Goal: Communication & Community: Connect with others

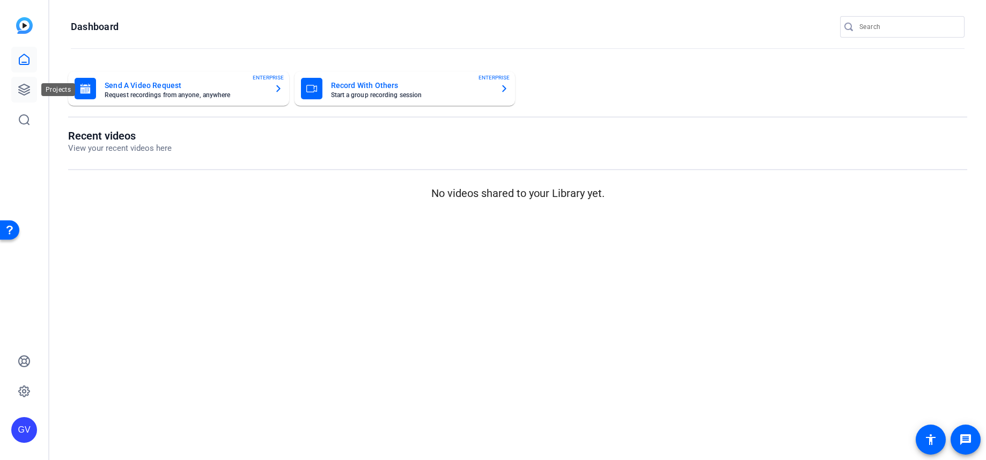
click at [24, 93] on icon at bounding box center [24, 89] width 13 height 13
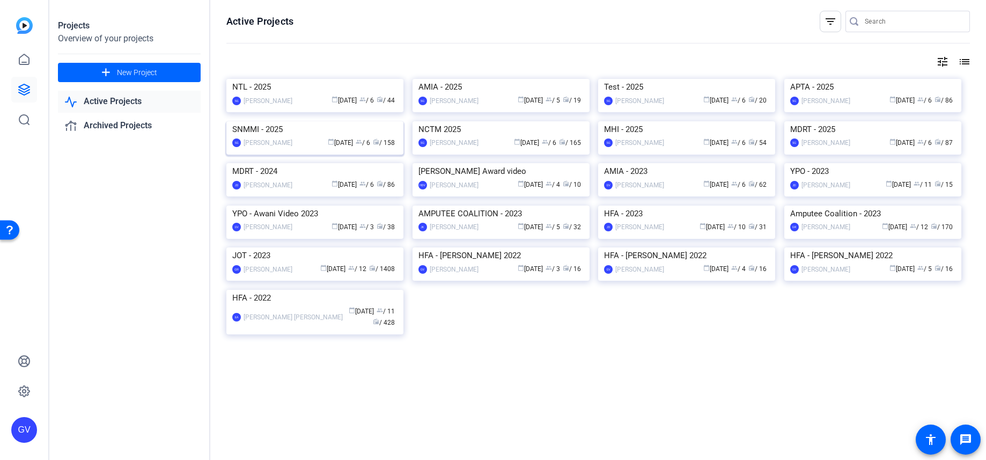
click at [317, 121] on img at bounding box center [314, 121] width 177 height 0
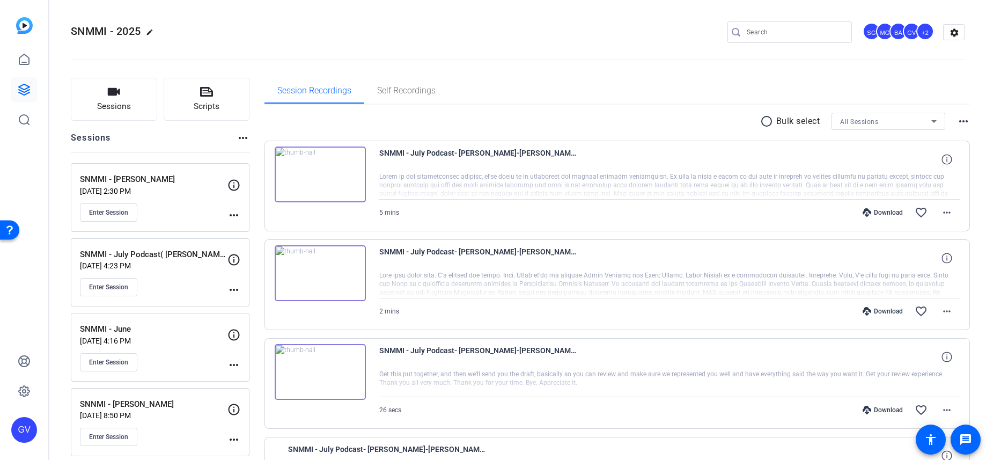
click at [236, 211] on mat-icon "more_horiz" at bounding box center [233, 215] width 13 height 13
click at [92, 213] on div at bounding box center [493, 230] width 986 height 460
click at [116, 213] on span "Enter Session" at bounding box center [108, 212] width 39 height 9
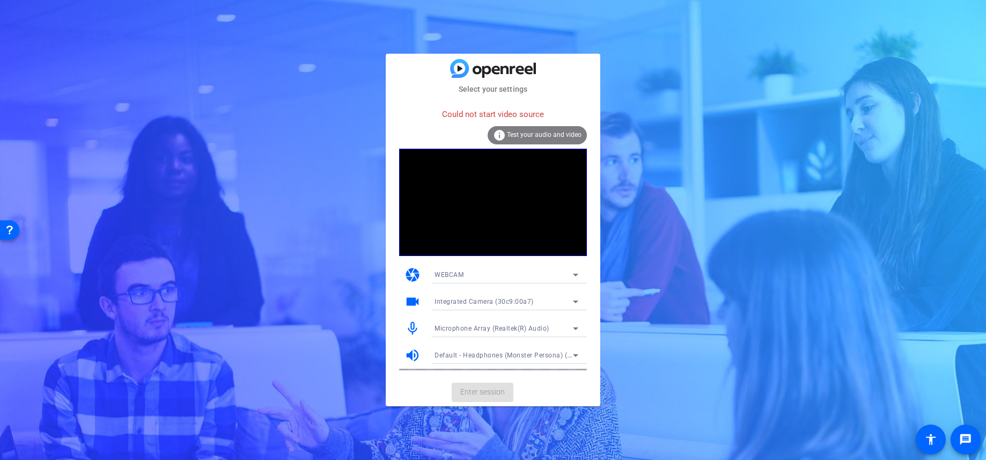
click at [485, 277] on div "WEBCAM" at bounding box center [503, 274] width 138 height 13
click at [485, 277] on div at bounding box center [493, 230] width 986 height 460
click at [474, 300] on span "Integrated Camera (30c9:00a7)" at bounding box center [483, 302] width 99 height 8
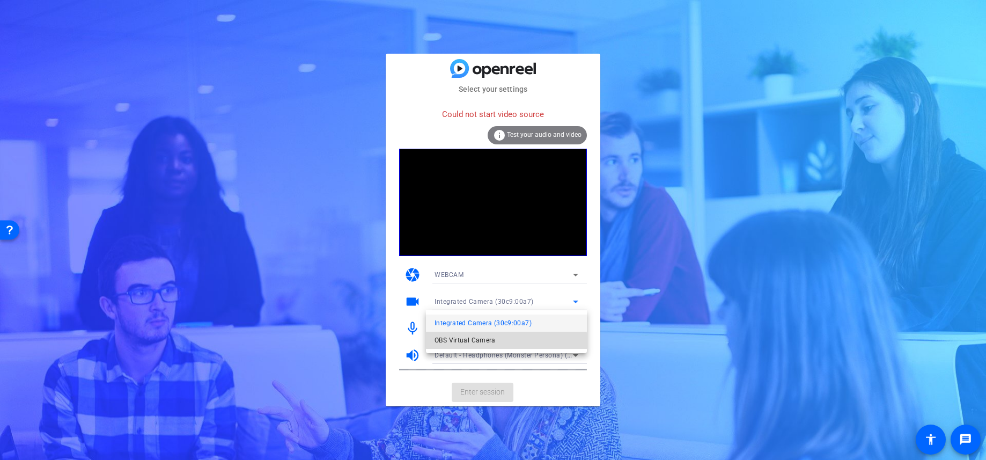
click at [470, 344] on span "OBS Virtual Camera" at bounding box center [464, 340] width 61 height 13
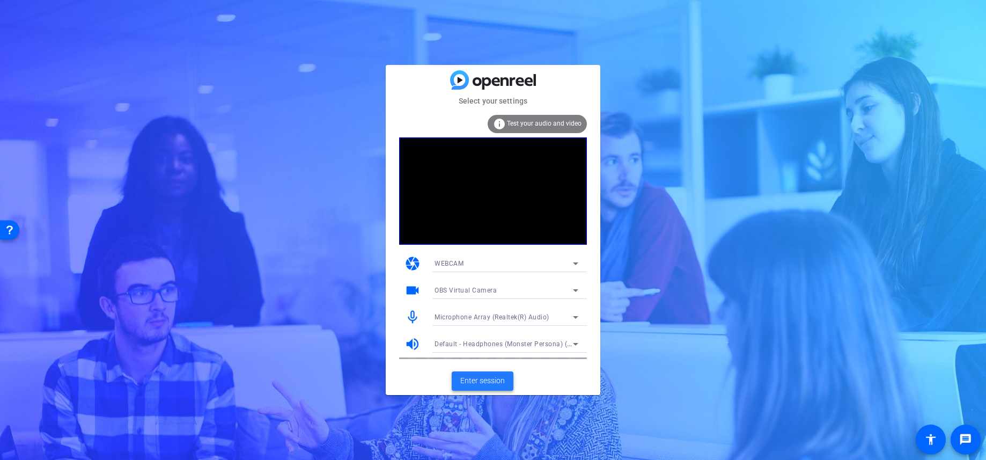
click at [482, 378] on span "Enter session" at bounding box center [482, 380] width 45 height 11
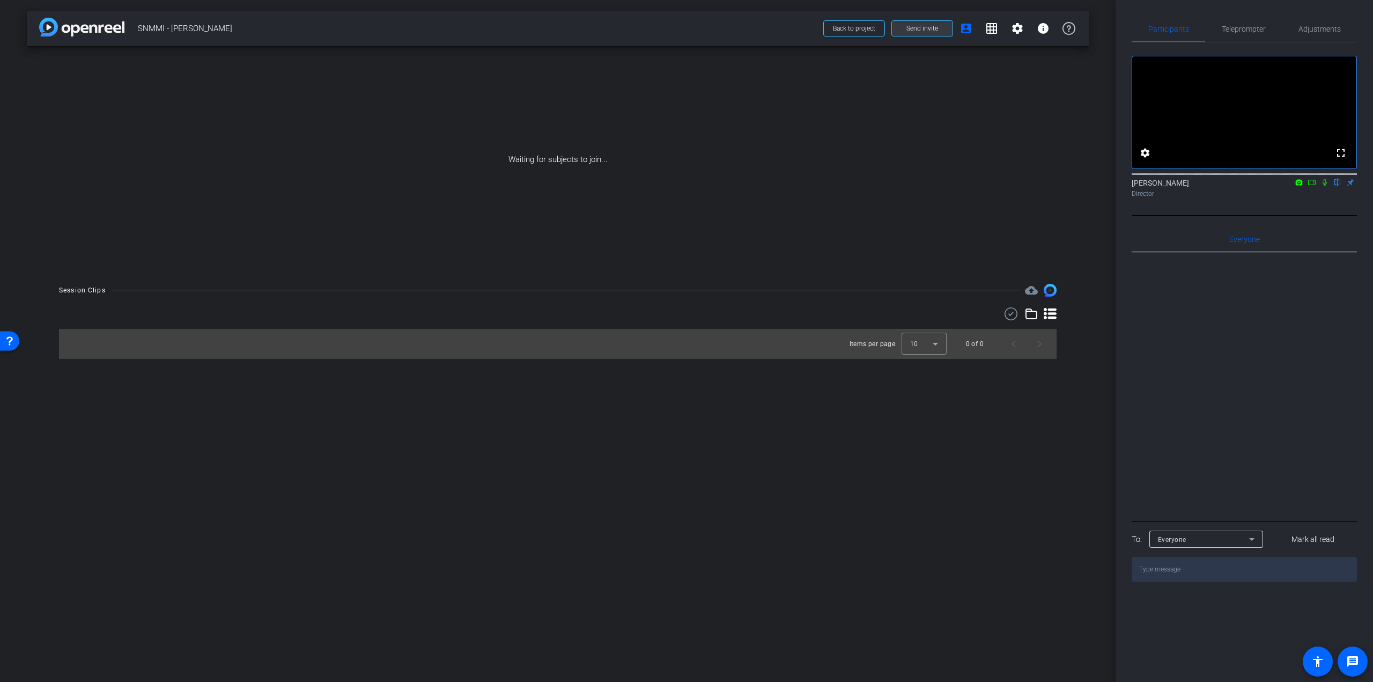
click at [933, 33] on span at bounding box center [922, 29] width 61 height 26
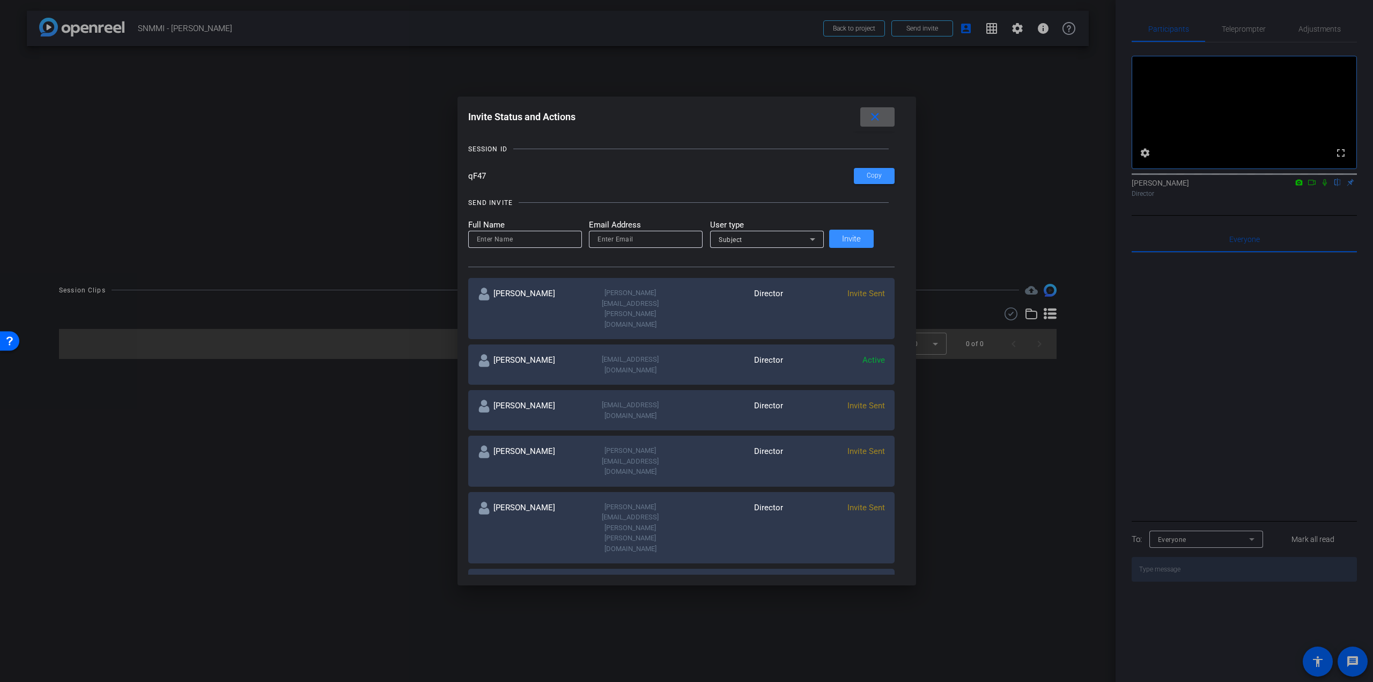
scroll to position [54, 0]
click at [685, 237] on input "email" at bounding box center [645, 237] width 97 height 13
click at [669, 241] on input "email" at bounding box center [645, 237] width 97 height 13
paste input "[EMAIL_ADDRESS][DOMAIN_NAME]"
drag, startPoint x: 672, startPoint y: 239, endPoint x: 610, endPoint y: 241, distance: 61.7
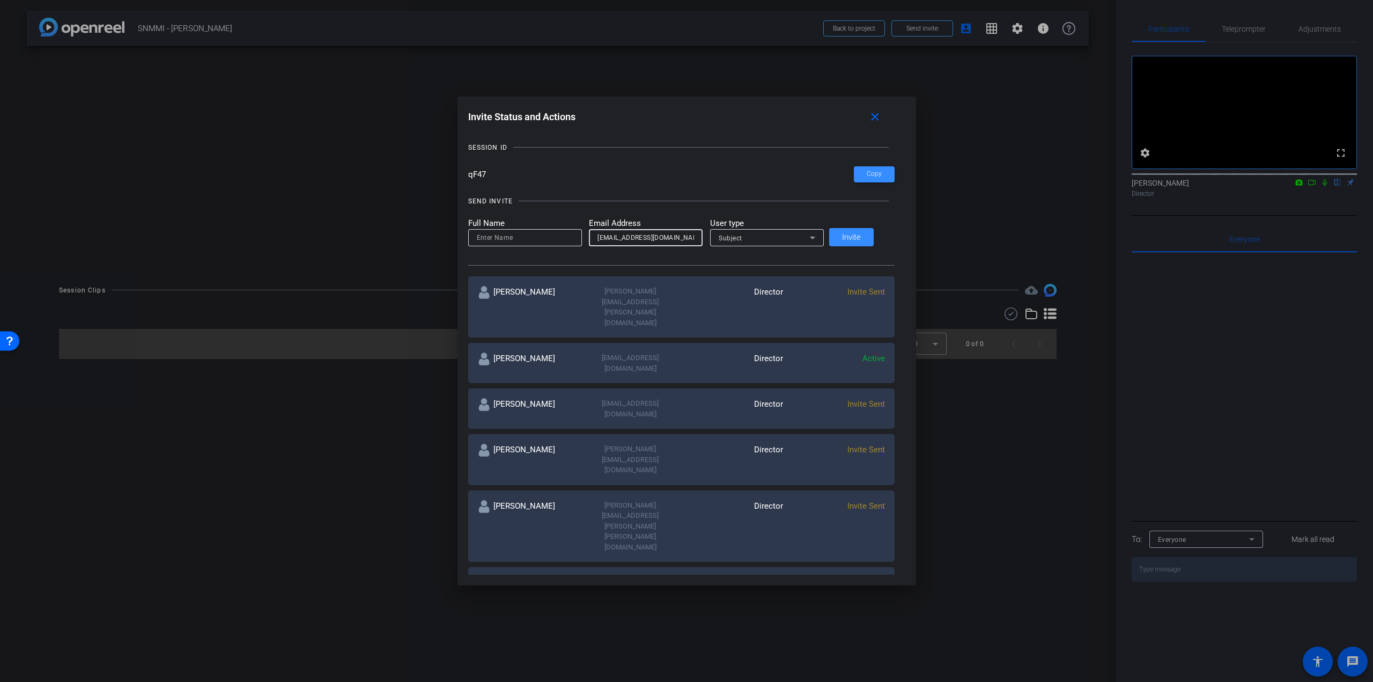
click at [610, 241] on input "[EMAIL_ADDRESS][DOMAIN_NAME]" at bounding box center [645, 237] width 97 height 13
type input "[EMAIL_ADDRESS][DOMAIN_NAME]"
click at [608, 236] on div "[EMAIL_ADDRESS][DOMAIN_NAME]" at bounding box center [646, 237] width 114 height 17
click at [604, 236] on div "nwenzel-lamb@snmmi.org" at bounding box center [646, 237] width 114 height 17
drag, startPoint x: 605, startPoint y: 241, endPoint x: 674, endPoint y: 245, distance: 69.3
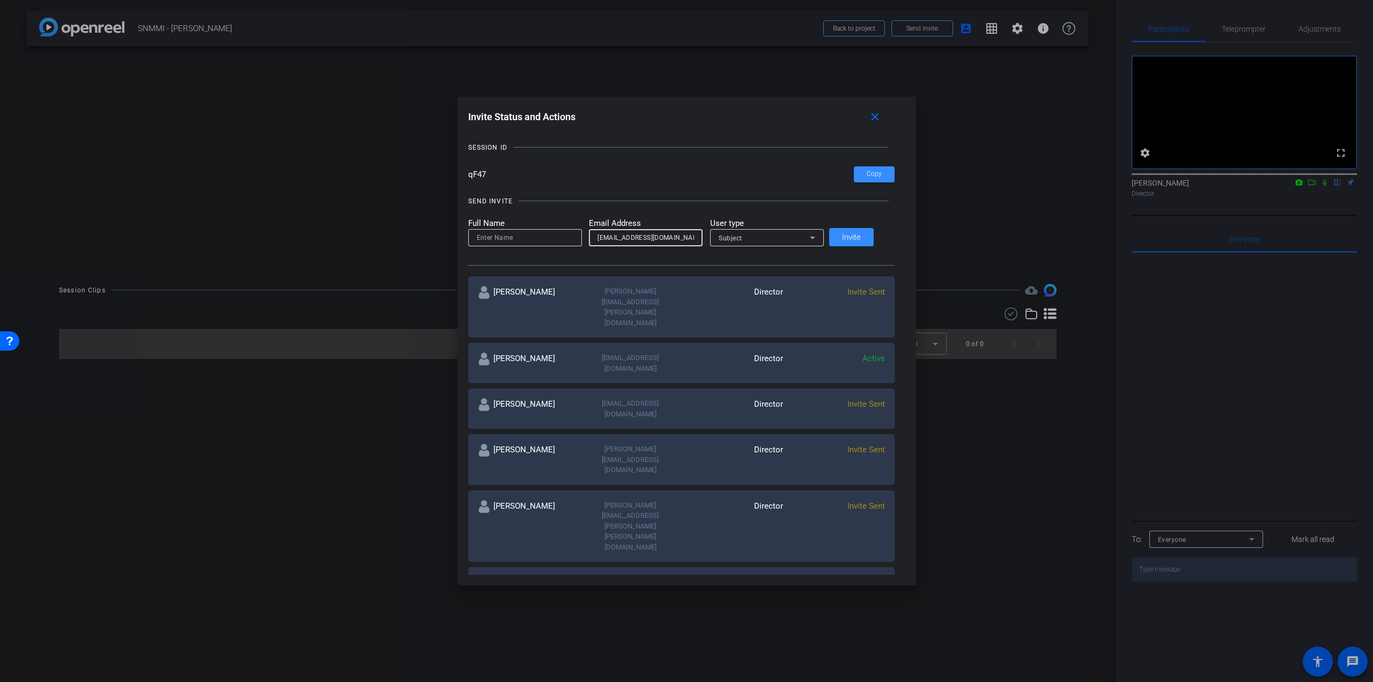
click at [674, 245] on div "nwenzel-lamb@snmmi.org" at bounding box center [645, 237] width 97 height 17
click at [513, 235] on input at bounding box center [525, 237] width 97 height 13
paste input "nwenzel-lamb@snmmi"
type input "nwenzel-lamb@snmmi"
click at [767, 236] on div "Subject" at bounding box center [764, 237] width 91 height 13
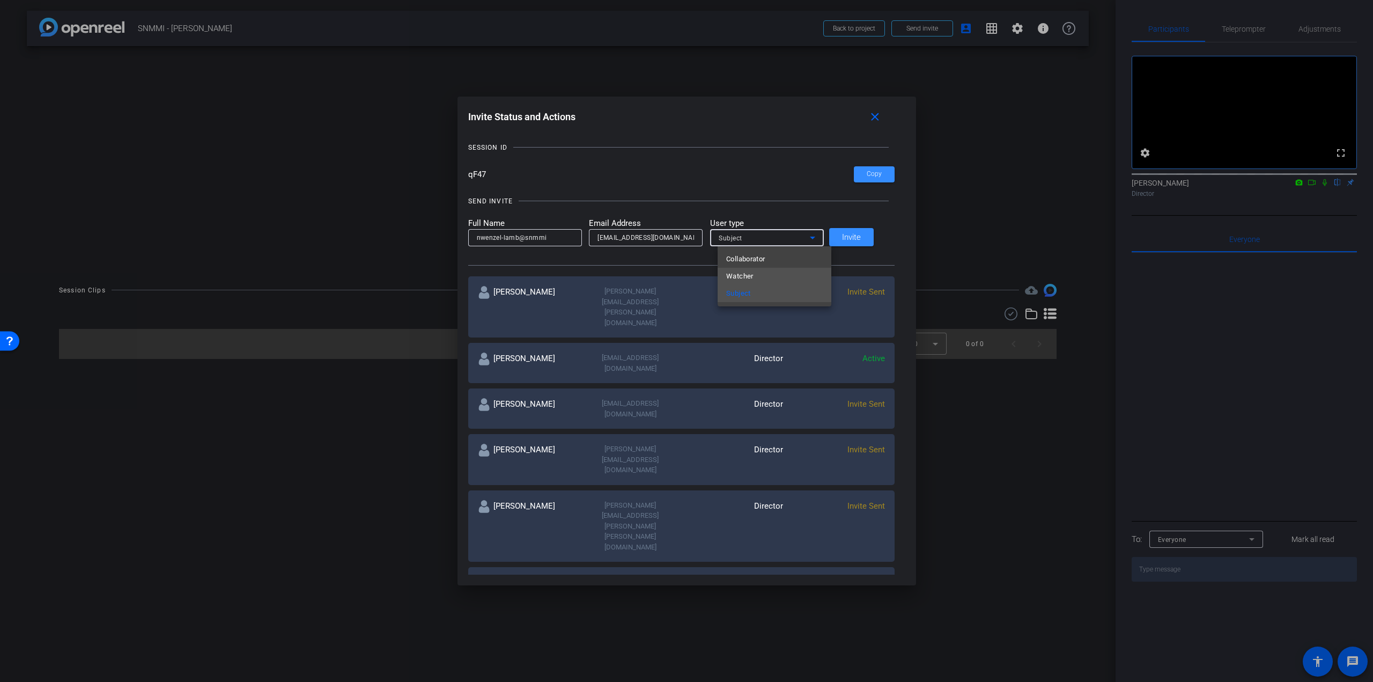
click at [769, 273] on mat-option "Watcher" at bounding box center [775, 276] width 114 height 17
click at [857, 241] on span "Invite" at bounding box center [851, 237] width 19 height 8
click at [663, 239] on input "email" at bounding box center [645, 237] width 97 height 13
paste input "sebastien.ball@workerbeetv.com"
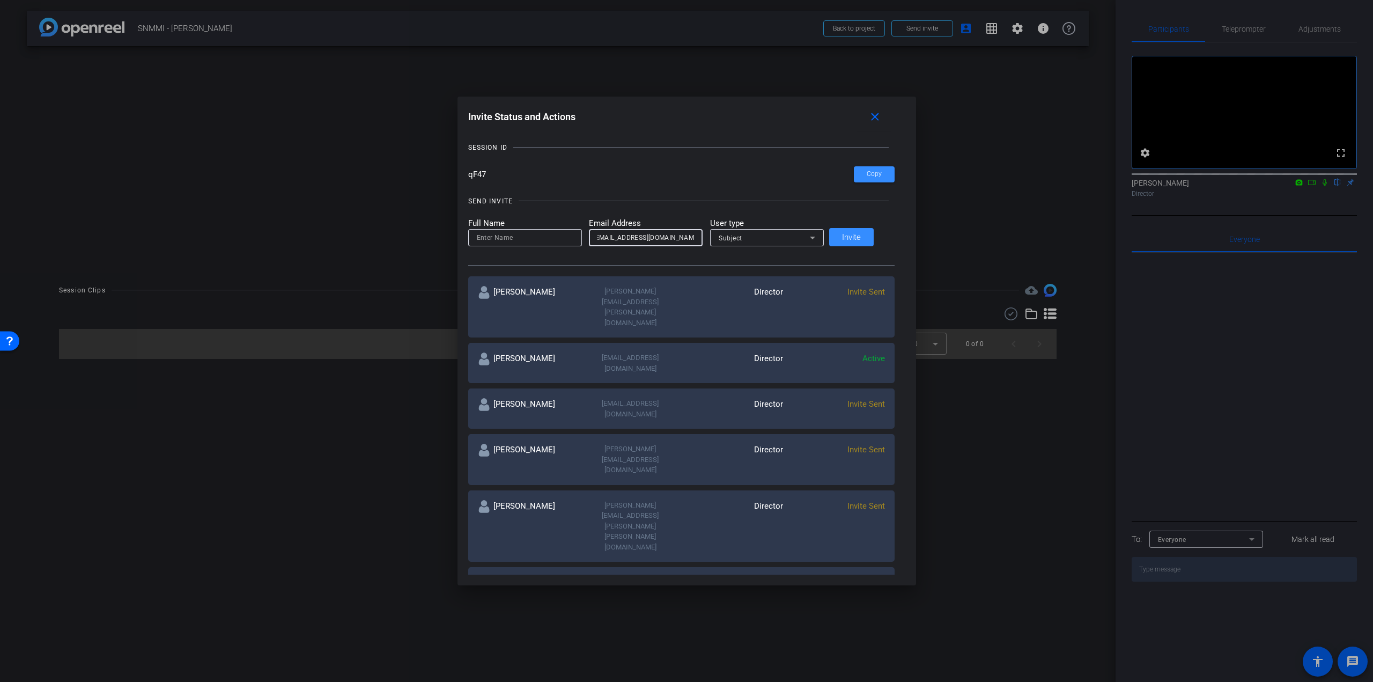
type input "sebastien.ball@workerbeetv.com"
click at [551, 238] on input at bounding box center [525, 237] width 97 height 13
click at [632, 238] on input "sebastien.ball@workerbeetv.com" at bounding box center [645, 237] width 97 height 13
drag, startPoint x: 633, startPoint y: 238, endPoint x: 587, endPoint y: 238, distance: 45.6
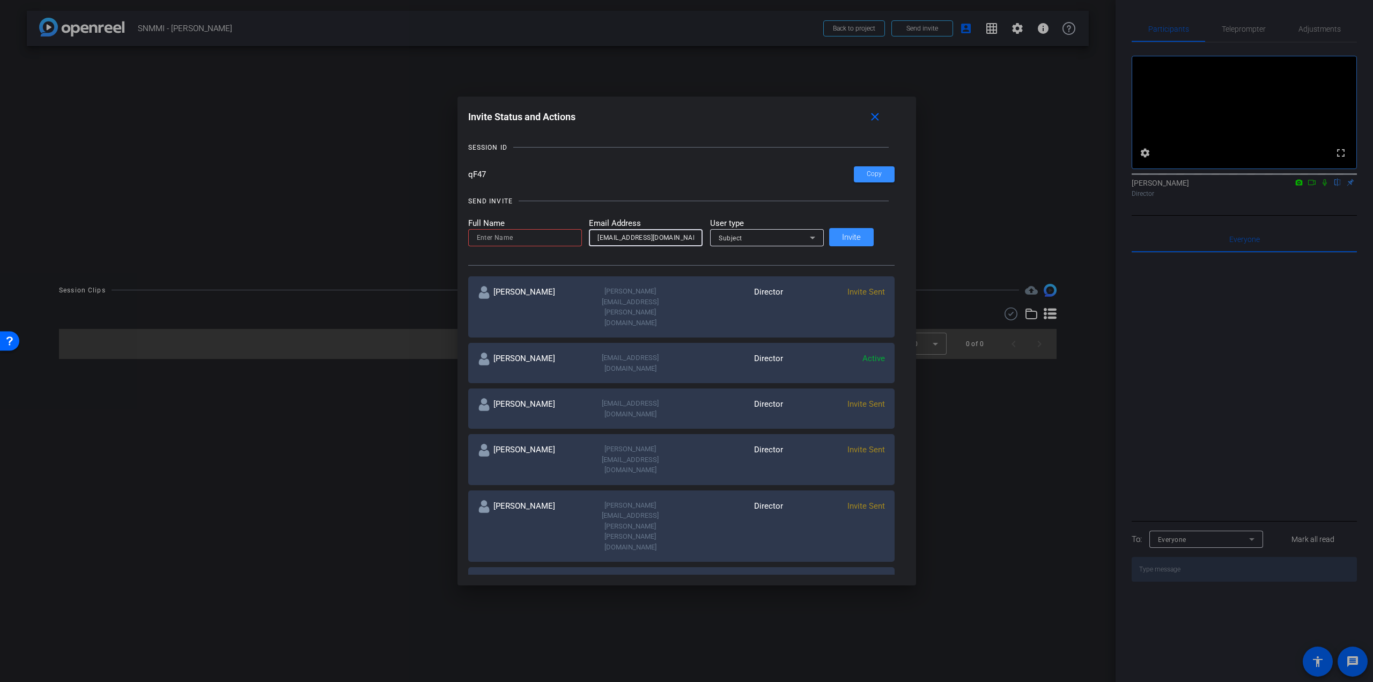
click at [587, 238] on form "Full Name Email Address sebastien.ball@workerbeetv.com User type Subject" at bounding box center [646, 231] width 356 height 29
click at [505, 238] on input at bounding box center [525, 237] width 97 height 13
paste input "sebastien"
type input "sebastien"
click at [786, 239] on div "Subject" at bounding box center [764, 237] width 91 height 13
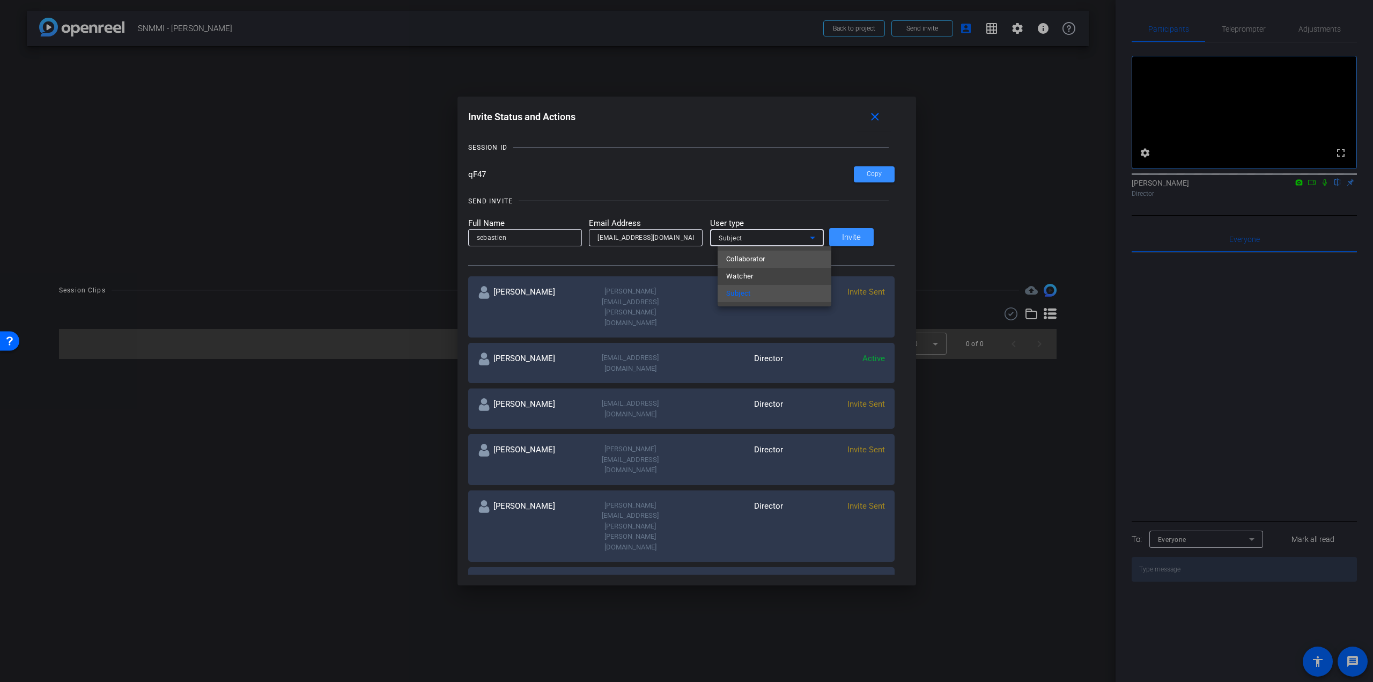
click at [782, 261] on mat-option "Collaborator" at bounding box center [775, 258] width 114 height 17
click at [852, 235] on span "Invite" at bounding box center [851, 237] width 19 height 8
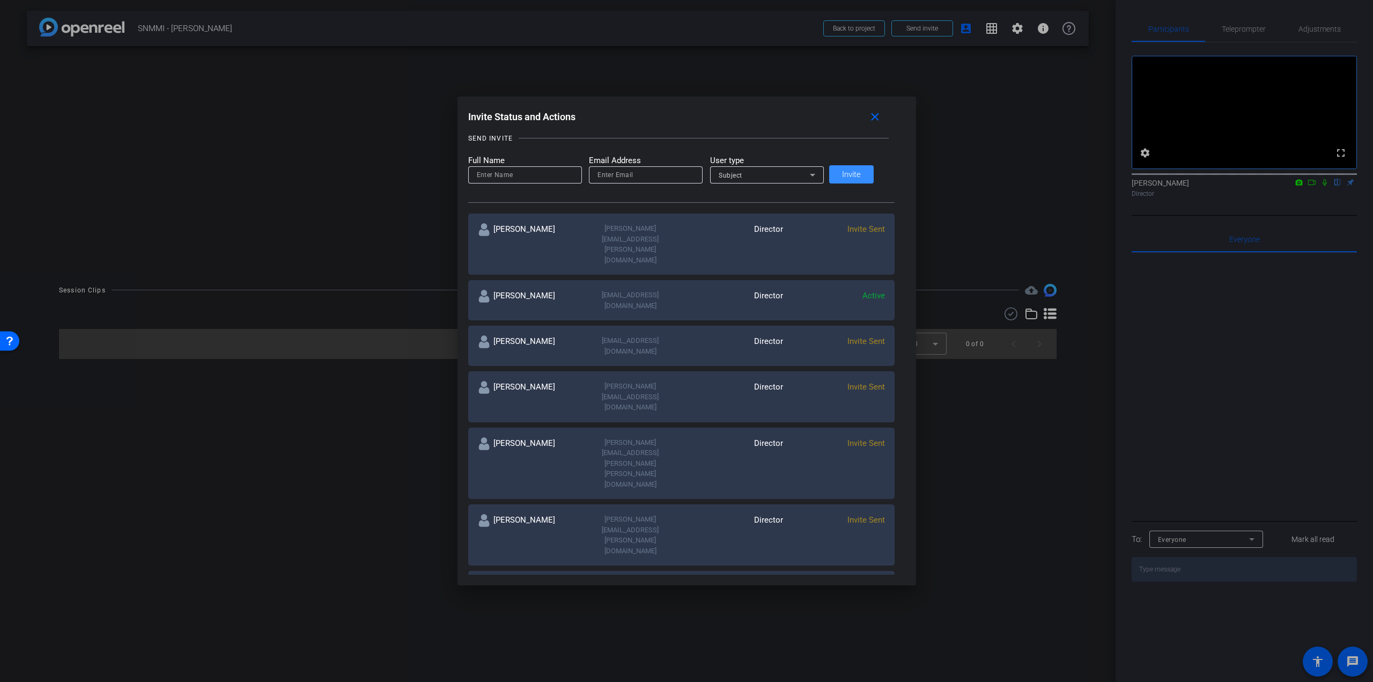
scroll to position [110, 0]
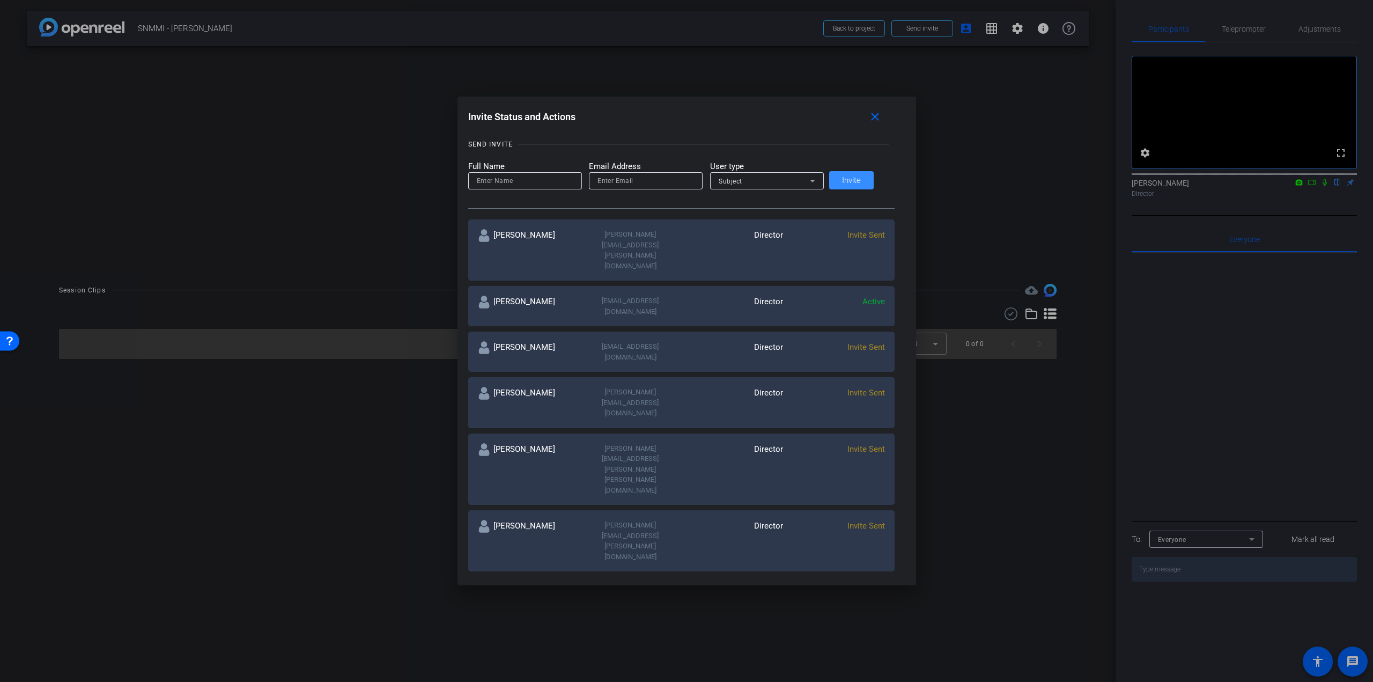
click at [618, 185] on input "email" at bounding box center [645, 180] width 97 height 13
paste input "mallak@ohsu.edu"
type input "mallak@ohsu.edu"
click at [538, 174] on input at bounding box center [525, 180] width 97 height 13
paste input "Nadine"
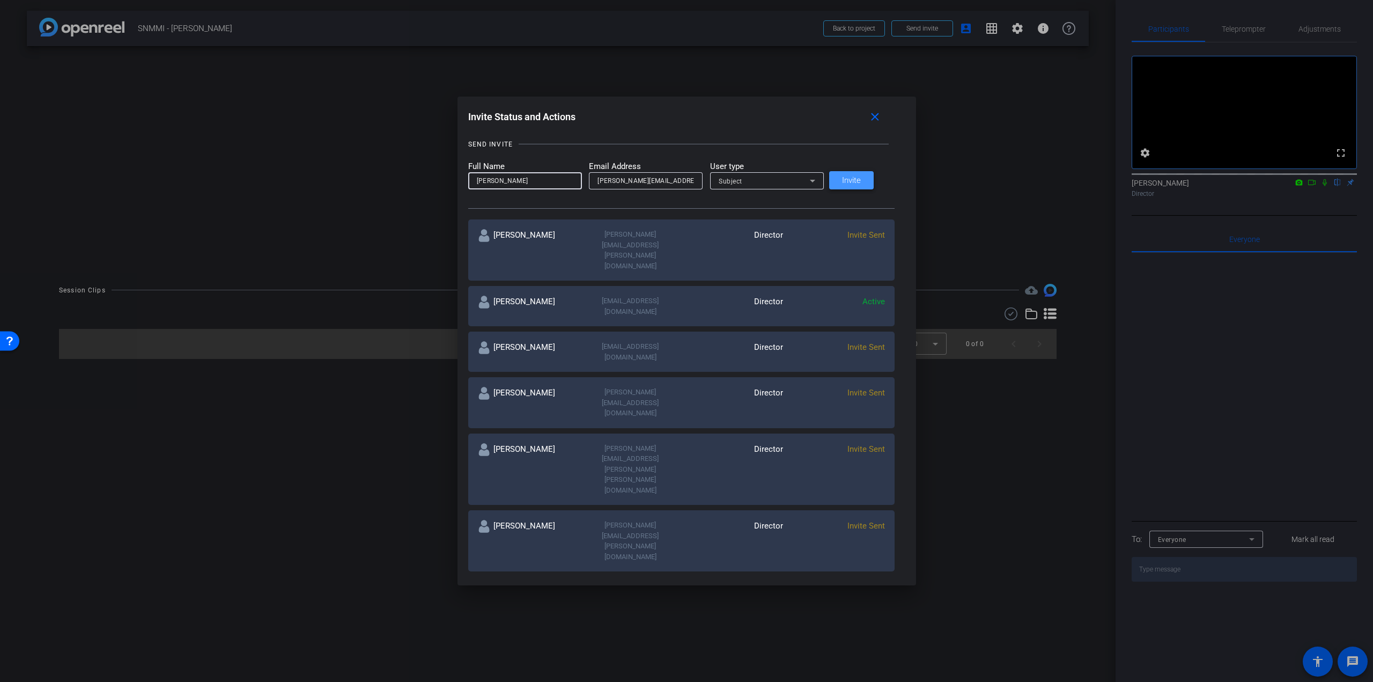
type input "Nadine"
click at [854, 180] on span "Invite" at bounding box center [851, 180] width 19 height 8
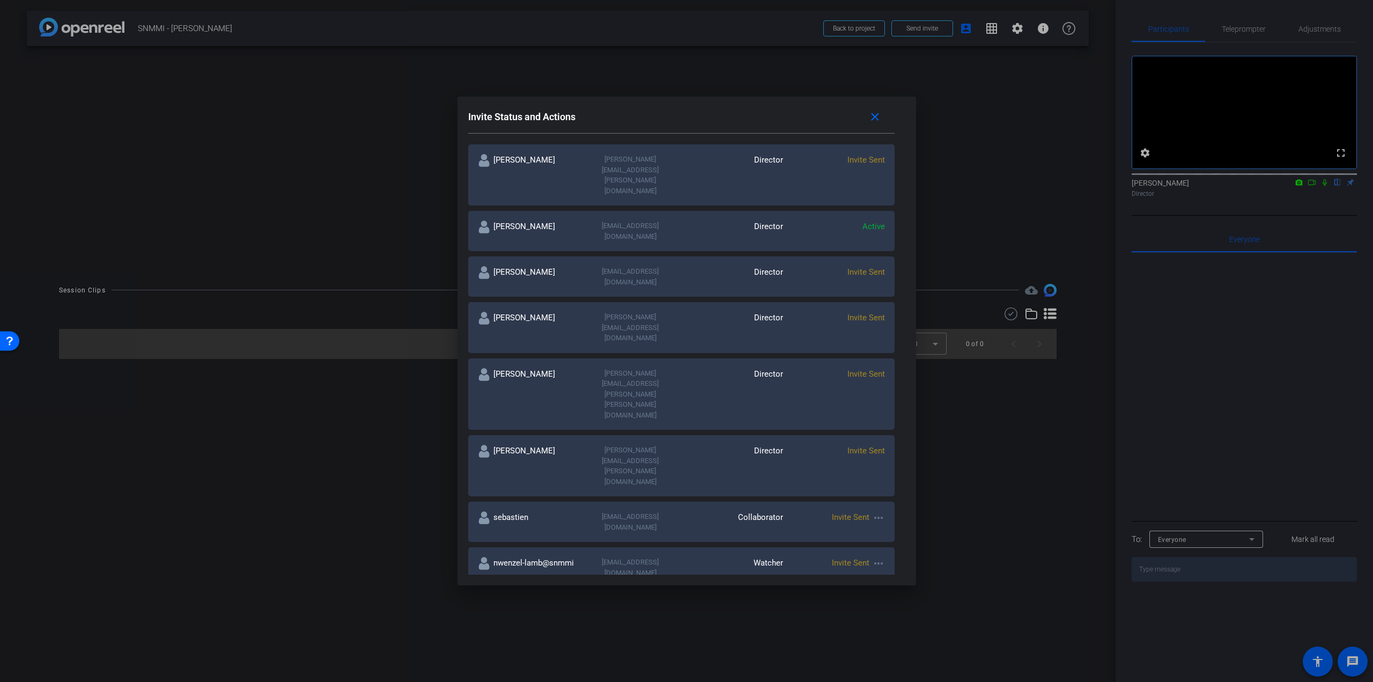
scroll to position [186, 0]
click at [868, 117] on mat-icon "close" at bounding box center [874, 116] width 13 height 13
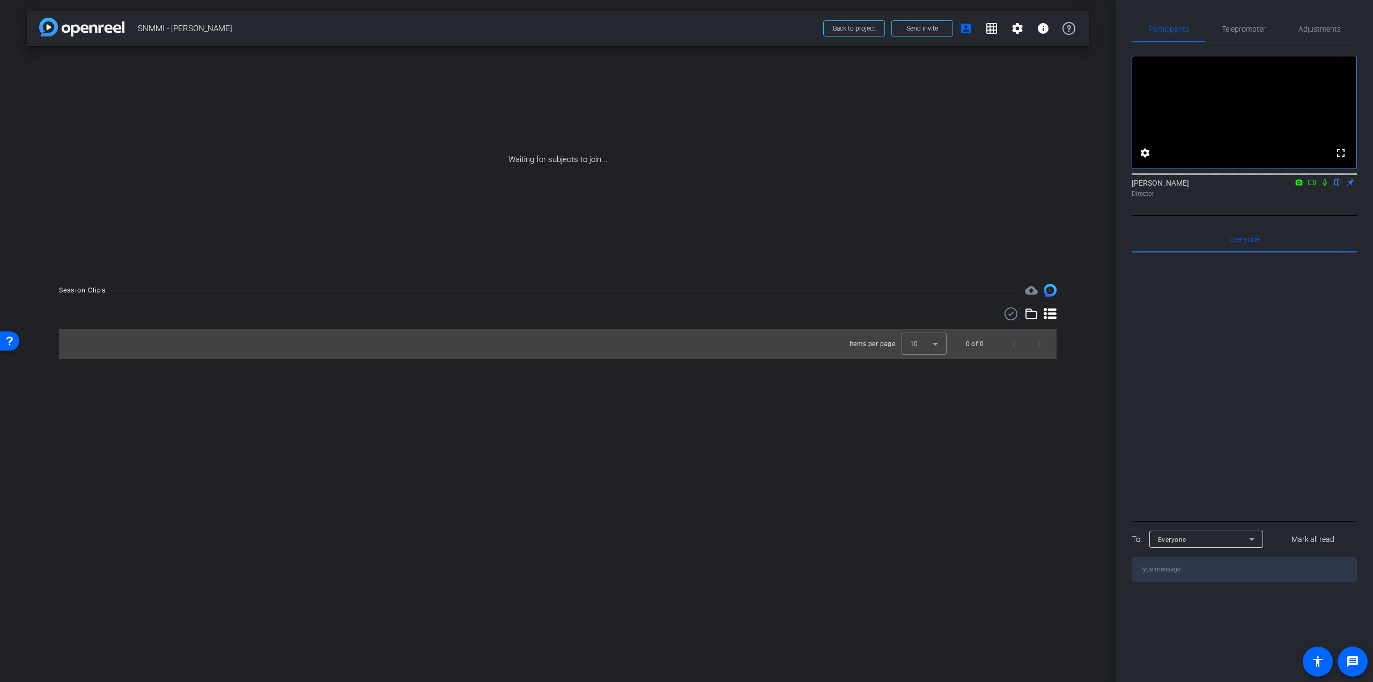
click at [985, 186] on icon at bounding box center [1311, 183] width 9 height 8
click at [985, 186] on icon at bounding box center [1337, 183] width 9 height 8
click at [932, 31] on span "Send invite" at bounding box center [922, 28] width 32 height 9
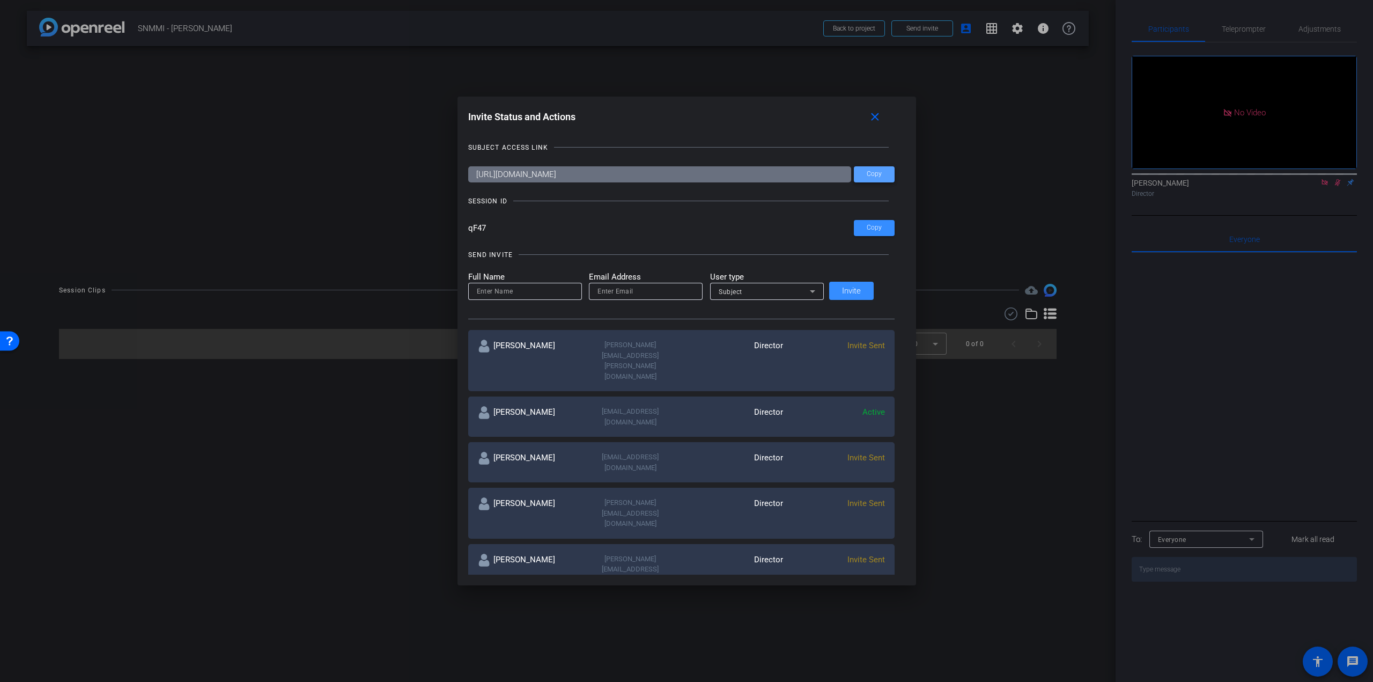
click at [867, 174] on span "Copy" at bounding box center [874, 174] width 15 height 8
click at [874, 118] on mat-icon "close" at bounding box center [874, 116] width 13 height 13
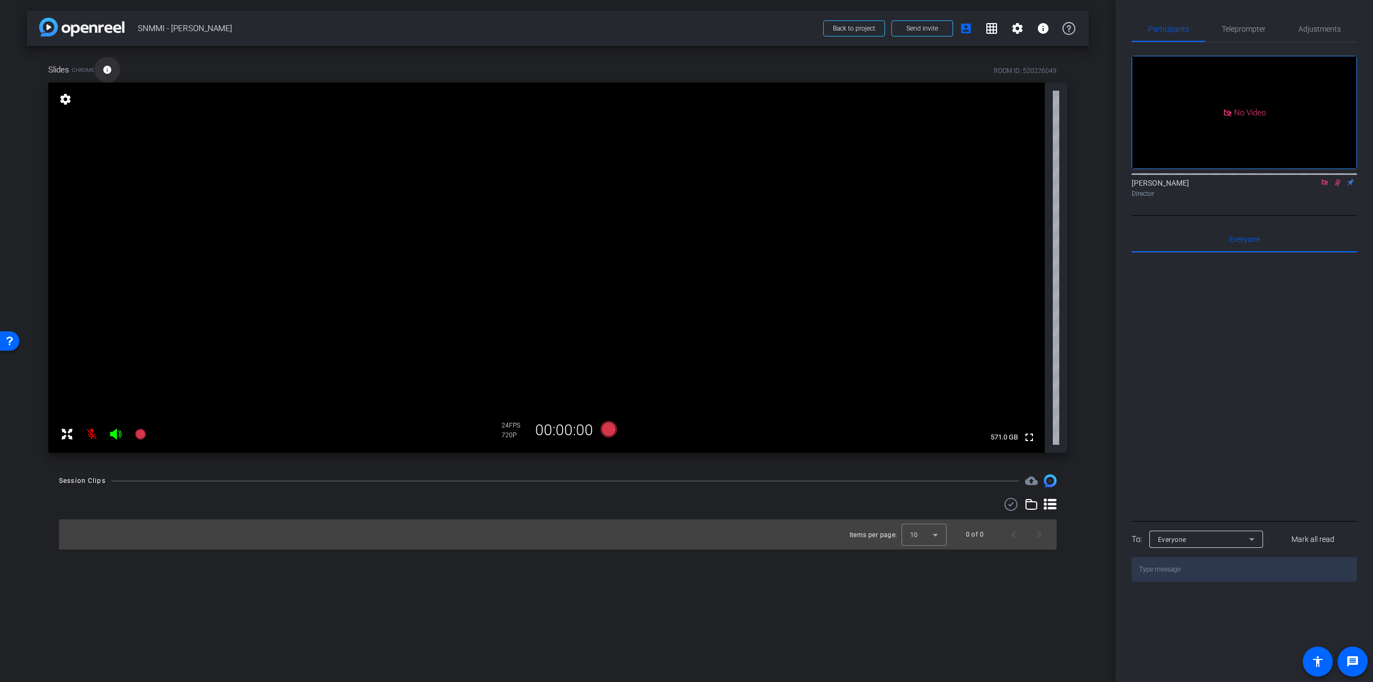
click at [107, 69] on mat-icon "info" at bounding box center [107, 70] width 10 height 10
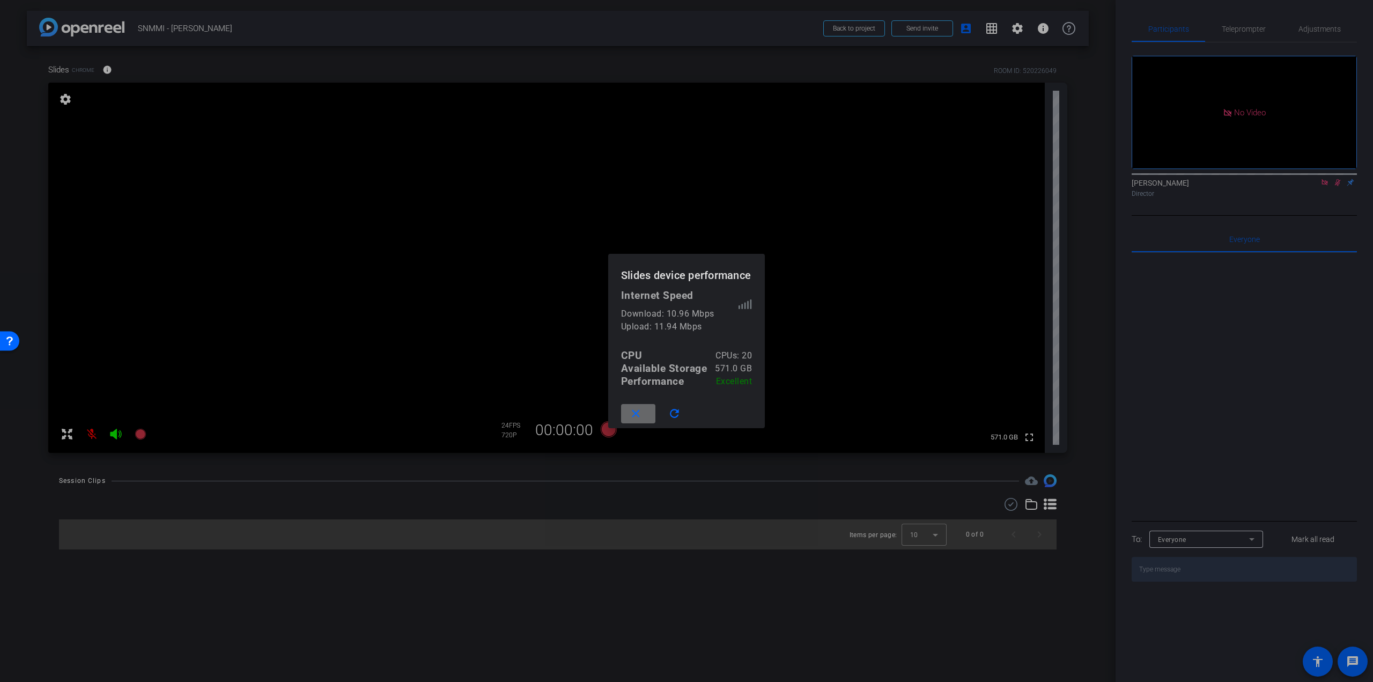
click at [645, 410] on span at bounding box center [638, 414] width 34 height 26
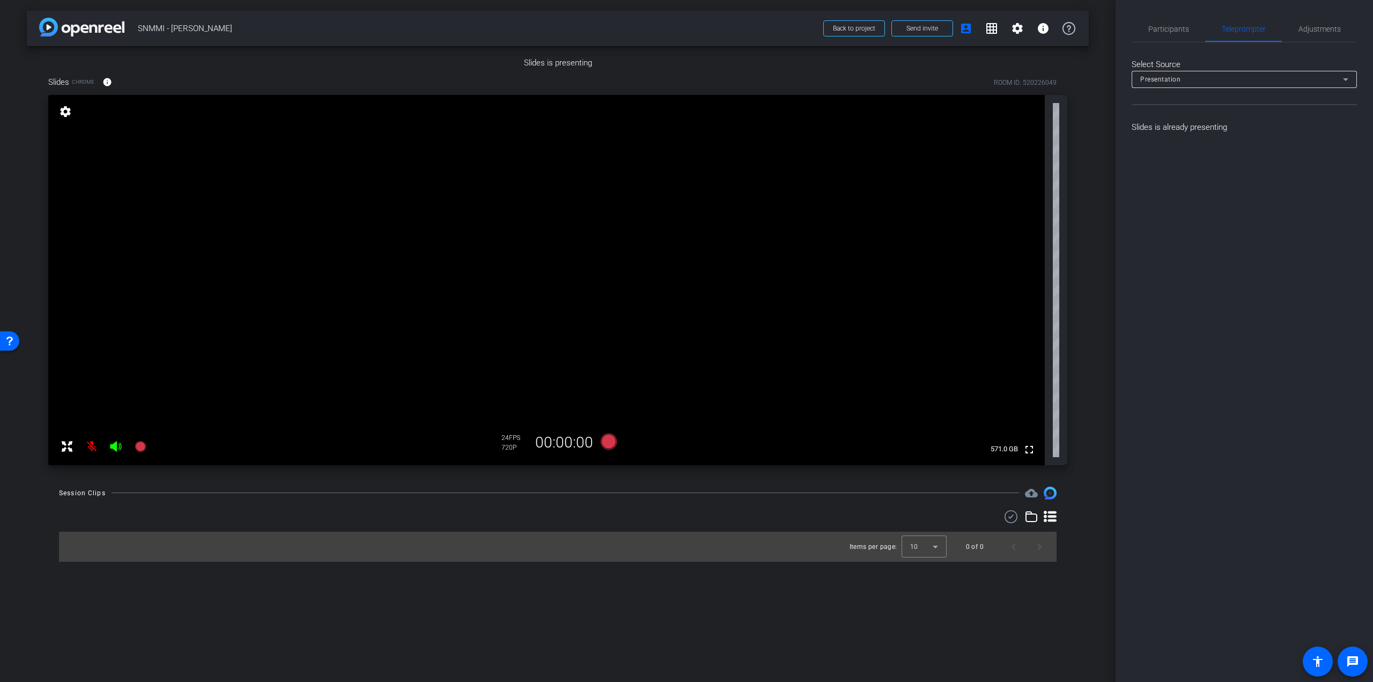
scroll to position [69, 0]
click at [558, 69] on img at bounding box center [558, 69] width 0 height 0
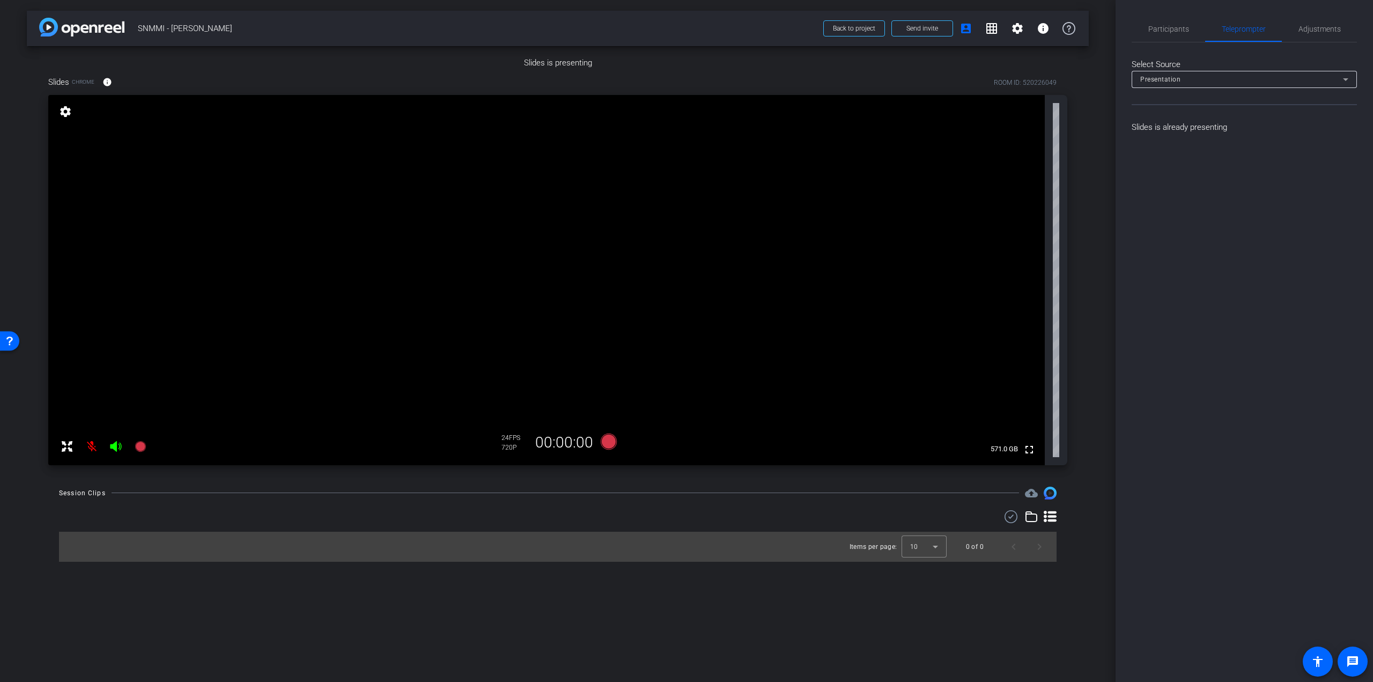
click at [558, 69] on img at bounding box center [558, 69] width 0 height 0
click at [985, 459] on icon at bounding box center [1050, 516] width 13 height 11
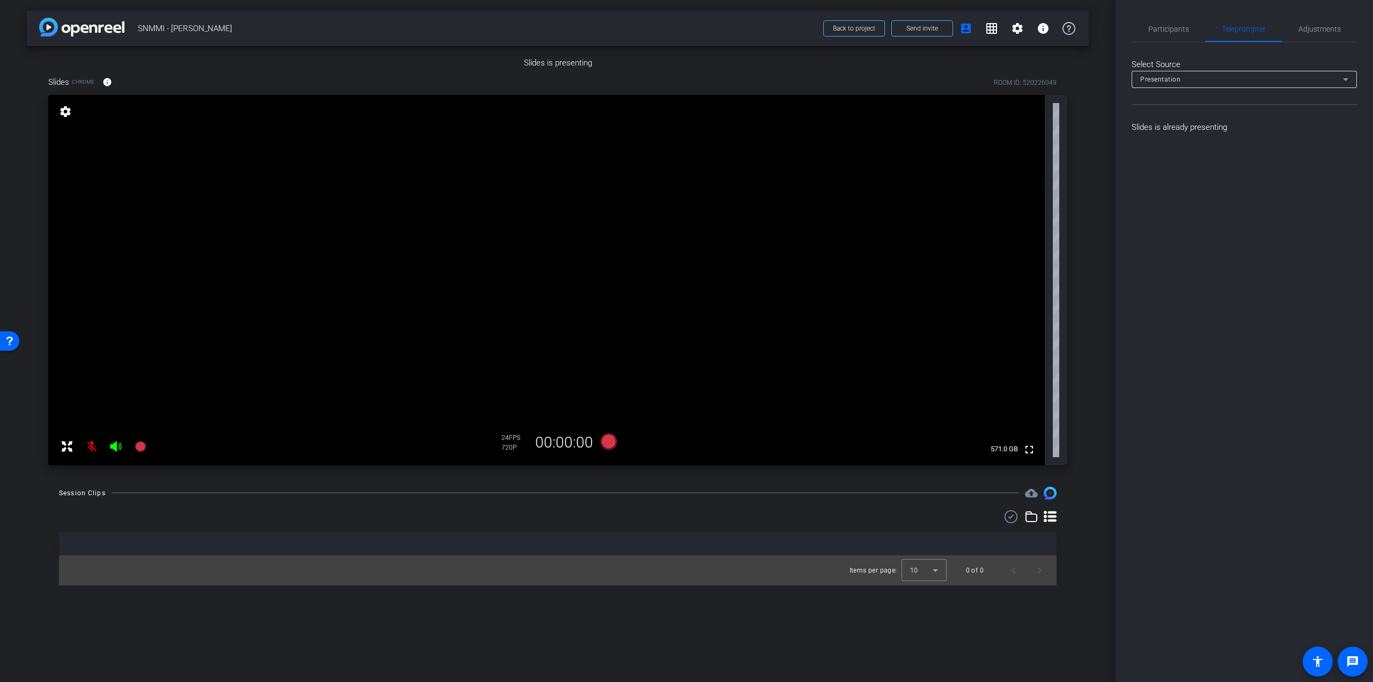
click at [985, 459] on icon at bounding box center [1050, 516] width 13 height 11
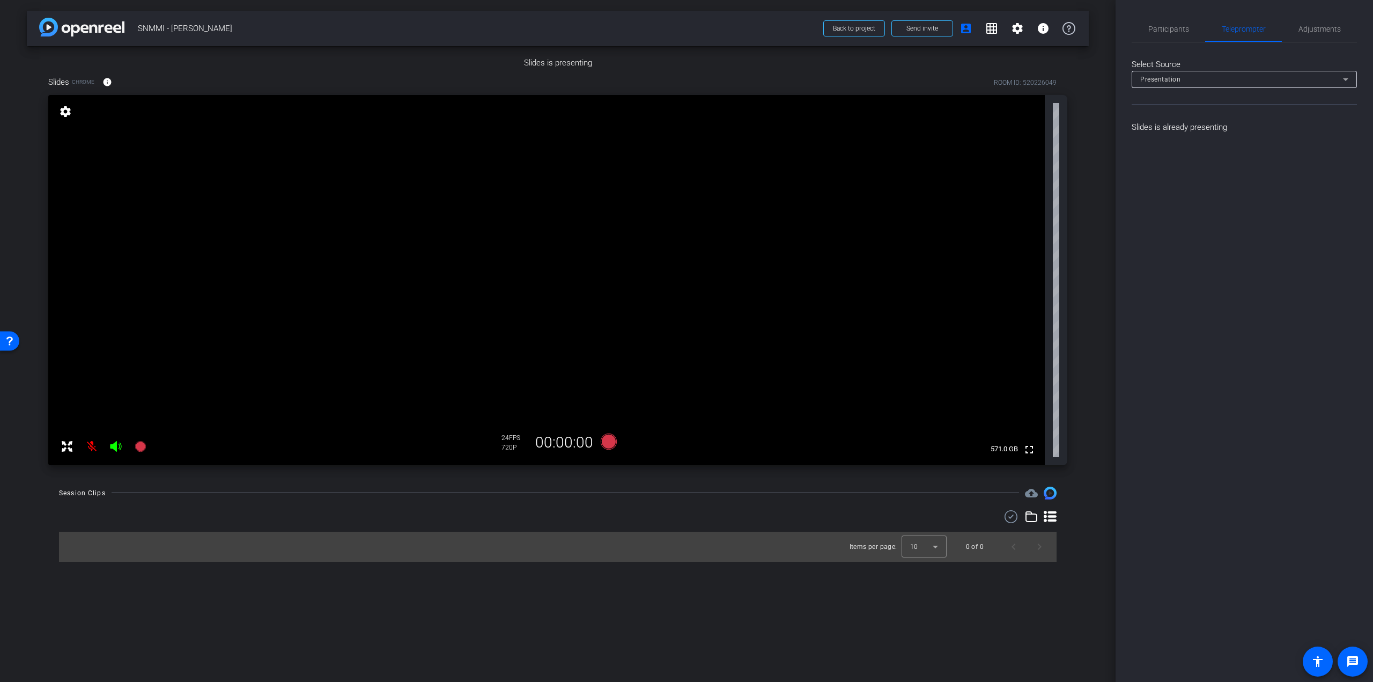
scroll to position [15, 0]
click at [985, 72] on div "Presentation" at bounding box center [1241, 78] width 203 height 13
click at [985, 72] on div at bounding box center [686, 341] width 1373 height 682
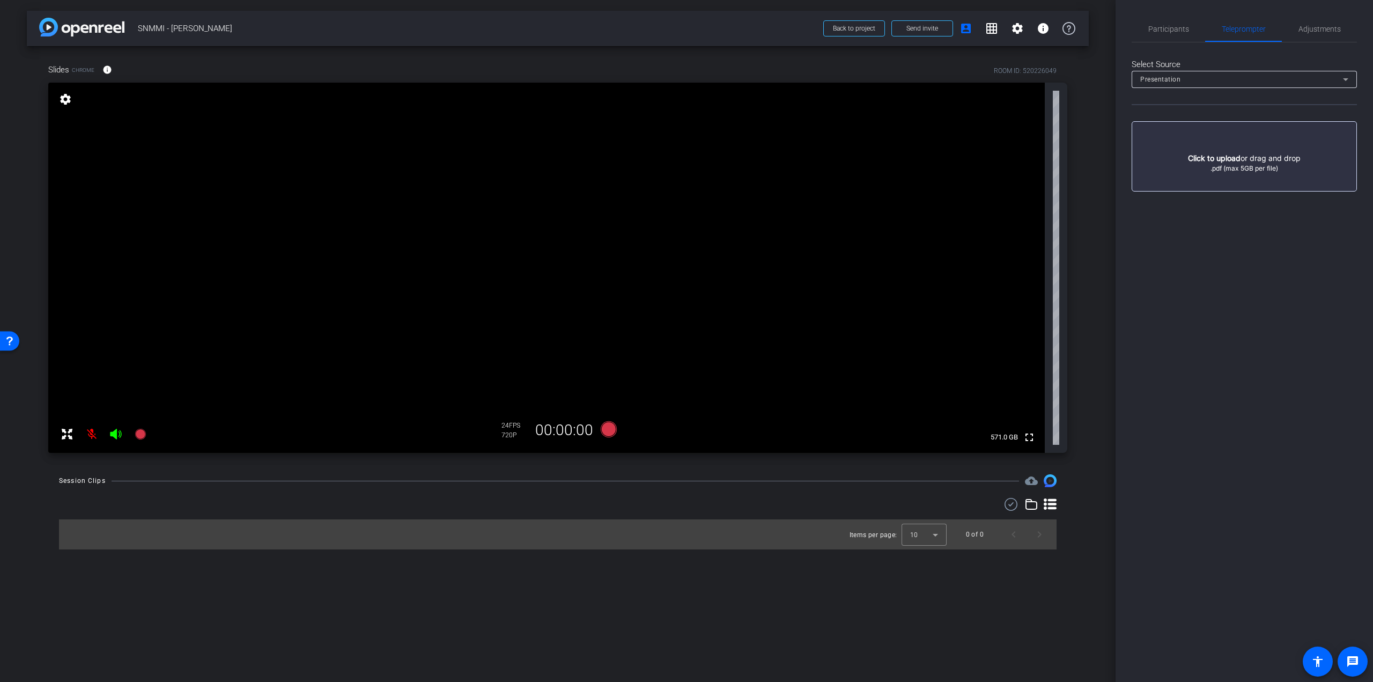
scroll to position [0, 0]
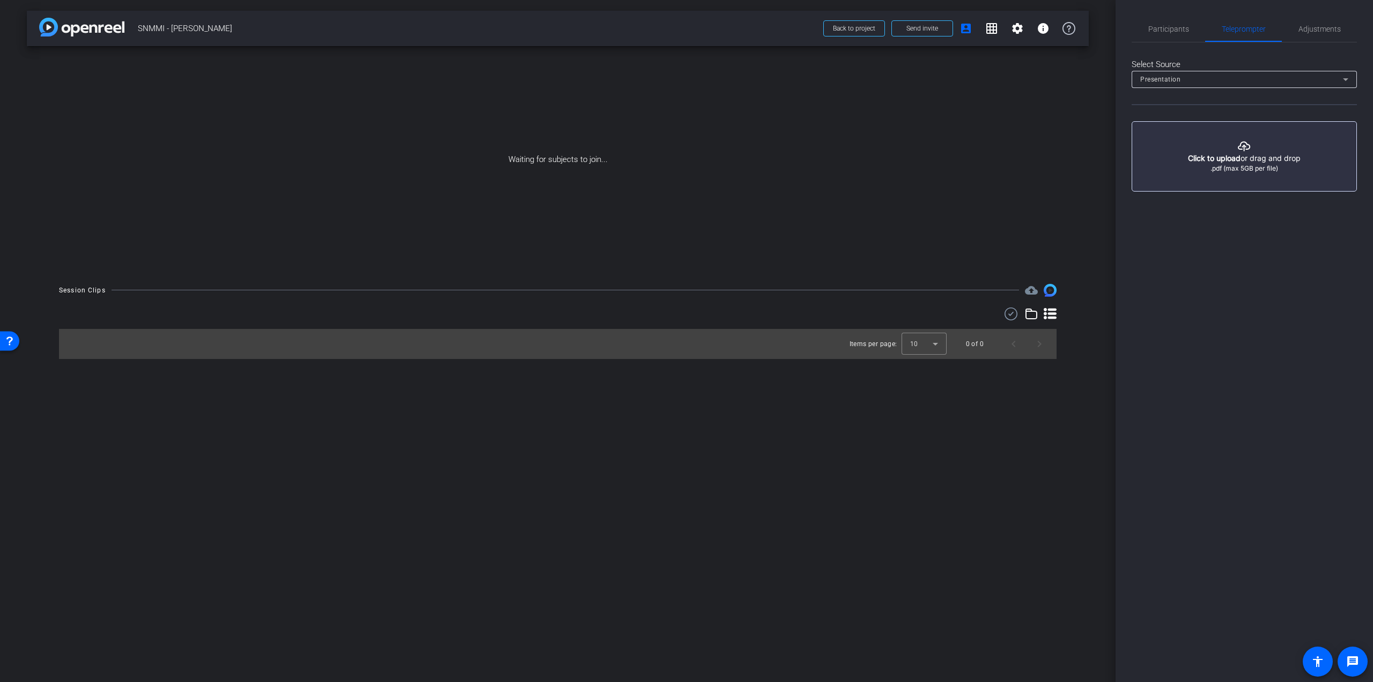
click at [985, 165] on button "button" at bounding box center [1244, 156] width 225 height 70
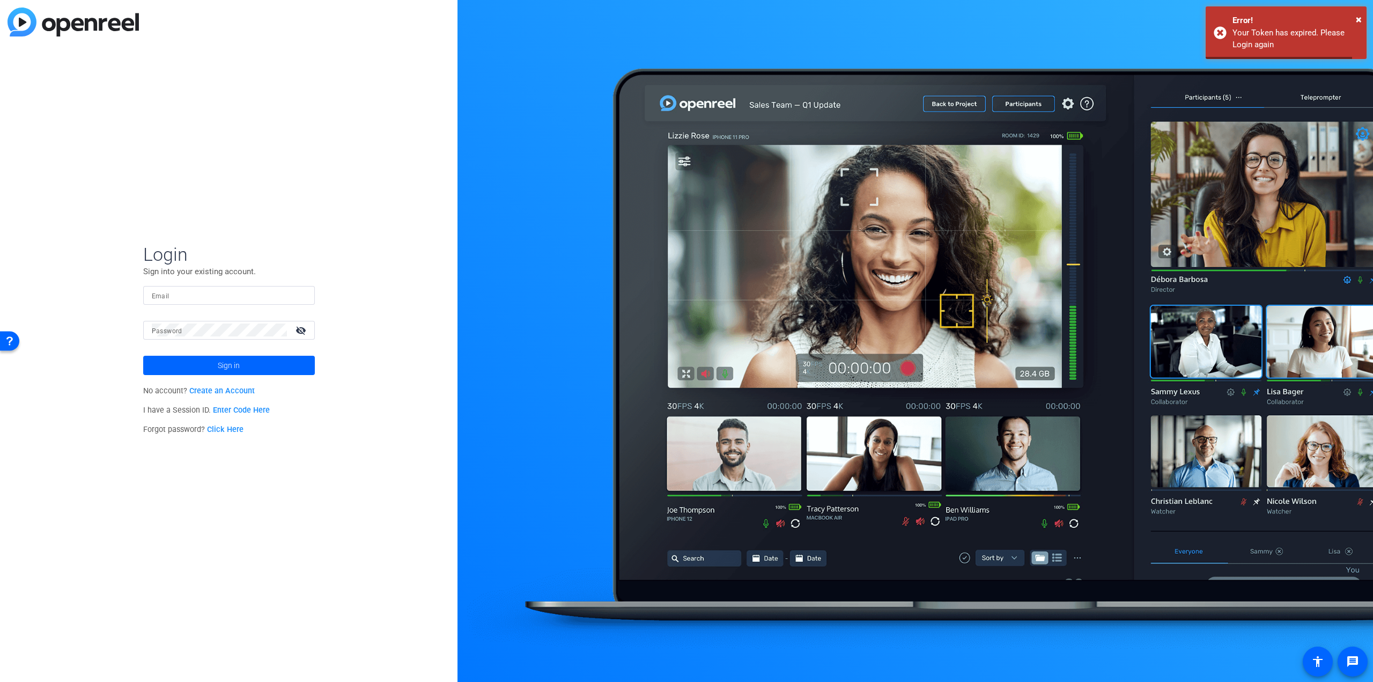
type input "gertjie.viljoen@gmail.com"
click at [271, 361] on span at bounding box center [229, 365] width 172 height 26
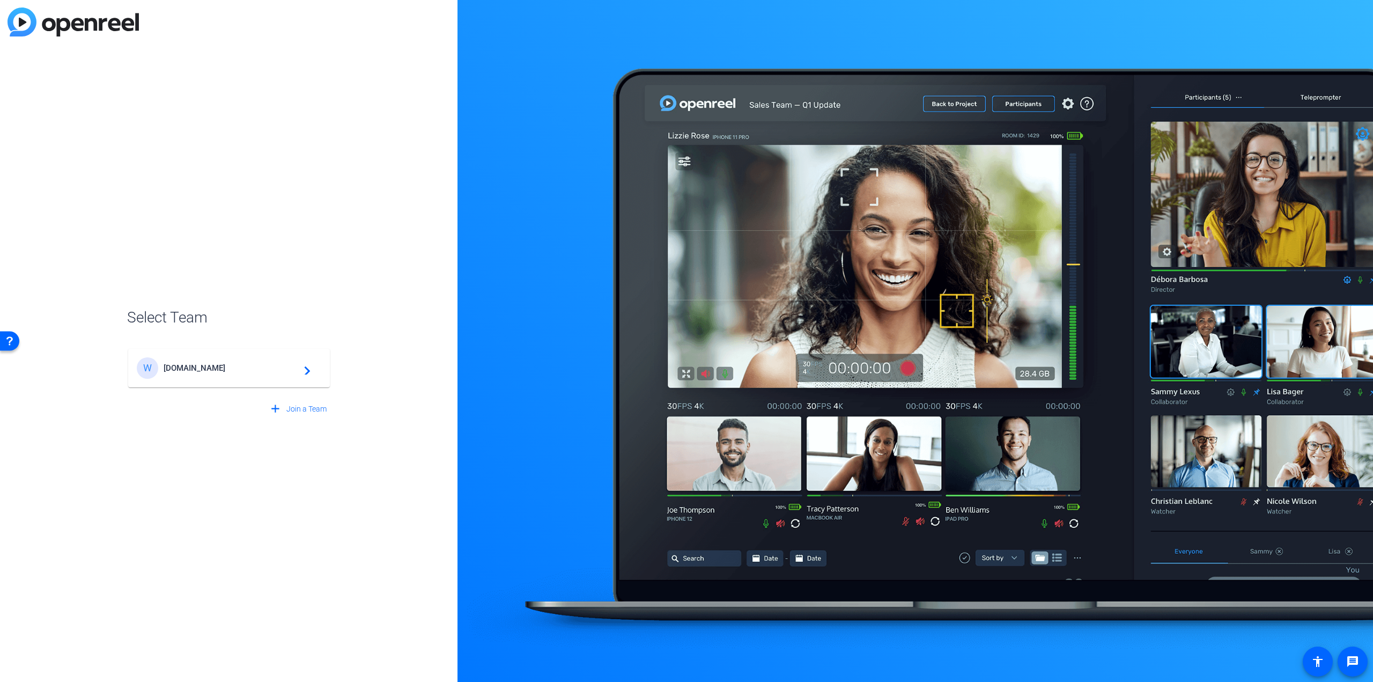
click at [259, 366] on span "WorkerBee.TV" at bounding box center [231, 368] width 134 height 10
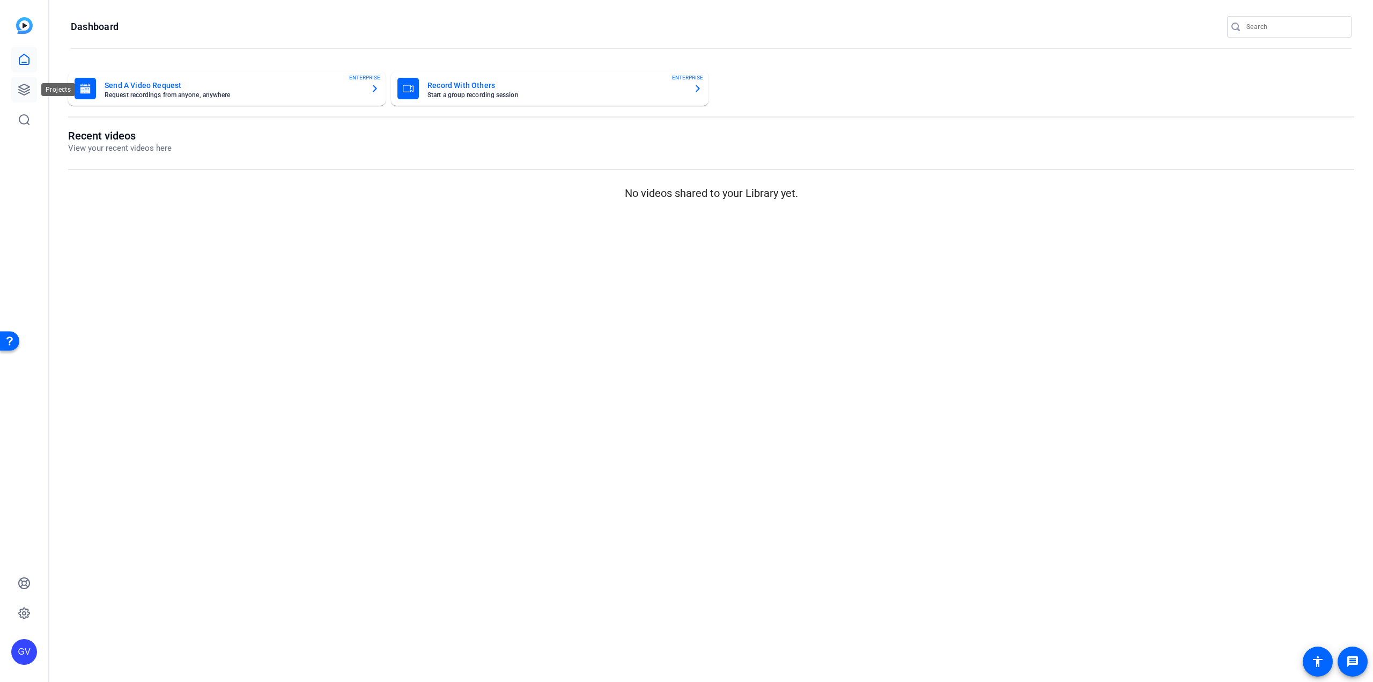
click at [27, 86] on icon at bounding box center [24, 89] width 11 height 11
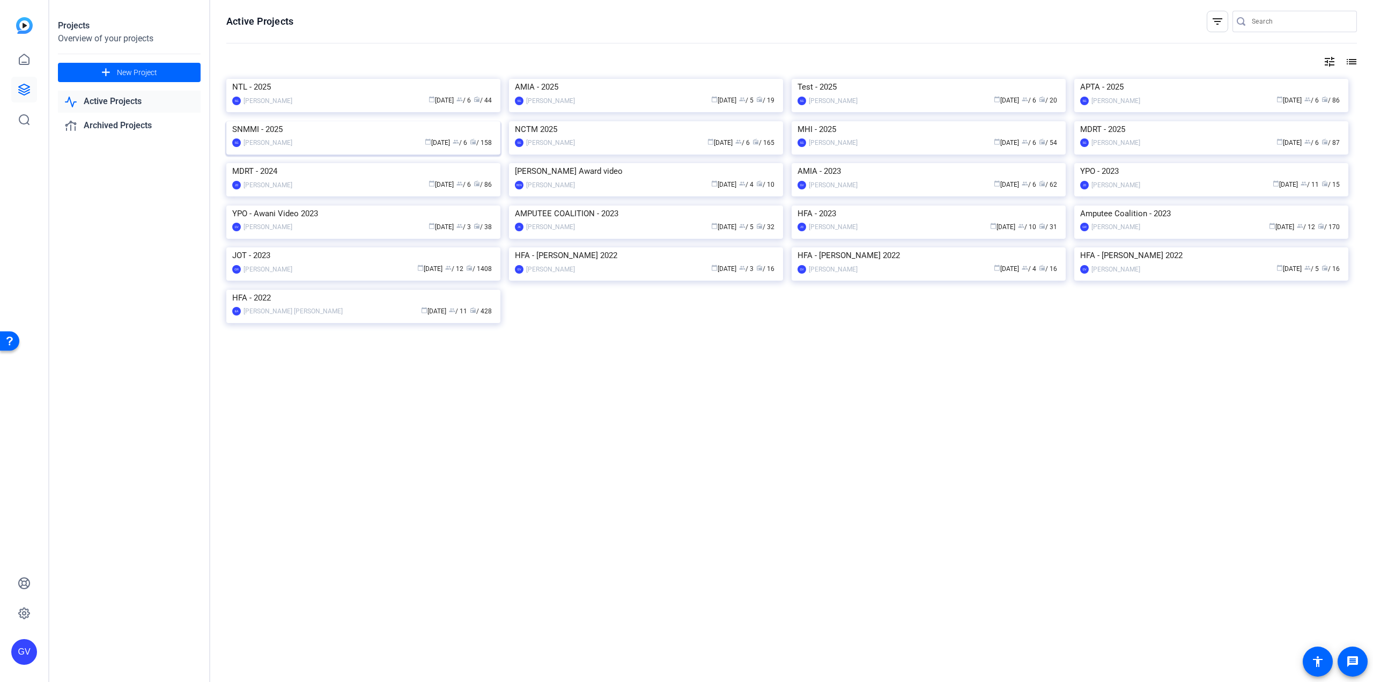
click at [353, 121] on img at bounding box center [363, 121] width 274 height 0
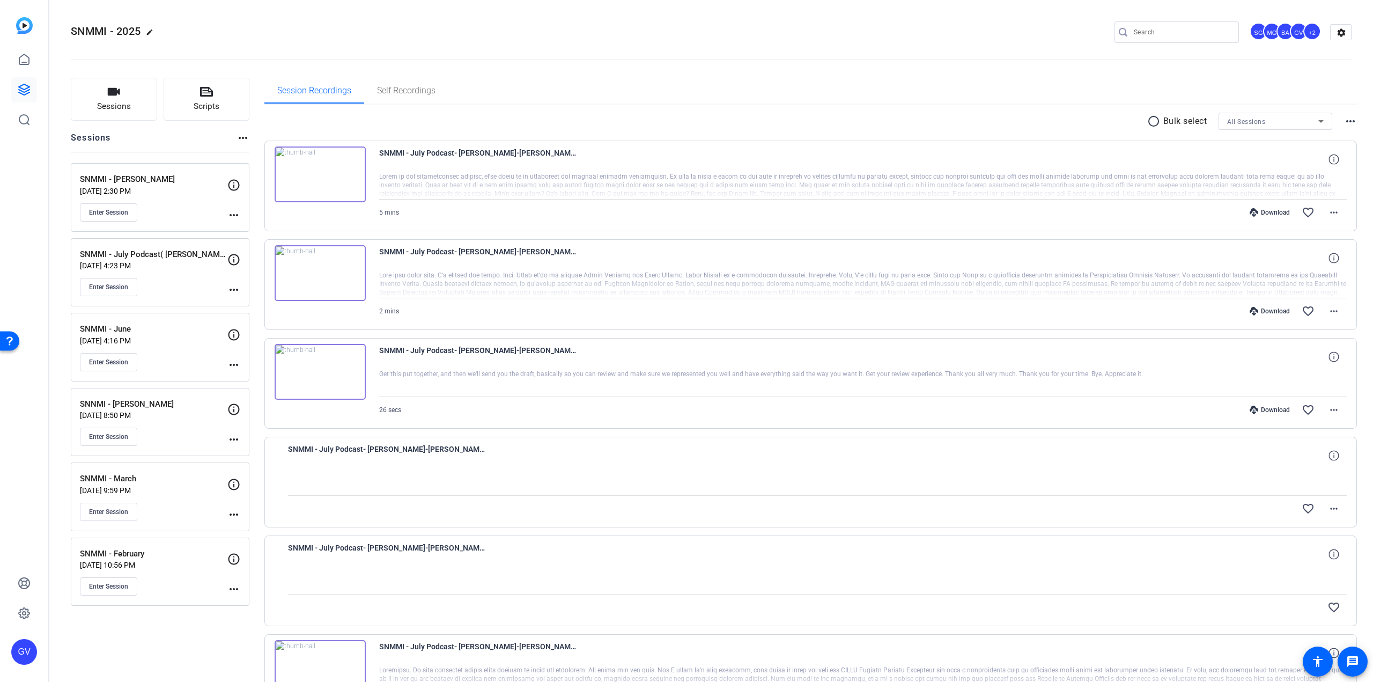
click at [239, 209] on mat-icon "more_horiz" at bounding box center [233, 215] width 13 height 13
click at [115, 213] on div at bounding box center [686, 341] width 1373 height 682
click at [106, 210] on span "Enter Session" at bounding box center [108, 212] width 39 height 9
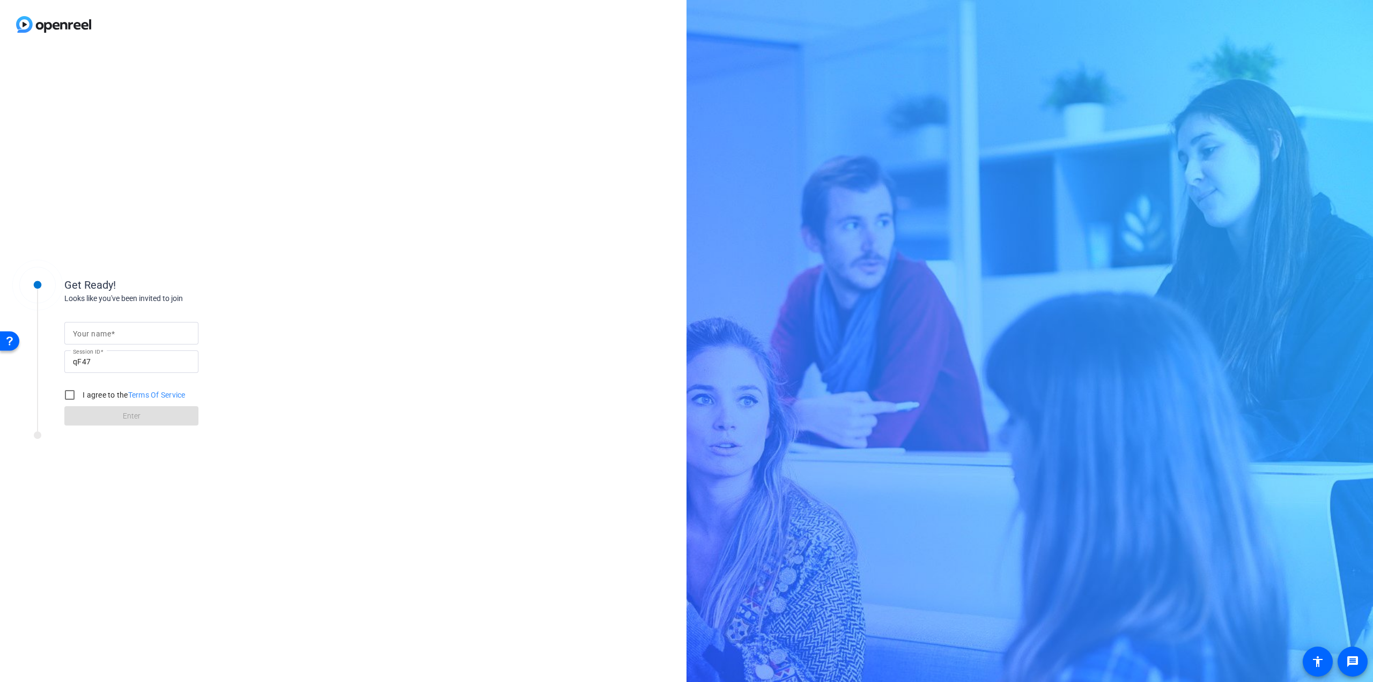
click at [150, 331] on input "Your name" at bounding box center [131, 333] width 117 height 13
type input "Slides"
click at [74, 399] on input "I agree to the Terms Of Service" at bounding box center [69, 394] width 21 height 21
checkbox input "true"
click at [119, 417] on span at bounding box center [131, 416] width 134 height 26
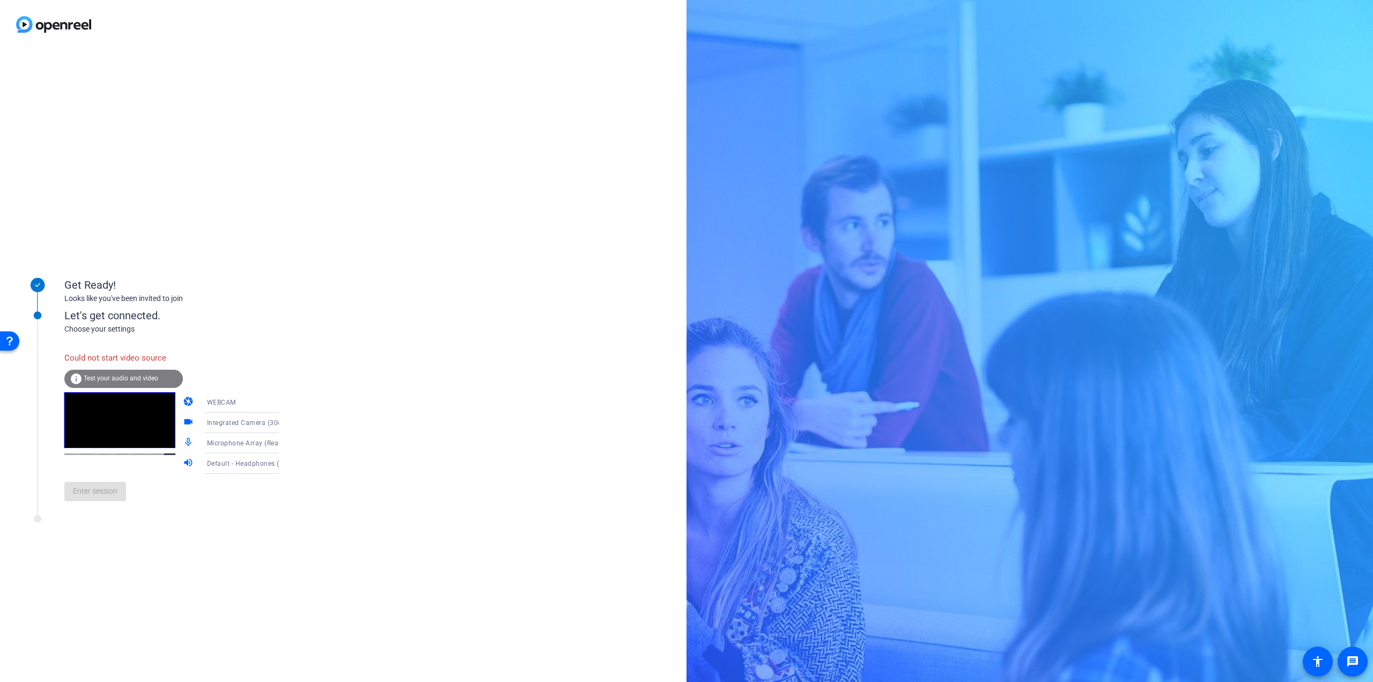
click at [238, 419] on span "Integrated Camera (30c9:00a7)" at bounding box center [256, 422] width 99 height 9
click at [220, 476] on span "OBS Virtual Camera" at bounding box center [221, 477] width 61 height 13
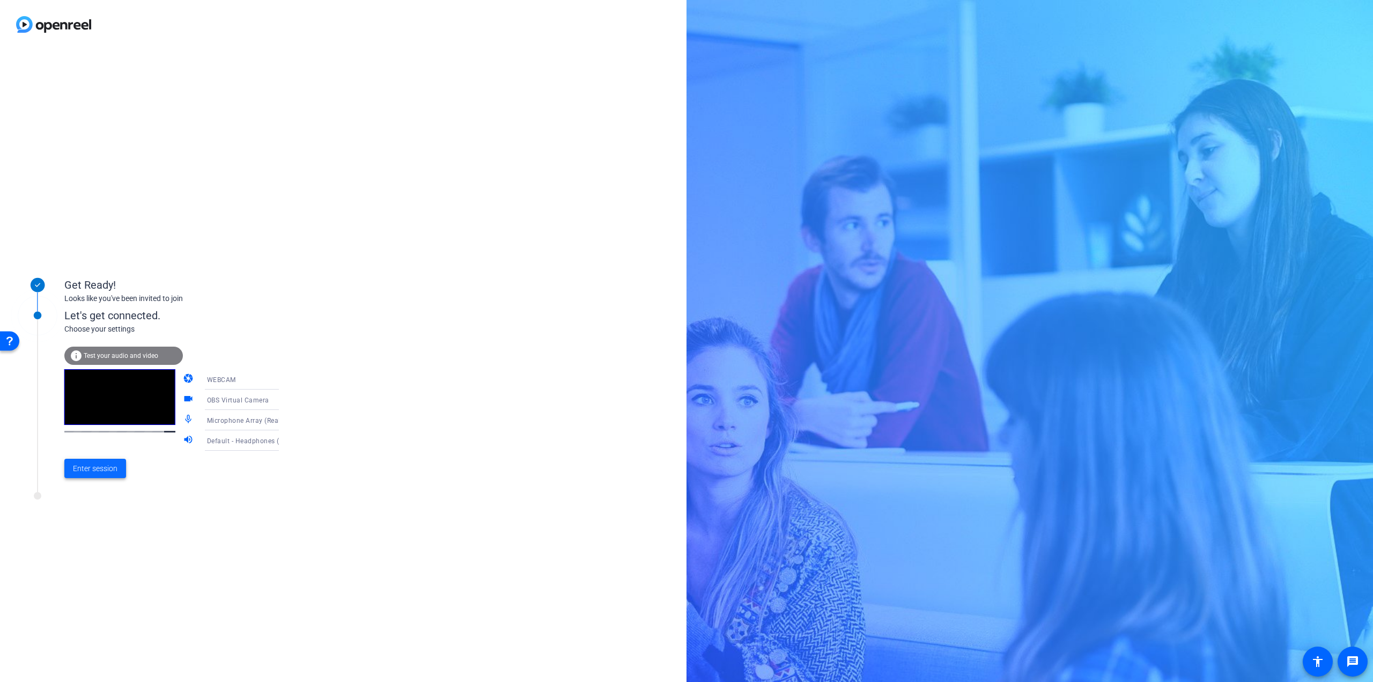
click at [101, 466] on span "Enter session" at bounding box center [95, 468] width 45 height 11
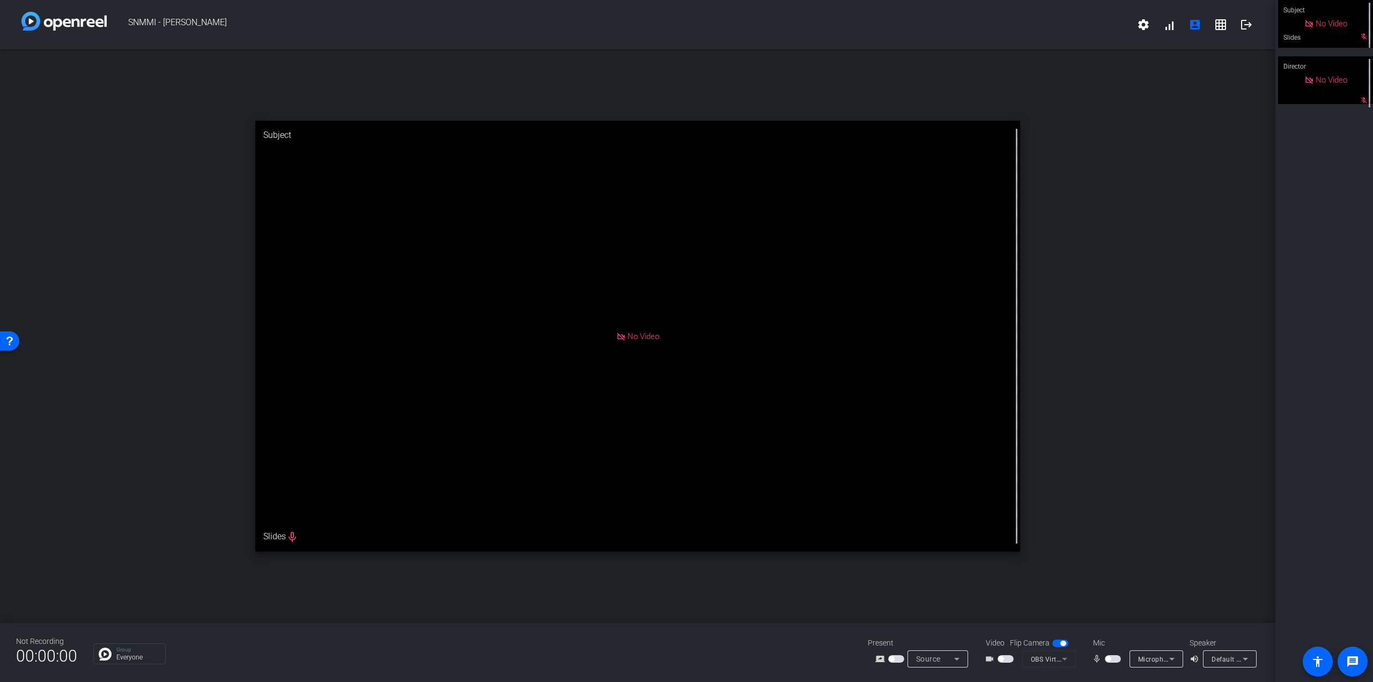
click at [898, 662] on span "button" at bounding box center [896, 659] width 16 height 8
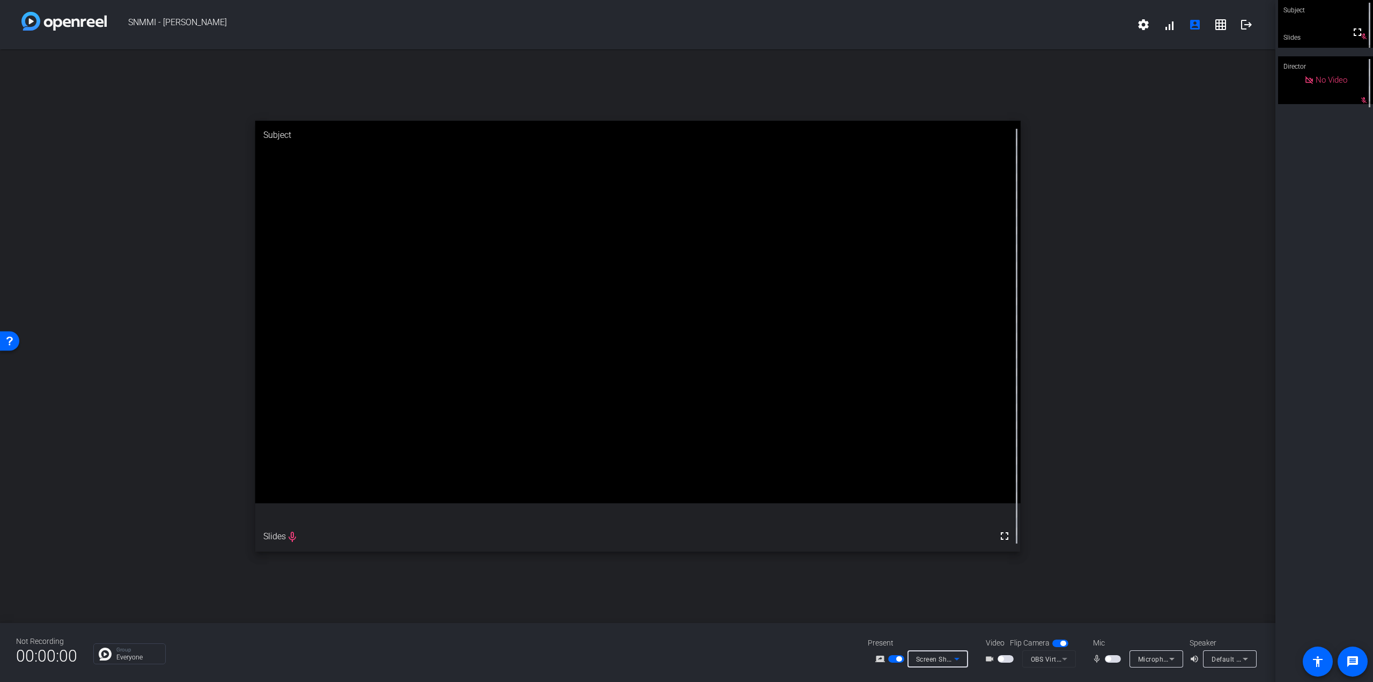
click at [930, 660] on span "Screen Sharing" at bounding box center [939, 658] width 47 height 9
click at [930, 660] on div at bounding box center [686, 341] width 1373 height 682
click at [930, 660] on span "Screen Sharing" at bounding box center [939, 658] width 47 height 9
click at [932, 635] on span "Upload Presentation" at bounding box center [943, 639] width 63 height 13
click at [931, 651] on span "Upload Presentation" at bounding box center [948, 649] width 65 height 9
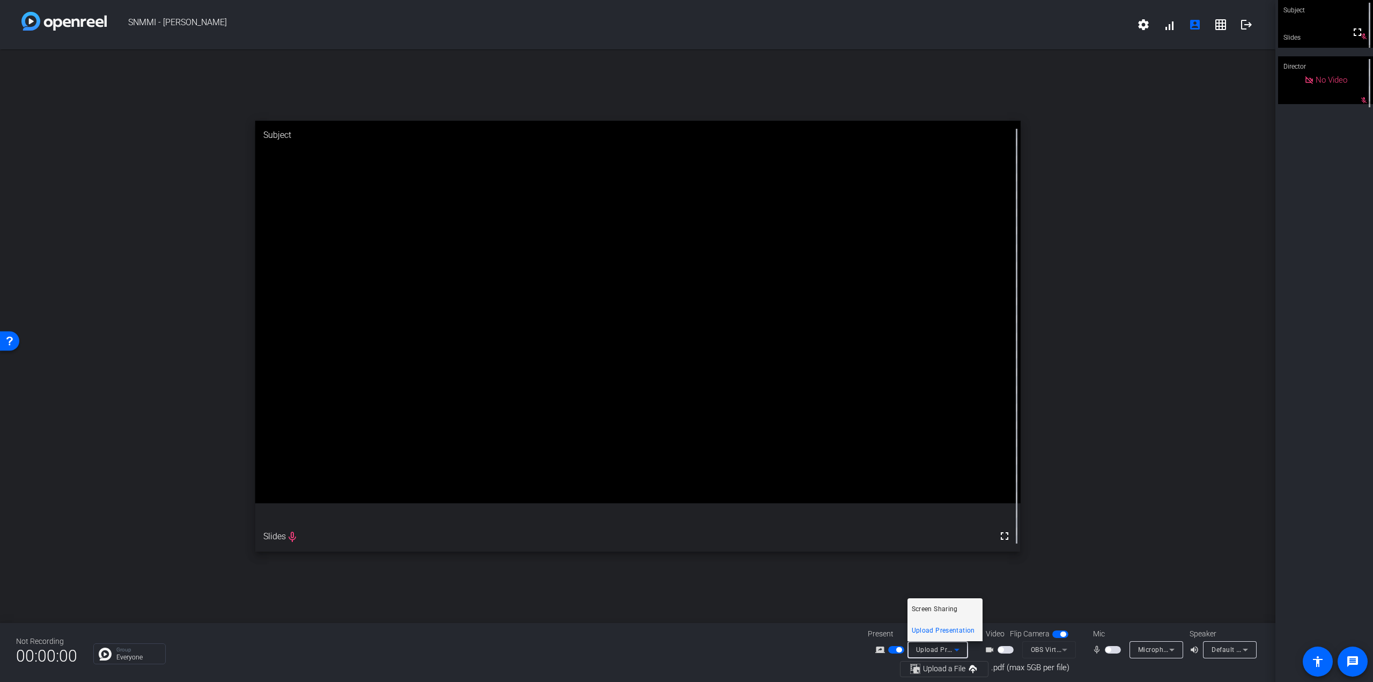
click at [936, 609] on span "Screen Sharing" at bounding box center [935, 608] width 46 height 13
click at [1120, 456] on div "open_in_new Subject fullscreen Slides mic_none" at bounding box center [637, 335] width 1275 height 573
click at [936, 657] on span "Screen Sharing" at bounding box center [939, 658] width 47 height 9
click at [946, 616] on span "Screen Sharing" at bounding box center [935, 617] width 46 height 13
click at [946, 663] on span "Screen Sharing" at bounding box center [939, 658] width 47 height 9
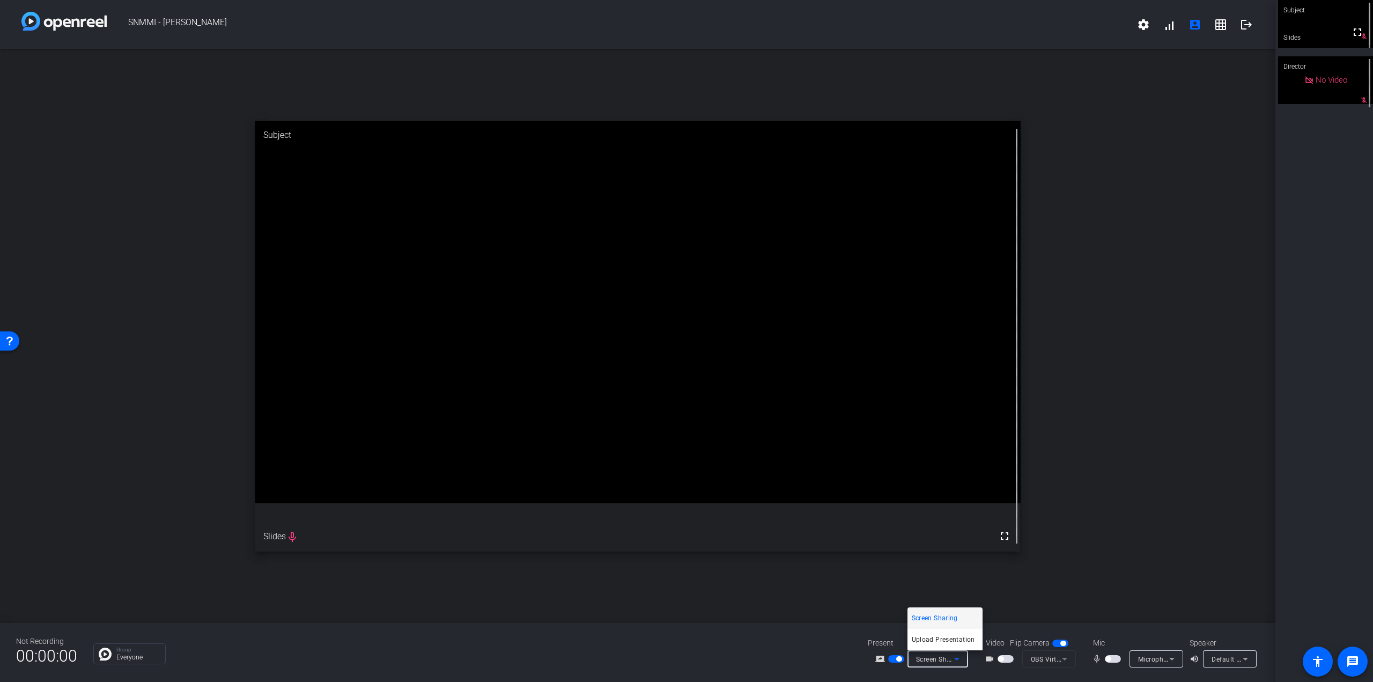
click at [929, 656] on div at bounding box center [686, 341] width 1373 height 682
click at [929, 656] on span "Screen Sharing" at bounding box center [939, 658] width 47 height 9
click at [936, 638] on span "Upload Presentation" at bounding box center [943, 639] width 63 height 13
click at [933, 650] on span "Upload Presentation" at bounding box center [948, 649] width 65 height 9
click at [934, 614] on span "Screen Sharing" at bounding box center [935, 608] width 46 height 13
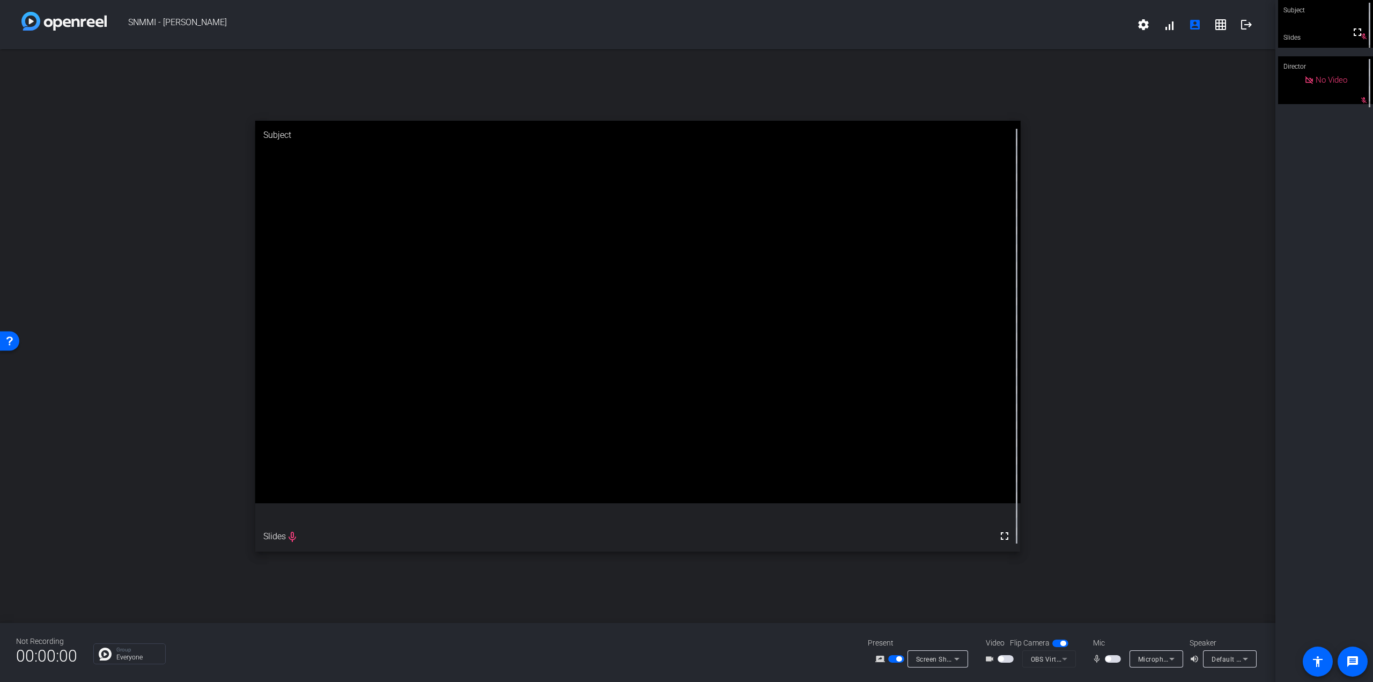
click at [1052, 644] on span "button" at bounding box center [1060, 643] width 16 height 8
click at [1315, 40] on video at bounding box center [1325, 24] width 95 height 48
click at [1220, 30] on mat-icon "grid_on" at bounding box center [1220, 24] width 13 height 13
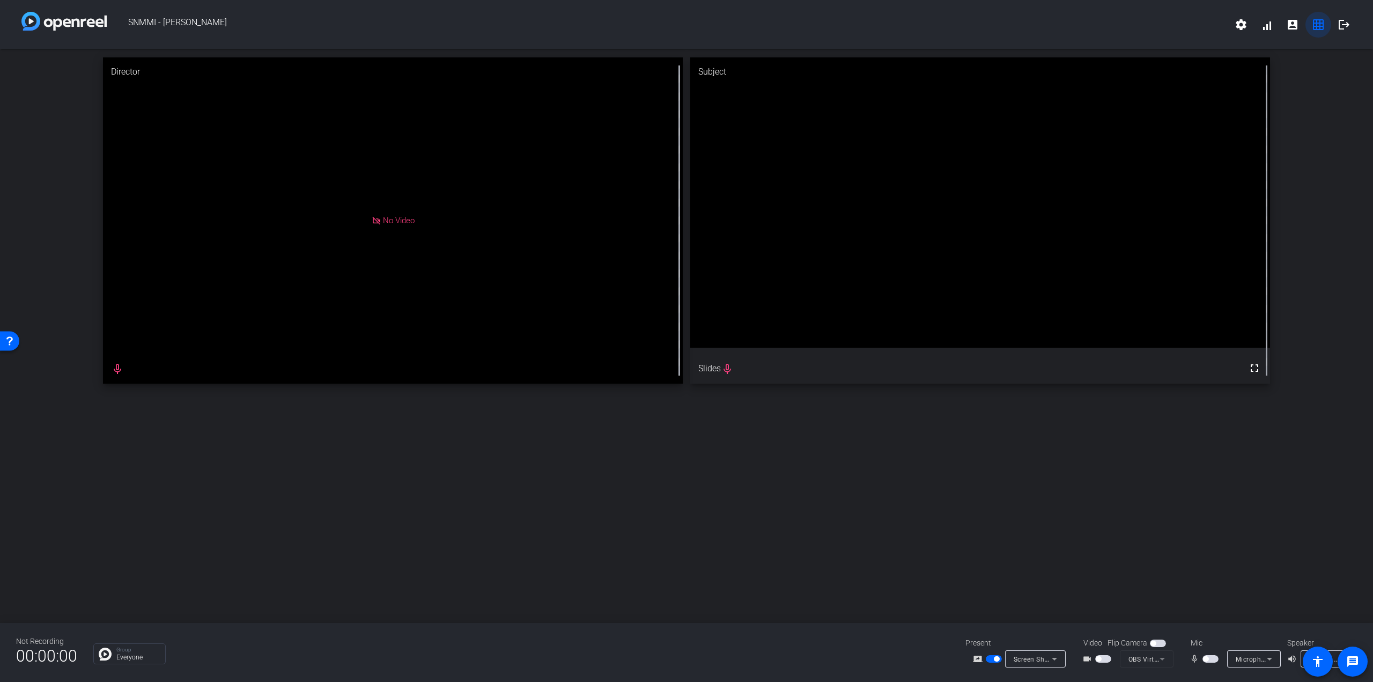
click at [1314, 29] on mat-icon "grid_on" at bounding box center [1318, 24] width 13 height 13
click at [1289, 25] on mat-icon "account_box" at bounding box center [1292, 24] width 13 height 13
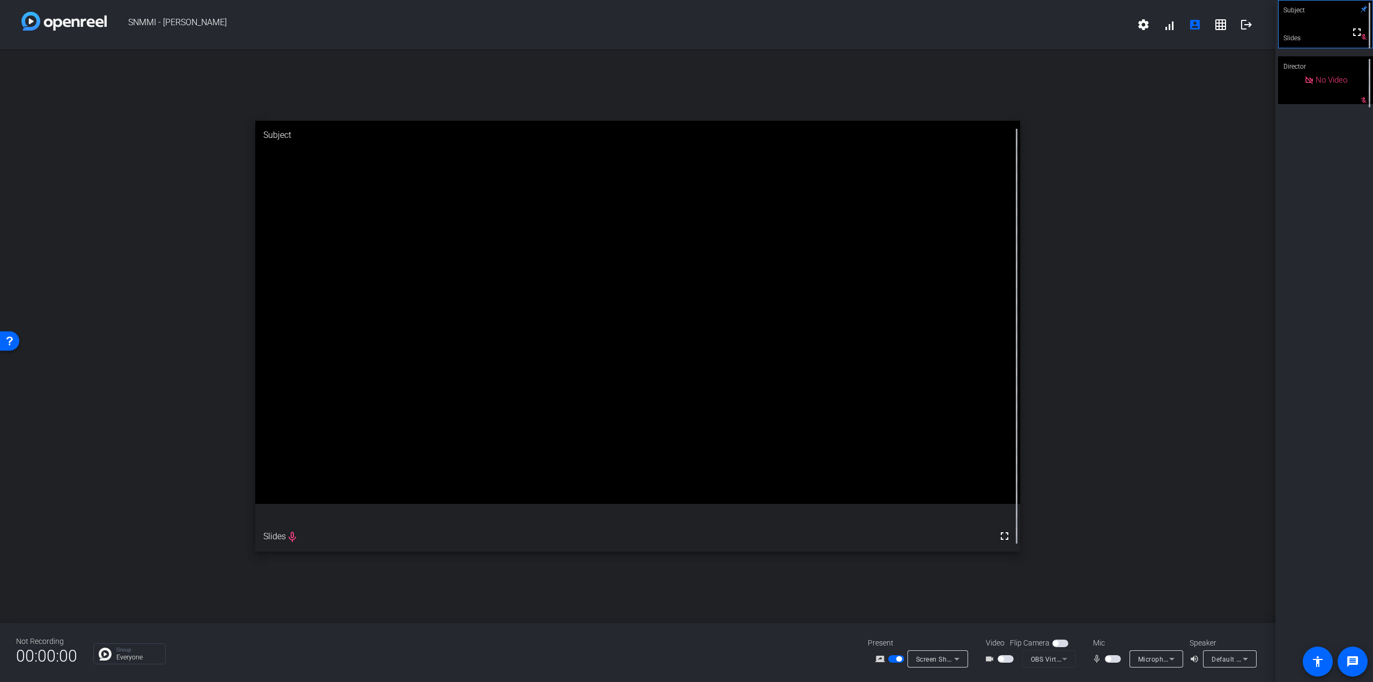
click at [933, 667] on div "Screen Sharing" at bounding box center [937, 658] width 43 height 17
click at [785, 504] on div at bounding box center [686, 341] width 1373 height 682
click at [919, 661] on span "Screen Sharing" at bounding box center [939, 658] width 47 height 9
click at [936, 638] on span "Upload Presentation" at bounding box center [943, 639] width 63 height 13
click at [935, 670] on span "Upload a File" at bounding box center [944, 668] width 42 height 8
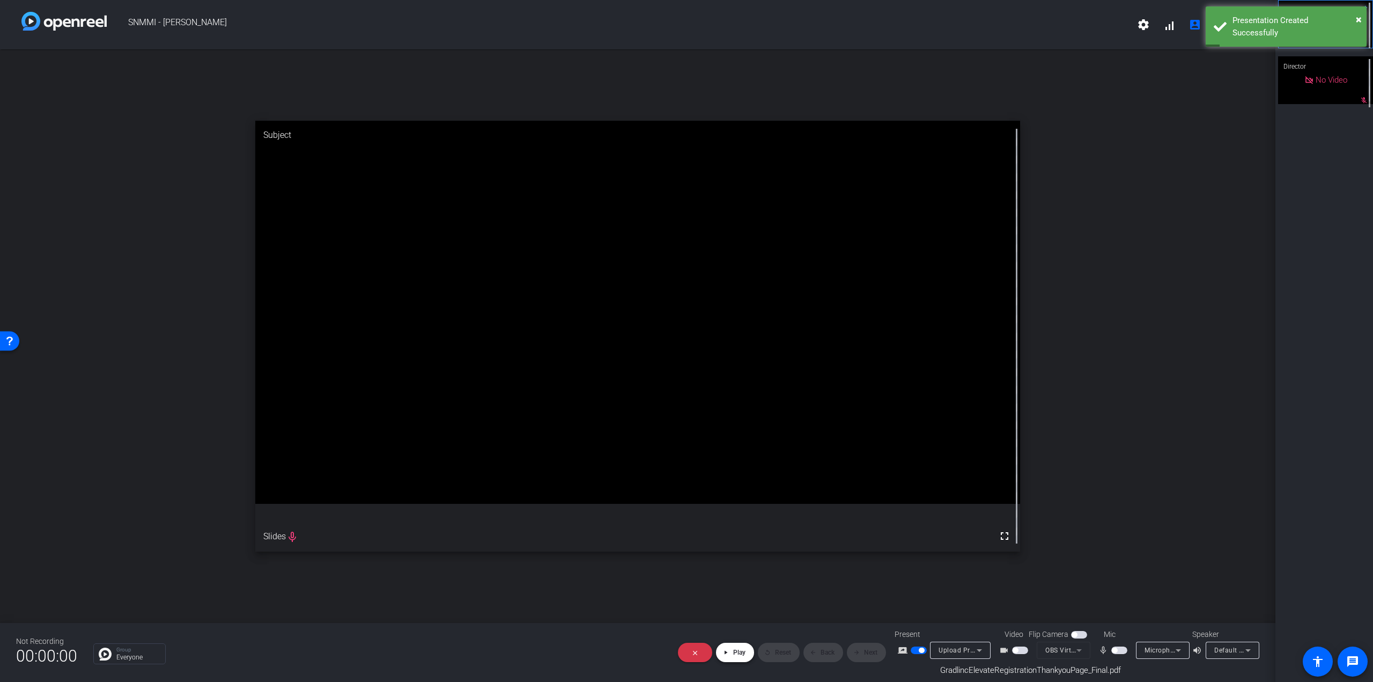
click at [740, 651] on span "Play" at bounding box center [739, 652] width 12 height 8
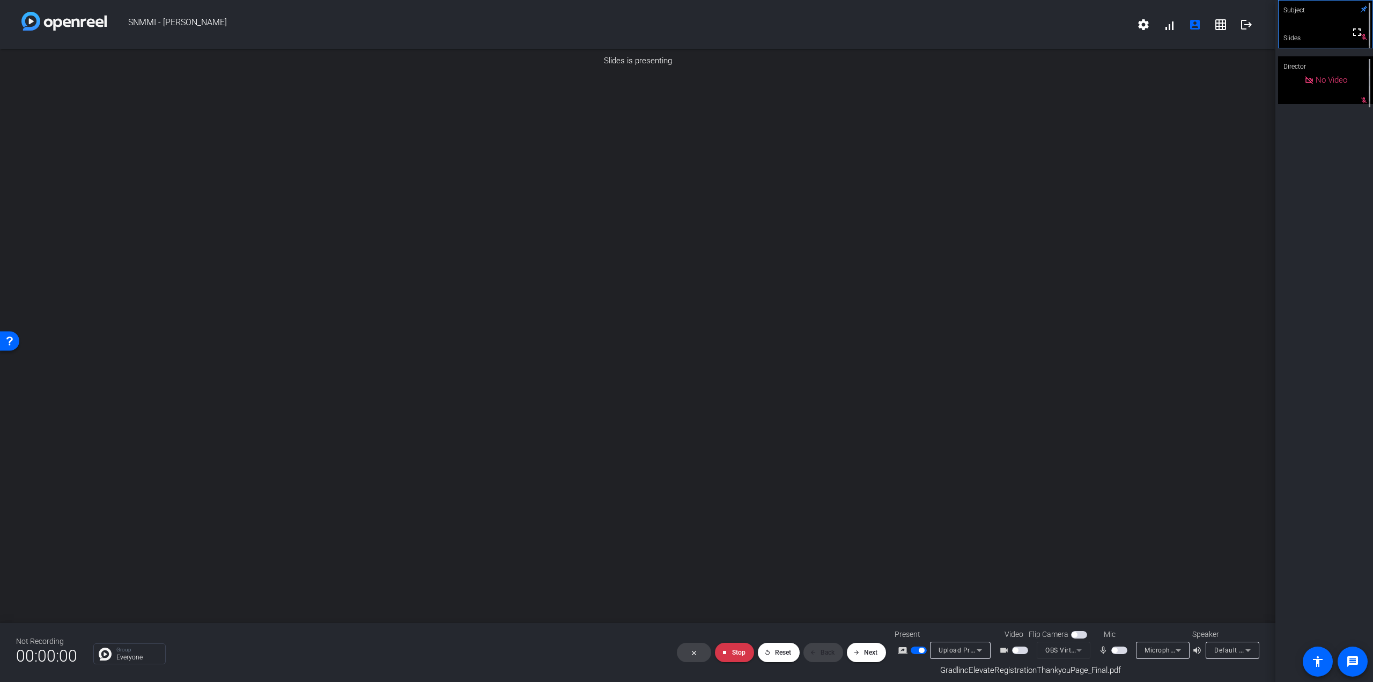
click at [1196, 110] on img at bounding box center [1216, 104] width 86 height 12
click at [870, 654] on span "Next" at bounding box center [870, 652] width 13 height 8
click at [1222, 23] on mat-icon "grid_on" at bounding box center [1220, 24] width 13 height 13
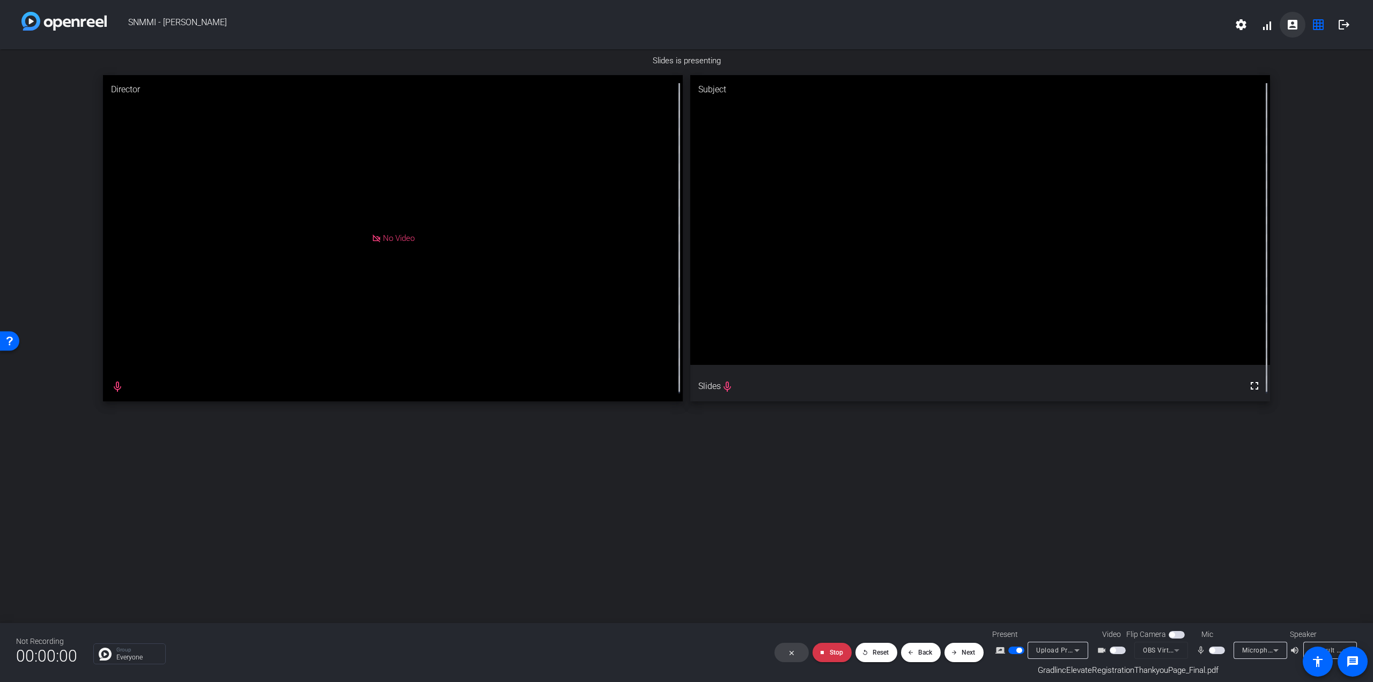
click at [1282, 22] on span at bounding box center [1293, 25] width 26 height 26
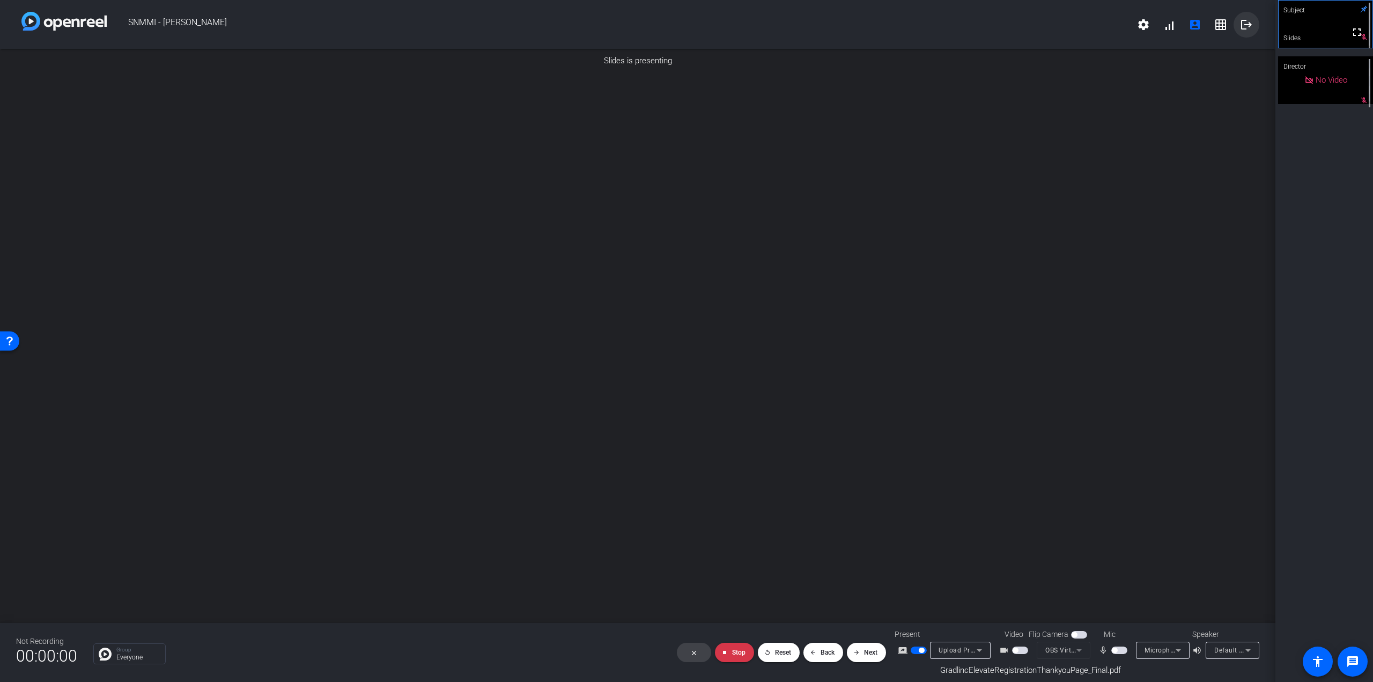
click at [1241, 25] on mat-icon "logout" at bounding box center [1246, 24] width 13 height 13
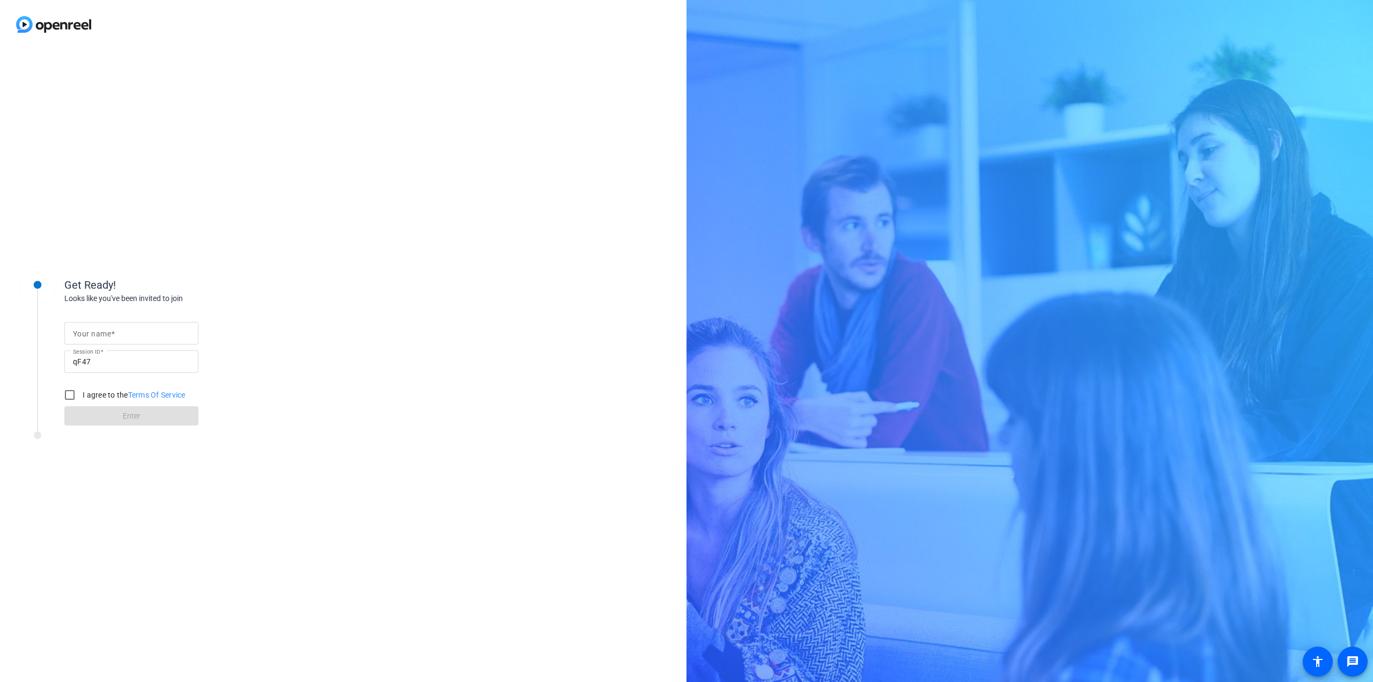
click at [129, 331] on input "Your name" at bounding box center [131, 333] width 117 height 13
type input "Slides"
click at [75, 399] on input "I agree to the Terms Of Service" at bounding box center [69, 394] width 21 height 21
checkbox input "true"
click at [98, 412] on span at bounding box center [131, 416] width 134 height 26
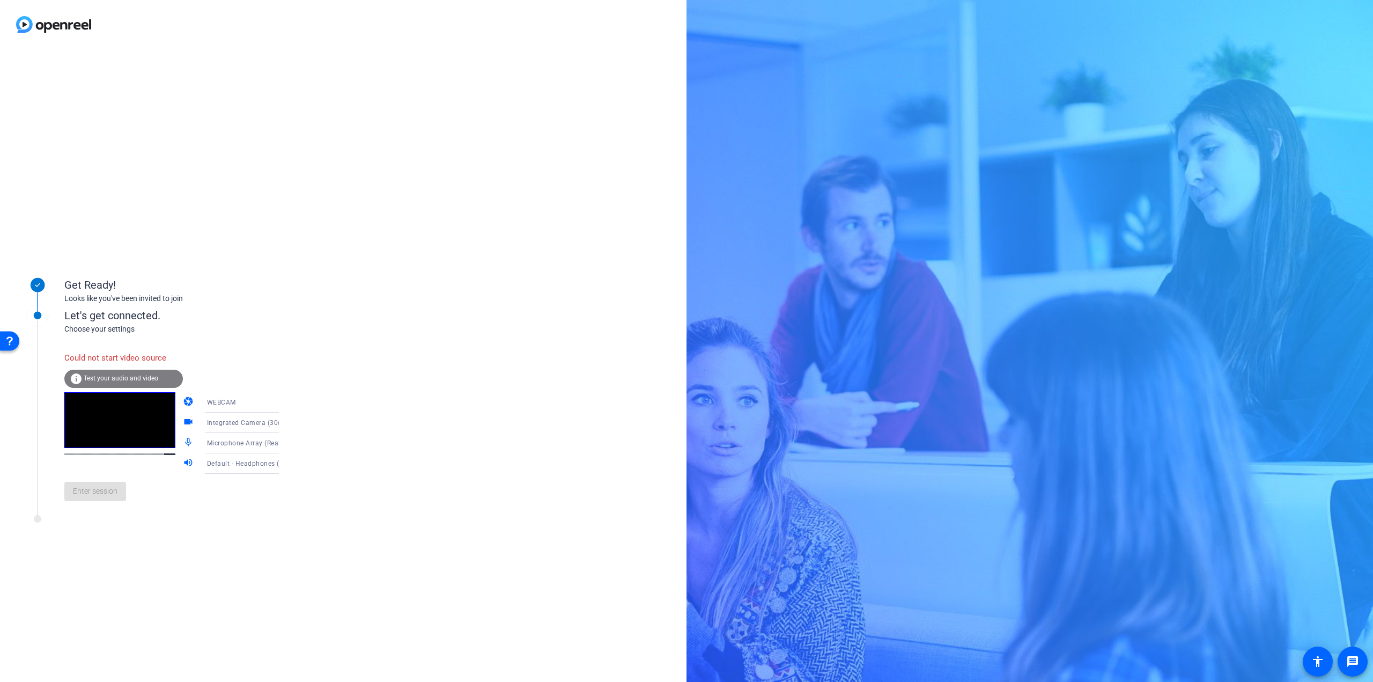
click at [228, 424] on span "Integrated Camera (30c9:00a7)" at bounding box center [256, 422] width 99 height 9
click at [224, 477] on span "OBS Virtual Camera" at bounding box center [221, 477] width 61 height 13
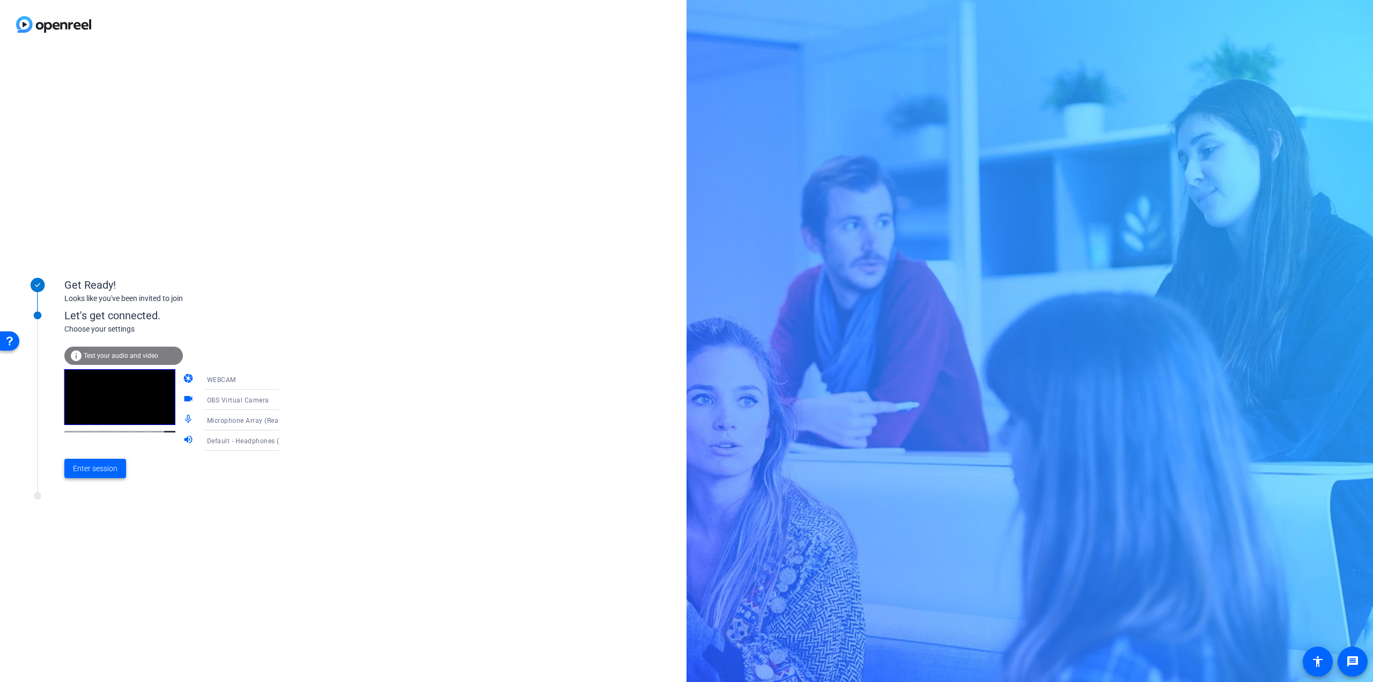
click at [107, 472] on span "Enter session" at bounding box center [95, 468] width 45 height 11
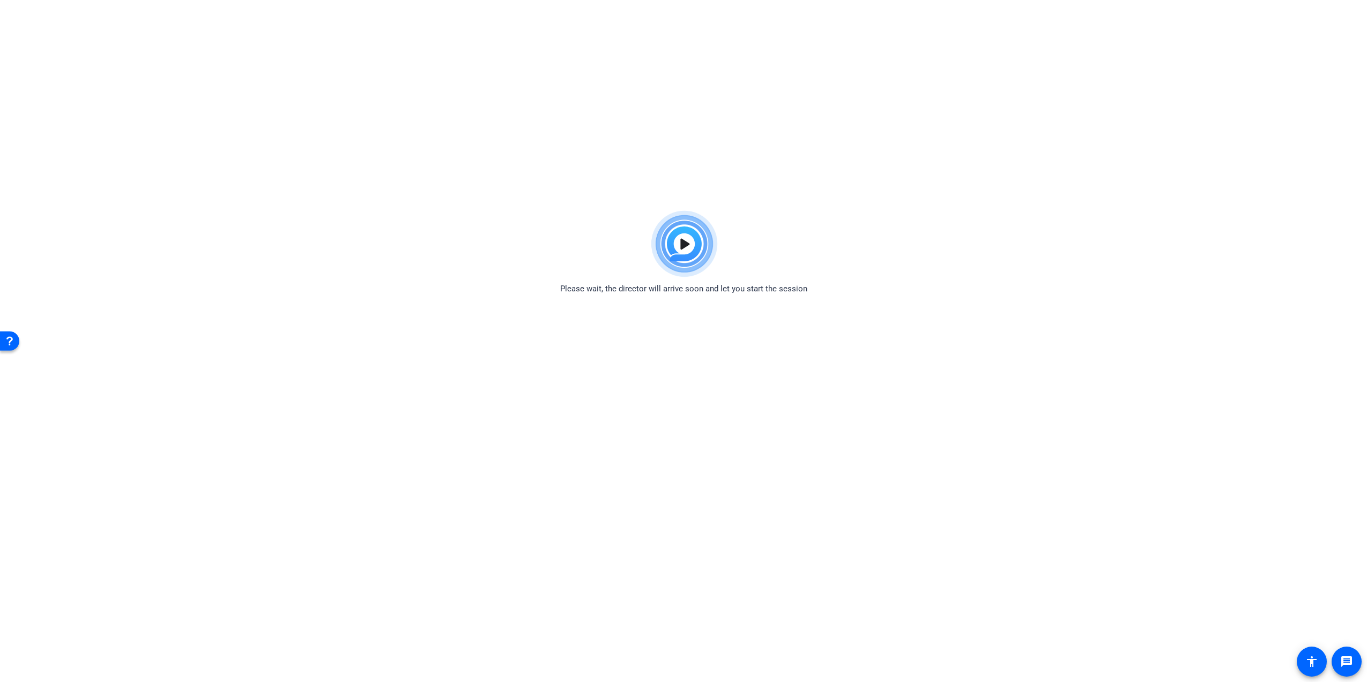
click at [678, 213] on img at bounding box center [684, 243] width 79 height 77
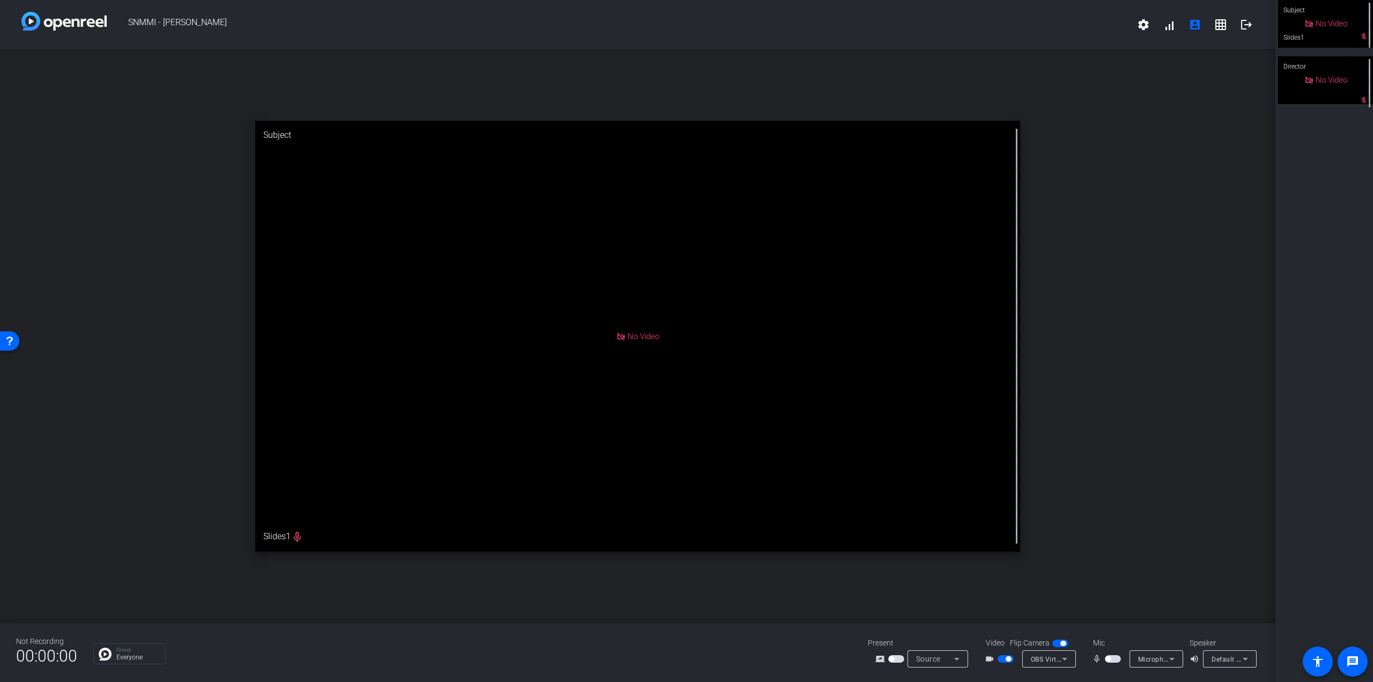
click at [896, 662] on span "button" at bounding box center [896, 659] width 16 height 8
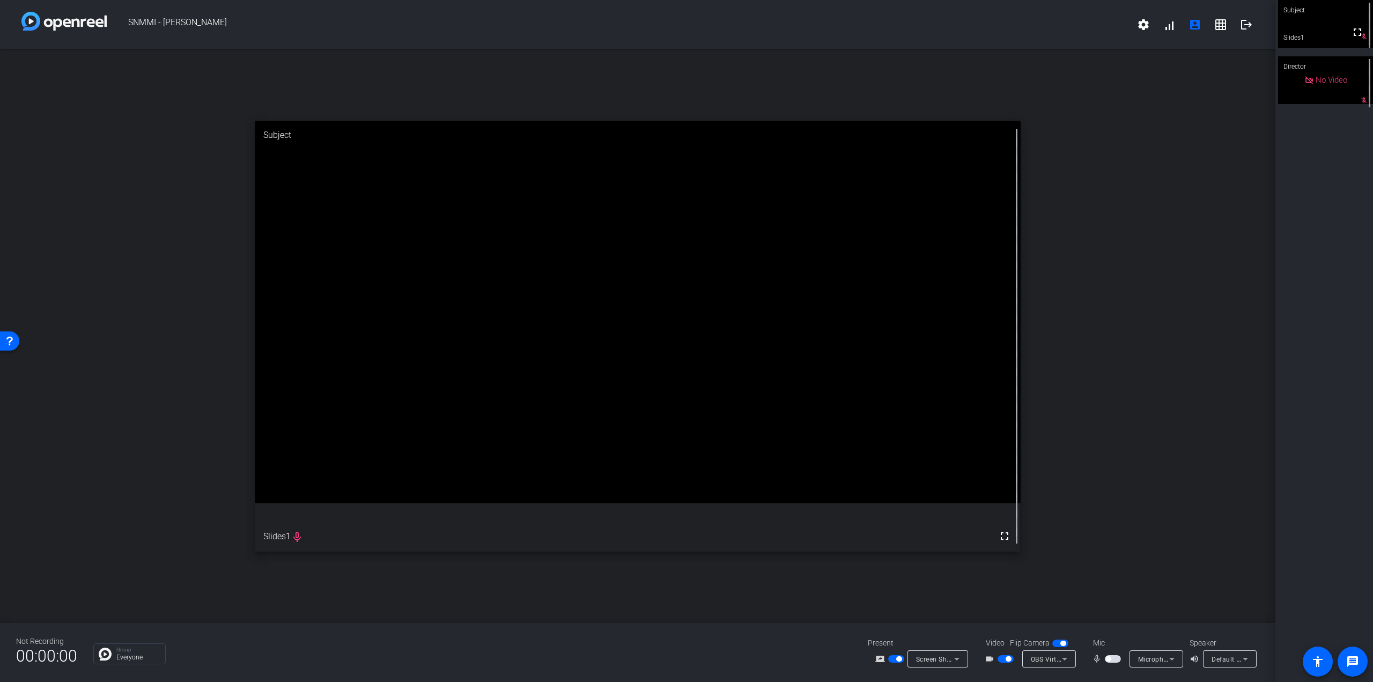
click at [945, 657] on span "Screen Sharing" at bounding box center [939, 658] width 47 height 9
click at [945, 641] on span "Upload Presentation" at bounding box center [943, 639] width 63 height 13
click at [943, 656] on span "button" at bounding box center [943, 669] width 87 height 26
click at [937, 648] on span "Upload Presentation" at bounding box center [948, 649] width 65 height 9
click at [935, 607] on span "Screen Sharing" at bounding box center [935, 608] width 46 height 13
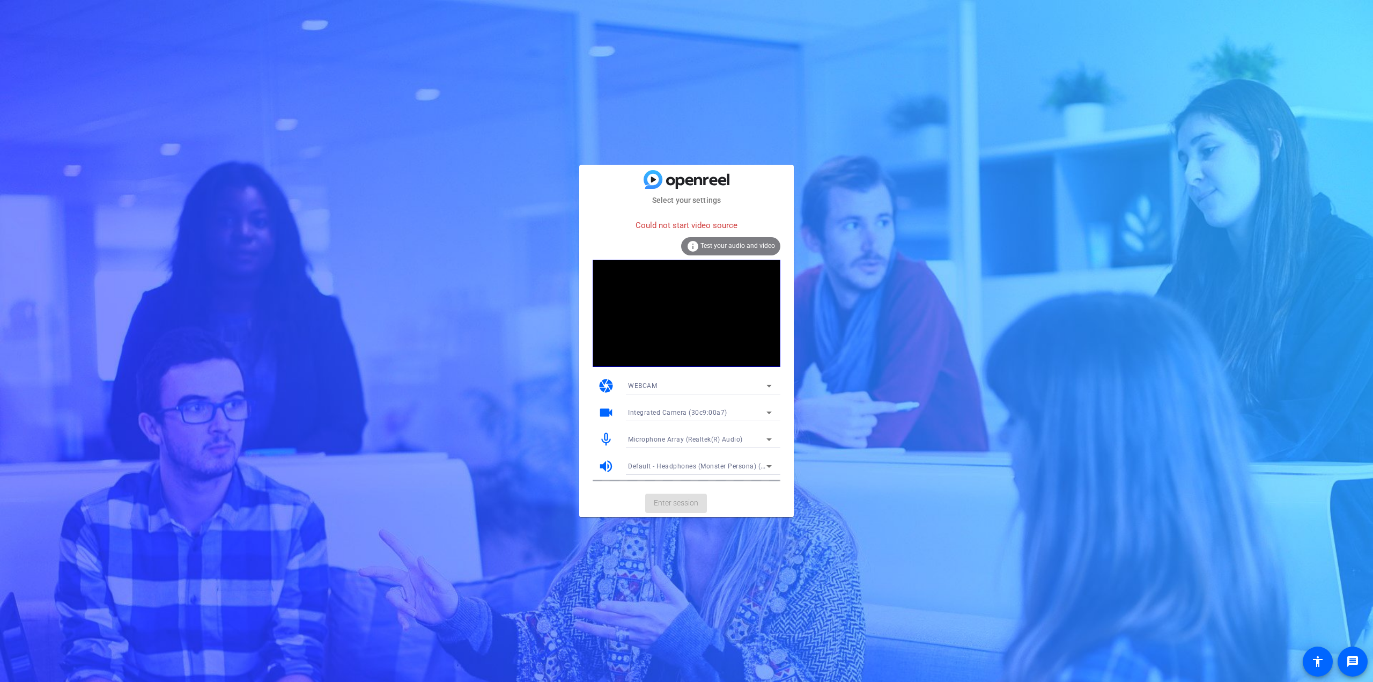
click at [718, 412] on span "Integrated Camera (30c9:00a7)" at bounding box center [677, 413] width 99 height 8
click at [693, 443] on mat-option "OBS Virtual Camera" at bounding box center [699, 450] width 161 height 17
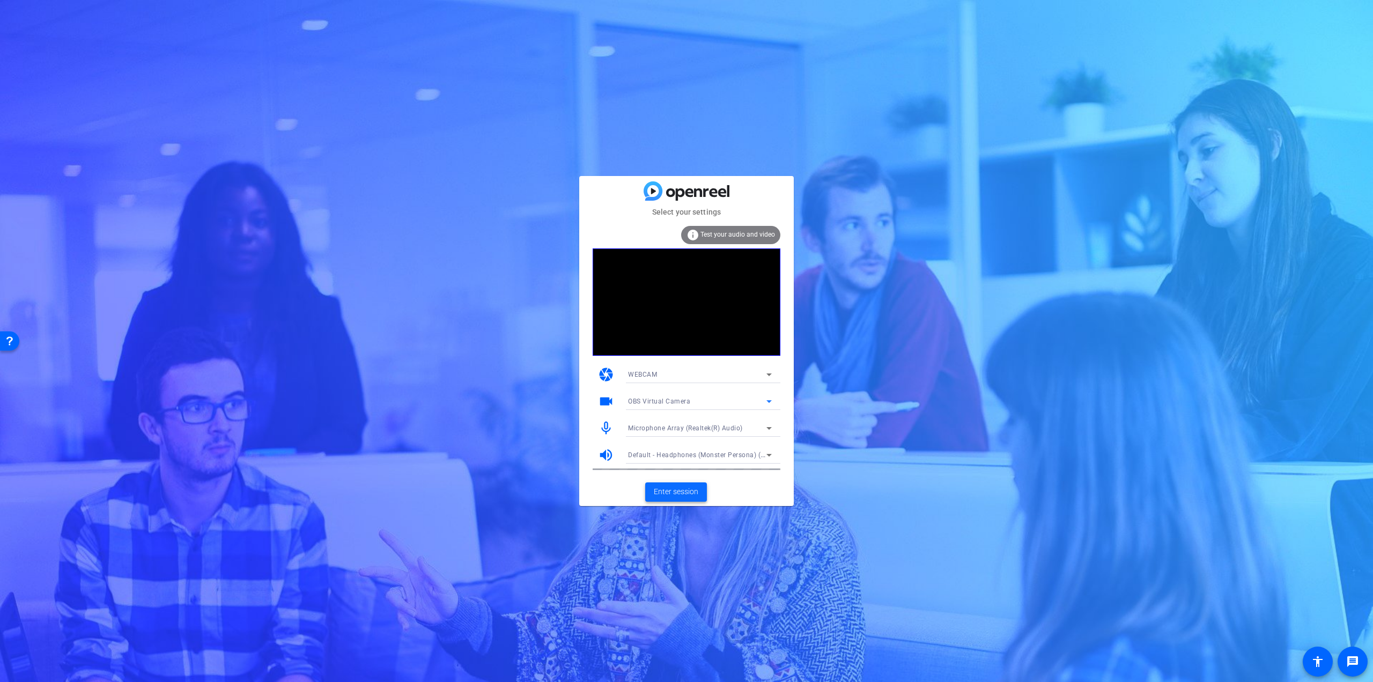
click at [675, 494] on span "Enter session" at bounding box center [676, 491] width 45 height 11
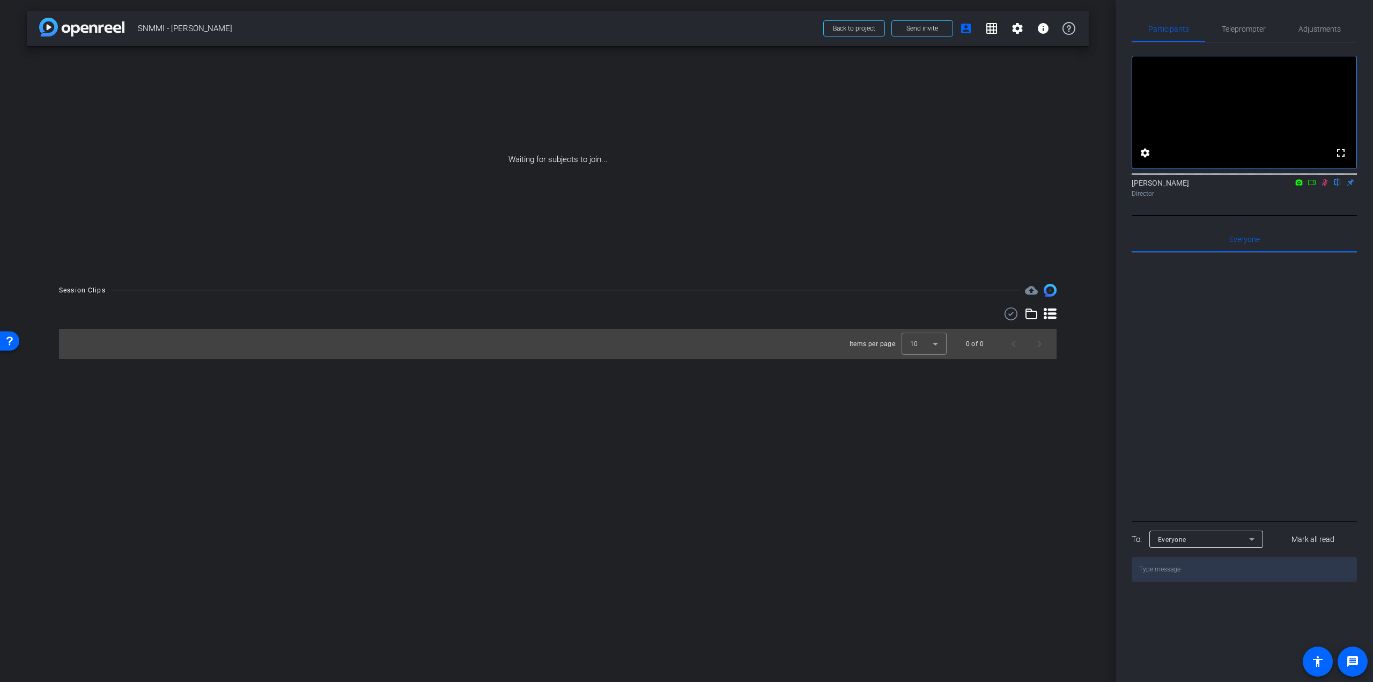
click at [1308, 186] on icon at bounding box center [1311, 183] width 9 height 8
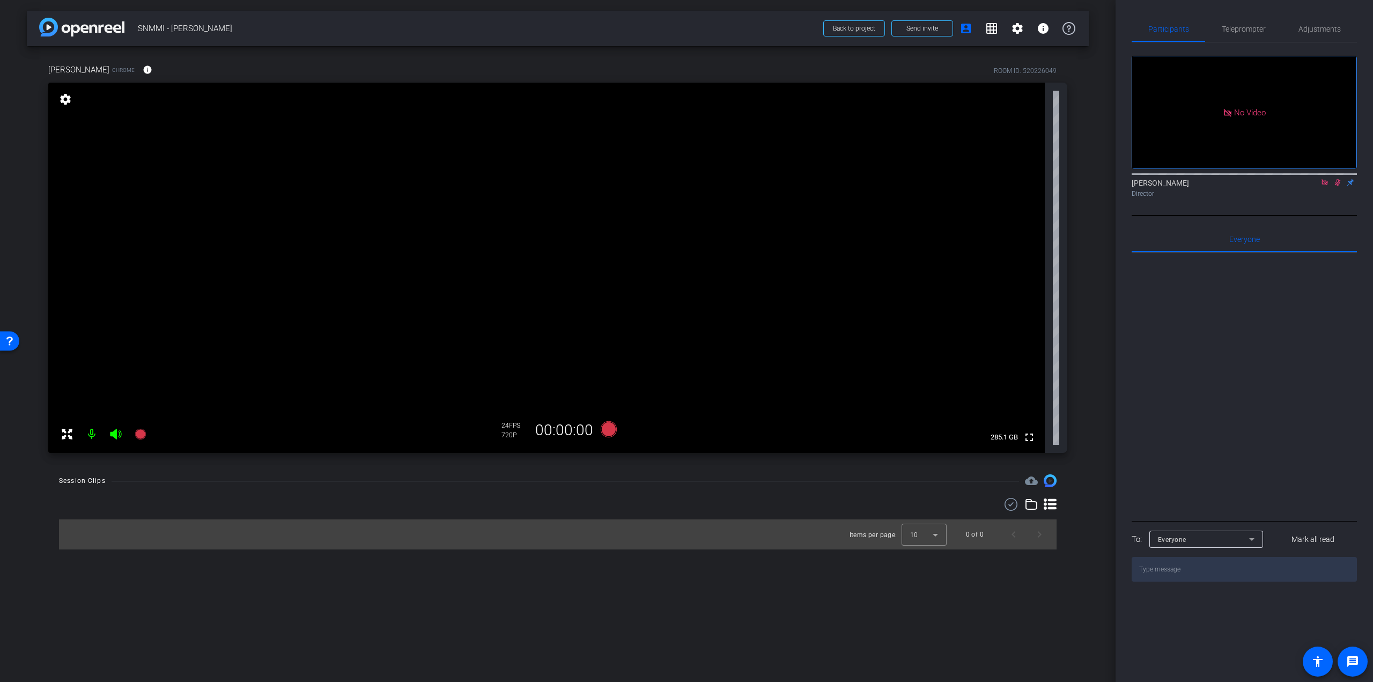
drag, startPoint x: 1337, startPoint y: 195, endPoint x: 1330, endPoint y: 197, distance: 7.2
click at [1337, 186] on icon at bounding box center [1337, 183] width 9 height 8
click at [1323, 185] on icon at bounding box center [1324, 182] width 6 height 6
click at [1308, 21] on span "Adjustments" at bounding box center [1319, 29] width 42 height 26
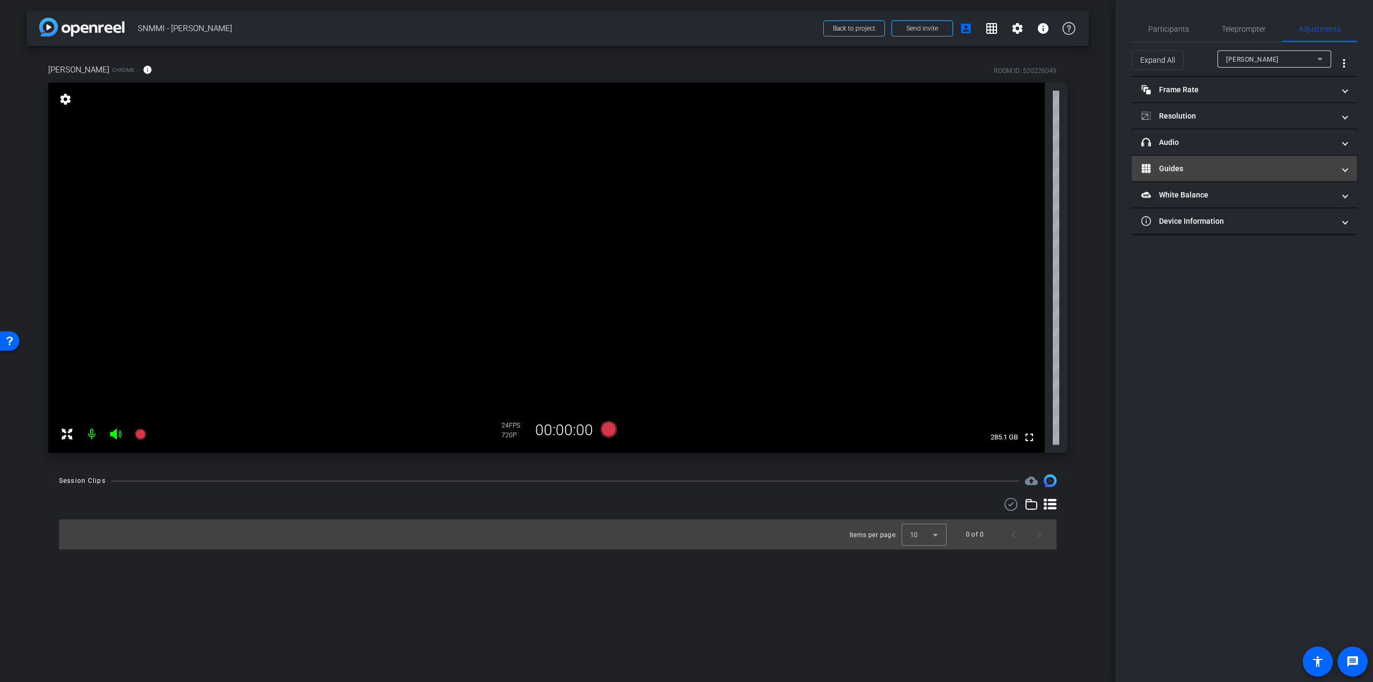
drag, startPoint x: 1239, startPoint y: 331, endPoint x: 1228, endPoint y: 177, distance: 154.8
click at [1239, 331] on div "Participants Teleprompter Adjustments settings [PERSON_NAME] flip Director [PER…" at bounding box center [1243, 341] width 257 height 682
click at [1157, 24] on span "Participants" at bounding box center [1168, 29] width 41 height 26
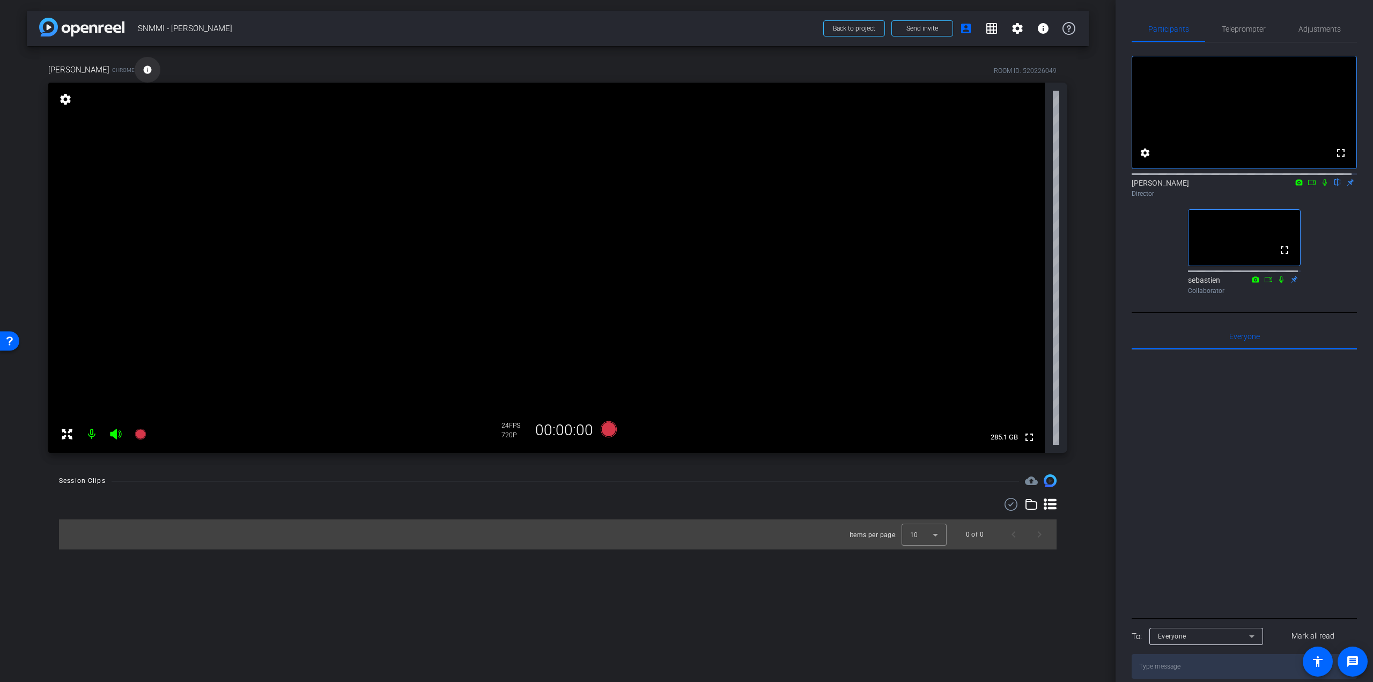
click at [143, 68] on mat-icon "info" at bounding box center [148, 70] width 10 height 10
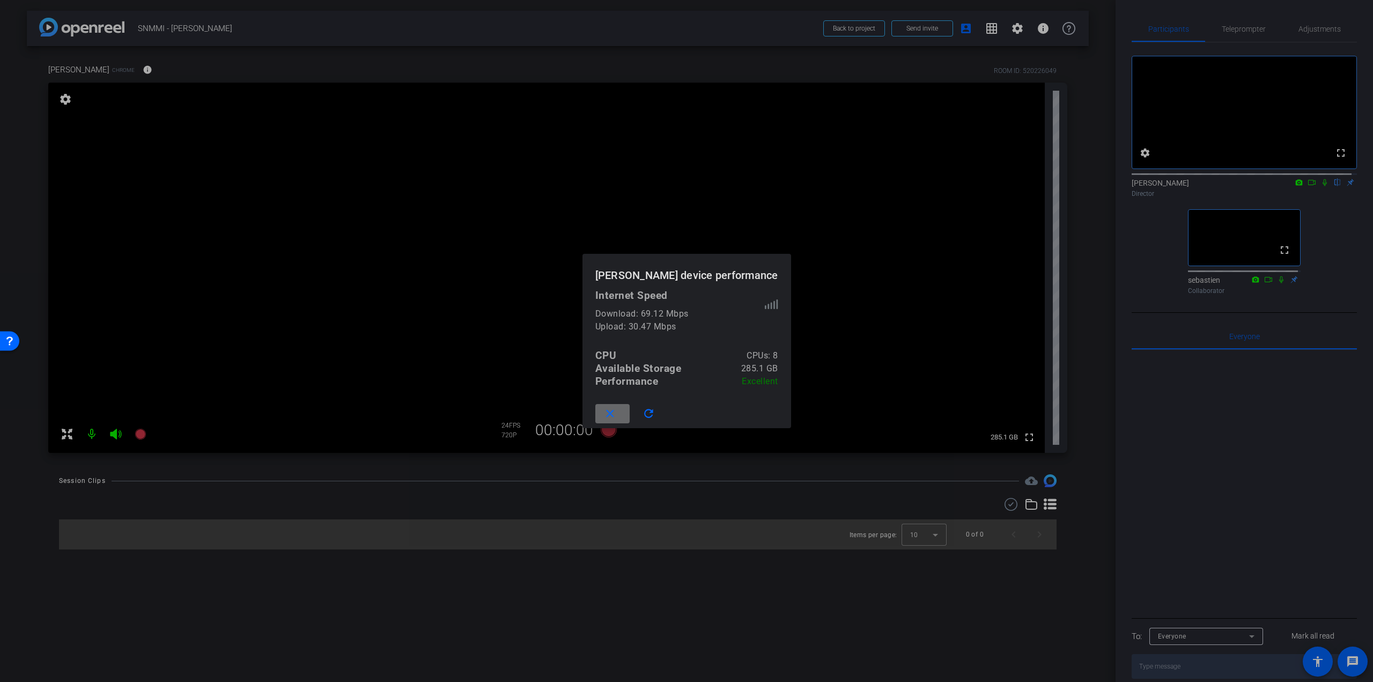
click at [630, 413] on span at bounding box center [612, 414] width 34 height 26
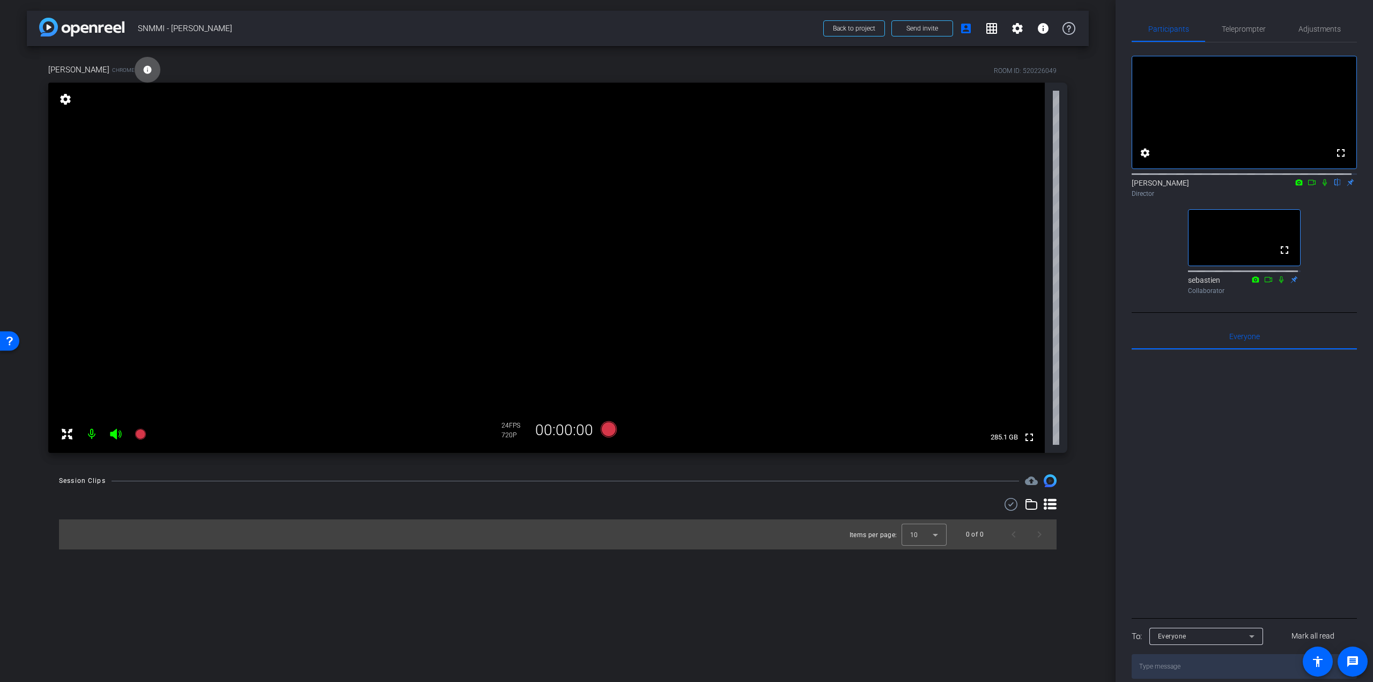
click at [143, 67] on mat-icon "info" at bounding box center [148, 70] width 10 height 10
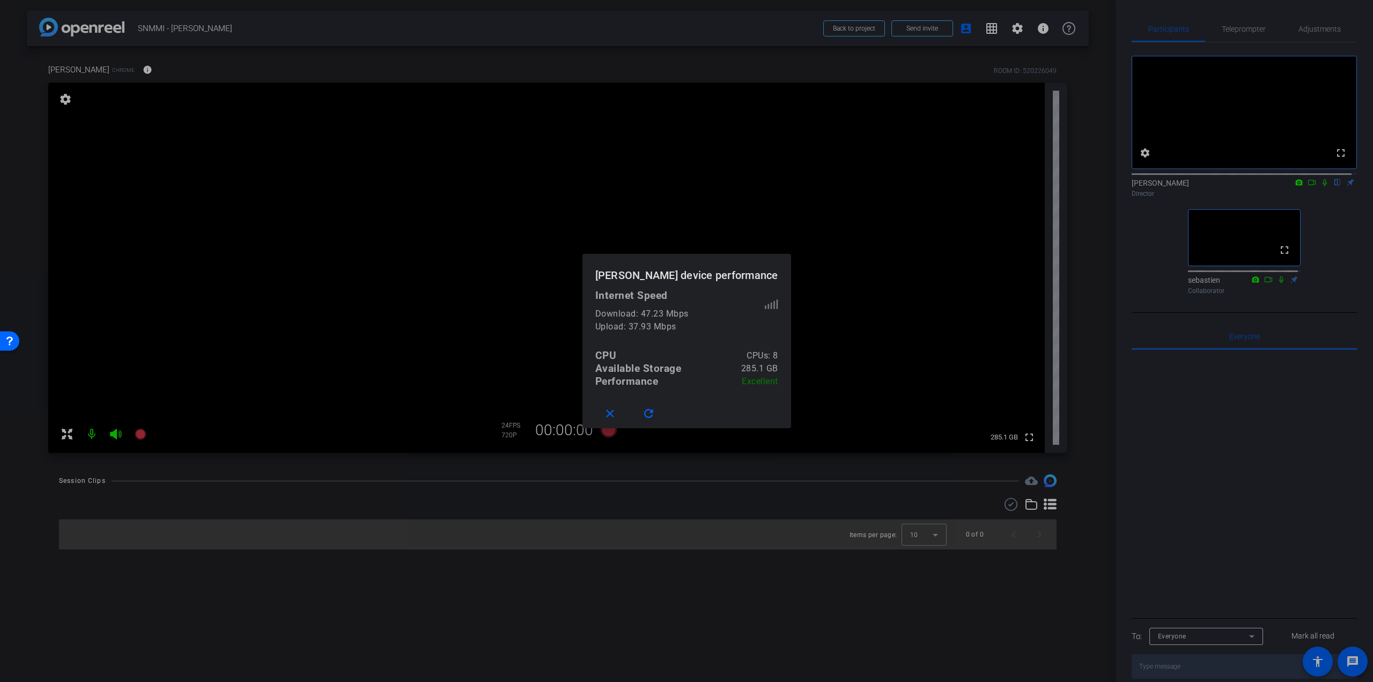
click at [114, 69] on div at bounding box center [686, 341] width 1373 height 682
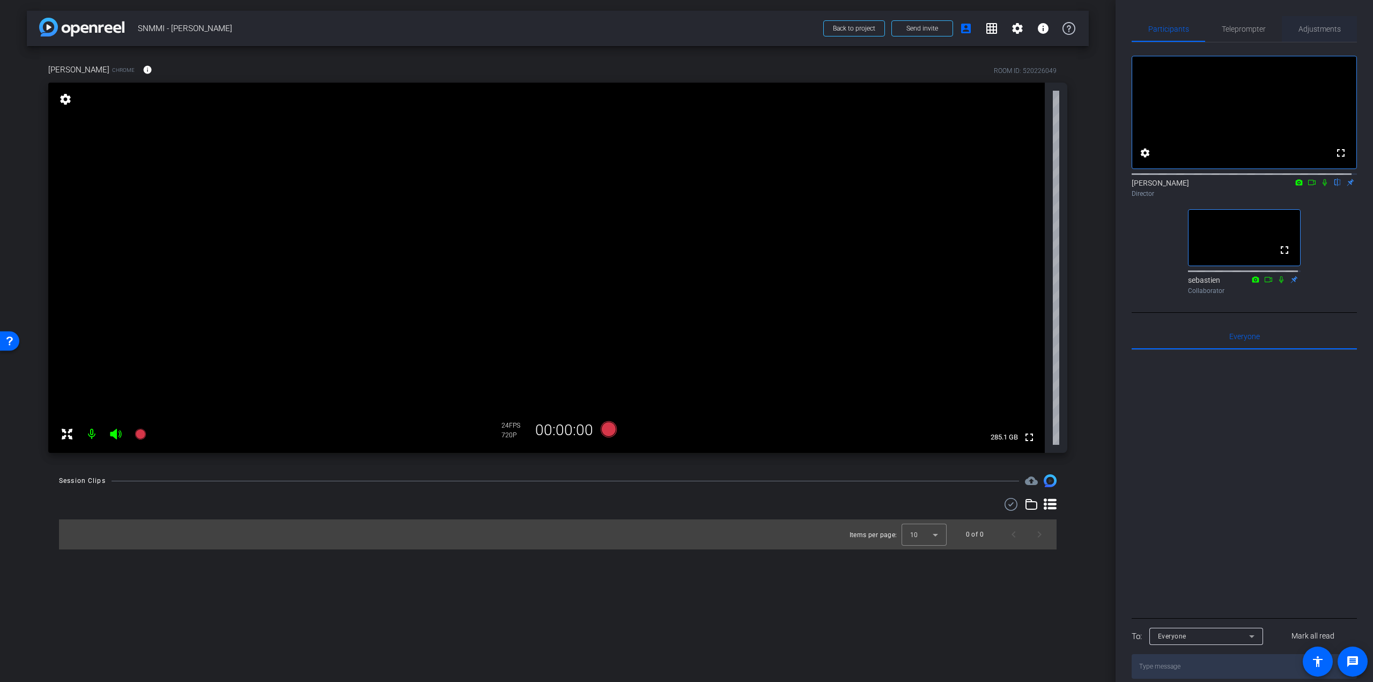
click at [1336, 30] on div "Adjustments" at bounding box center [1319, 29] width 75 height 26
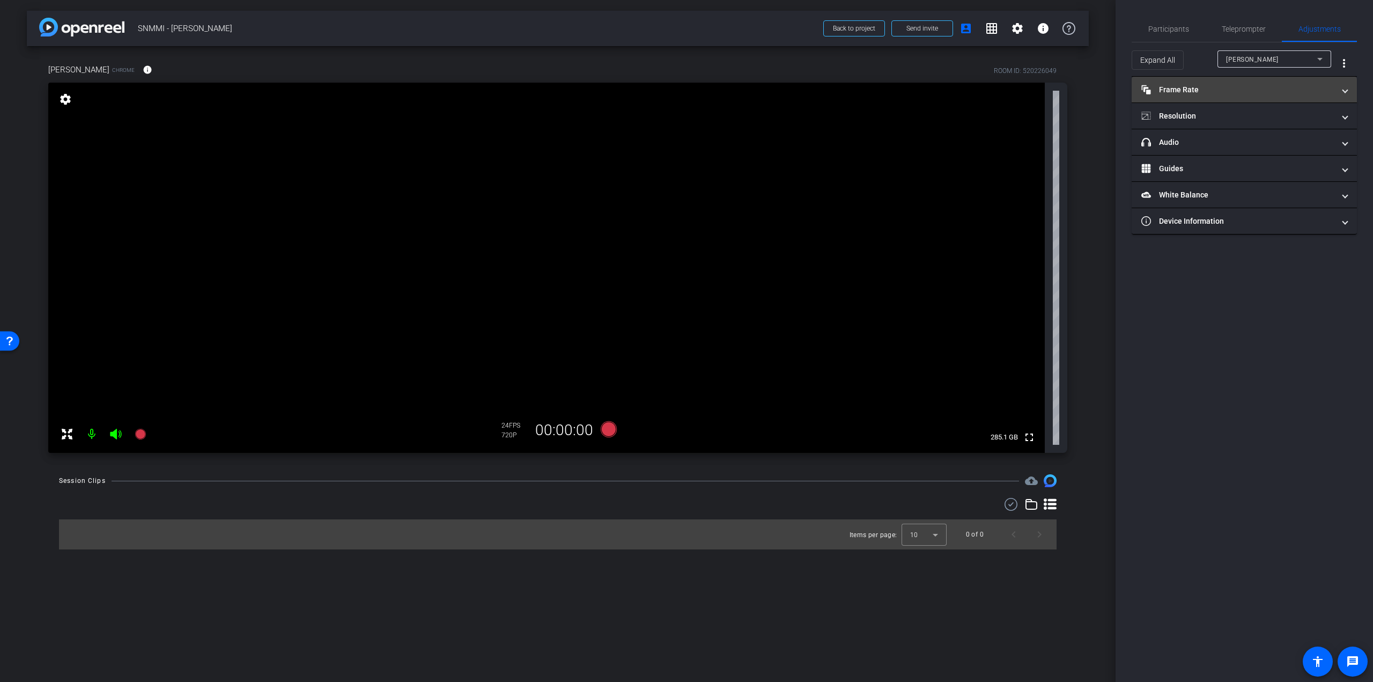
click at [1238, 91] on mat-panel-title "Frame Rate Frame Rate" at bounding box center [1237, 89] width 193 height 11
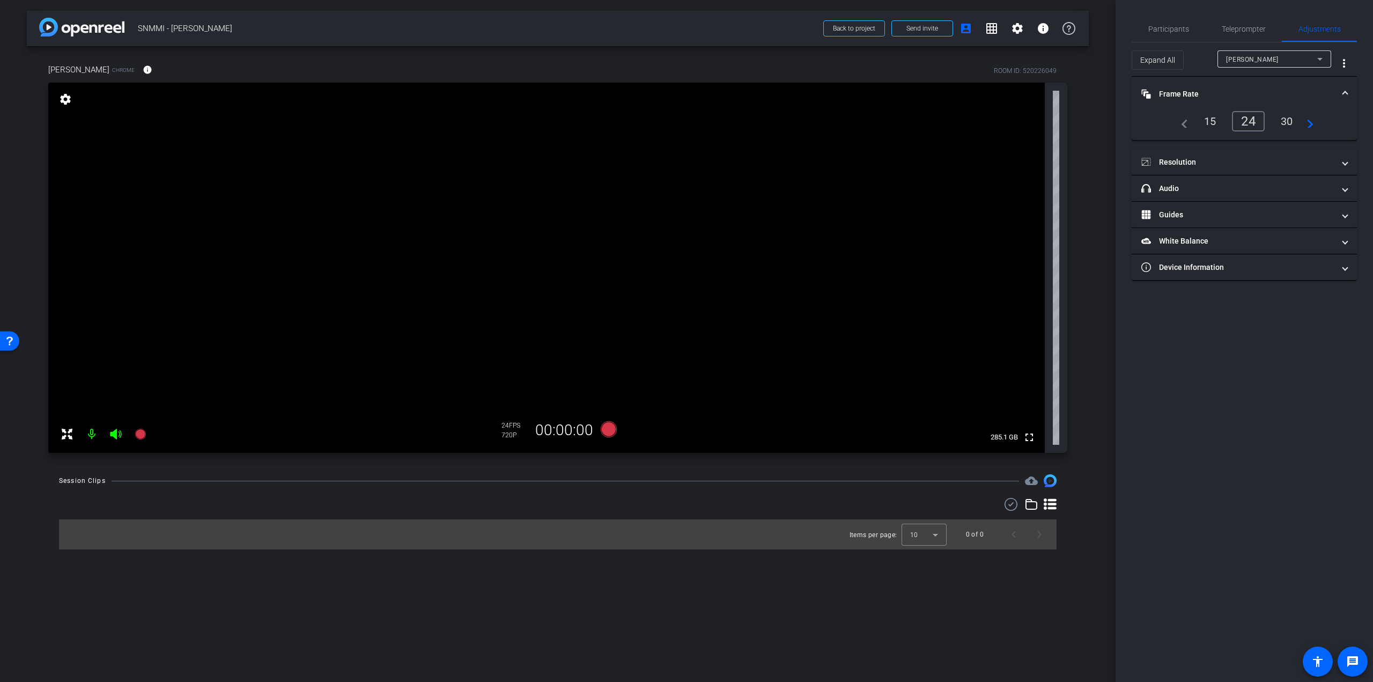
click at [1291, 118] on div "30" at bounding box center [1287, 121] width 28 height 18
click at [1285, 124] on div "30" at bounding box center [1287, 121] width 28 height 18
click at [1196, 158] on mat-panel-title "Resolution" at bounding box center [1237, 162] width 193 height 11
click at [1259, 191] on div "1080" at bounding box center [1253, 193] width 40 height 18
click at [1256, 190] on div "1080" at bounding box center [1253, 193] width 40 height 18
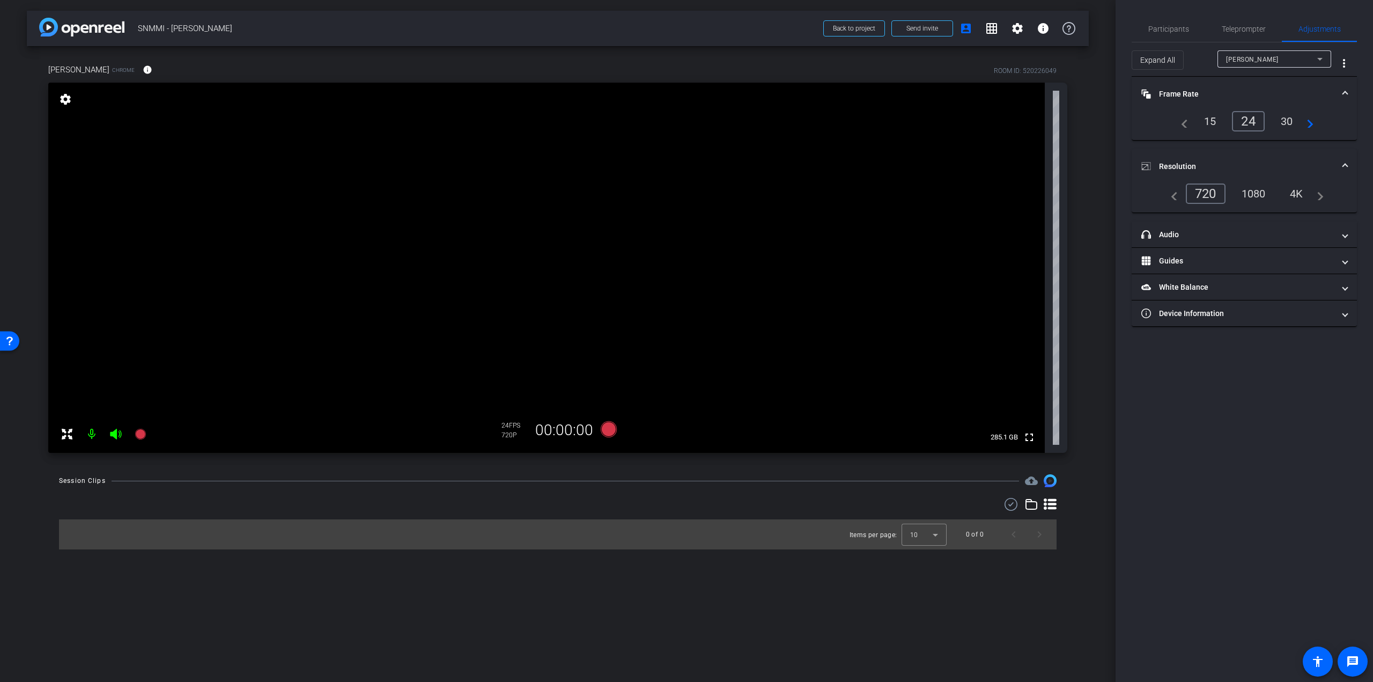
click at [1256, 190] on div "1080" at bounding box center [1253, 193] width 40 height 18
click at [1257, 191] on div "1080" at bounding box center [1253, 193] width 40 height 18
click at [1238, 431] on div "Participants Teleprompter Adjustments settings [PERSON_NAME] flip Director [PER…" at bounding box center [1243, 341] width 257 height 682
click at [1255, 190] on div "1080" at bounding box center [1253, 193] width 40 height 18
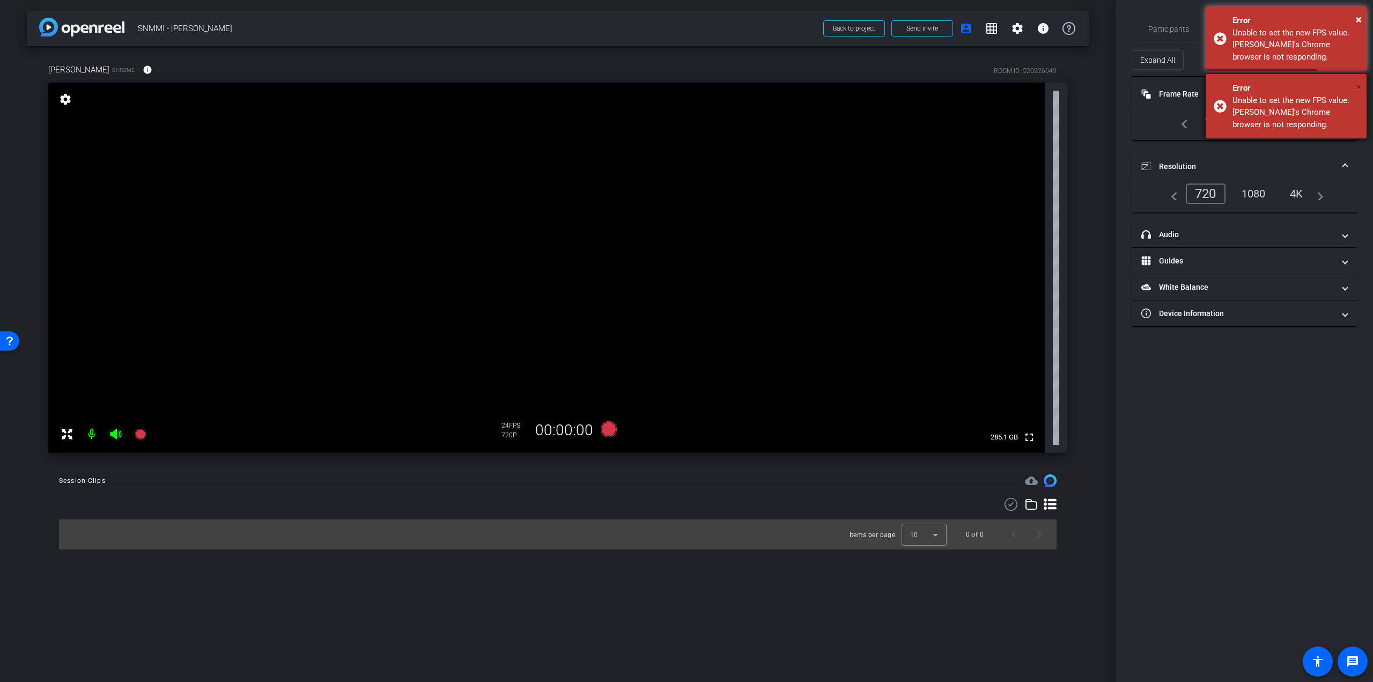
click at [1359, 88] on span "×" at bounding box center [1359, 86] width 6 height 13
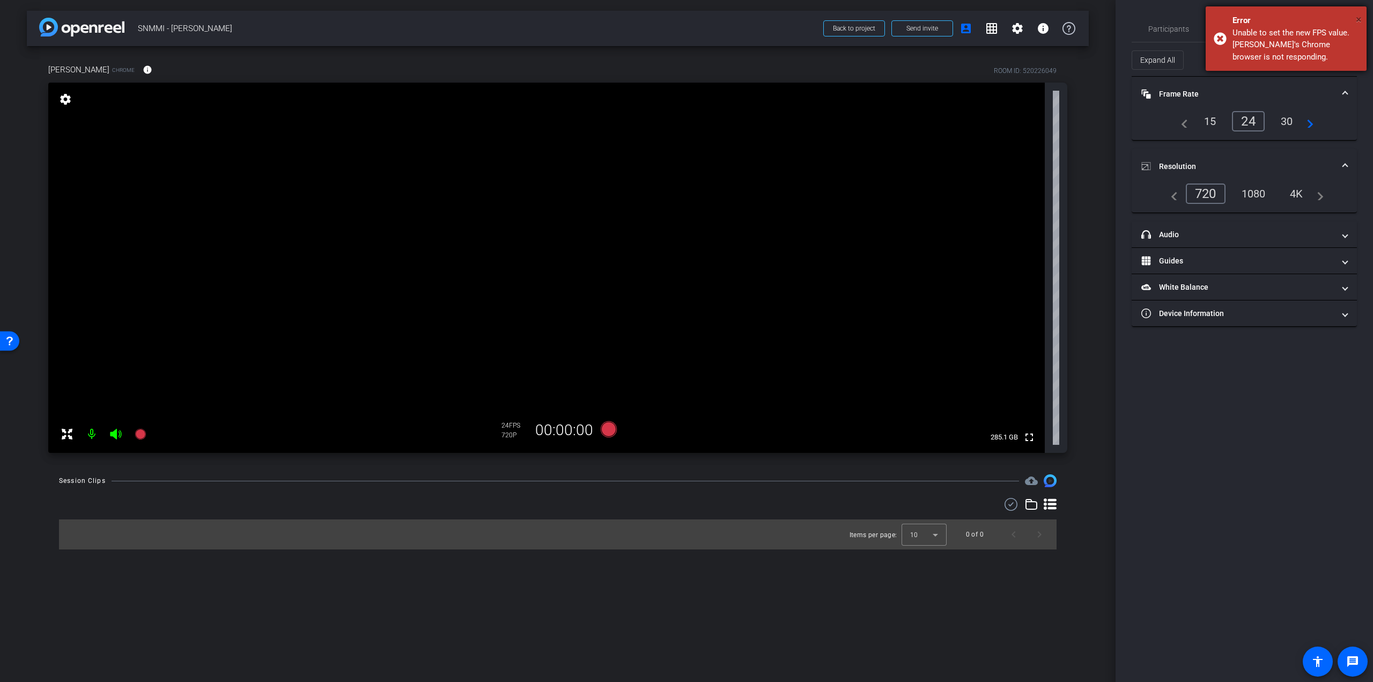
click at [1357, 20] on span "×" at bounding box center [1359, 19] width 6 height 13
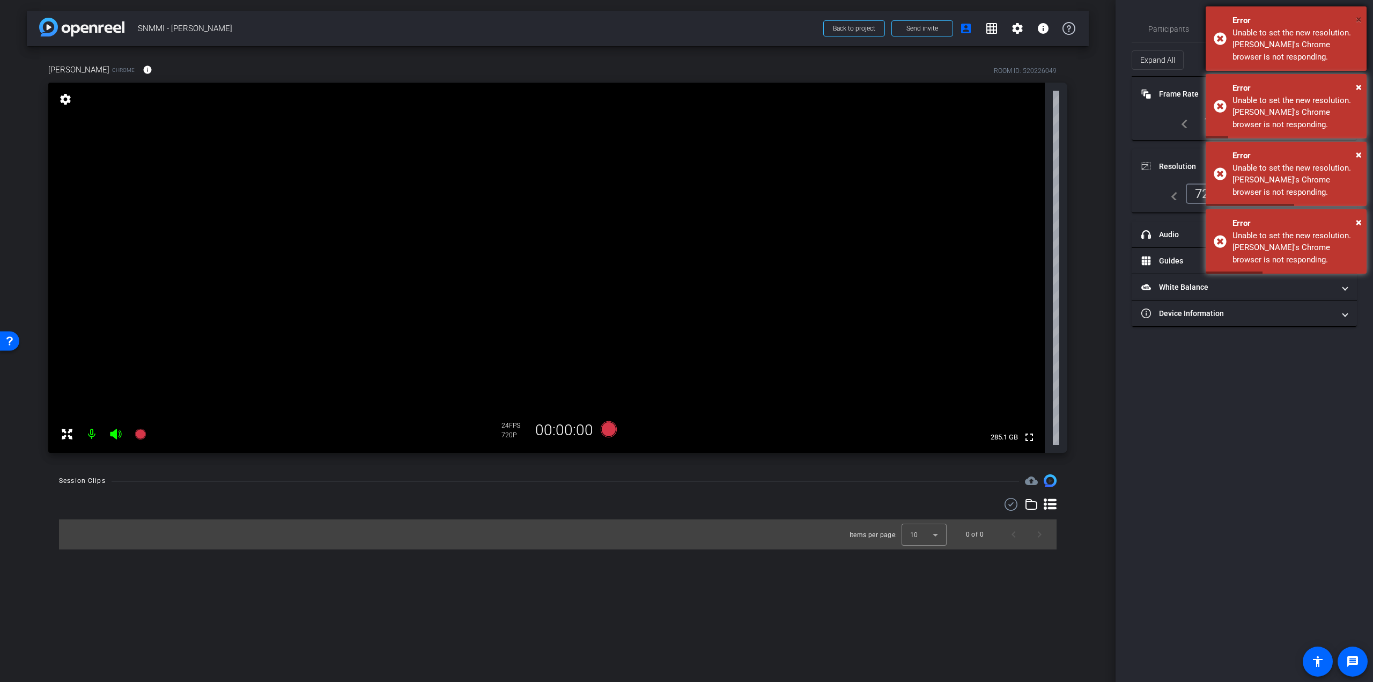
click at [1356, 17] on span "×" at bounding box center [1359, 19] width 6 height 13
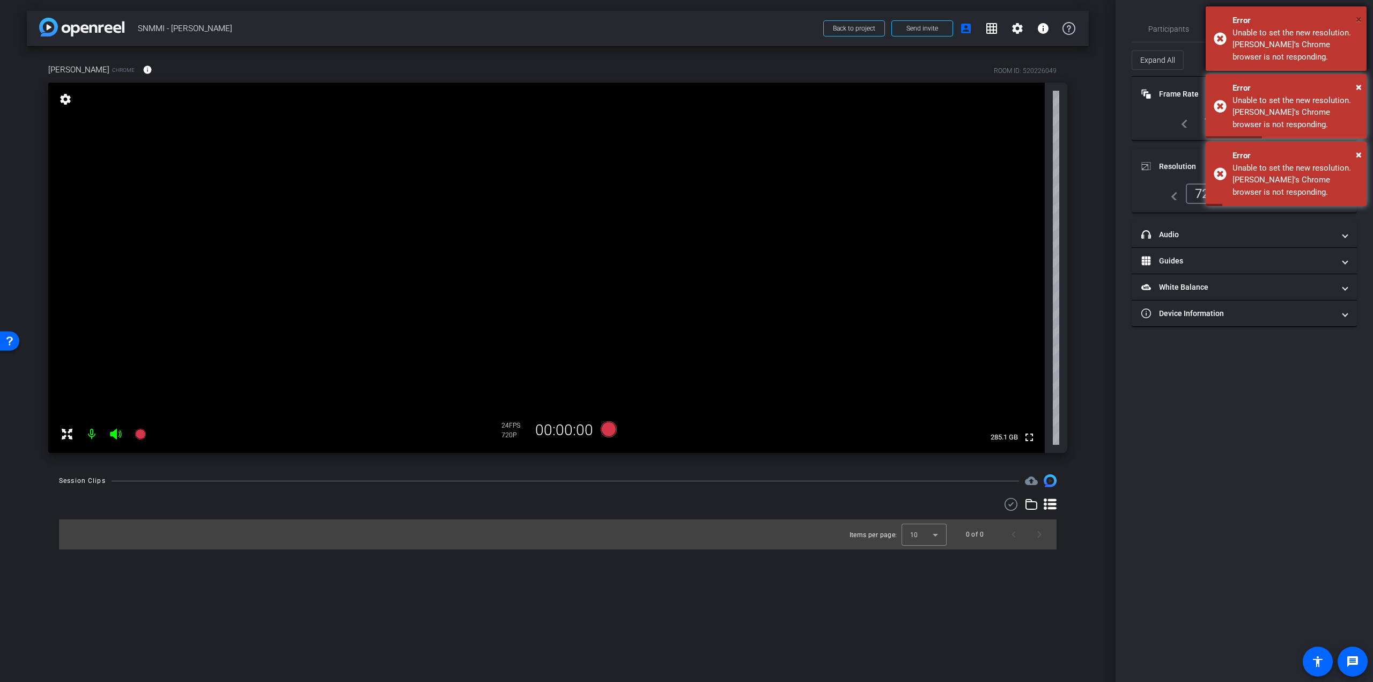
click at [1359, 24] on span "×" at bounding box center [1359, 19] width 6 height 13
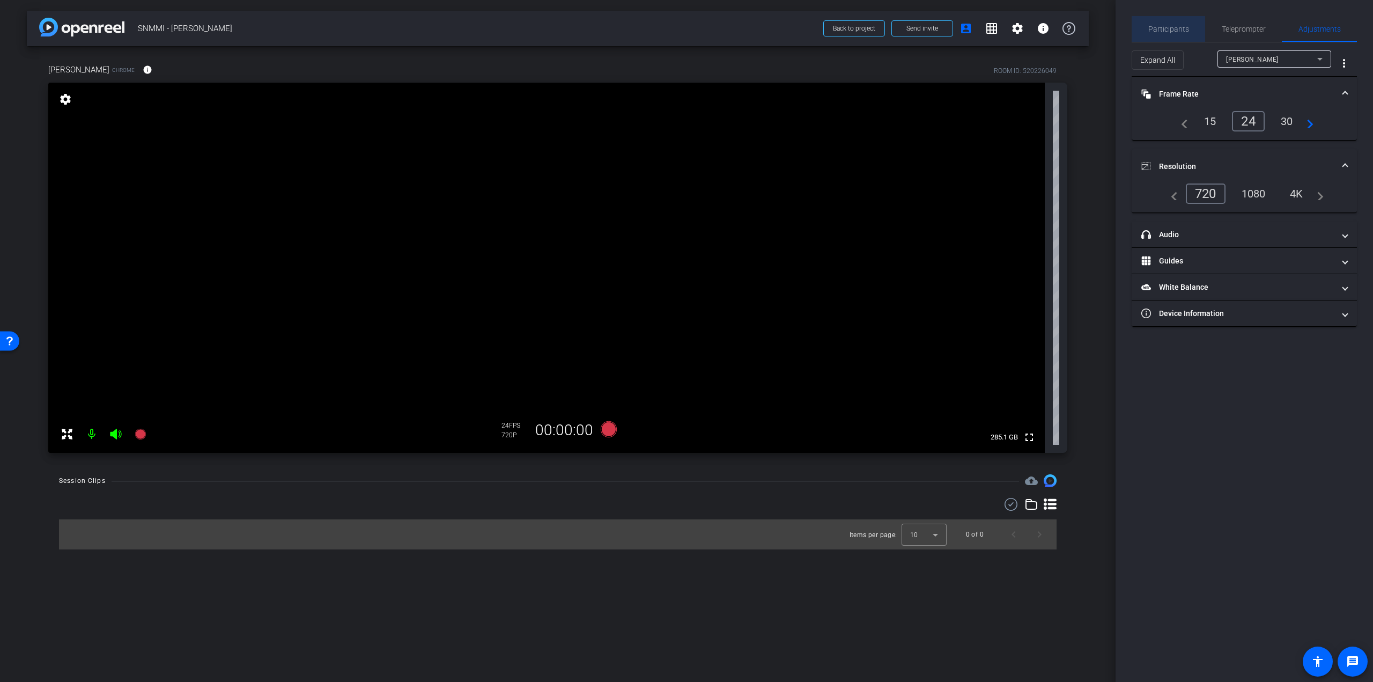
click at [1178, 28] on span "Participants" at bounding box center [1168, 29] width 41 height 8
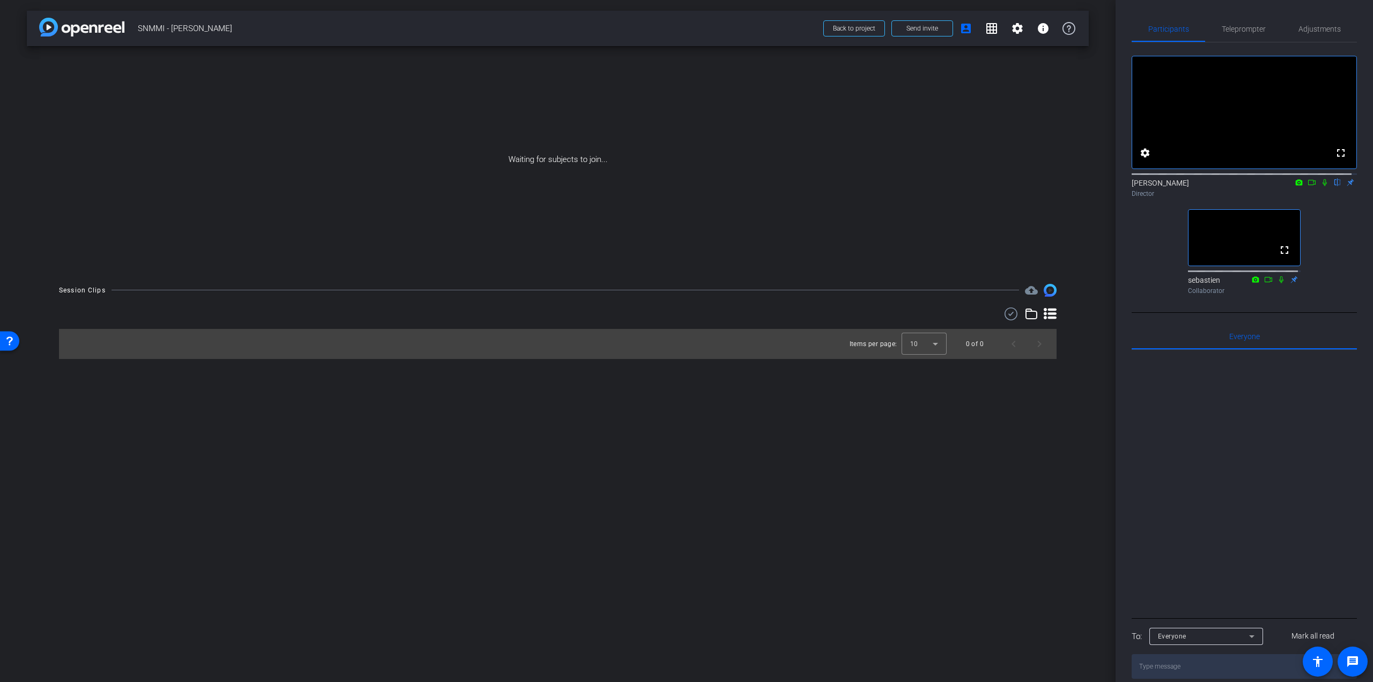
drag, startPoint x: 741, startPoint y: 252, endPoint x: 1240, endPoint y: 143, distance: 511.5
click at [740, 252] on div "Waiting for subjects to join..." at bounding box center [558, 159] width 1062 height 227
click at [909, 27] on span "Send invite" at bounding box center [922, 28] width 32 height 9
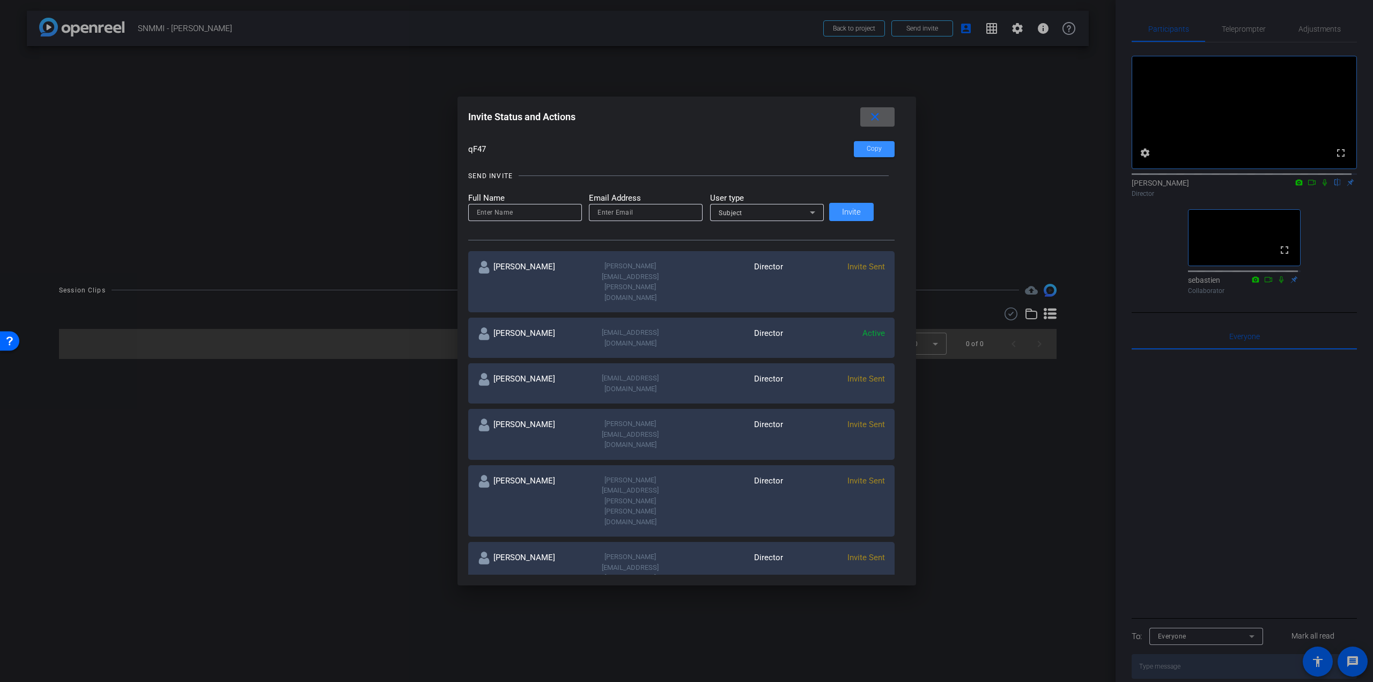
scroll to position [161, 0]
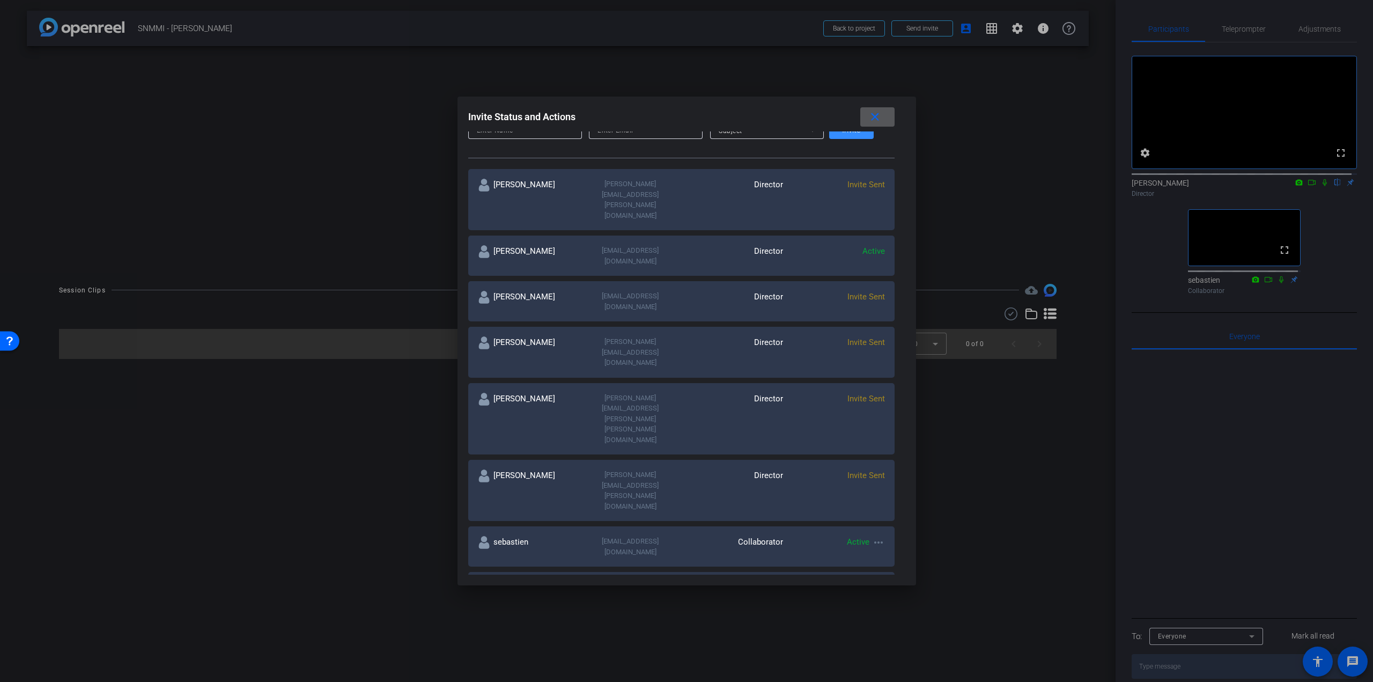
click at [872, 627] on mat-icon "more_horiz" at bounding box center [878, 633] width 13 height 13
click at [897, 516] on span "Re-Send Invite" at bounding box center [907, 514] width 80 height 13
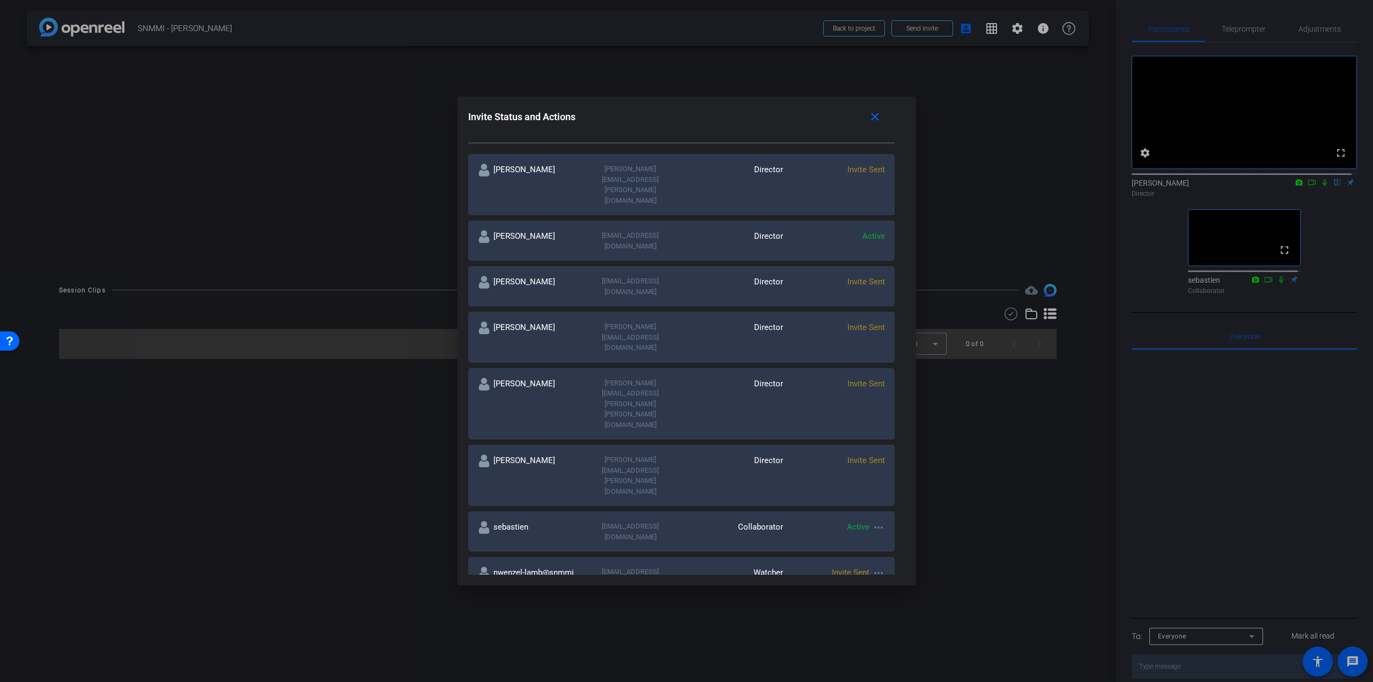
scroll to position [123, 0]
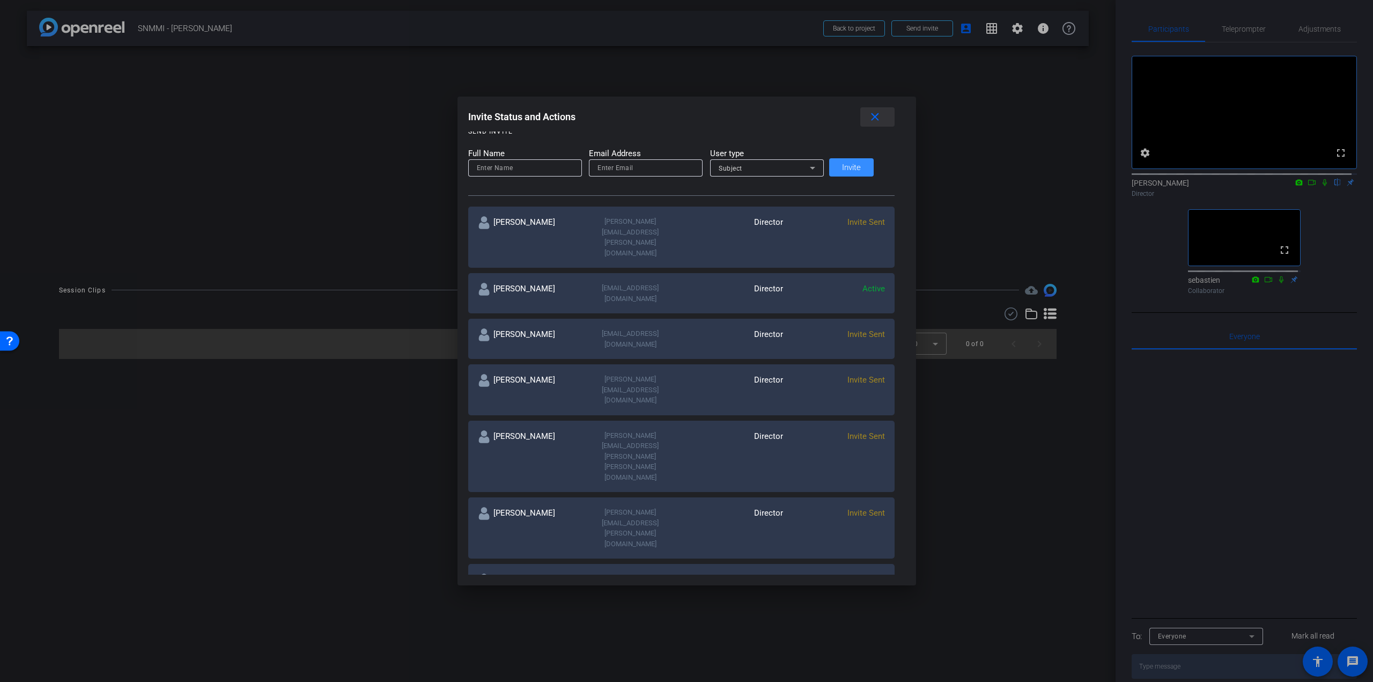
click at [874, 114] on span at bounding box center [877, 117] width 34 height 26
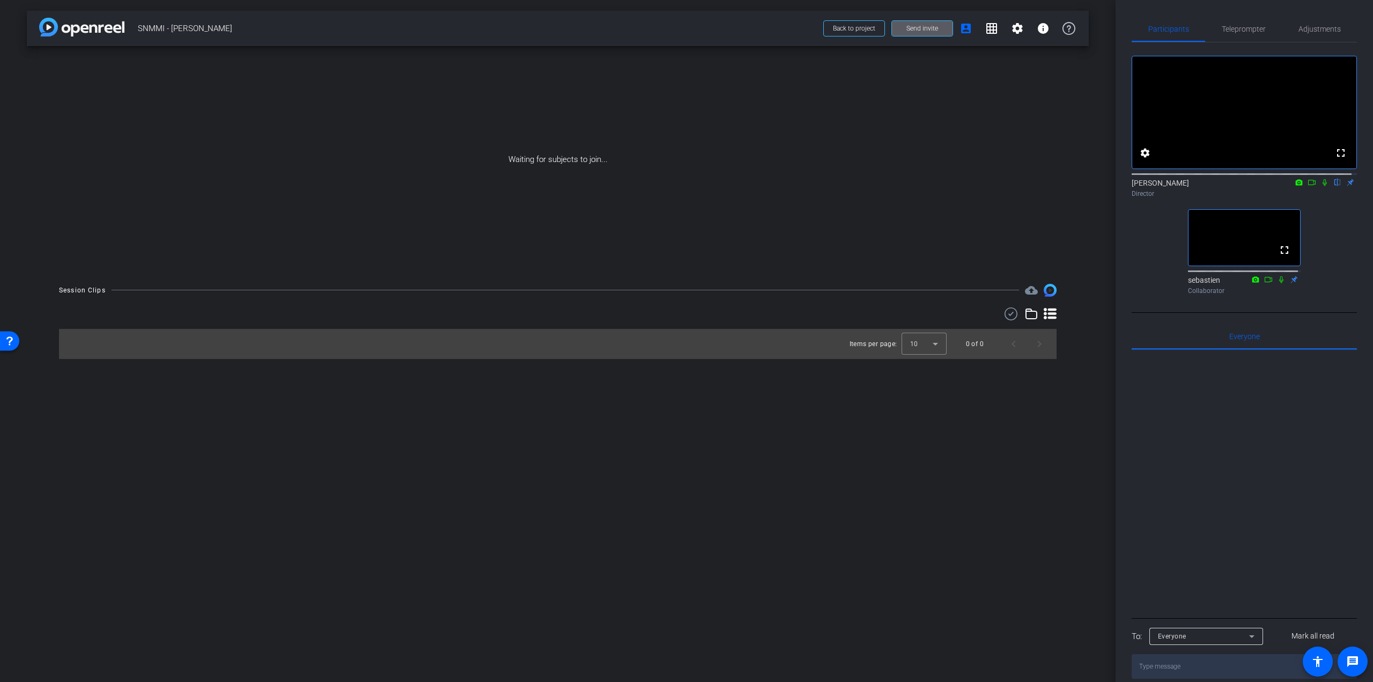
click at [336, 29] on span "SNMMI - Nadine Mallak" at bounding box center [477, 28] width 679 height 21
click at [1322, 26] on span "Adjustments" at bounding box center [1319, 29] width 42 height 8
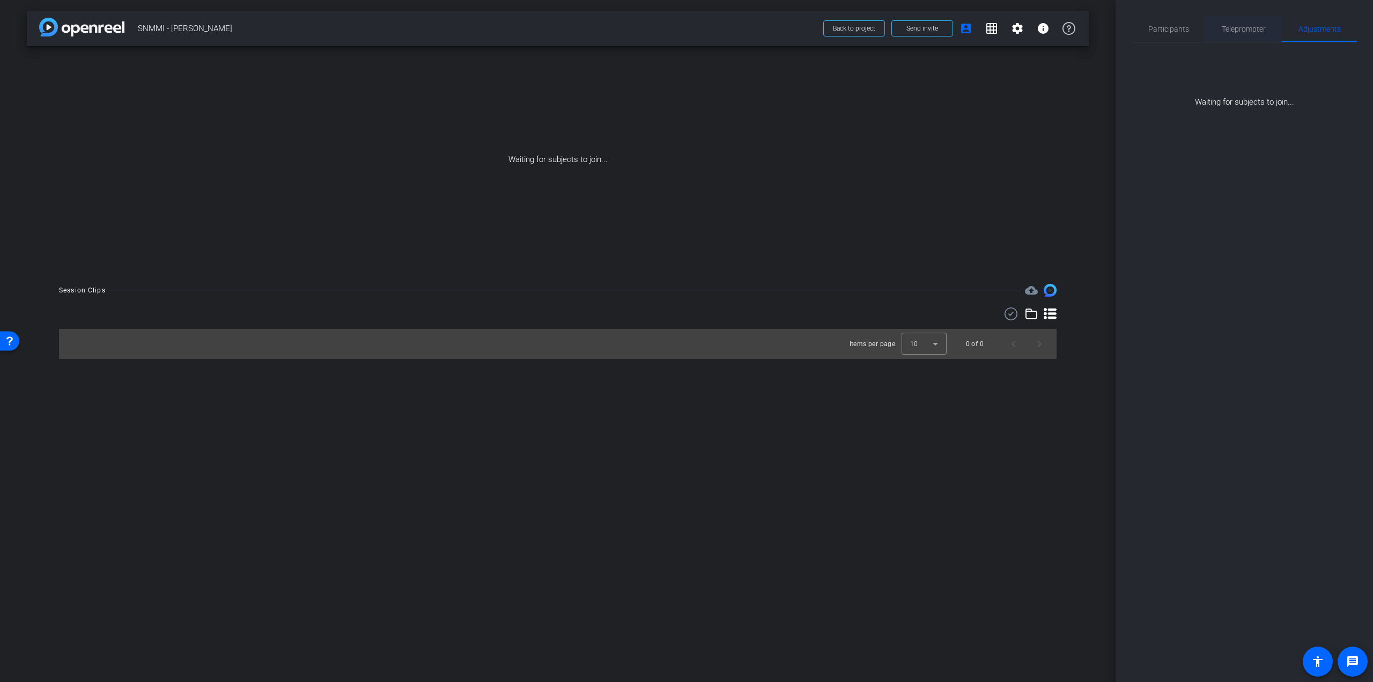
click at [1257, 29] on span "Teleprompter" at bounding box center [1244, 29] width 44 height 8
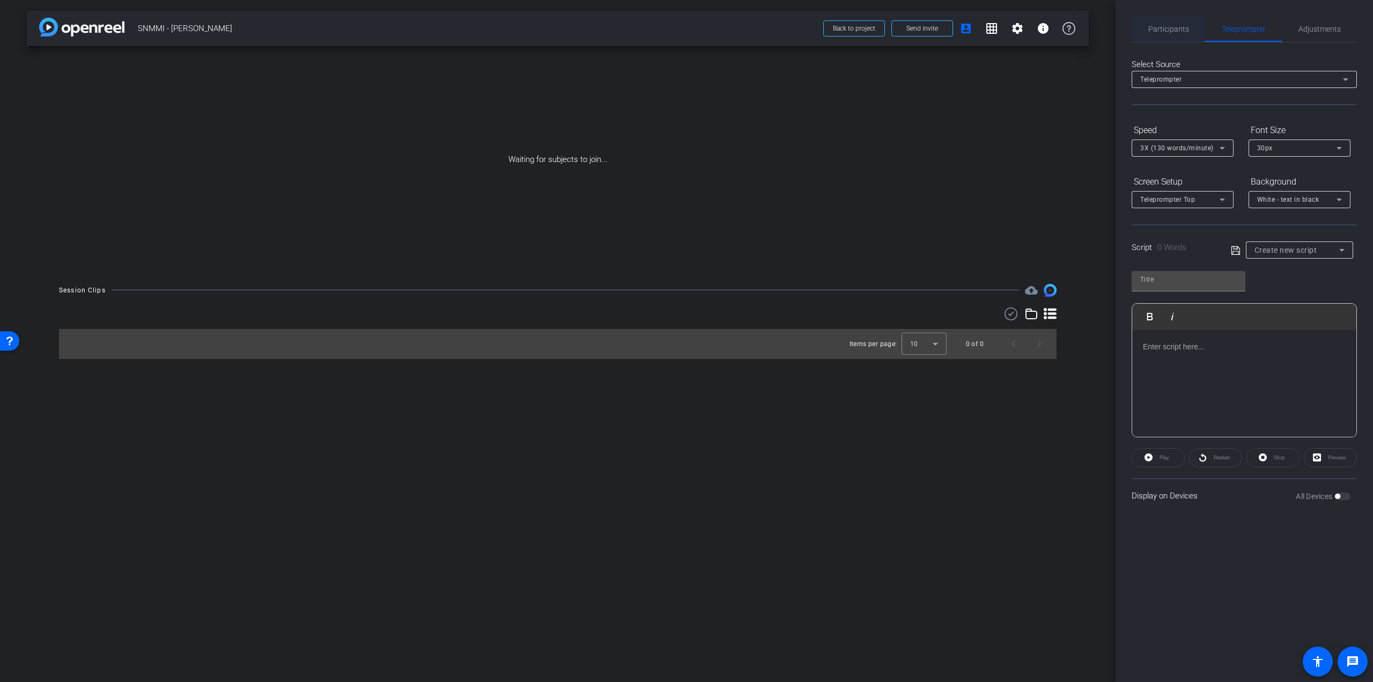
click at [1168, 28] on span "Participants" at bounding box center [1168, 29] width 41 height 8
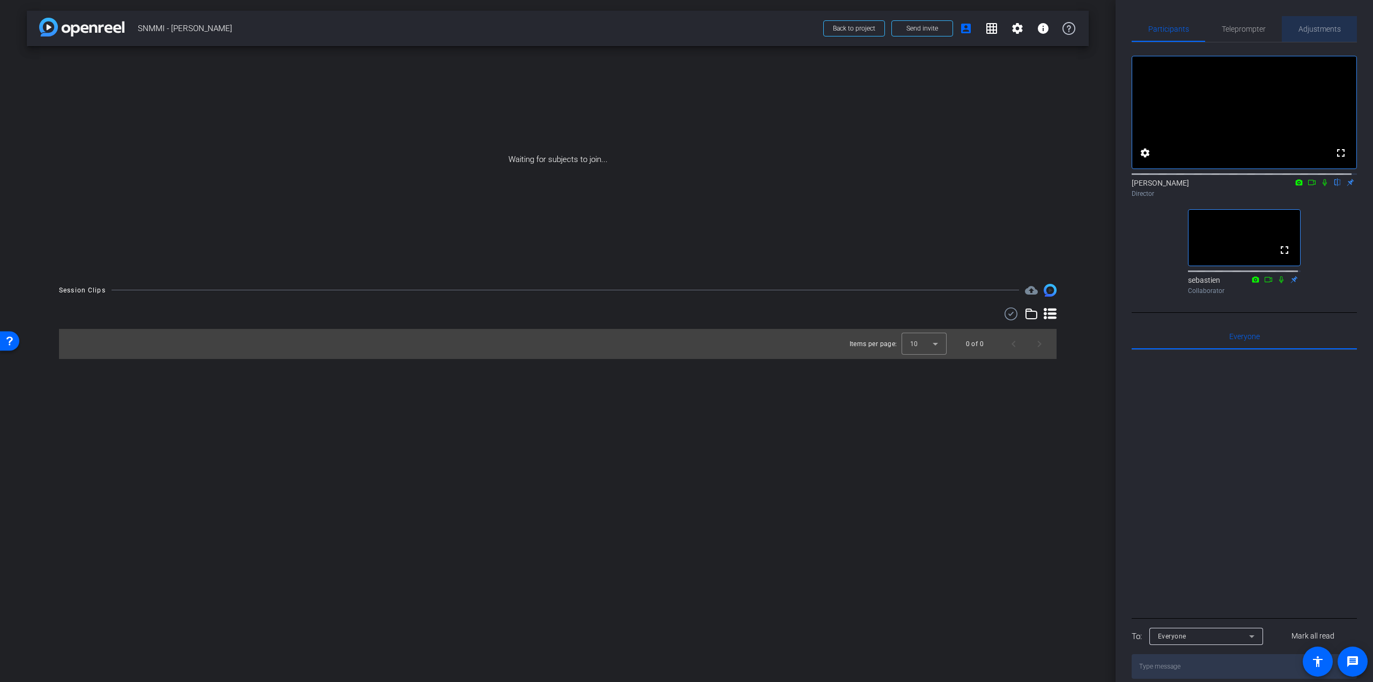
click at [1322, 29] on span "Adjustments" at bounding box center [1319, 29] width 42 height 8
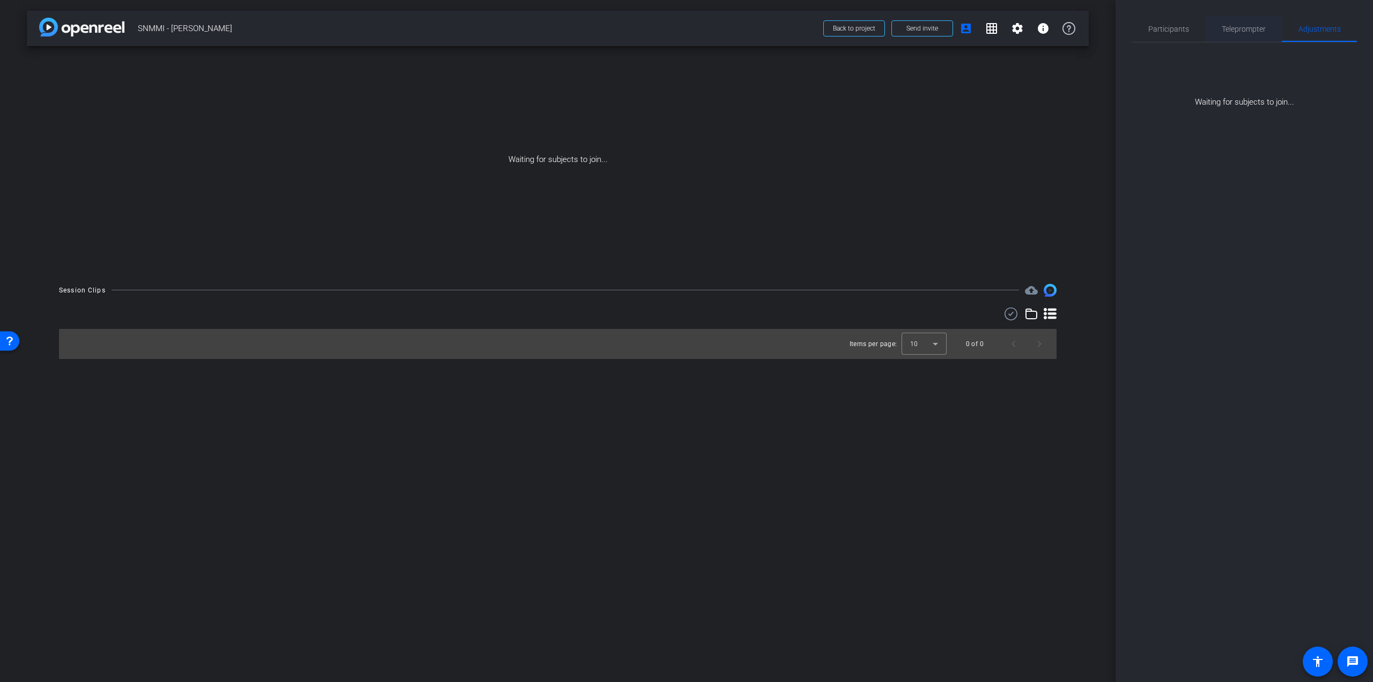
click at [1260, 29] on span "Teleprompter" at bounding box center [1244, 29] width 44 height 8
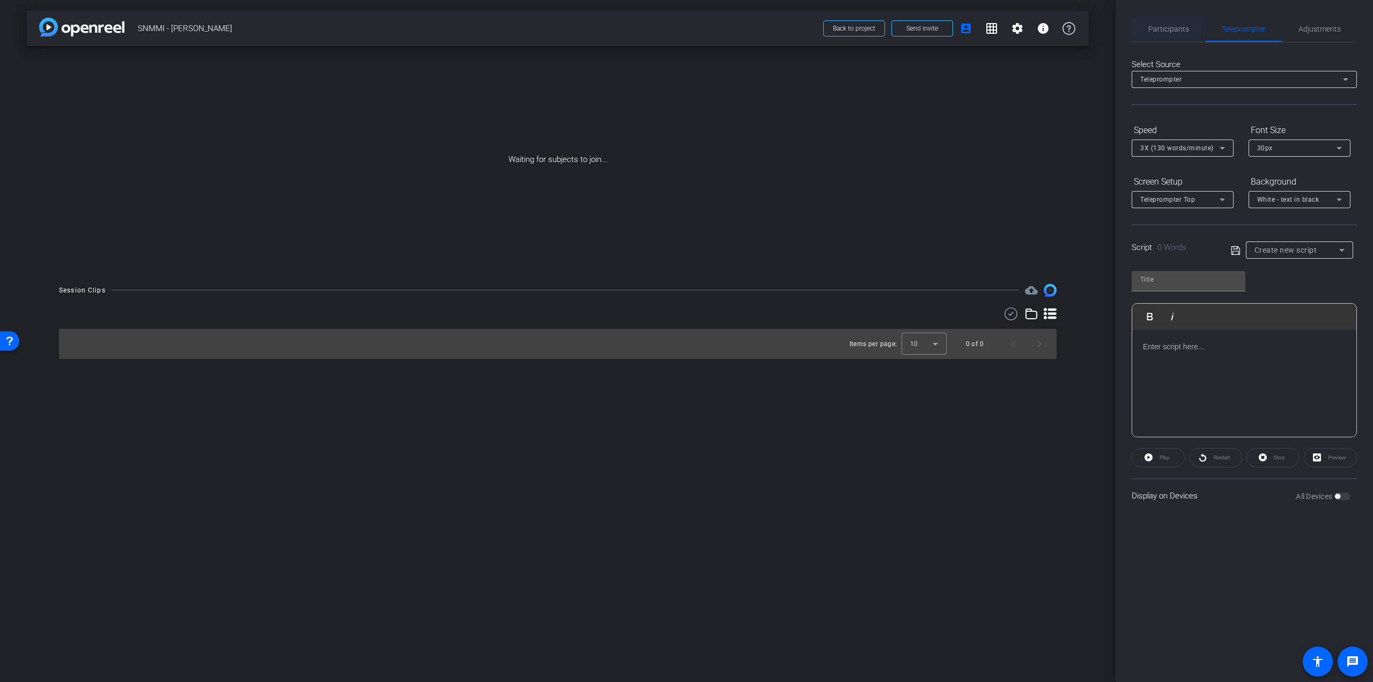
click at [1152, 29] on span "Participants" at bounding box center [1168, 29] width 41 height 8
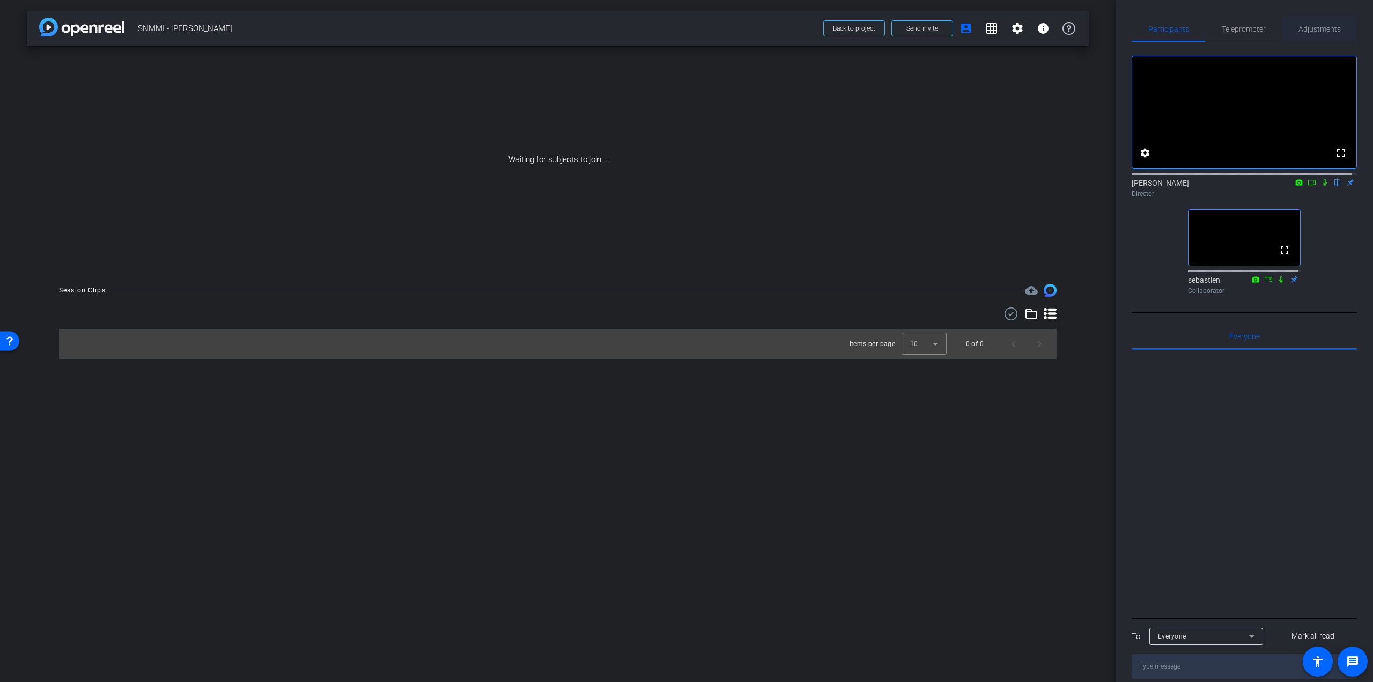
click at [1322, 28] on span "Adjustments" at bounding box center [1319, 29] width 42 height 8
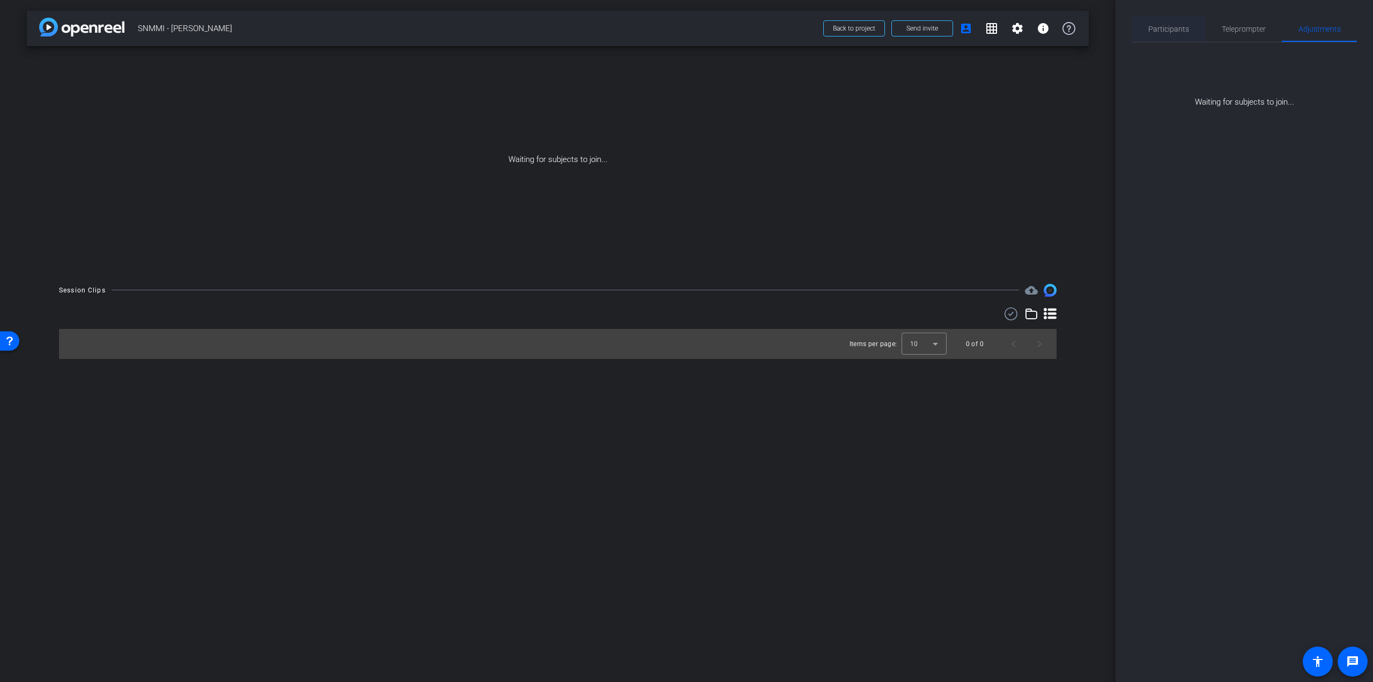
click at [1185, 29] on span "Participants" at bounding box center [1168, 29] width 41 height 8
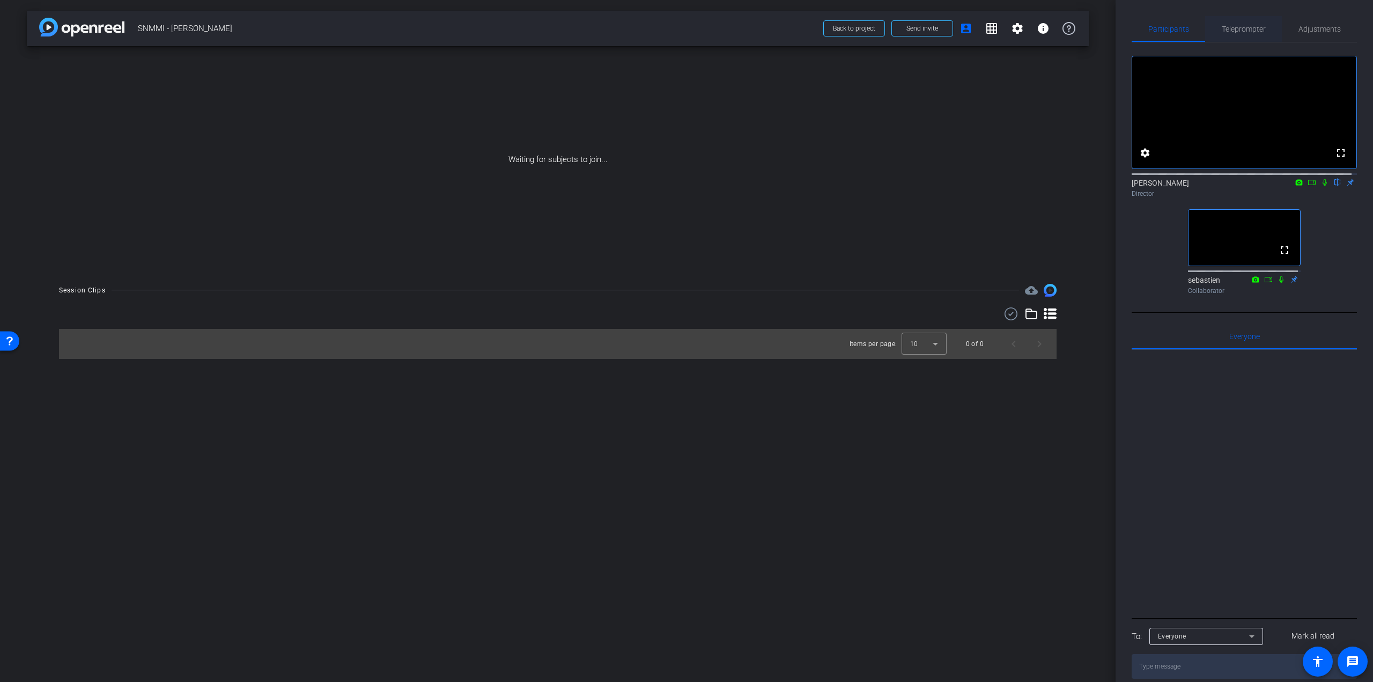
click at [1244, 24] on span "Teleprompter" at bounding box center [1244, 29] width 44 height 26
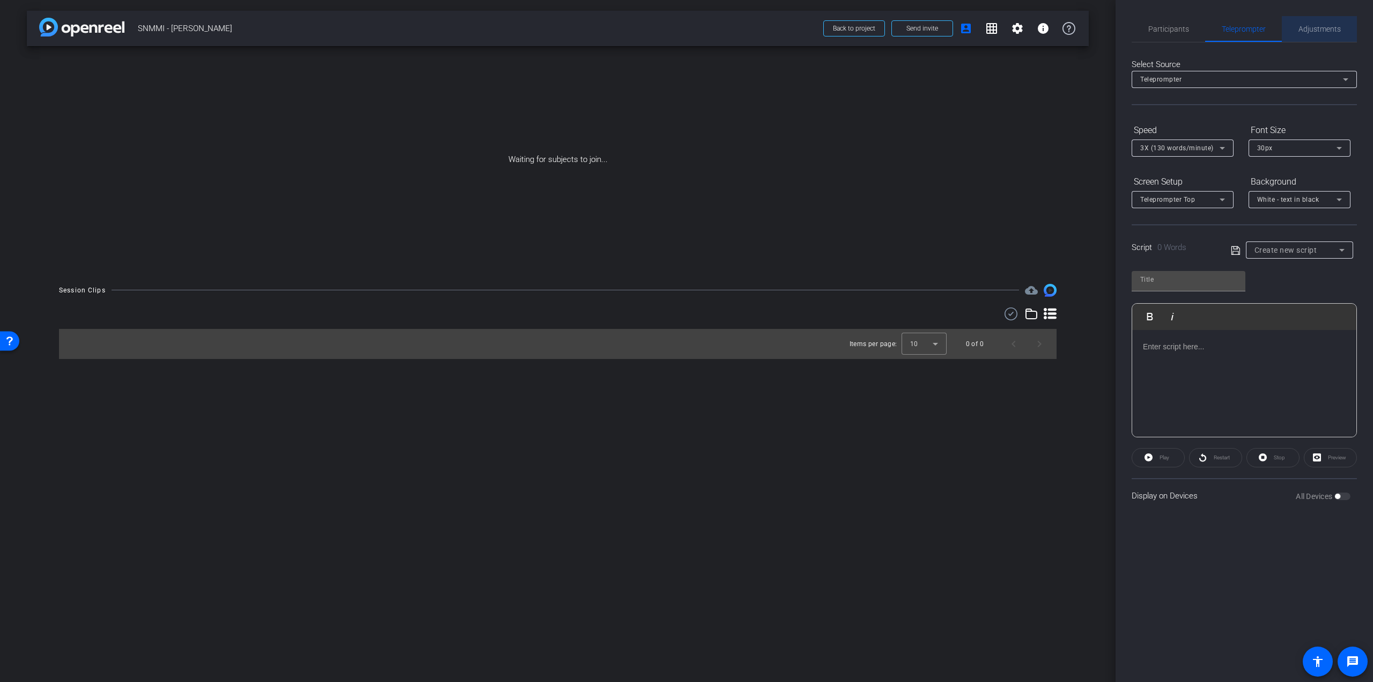
click at [1307, 25] on span "Adjustments" at bounding box center [1319, 29] width 42 height 8
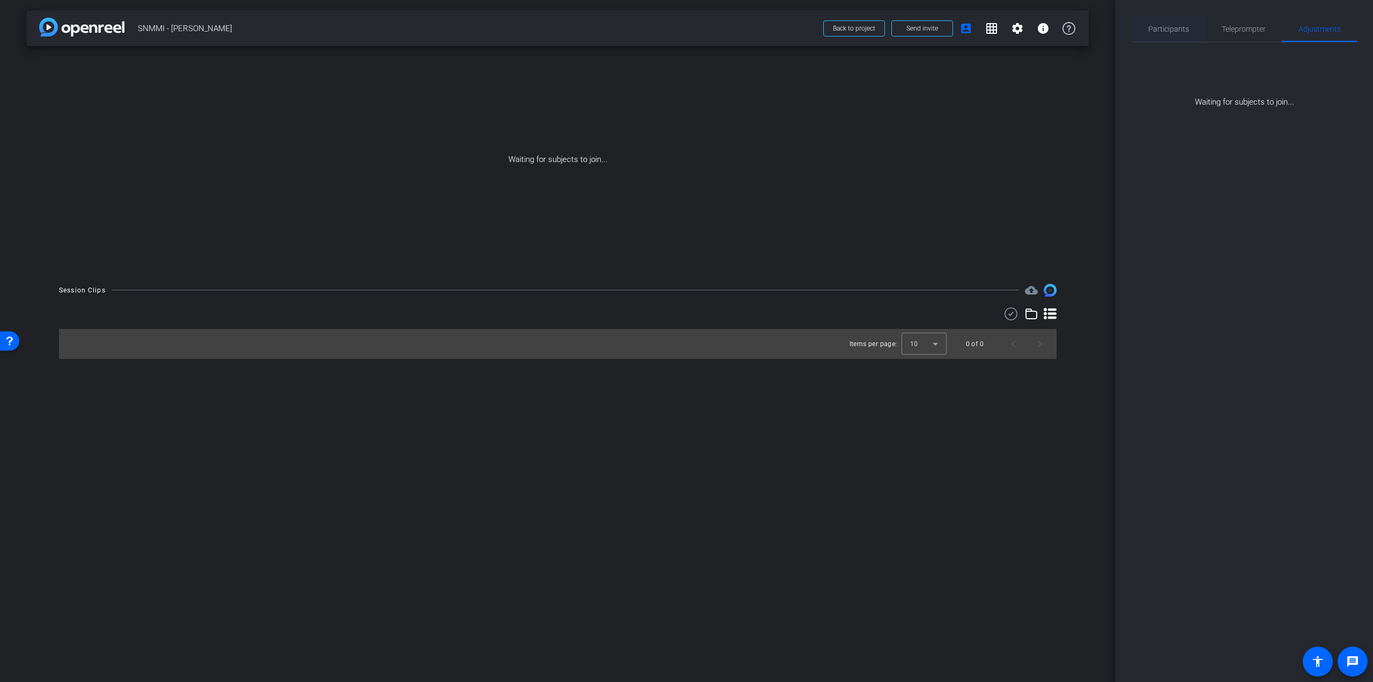
click at [1174, 20] on span "Participants" at bounding box center [1168, 29] width 41 height 26
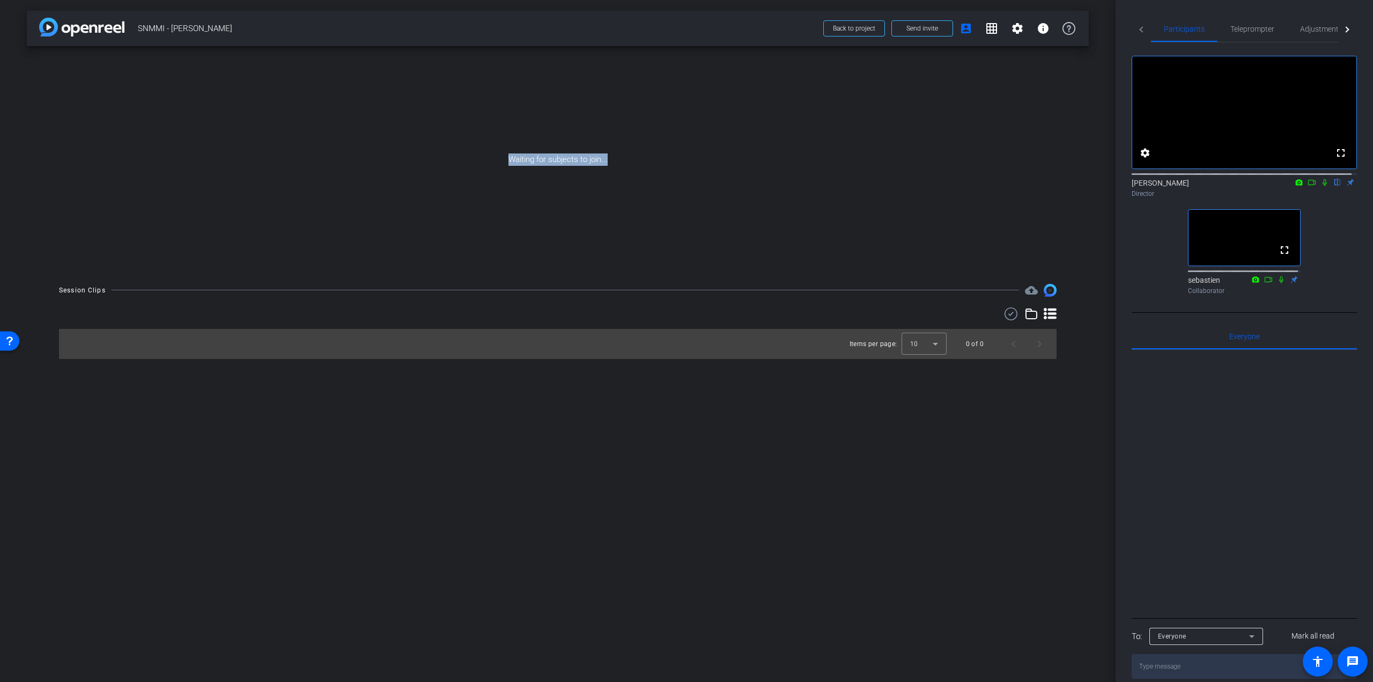
drag, startPoint x: 590, startPoint y: 160, endPoint x: 468, endPoint y: 161, distance: 122.3
click at [468, 161] on div "Waiting for subjects to join..." at bounding box center [558, 159] width 1062 height 227
click at [467, 161] on div "Waiting for subjects to join..." at bounding box center [558, 159] width 1062 height 227
drag, startPoint x: 578, startPoint y: 160, endPoint x: 378, endPoint y: 162, distance: 200.0
click at [378, 162] on div "Waiting for subjects to join..." at bounding box center [558, 159] width 1062 height 227
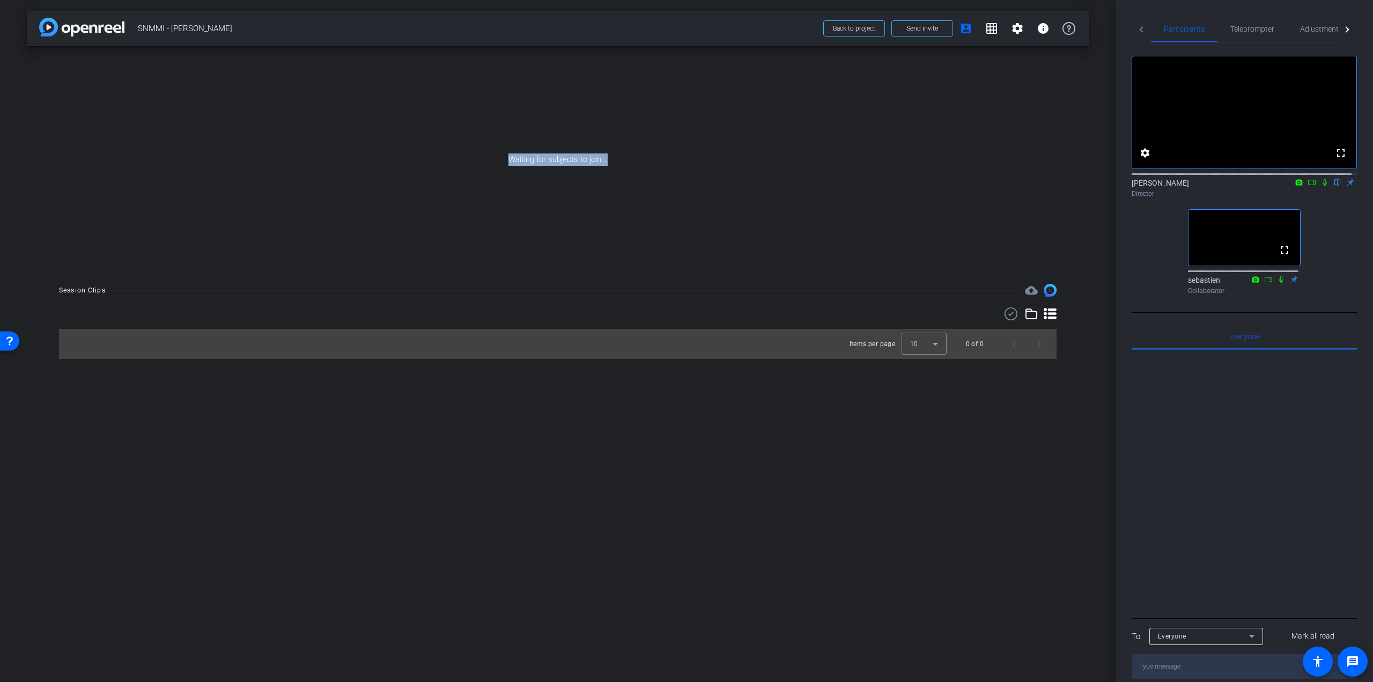
drag, startPoint x: 618, startPoint y: 158, endPoint x: 501, endPoint y: 158, distance: 116.9
click at [501, 158] on div "Waiting for subjects to join..." at bounding box center [558, 159] width 1062 height 227
click at [484, 151] on div "Waiting for subjects to join..." at bounding box center [558, 159] width 1062 height 227
drag, startPoint x: 508, startPoint y: 158, endPoint x: 676, endPoint y: 158, distance: 167.8
click at [676, 158] on div "Waiting for subjects to join..." at bounding box center [558, 159] width 1062 height 227
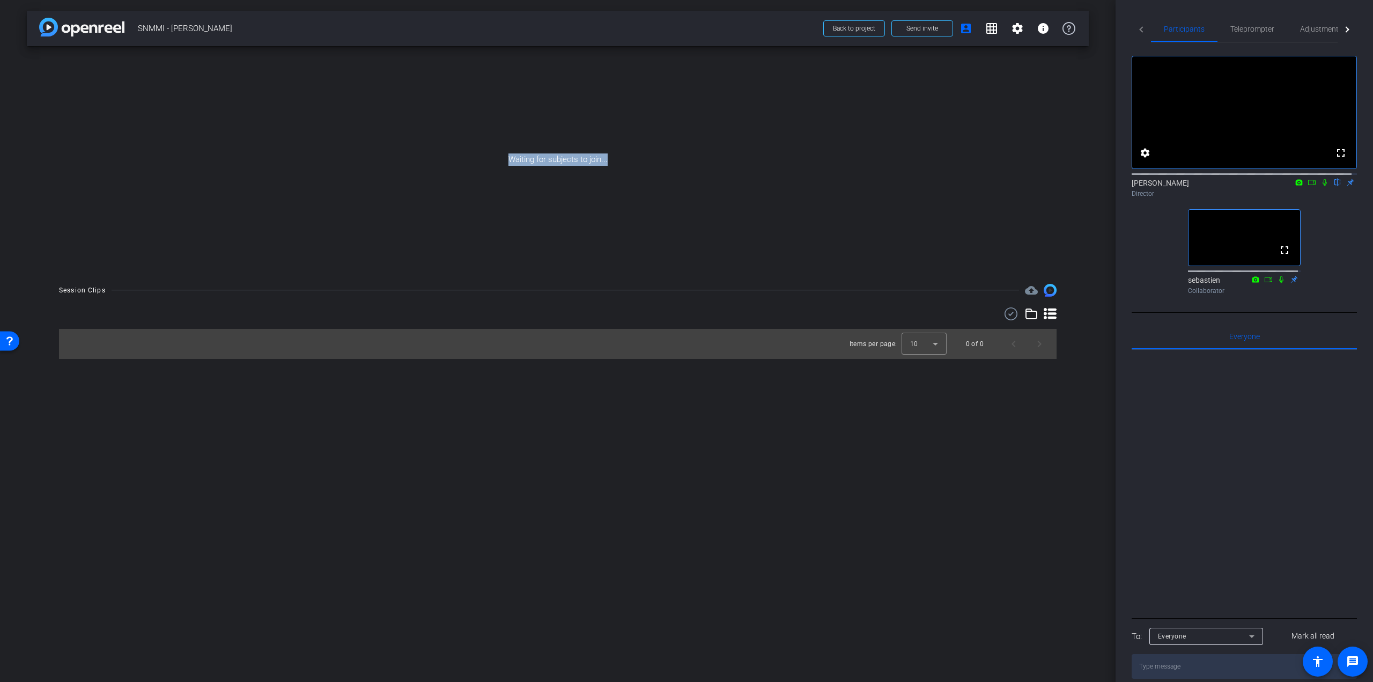
click at [335, 100] on div "Waiting for subjects to join..." at bounding box center [558, 159] width 1062 height 227
drag, startPoint x: 607, startPoint y: 161, endPoint x: 463, endPoint y: 160, distance: 143.2
click at [463, 160] on div "Waiting for subjects to join..." at bounding box center [558, 159] width 1062 height 227
click at [1246, 26] on span "Teleprompter" at bounding box center [1244, 29] width 44 height 8
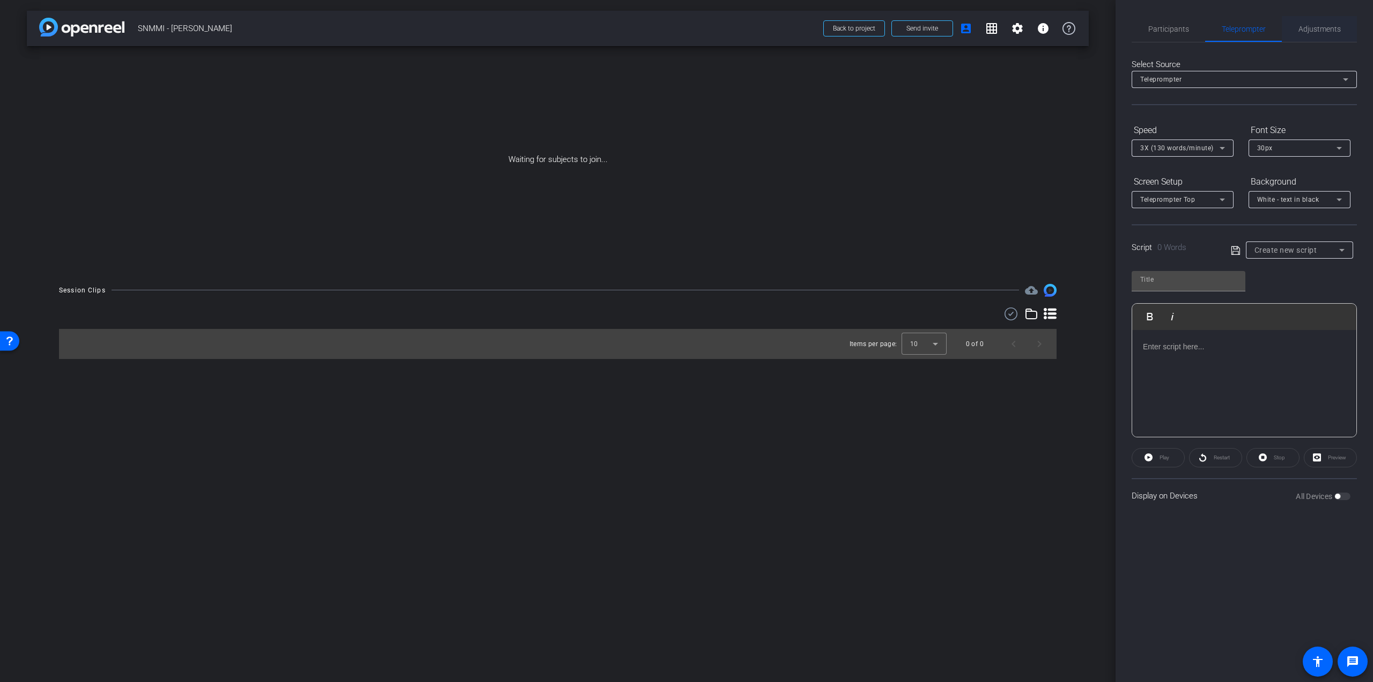
click at [1309, 33] on span "Adjustments" at bounding box center [1319, 29] width 42 height 26
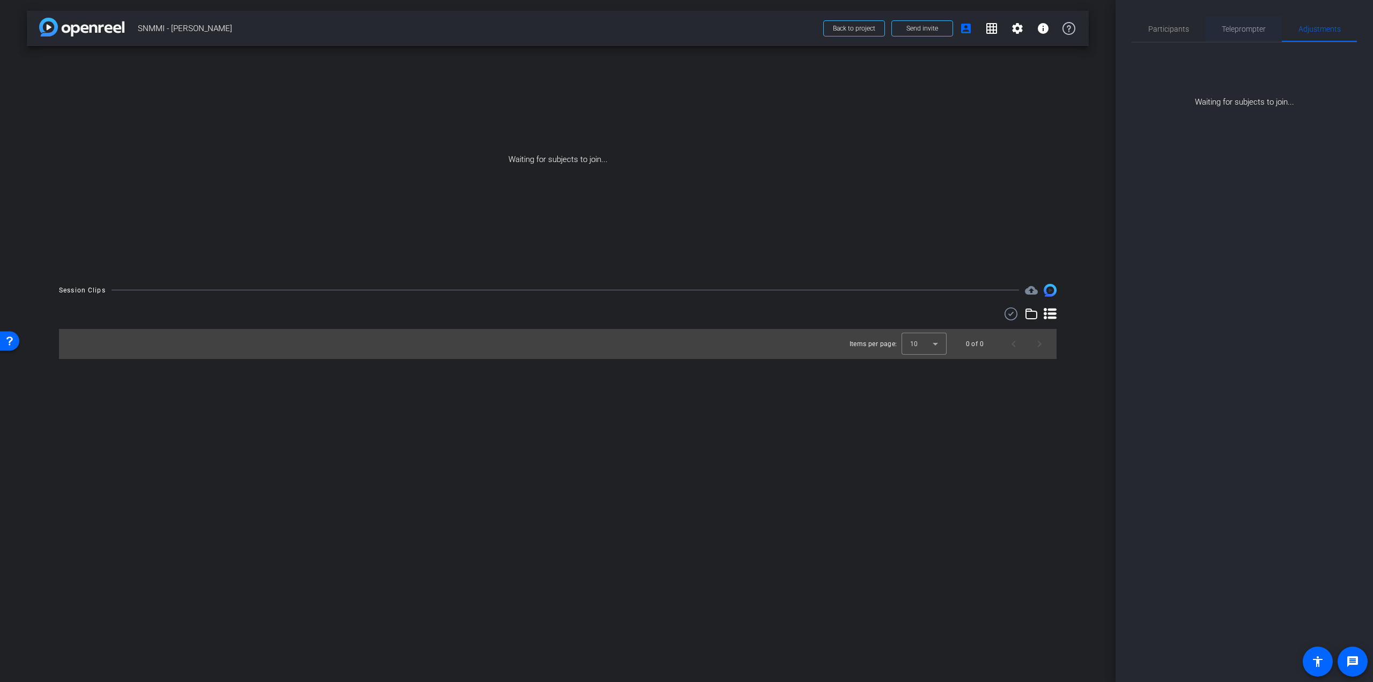
click at [1257, 34] on span "Teleprompter" at bounding box center [1244, 29] width 44 height 26
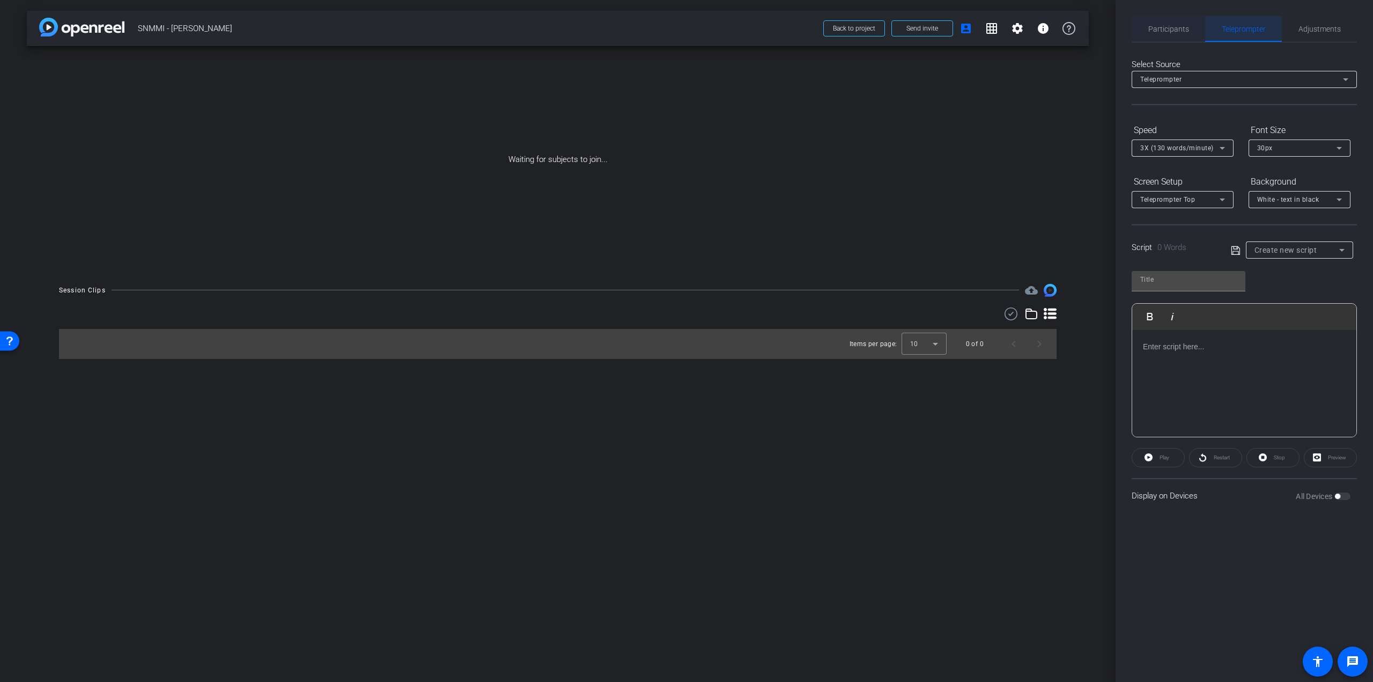
click at [1203, 32] on div "Participants" at bounding box center [1168, 29] width 73 height 26
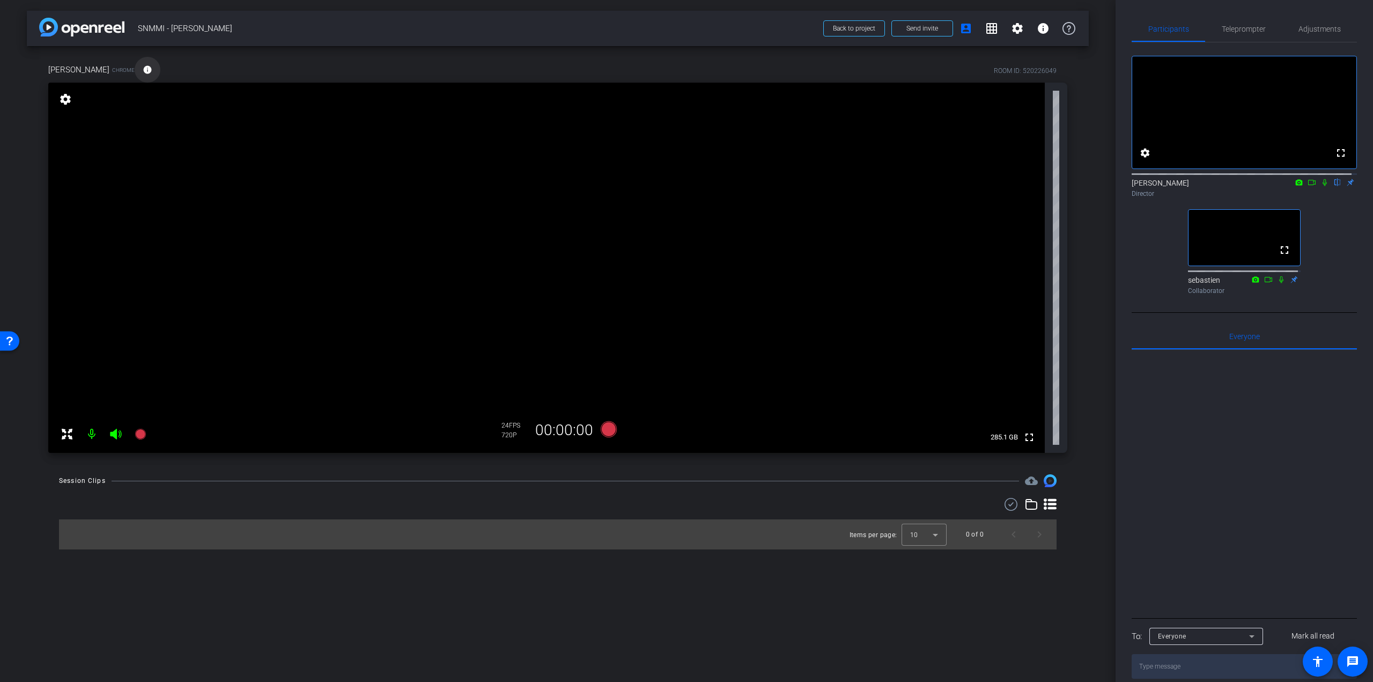
click at [143, 66] on mat-icon "info" at bounding box center [148, 70] width 10 height 10
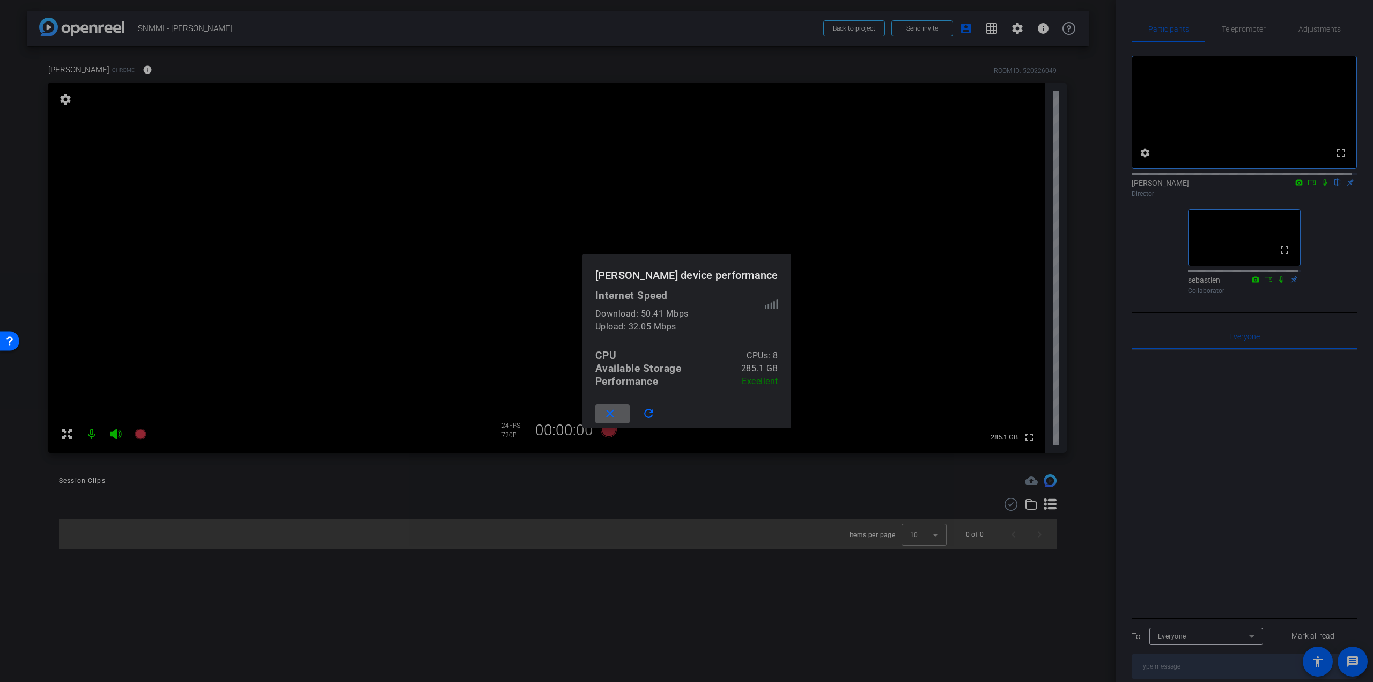
click at [630, 417] on span at bounding box center [612, 414] width 34 height 26
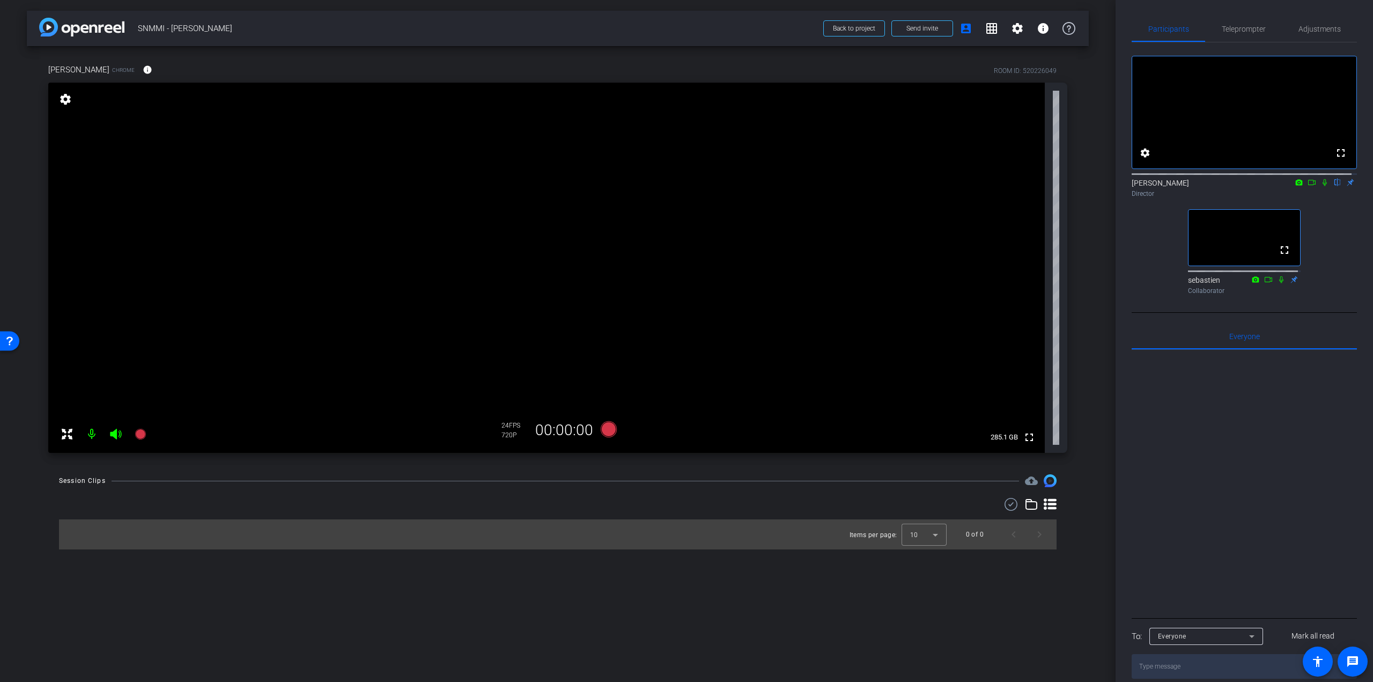
click at [248, 68] on div "Nadine Chrome info ROOM ID: 520226049" at bounding box center [557, 70] width 1019 height 26
click at [936, 28] on span "Send invite" at bounding box center [922, 28] width 32 height 9
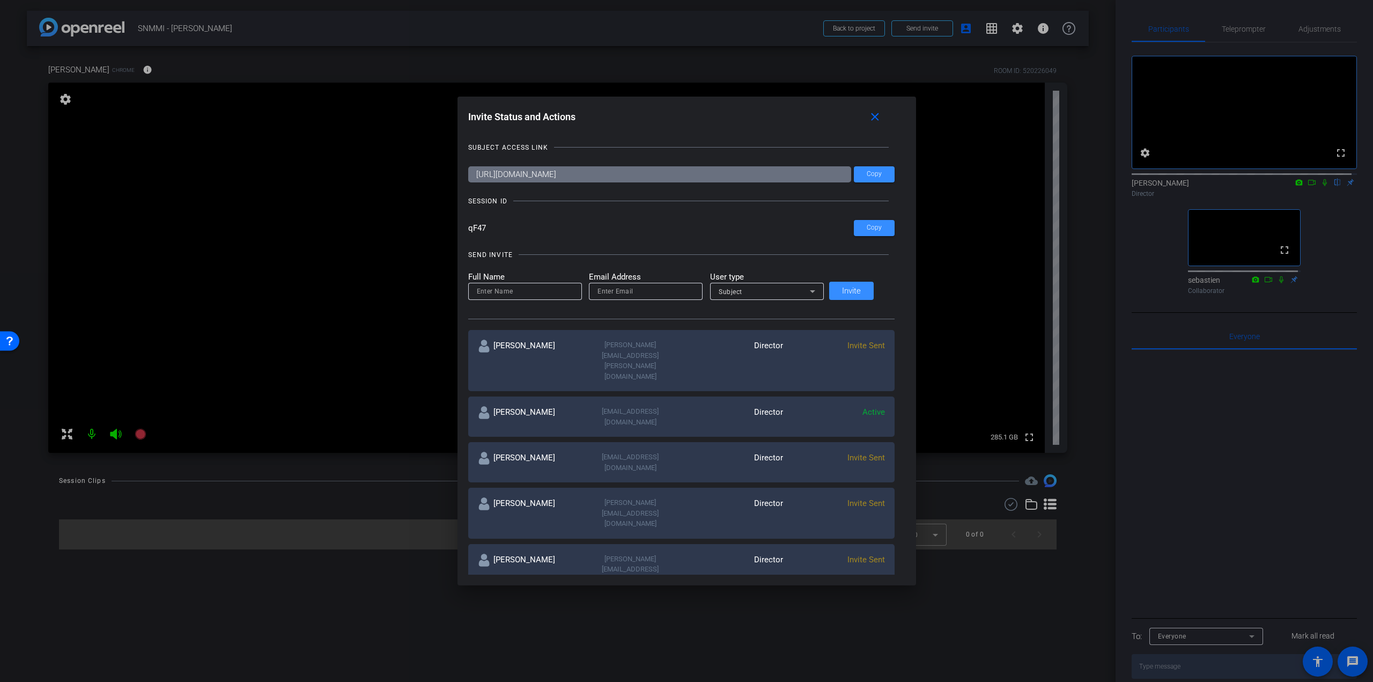
click at [713, 176] on input "https://capture.openreel.com/subject/MODE_OTP?otp=qF47" at bounding box center [659, 174] width 383 height 16
click at [767, 164] on div "SUBJECT ACCESS LINK https://capture.openreel.com/subject/MODE_OTP?otp=qF47 Copy…" at bounding box center [686, 352] width 437 height 443
click at [867, 176] on span "Copy" at bounding box center [874, 174] width 15 height 8
click at [875, 120] on span at bounding box center [877, 117] width 34 height 26
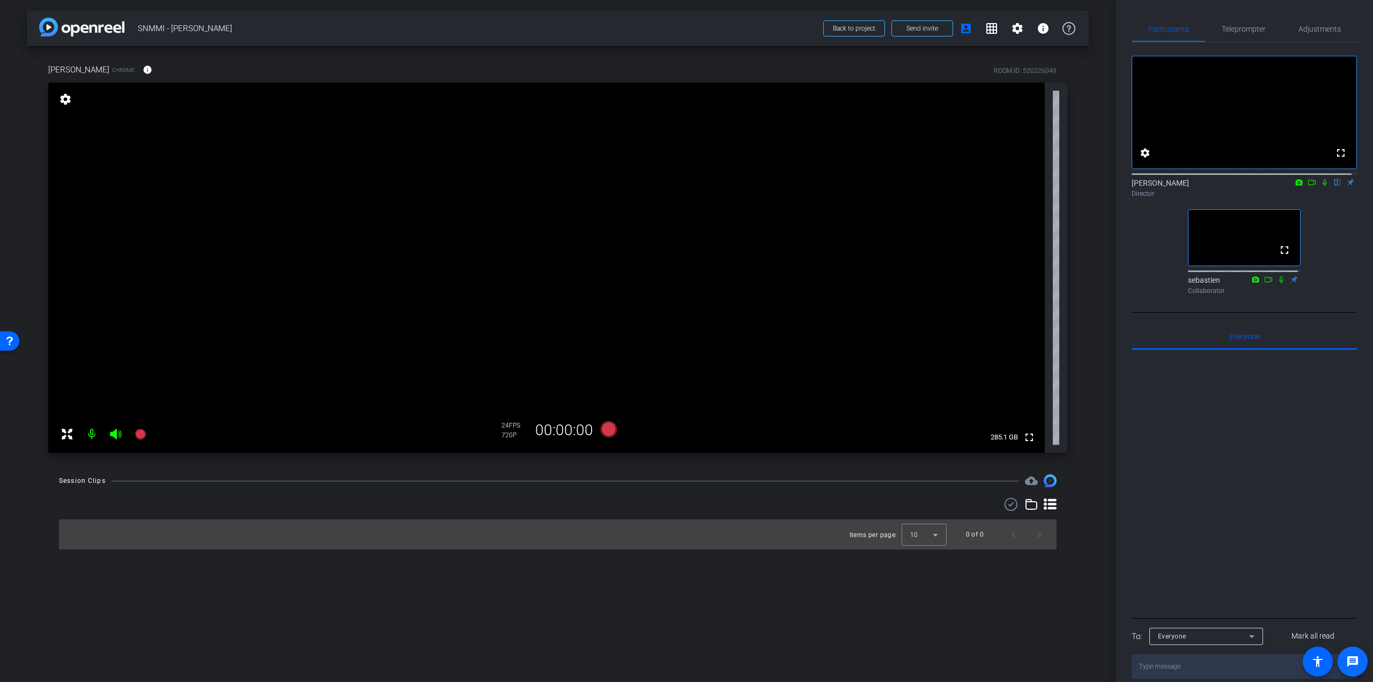
click at [1357, 659] on mat-icon "message" at bounding box center [1352, 661] width 13 height 13
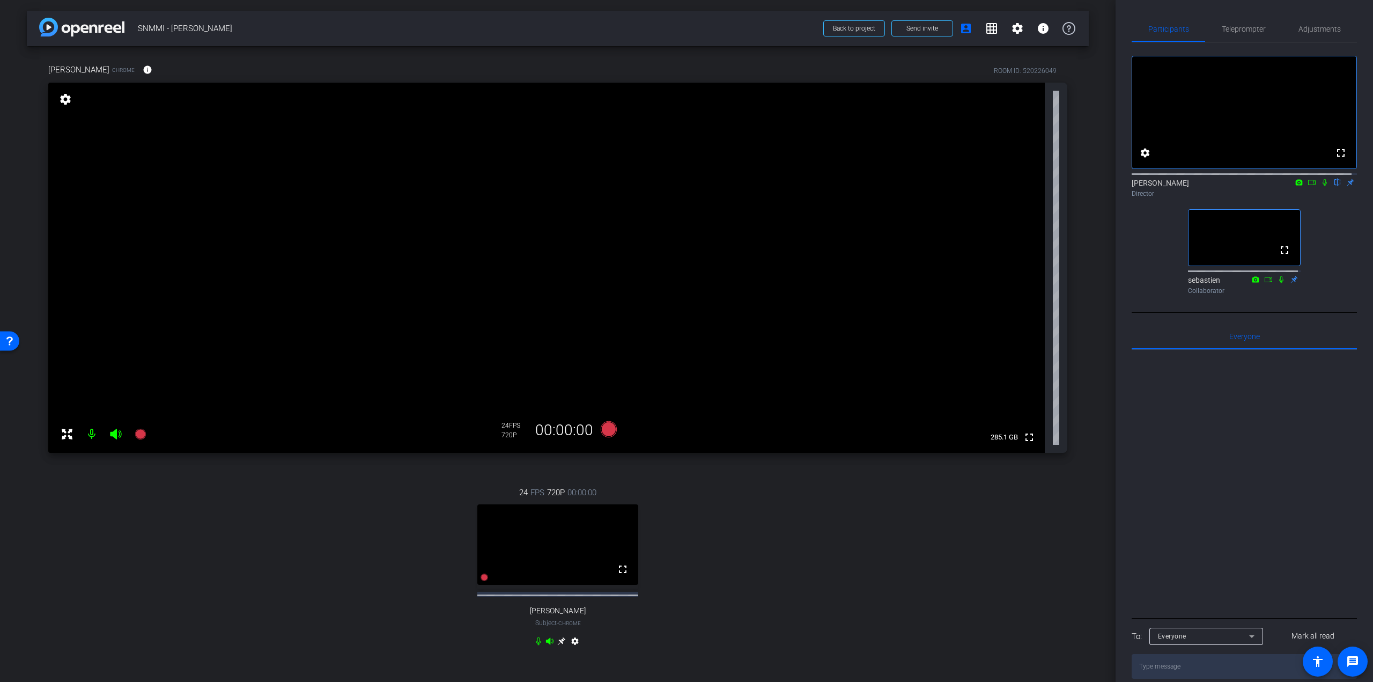
click at [109, 435] on mat-icon at bounding box center [115, 433] width 21 height 21
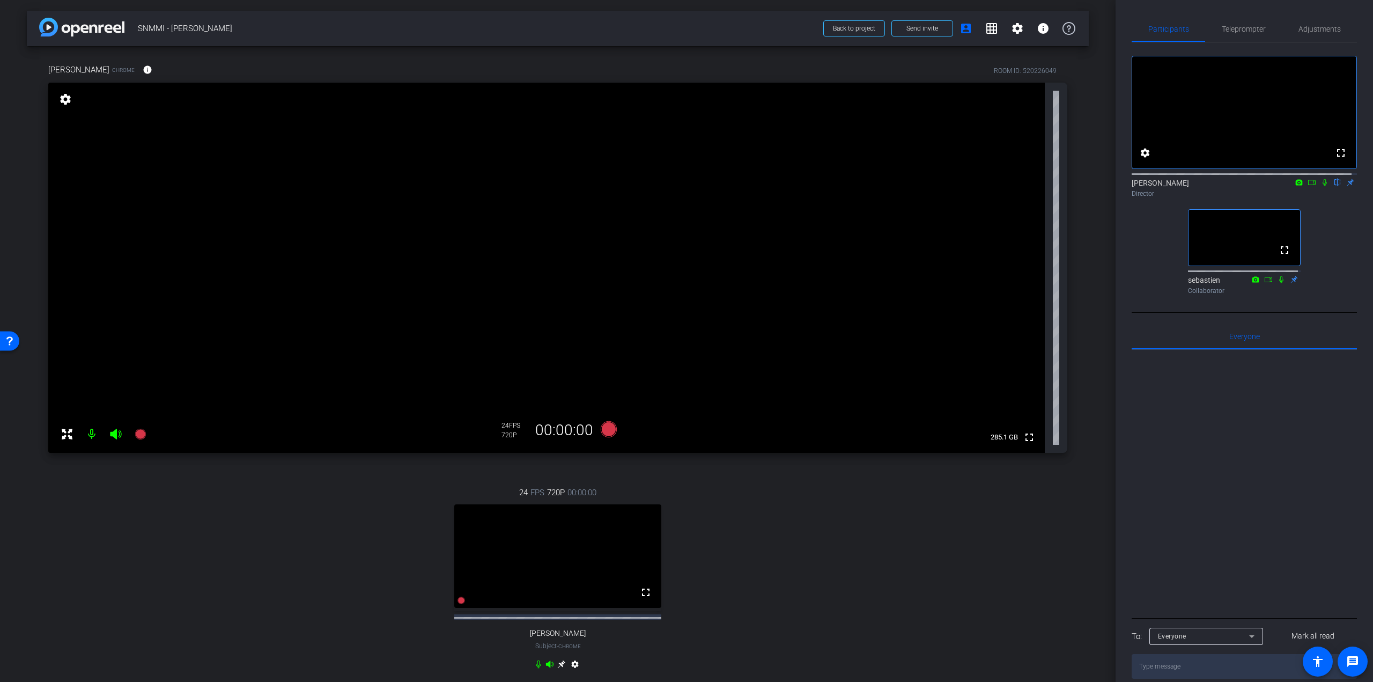
click at [94, 436] on mat-icon at bounding box center [91, 433] width 21 height 21
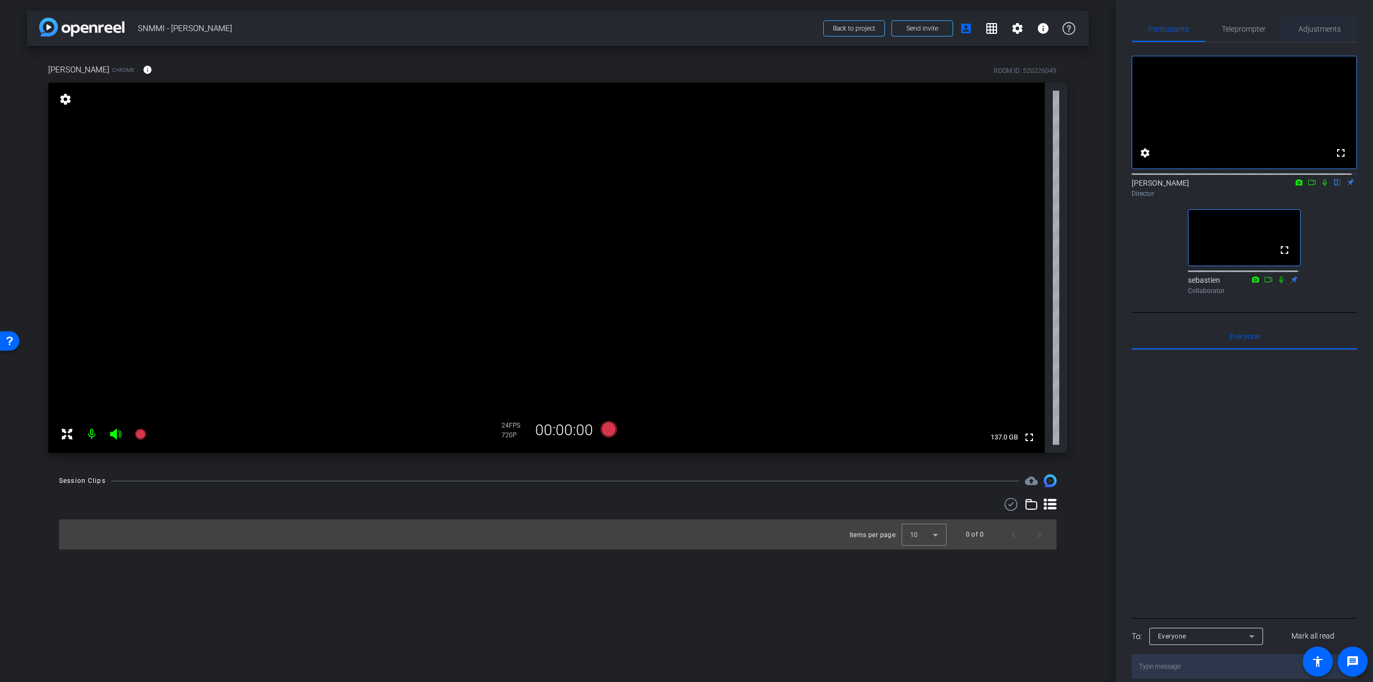
click at [1311, 33] on span "Adjustments" at bounding box center [1319, 29] width 42 height 8
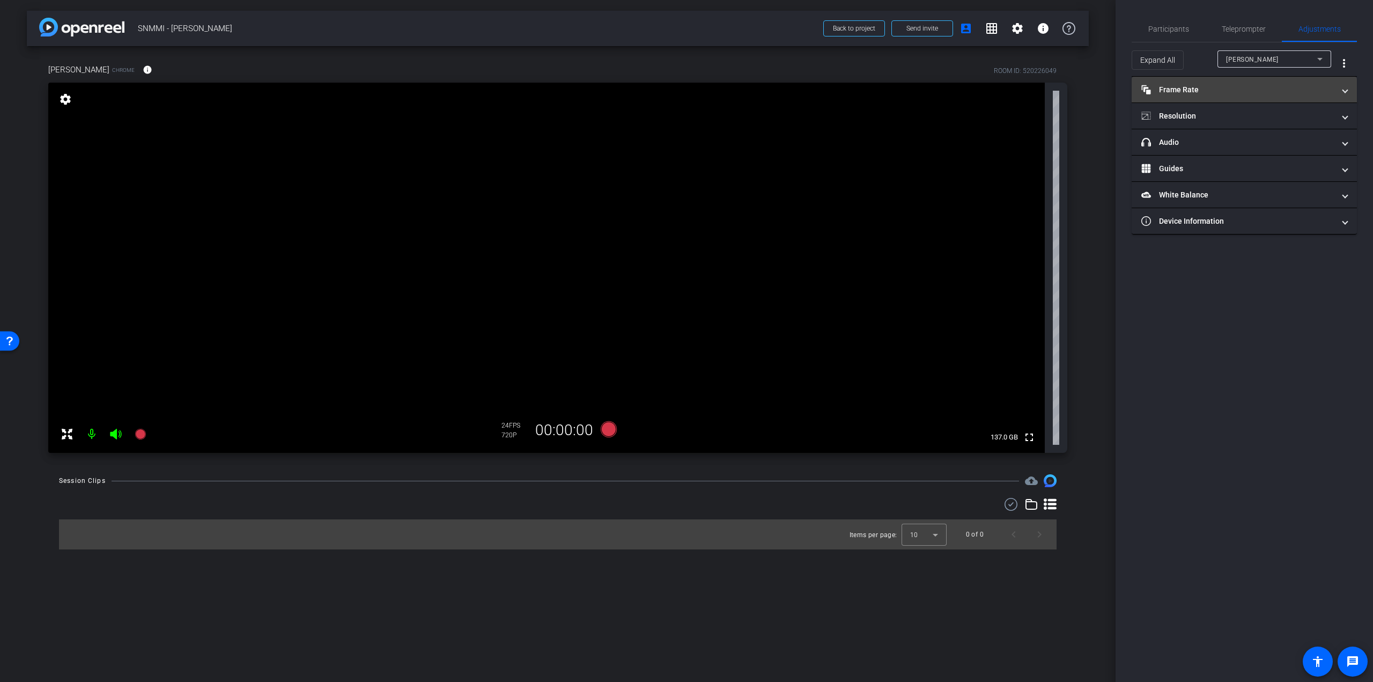
click at [1256, 101] on mat-expansion-panel-header "Frame Rate Frame Rate" at bounding box center [1244, 90] width 225 height 26
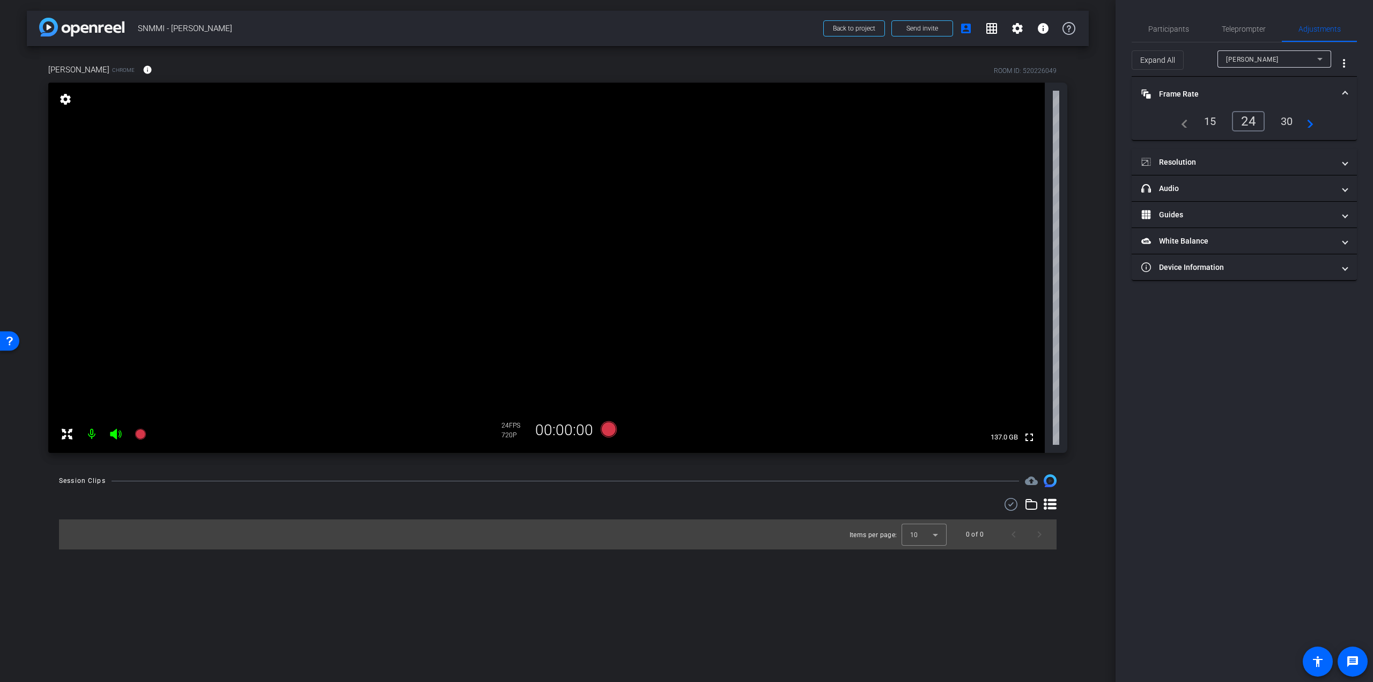
click at [1308, 125] on mat-icon "navigate_next" at bounding box center [1306, 121] width 13 height 13
click at [1253, 121] on div "30" at bounding box center [1250, 121] width 28 height 18
click at [1250, 161] on mat-panel-title "Resolution" at bounding box center [1237, 162] width 193 height 11
click at [1257, 193] on div "1080" at bounding box center [1253, 193] width 40 height 18
click at [1296, 187] on div "4K" at bounding box center [1296, 193] width 29 height 18
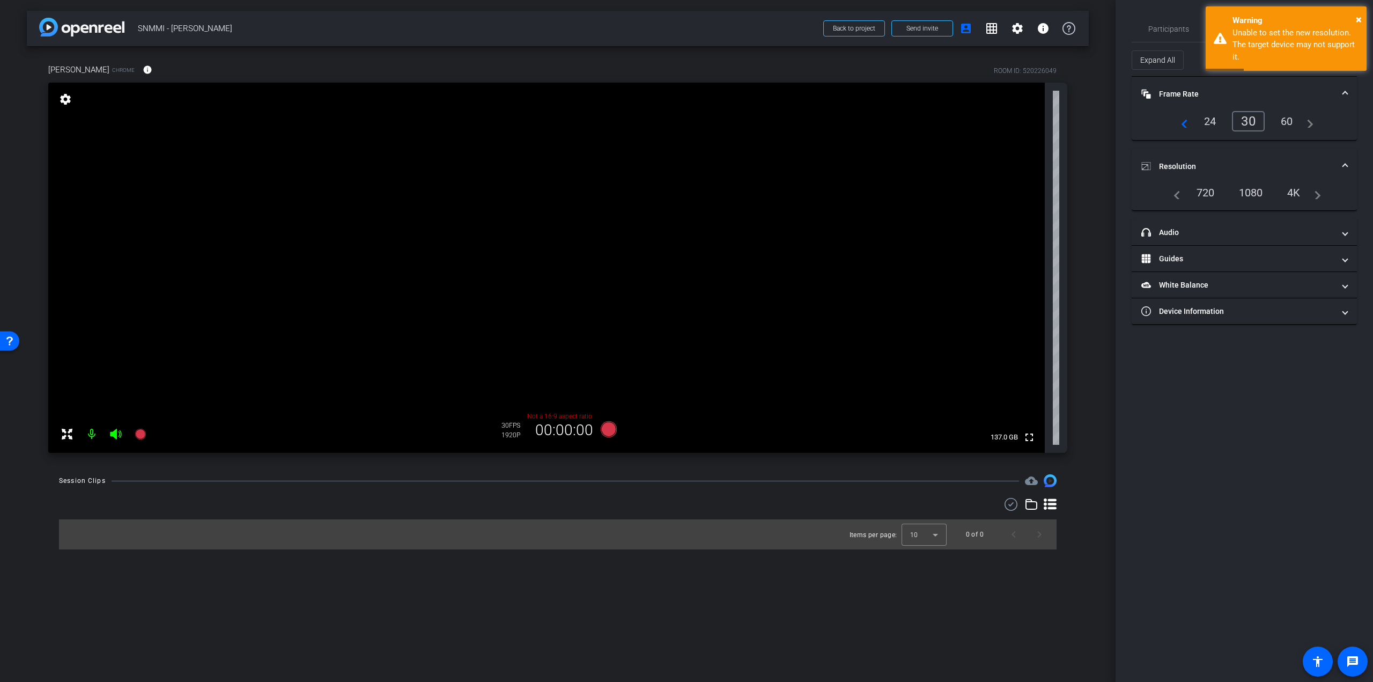
click at [1254, 188] on div "1080" at bounding box center [1251, 192] width 40 height 18
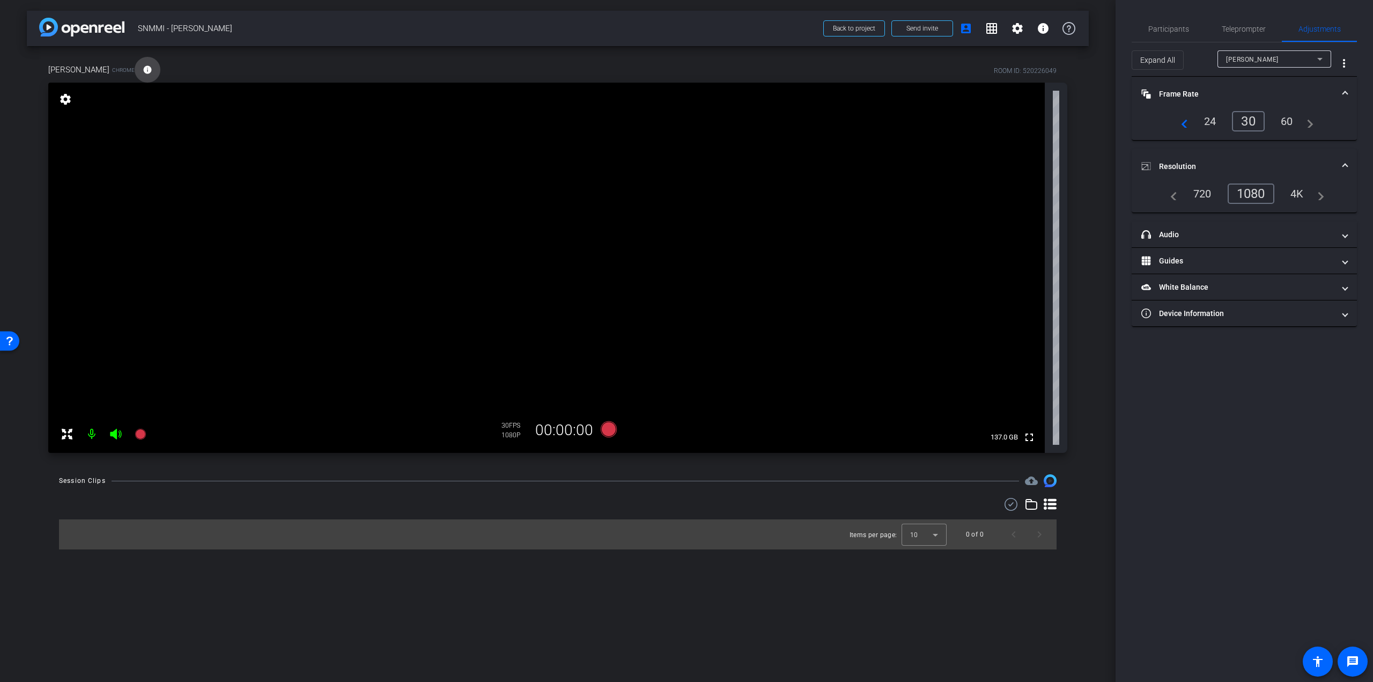
click at [143, 66] on mat-icon "info" at bounding box center [148, 70] width 10 height 10
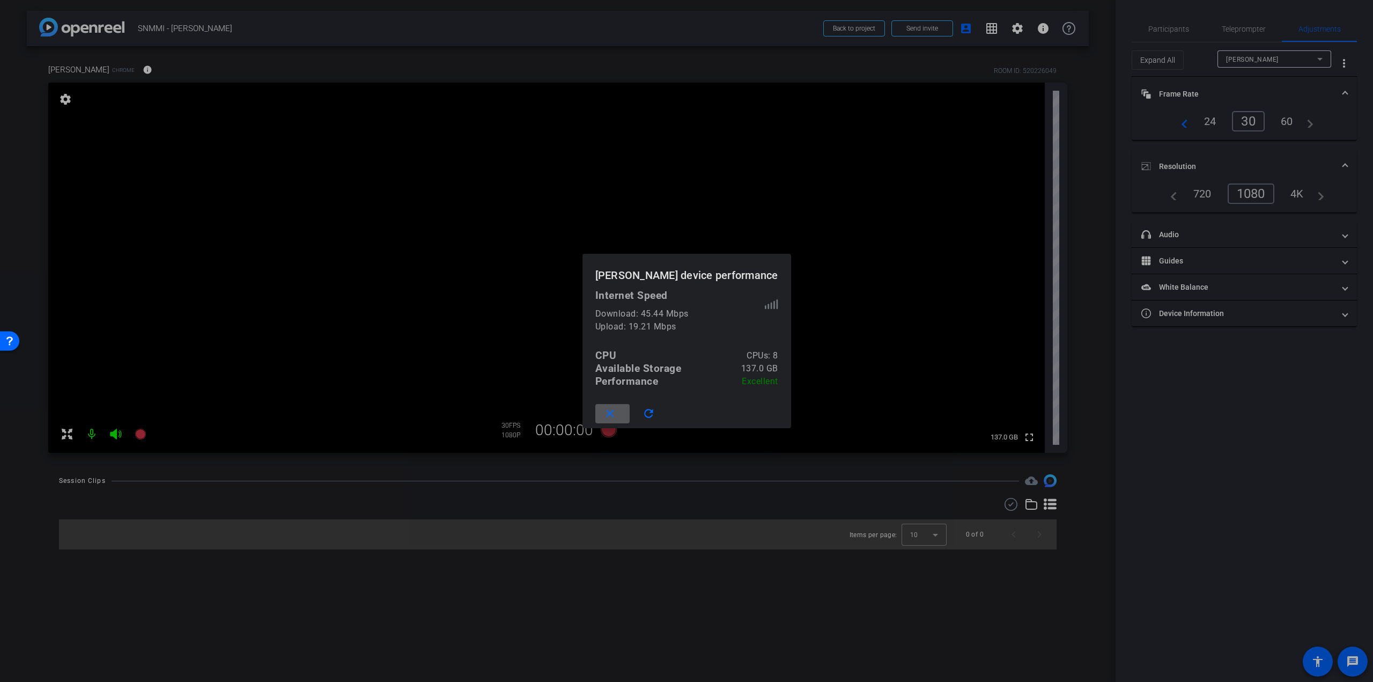
click at [617, 411] on mat-icon "close" at bounding box center [609, 413] width 13 height 13
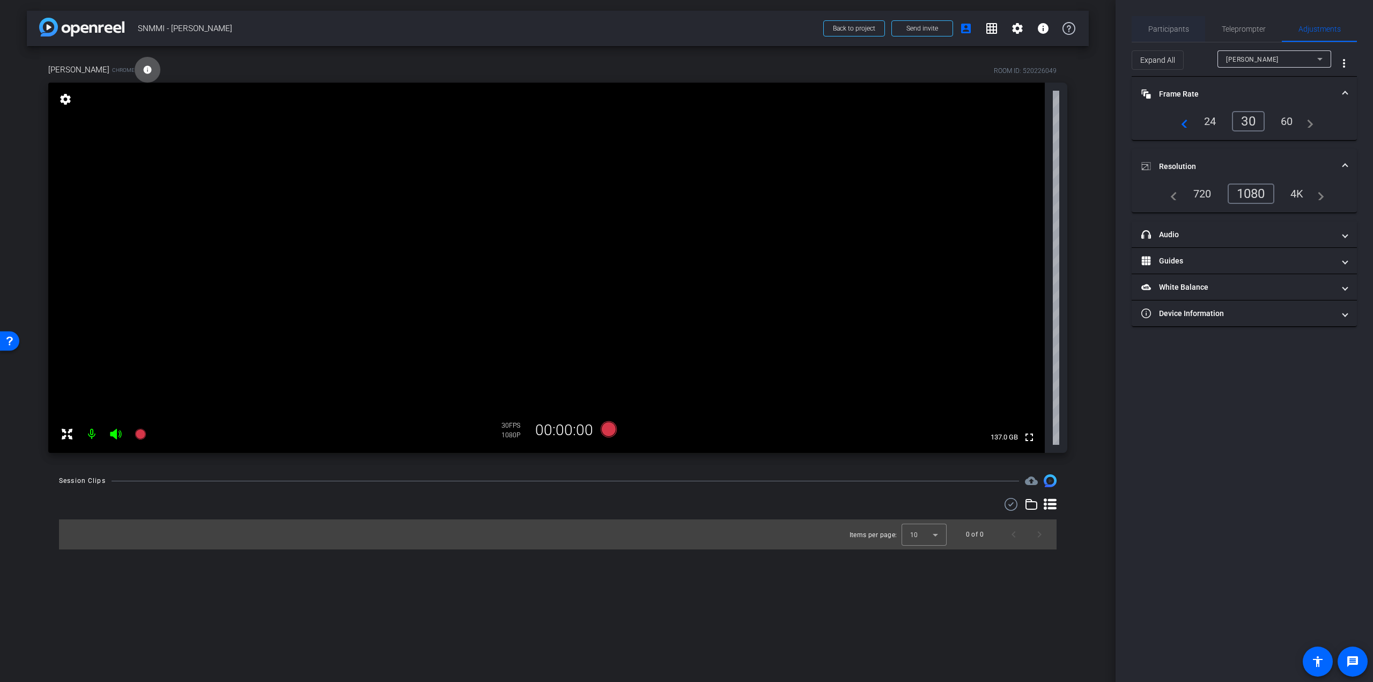
click at [1165, 28] on span "Participants" at bounding box center [1168, 29] width 41 height 8
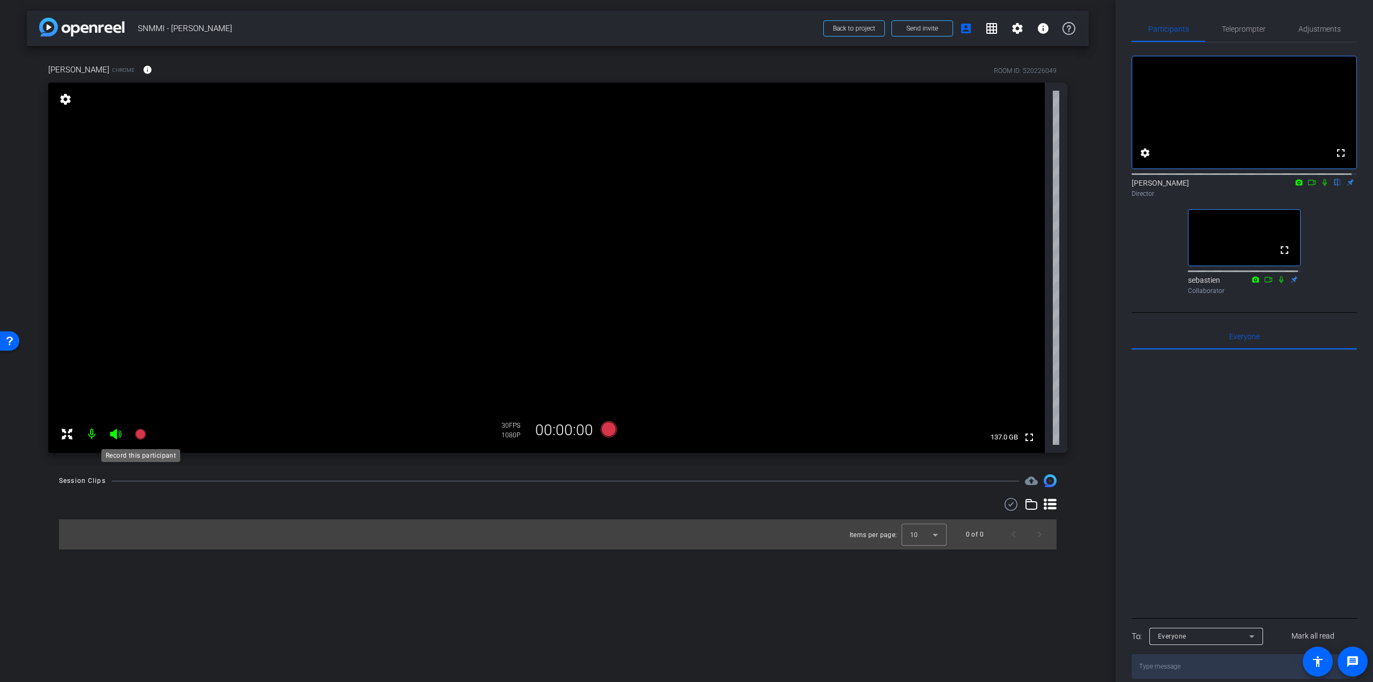
click at [139, 435] on icon at bounding box center [140, 433] width 11 height 11
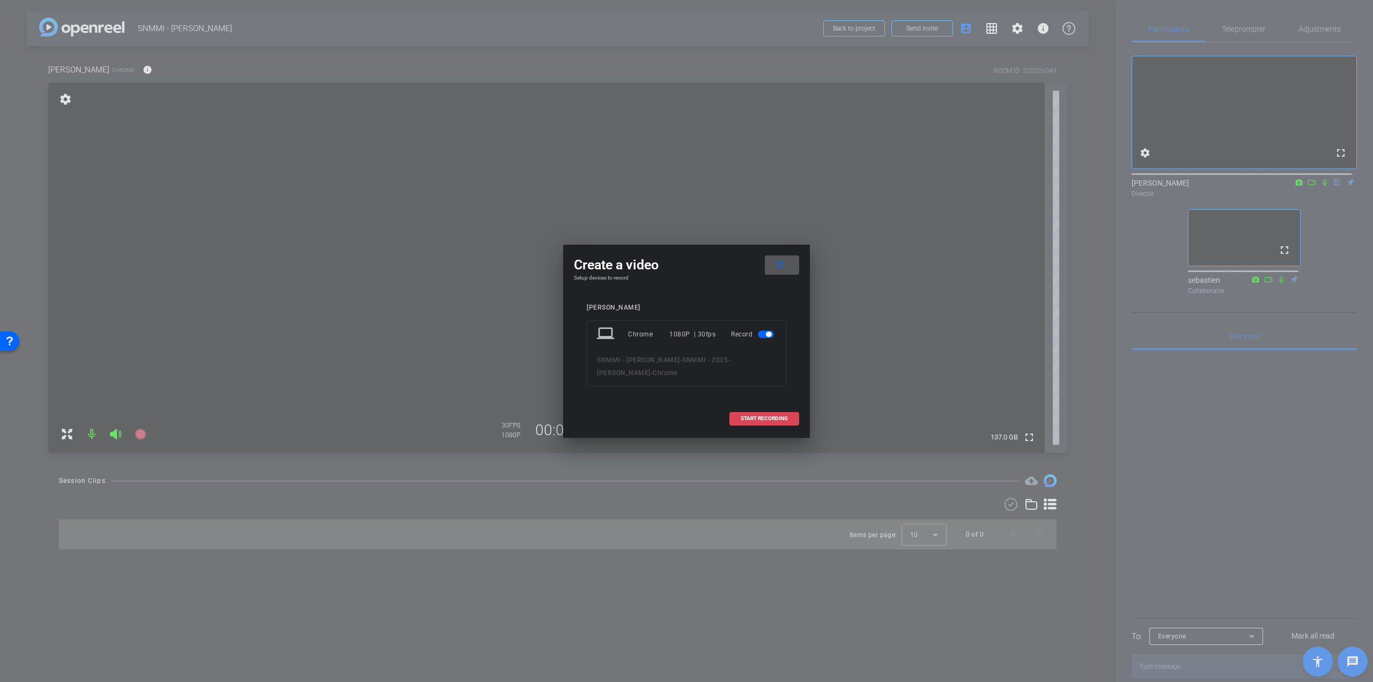
click at [763, 418] on span "START RECORDING" at bounding box center [764, 418] width 47 height 5
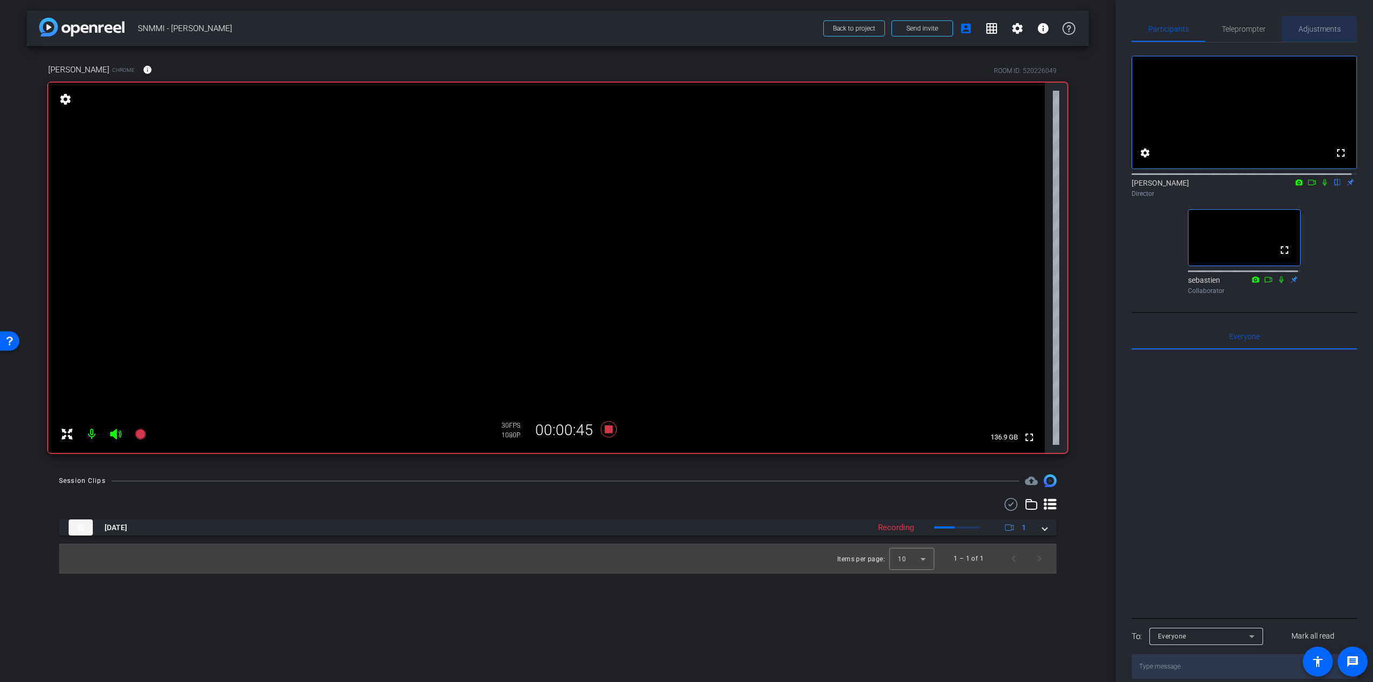
click at [1312, 33] on span "Adjustments" at bounding box center [1319, 29] width 42 height 26
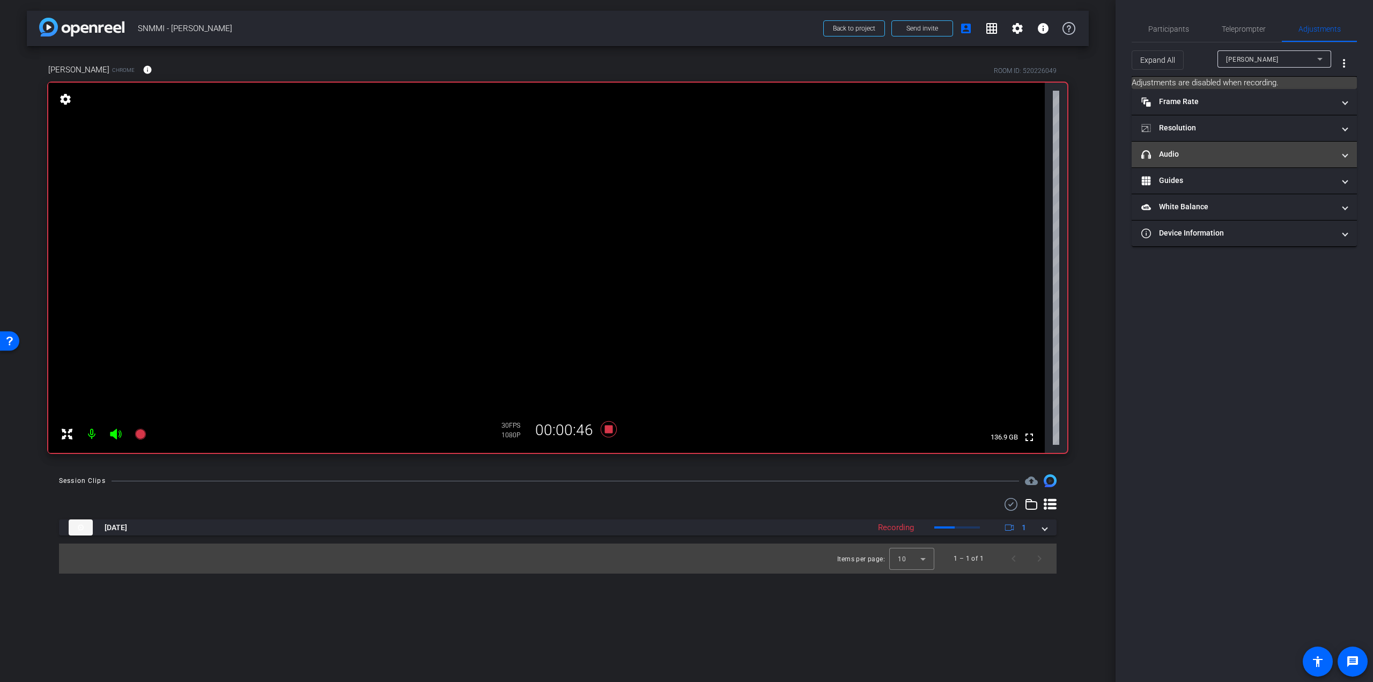
click at [1214, 154] on mat-panel-title "headphone icon Audio" at bounding box center [1237, 154] width 193 height 11
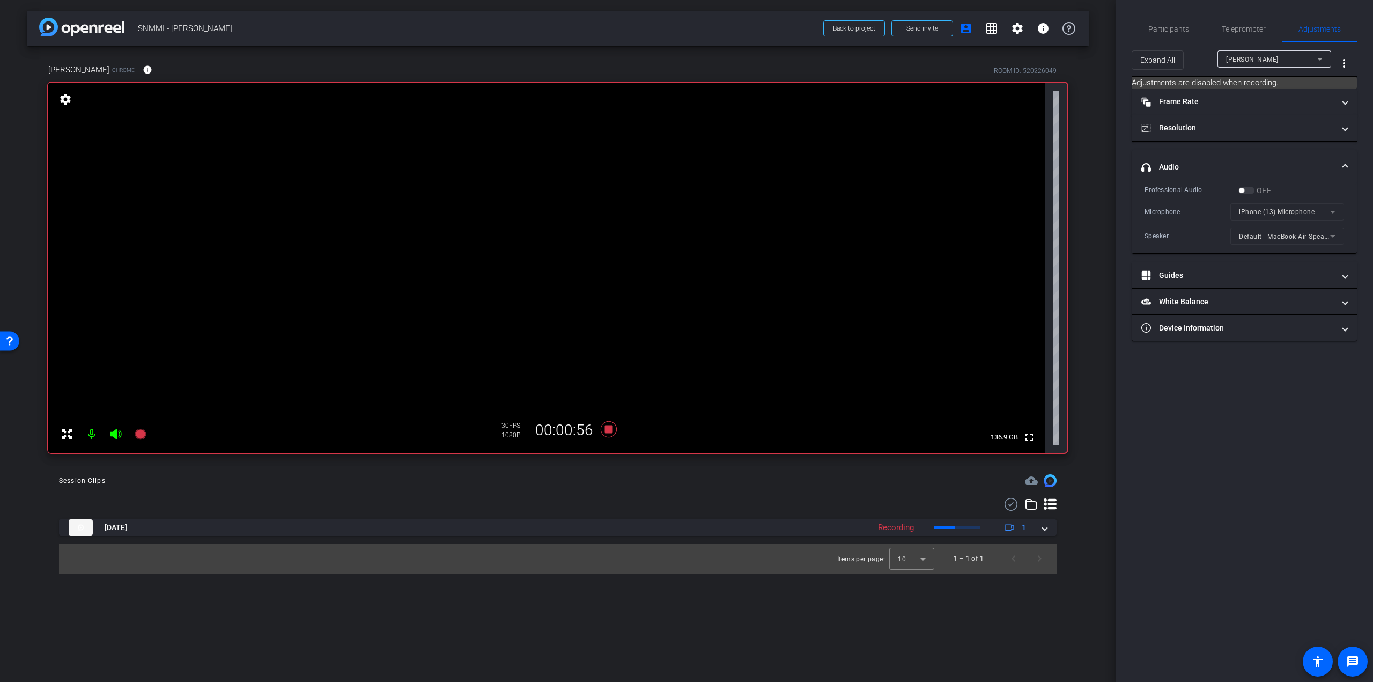
click at [1292, 210] on mat-form-field "iPhone (13) Microphone" at bounding box center [1287, 211] width 114 height 17
click at [1336, 213] on mat-form-field "iPhone (13) Microphone" at bounding box center [1287, 211] width 114 height 17
click at [1326, 209] on mat-form-field "iPhone (13) Microphone" at bounding box center [1287, 211] width 114 height 17
click at [1330, 212] on mat-form-field "iPhone (13) Microphone" at bounding box center [1287, 211] width 114 height 17
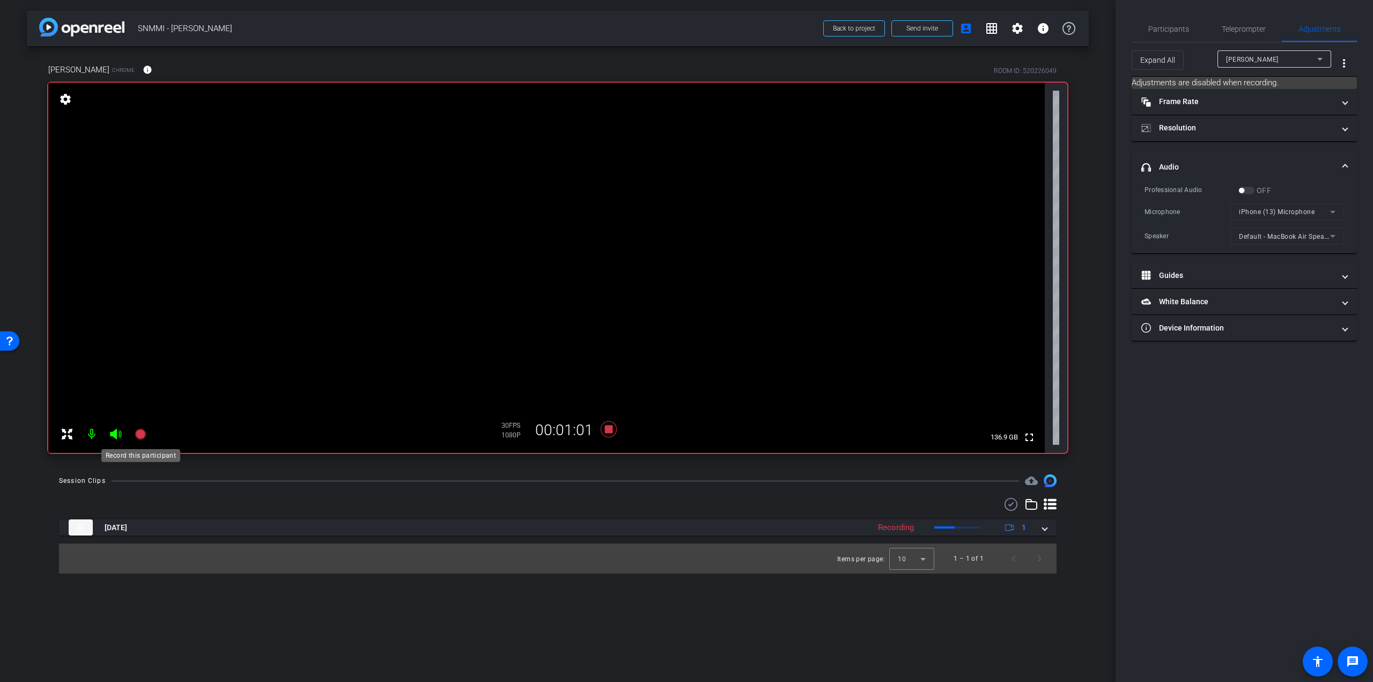
click at [142, 434] on icon at bounding box center [140, 433] width 11 height 11
click at [615, 427] on icon at bounding box center [609, 428] width 26 height 19
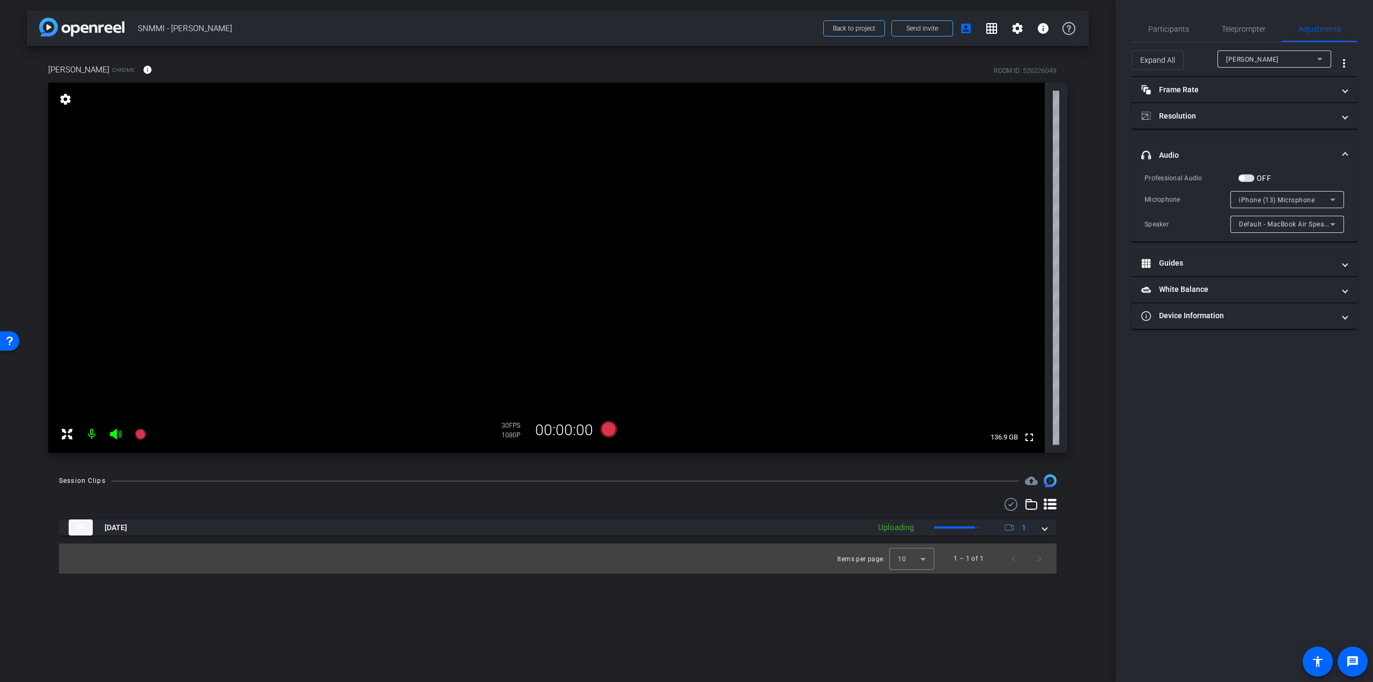
click at [1283, 208] on div at bounding box center [1287, 214] width 114 height 12
click at [1281, 196] on span "iPhone (13) Microphone" at bounding box center [1277, 200] width 76 height 8
click at [1292, 247] on mat-option "Default - MacBook Air Microphone (Built-in)" at bounding box center [1287, 254] width 114 height 17
click at [1183, 30] on span "Participants" at bounding box center [1168, 29] width 41 height 8
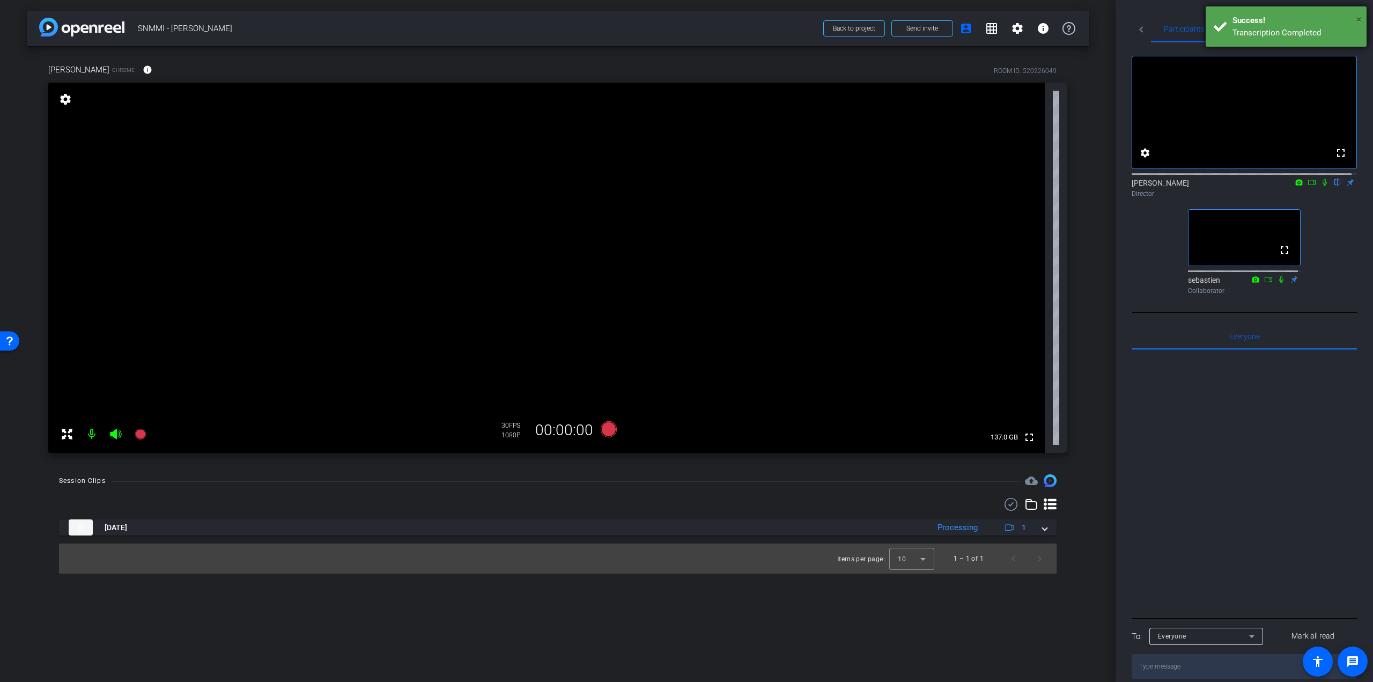
click at [1358, 23] on span "×" at bounding box center [1359, 19] width 6 height 13
click at [1260, 23] on span "Teleprompter" at bounding box center [1252, 29] width 44 height 26
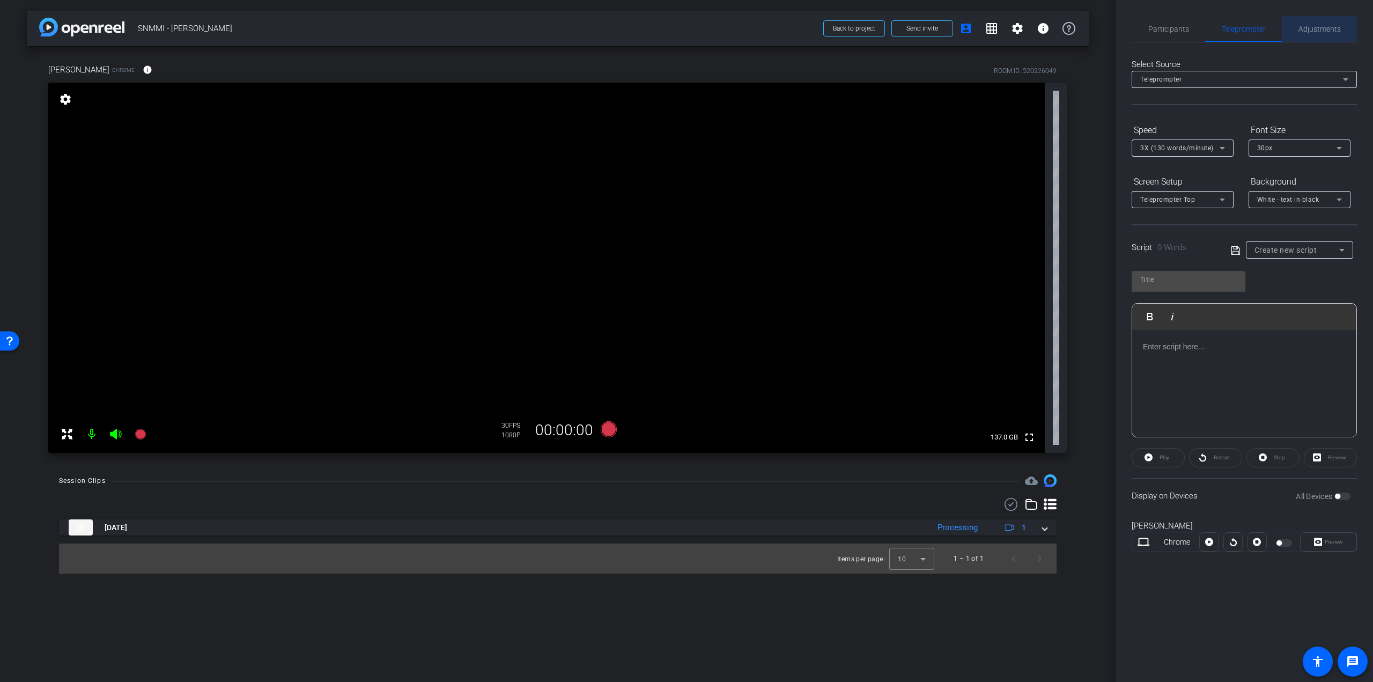
click at [1349, 26] on div "Adjustments" at bounding box center [1319, 29] width 75 height 26
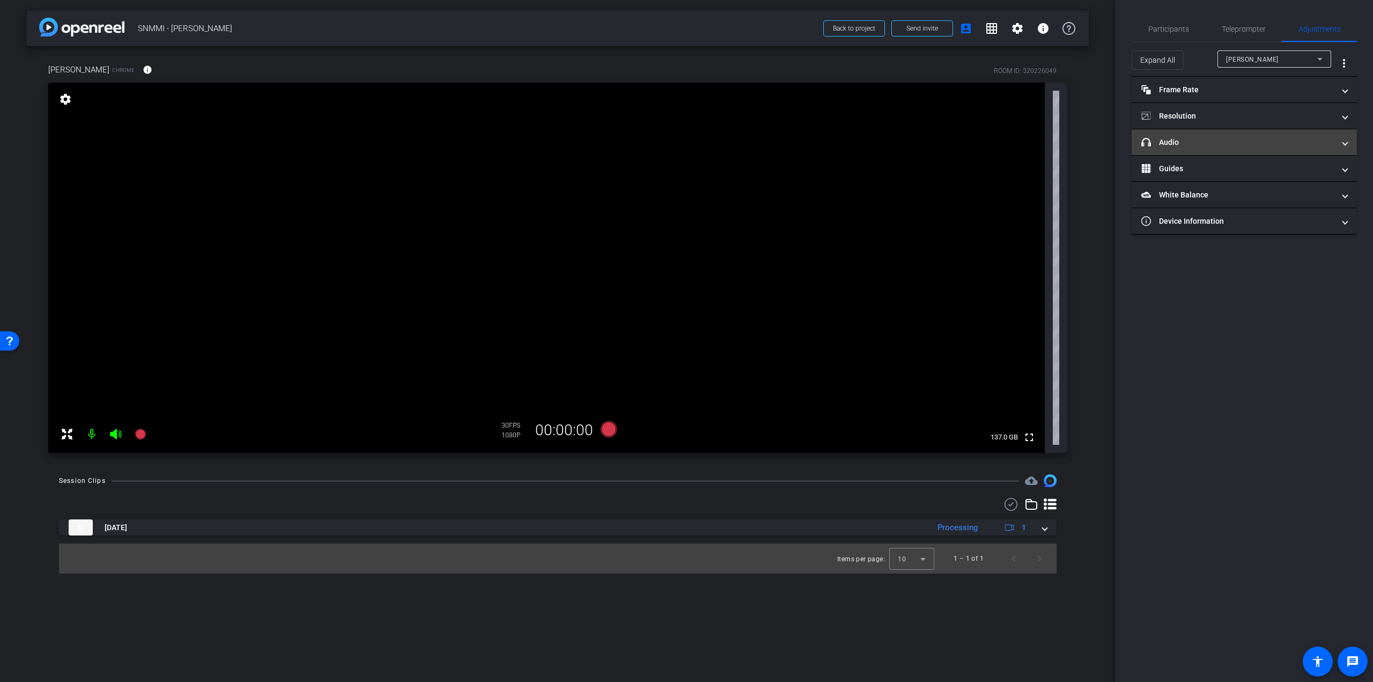
click at [1214, 139] on mat-panel-title "headphone icon Audio" at bounding box center [1237, 142] width 193 height 11
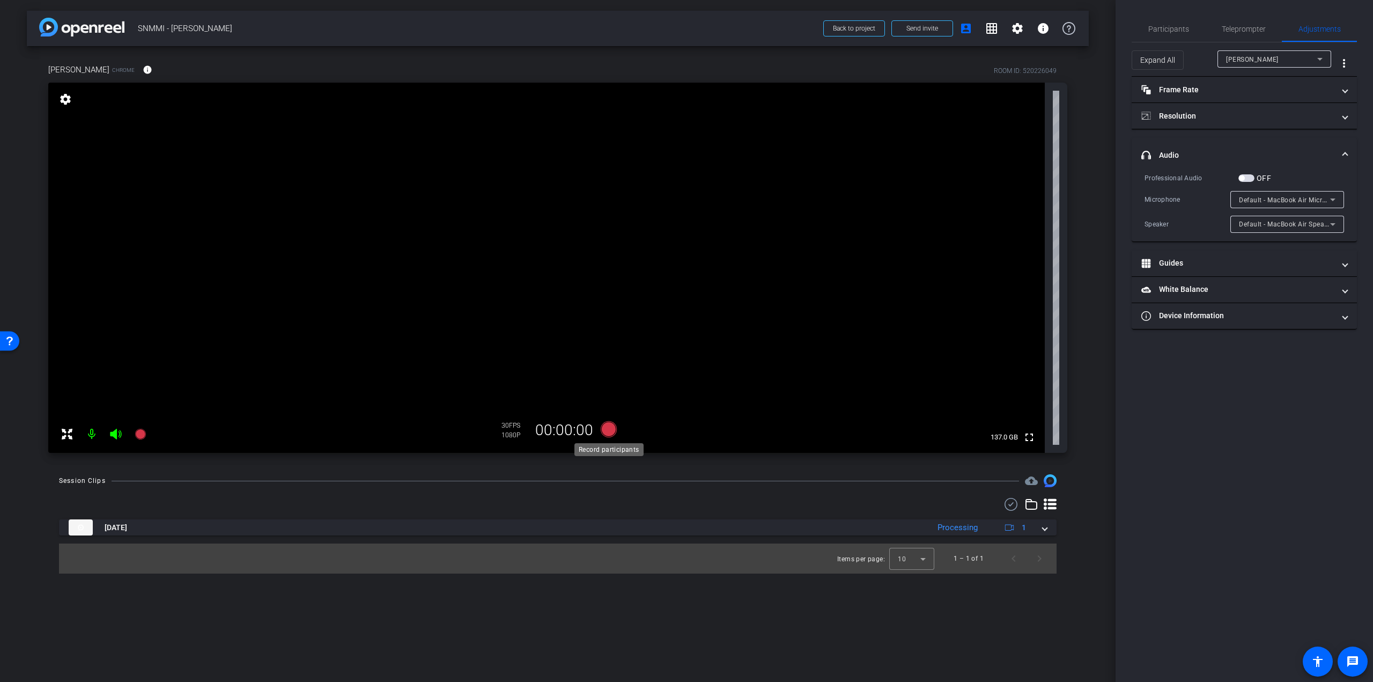
click at [614, 428] on icon at bounding box center [609, 429] width 16 height 16
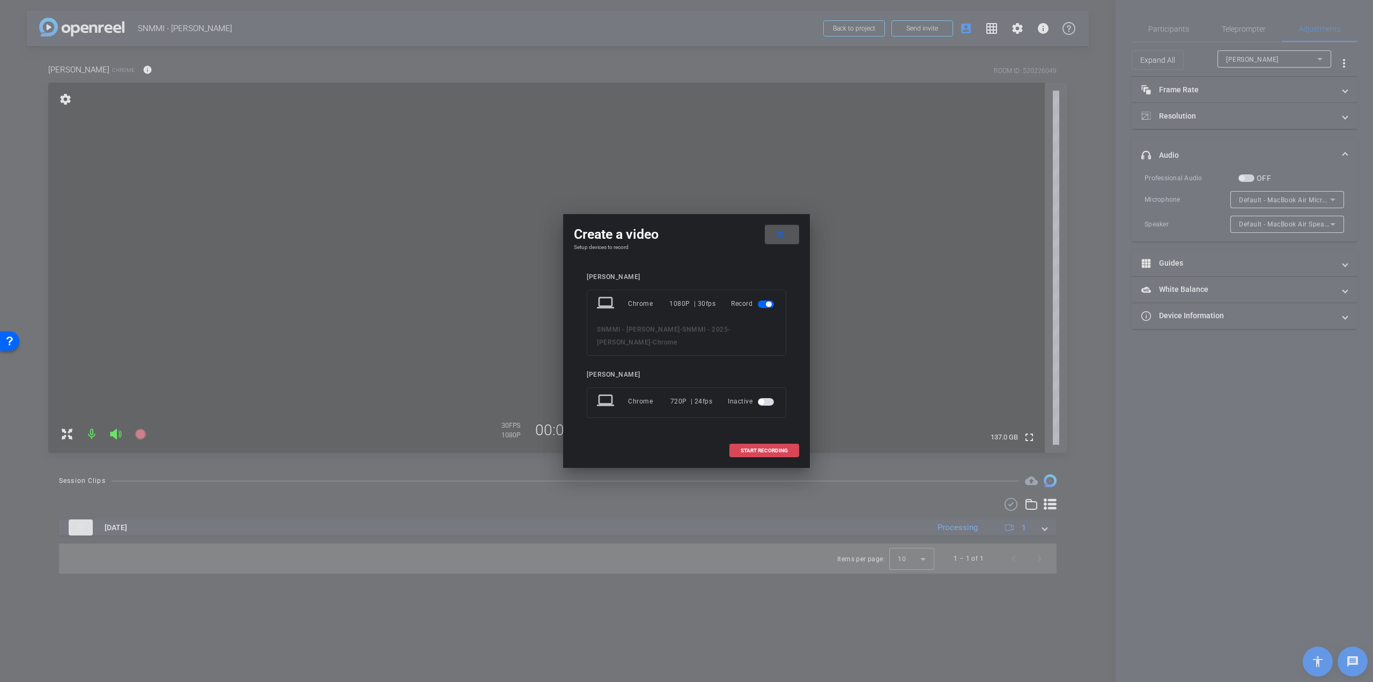
click at [754, 448] on span "START RECORDING" at bounding box center [764, 450] width 47 height 5
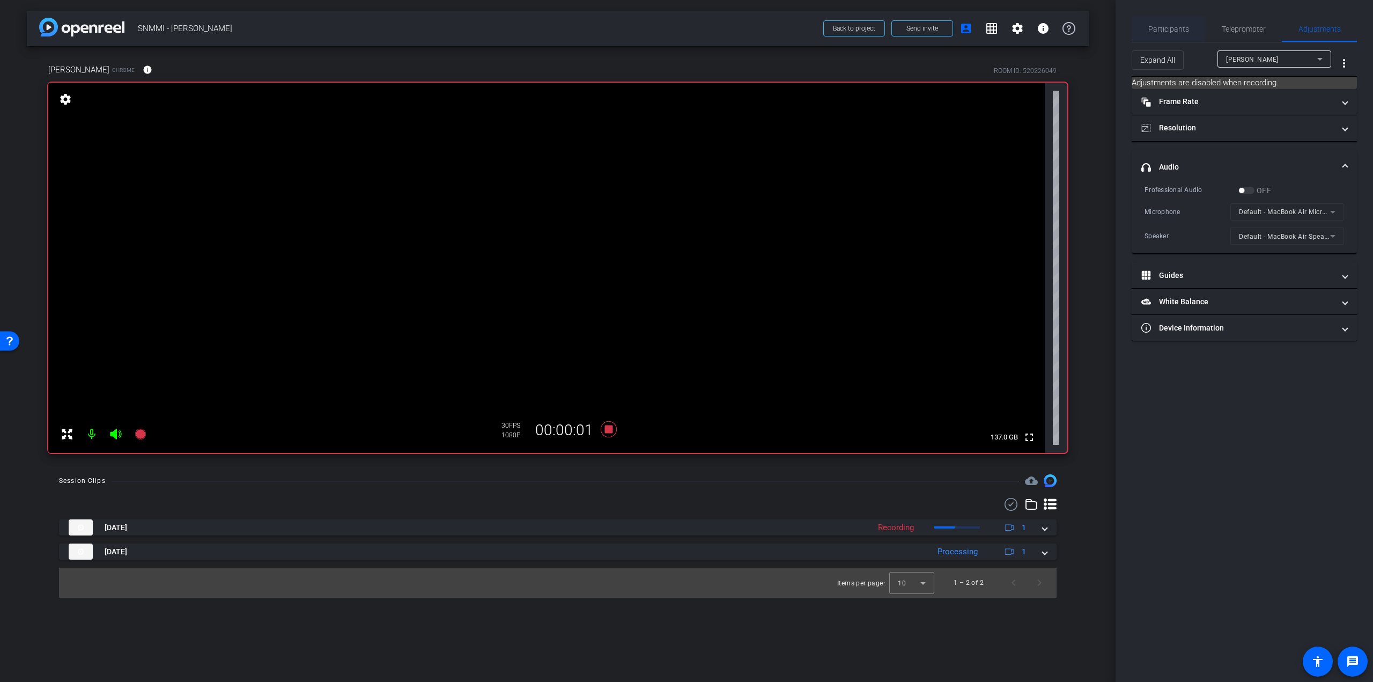
click at [1162, 29] on span "Participants" at bounding box center [1168, 29] width 41 height 8
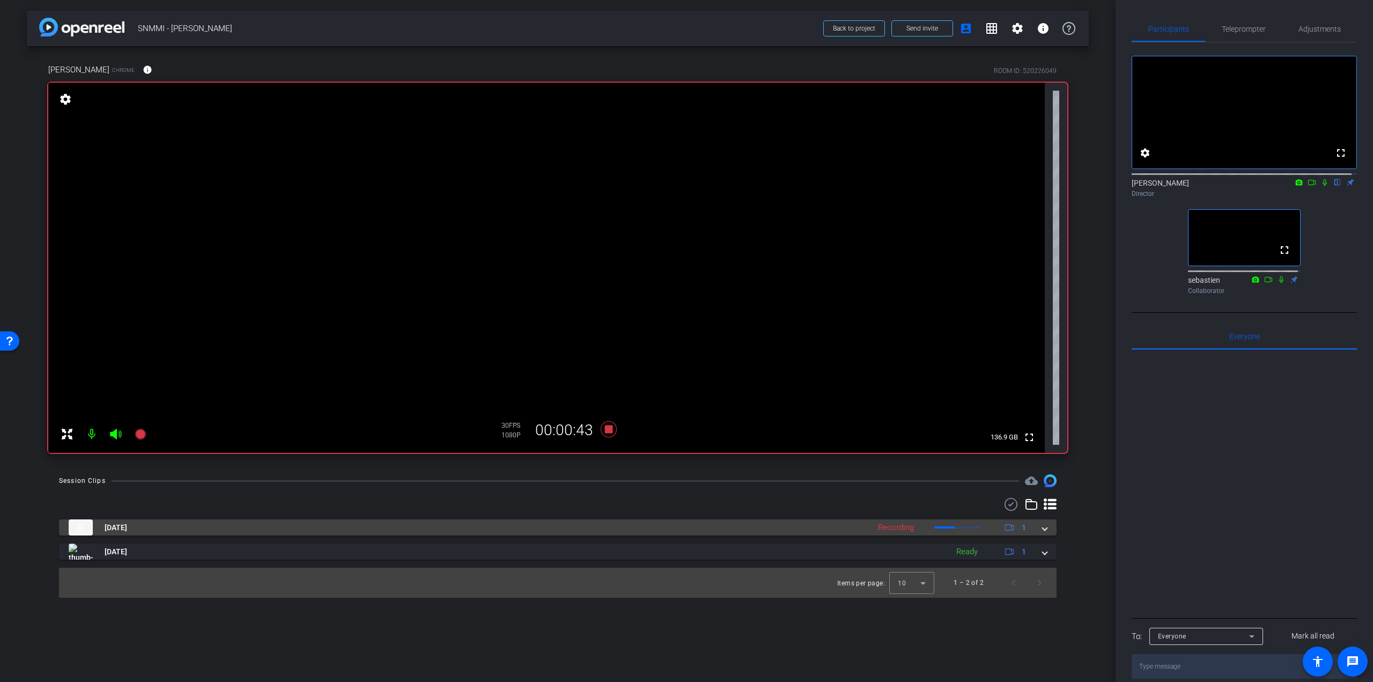
click at [1046, 531] on span at bounding box center [1044, 527] width 4 height 11
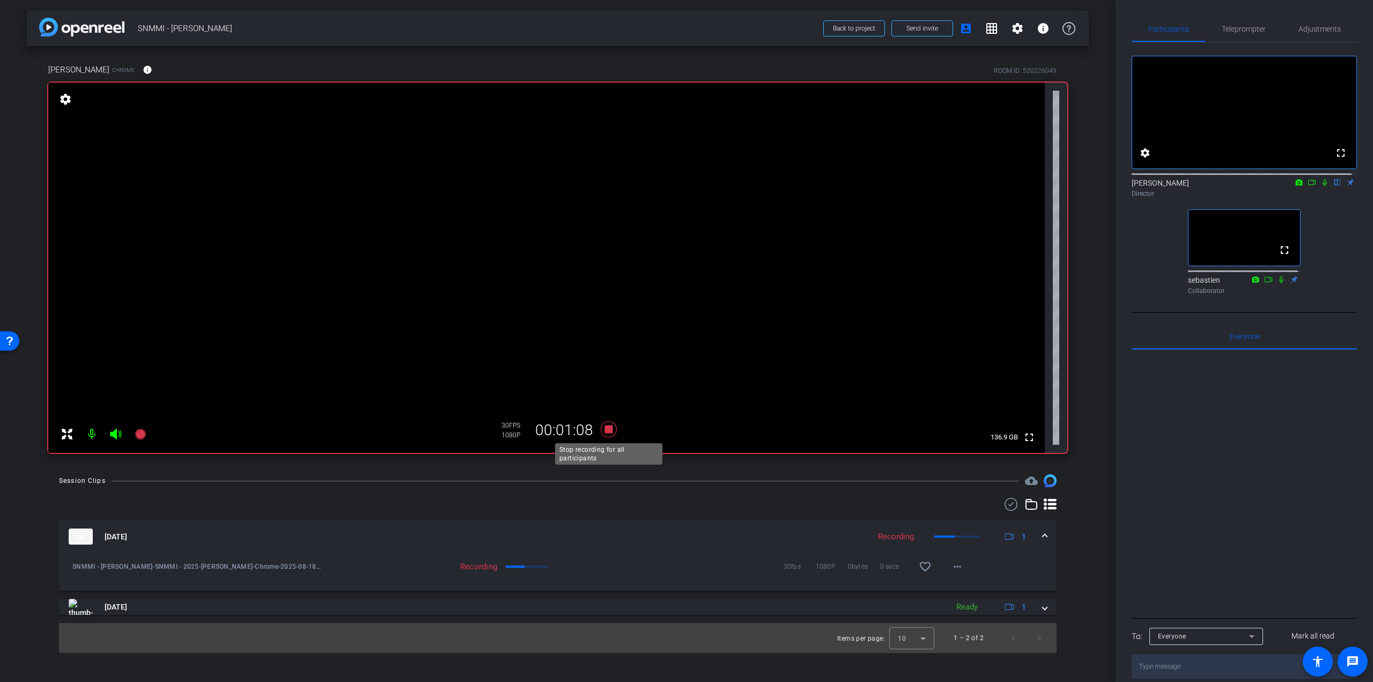
click at [611, 430] on icon at bounding box center [609, 429] width 16 height 16
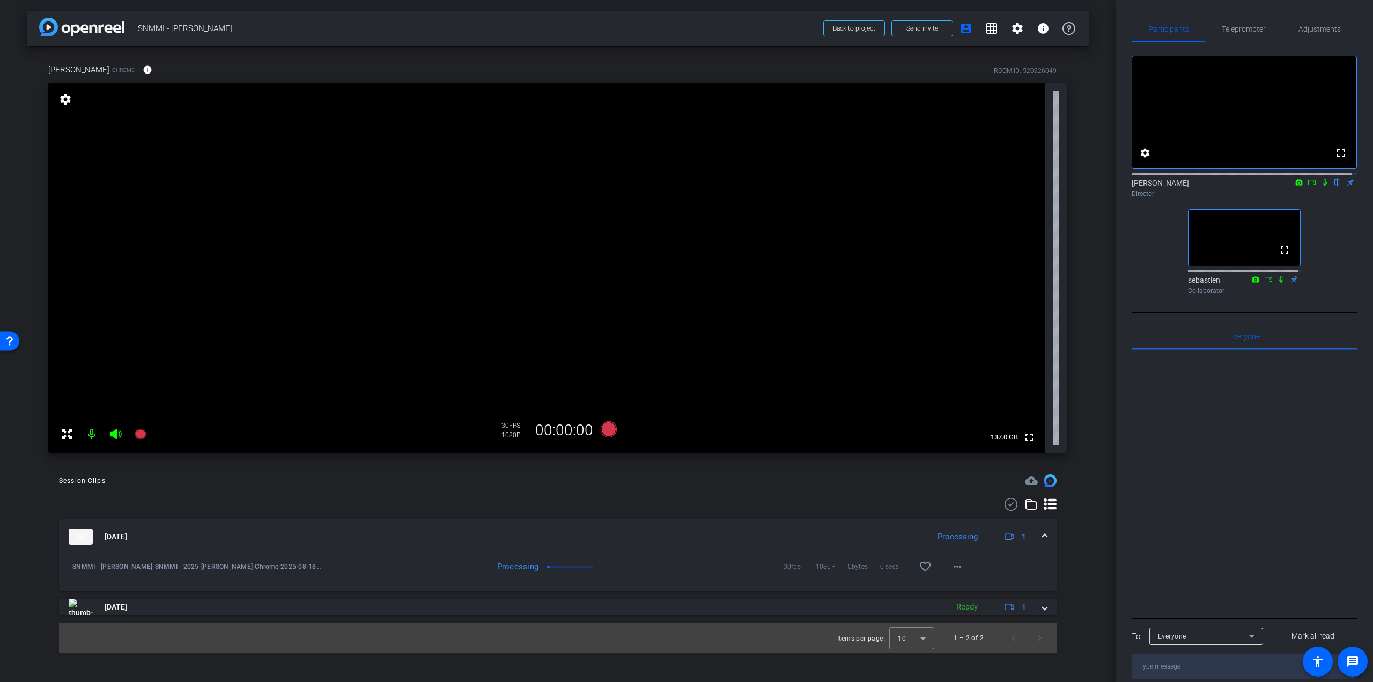
click at [1309, 186] on icon at bounding box center [1311, 183] width 9 height 8
click at [1333, 186] on icon at bounding box center [1337, 183] width 9 height 8
click at [963, 569] on mat-icon "more_horiz" at bounding box center [957, 566] width 13 height 13
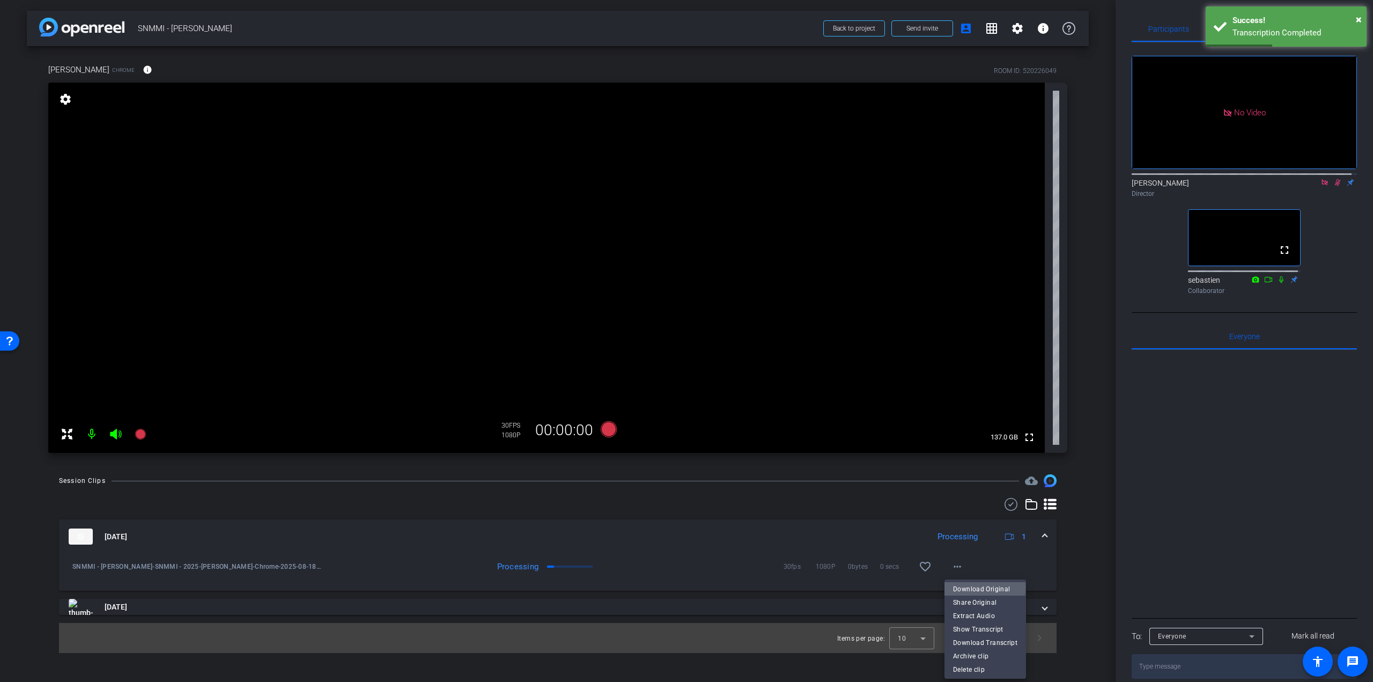
click at [982, 587] on span "Download Original" at bounding box center [985, 588] width 64 height 13
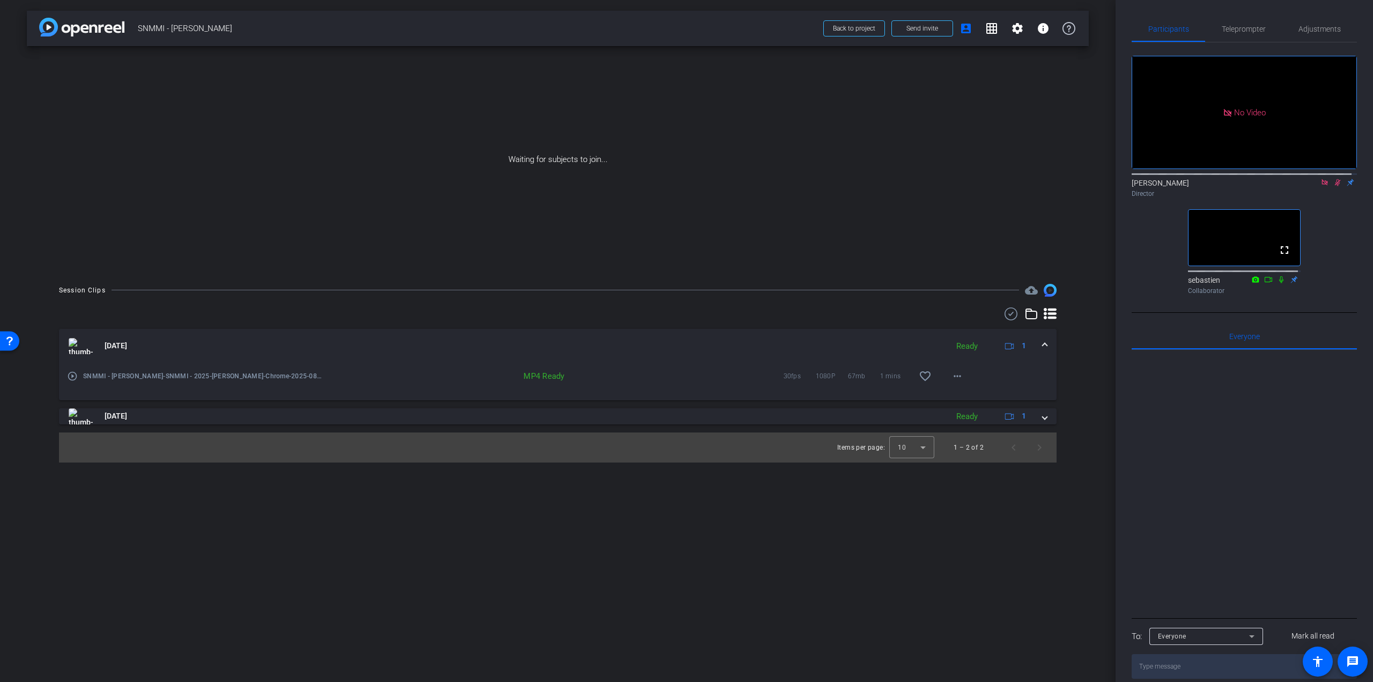
click at [1320, 186] on icon at bounding box center [1324, 183] width 9 height 8
click at [1321, 186] on icon at bounding box center [1324, 183] width 9 height 8
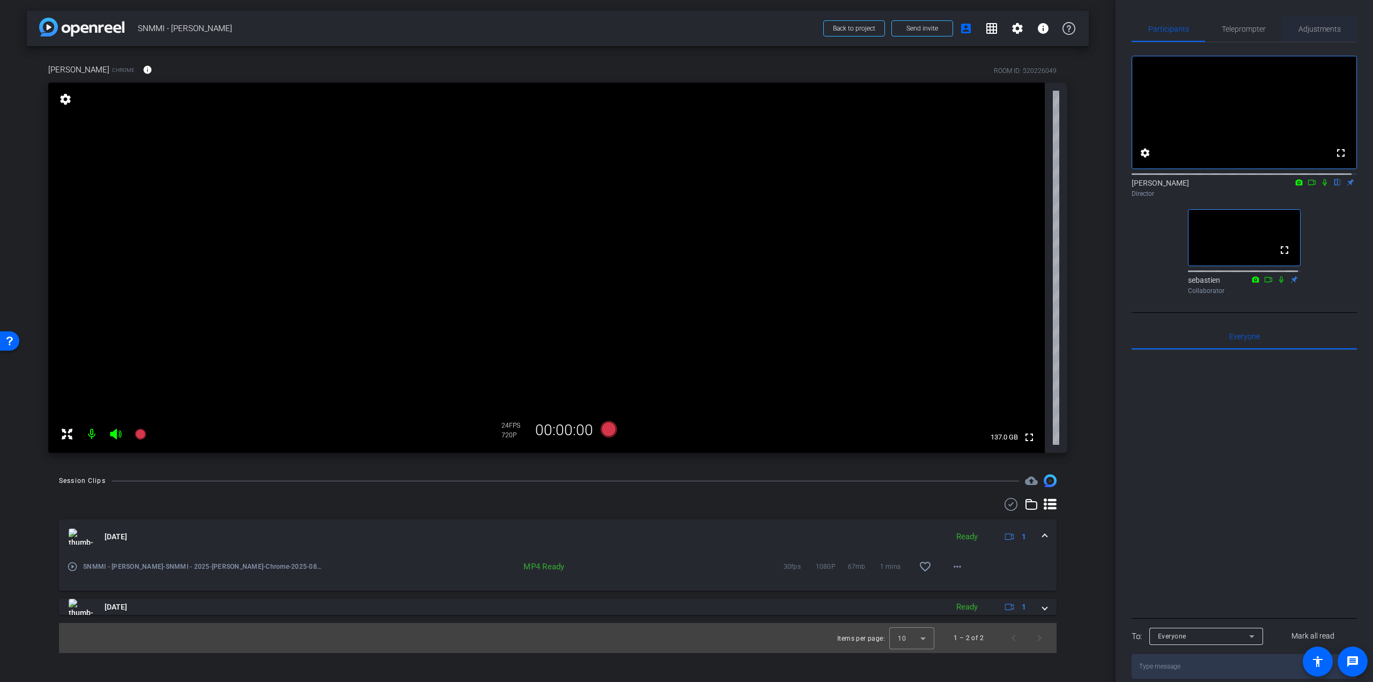
click at [1317, 32] on span "Adjustments" at bounding box center [1319, 29] width 42 height 8
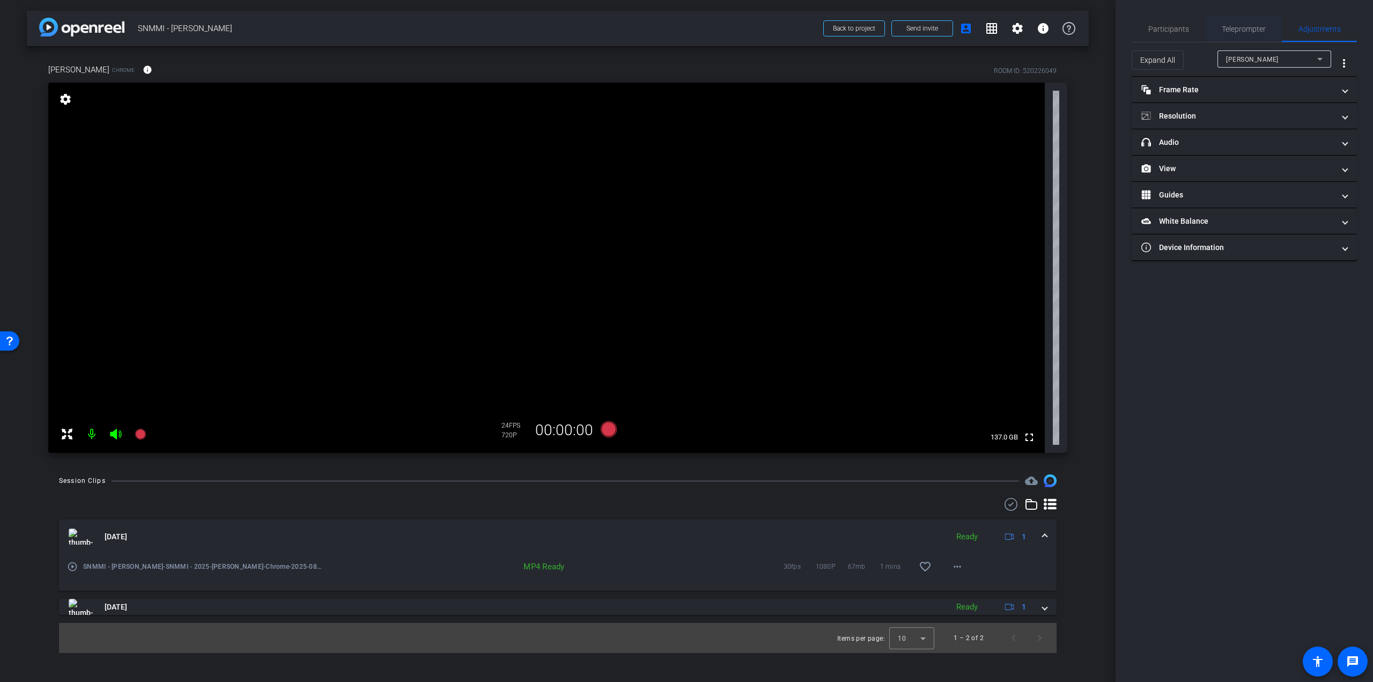
click at [1241, 27] on span "Teleprompter" at bounding box center [1244, 29] width 44 height 8
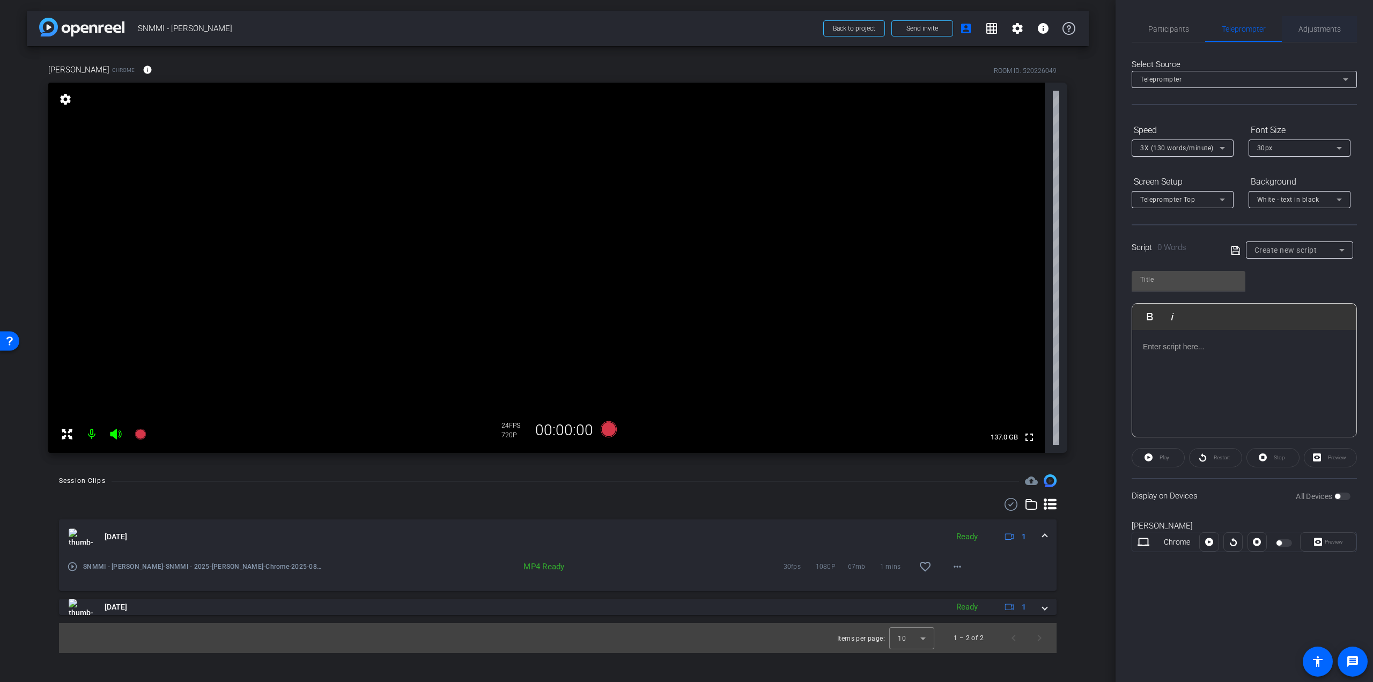
click at [1323, 27] on span "Adjustments" at bounding box center [1319, 29] width 42 height 8
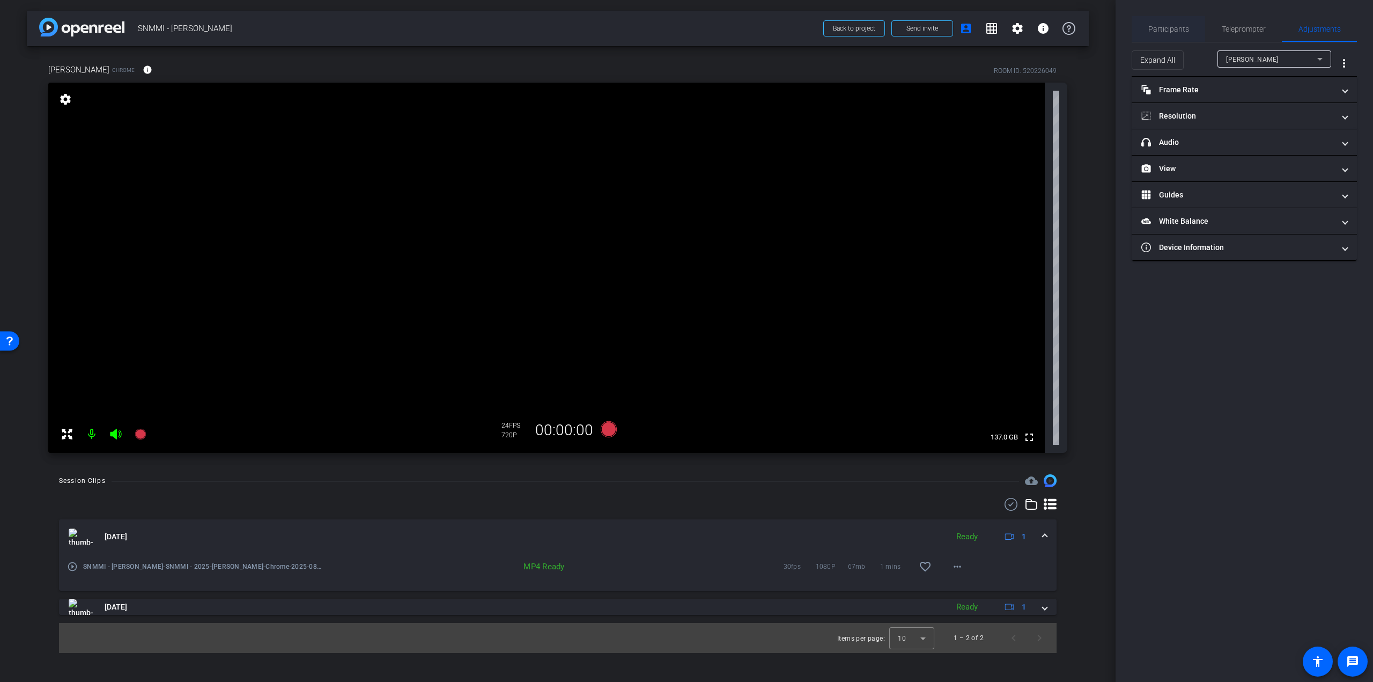
click at [1182, 31] on span "Participants" at bounding box center [1168, 29] width 41 height 8
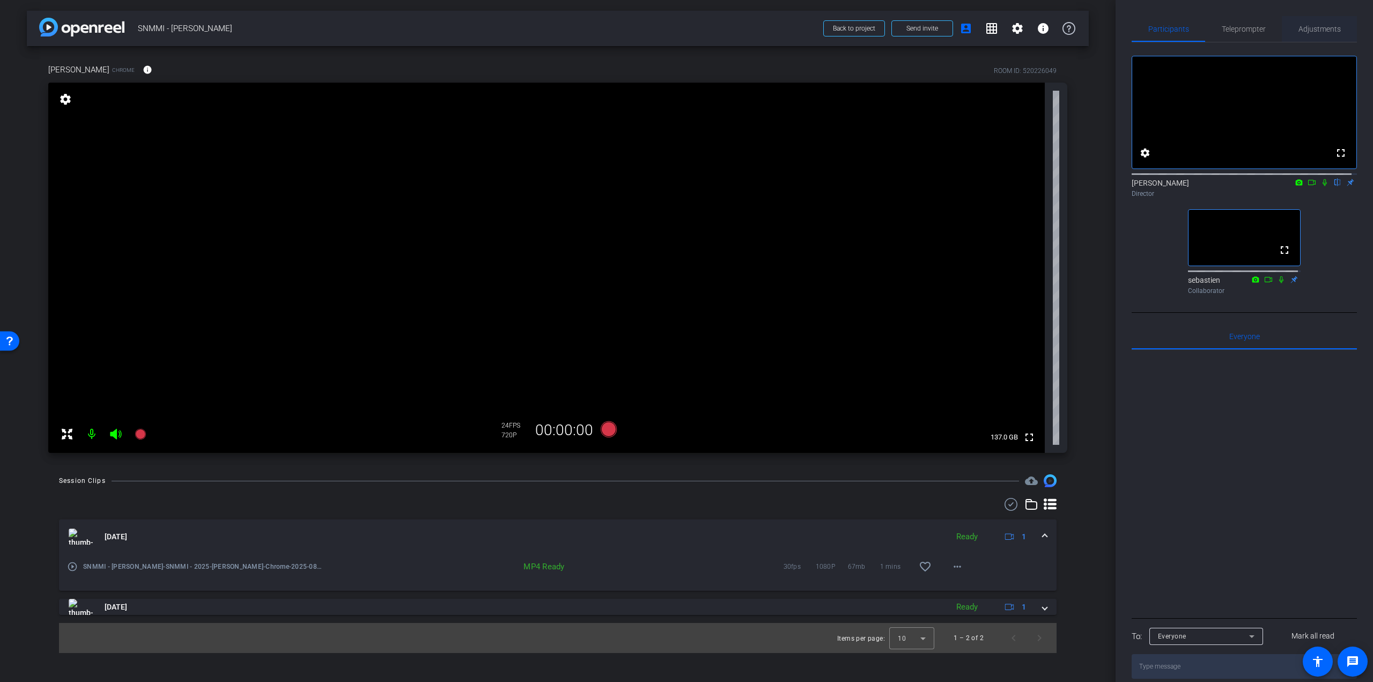
click at [1321, 26] on span "Adjustments" at bounding box center [1319, 29] width 42 height 8
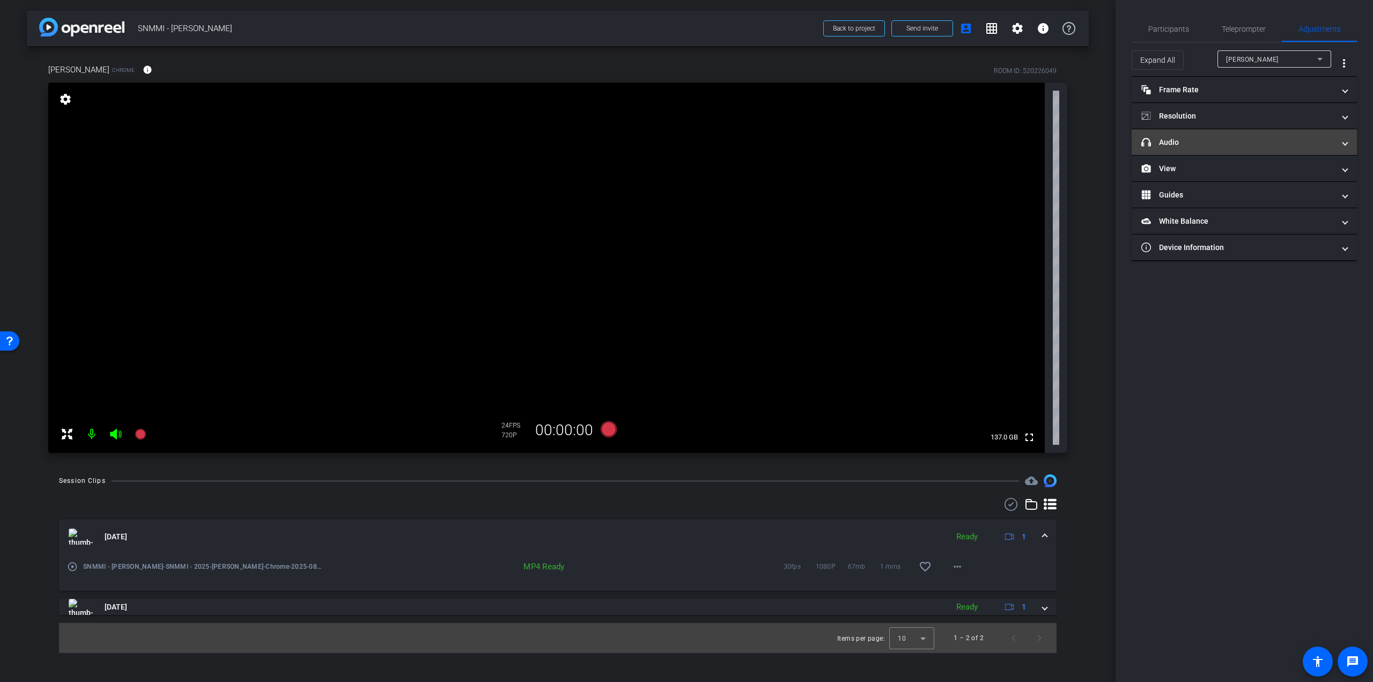
click at [1247, 148] on mat-expansion-panel-header "headphone icon Audio" at bounding box center [1244, 142] width 225 height 26
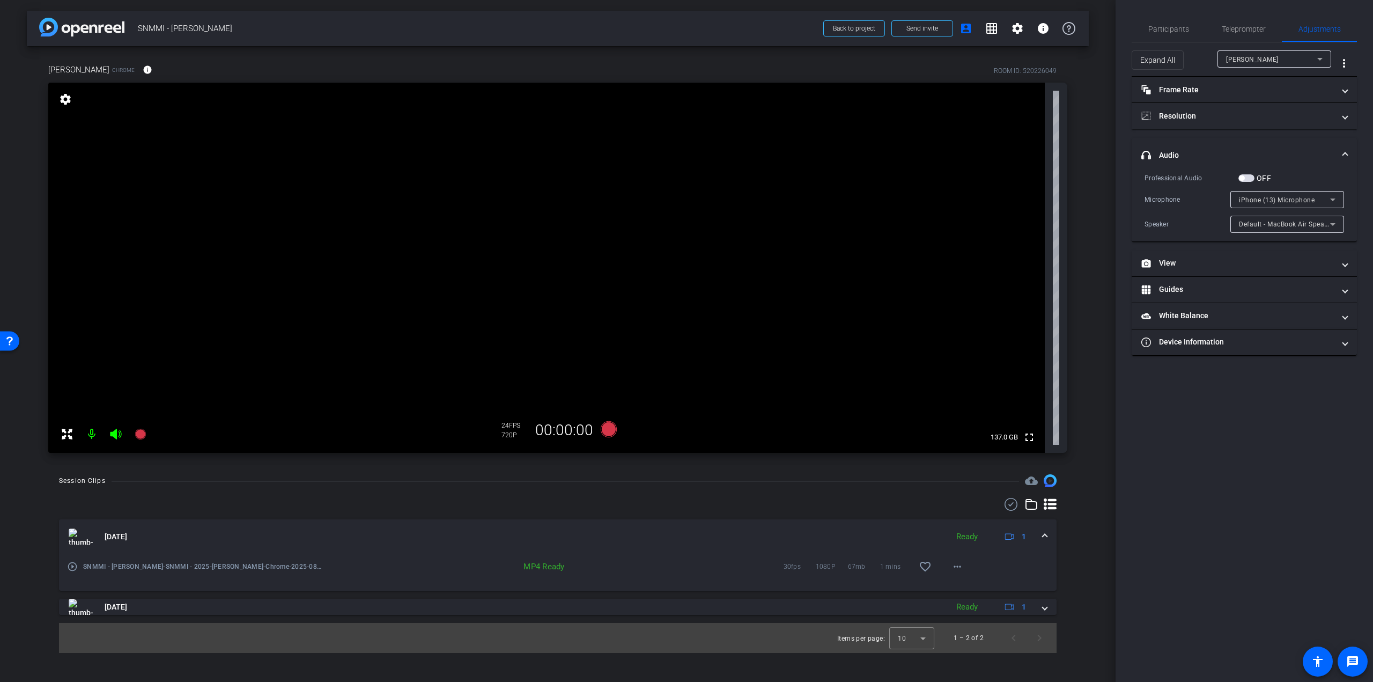
click at [1266, 198] on span "iPhone (13) Microphone" at bounding box center [1277, 200] width 76 height 8
click at [1270, 239] on span "MacBook Air Microphone (Built-in)" at bounding box center [1287, 237] width 97 height 13
click at [1175, 37] on span "Participants" at bounding box center [1168, 29] width 41 height 26
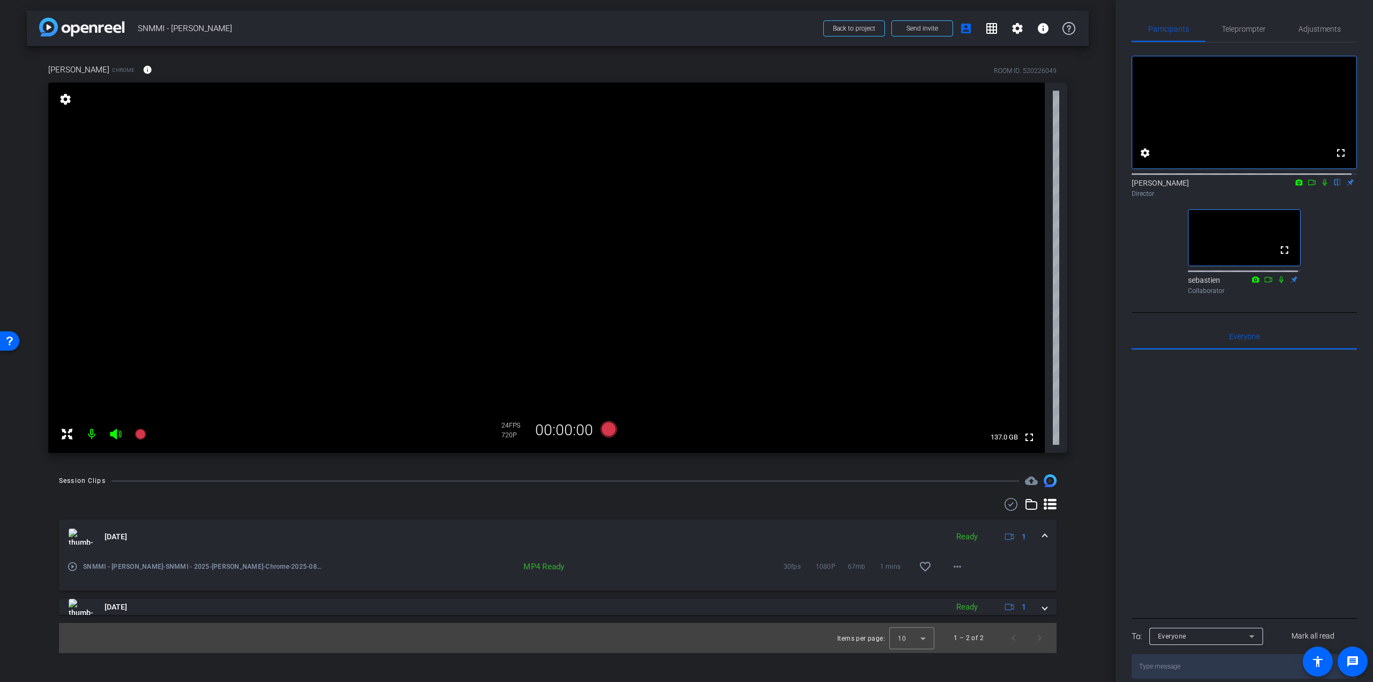
click at [640, 546] on mat-expansion-panel-header "Aug 18, 2025 Ready 1" at bounding box center [557, 536] width 997 height 34
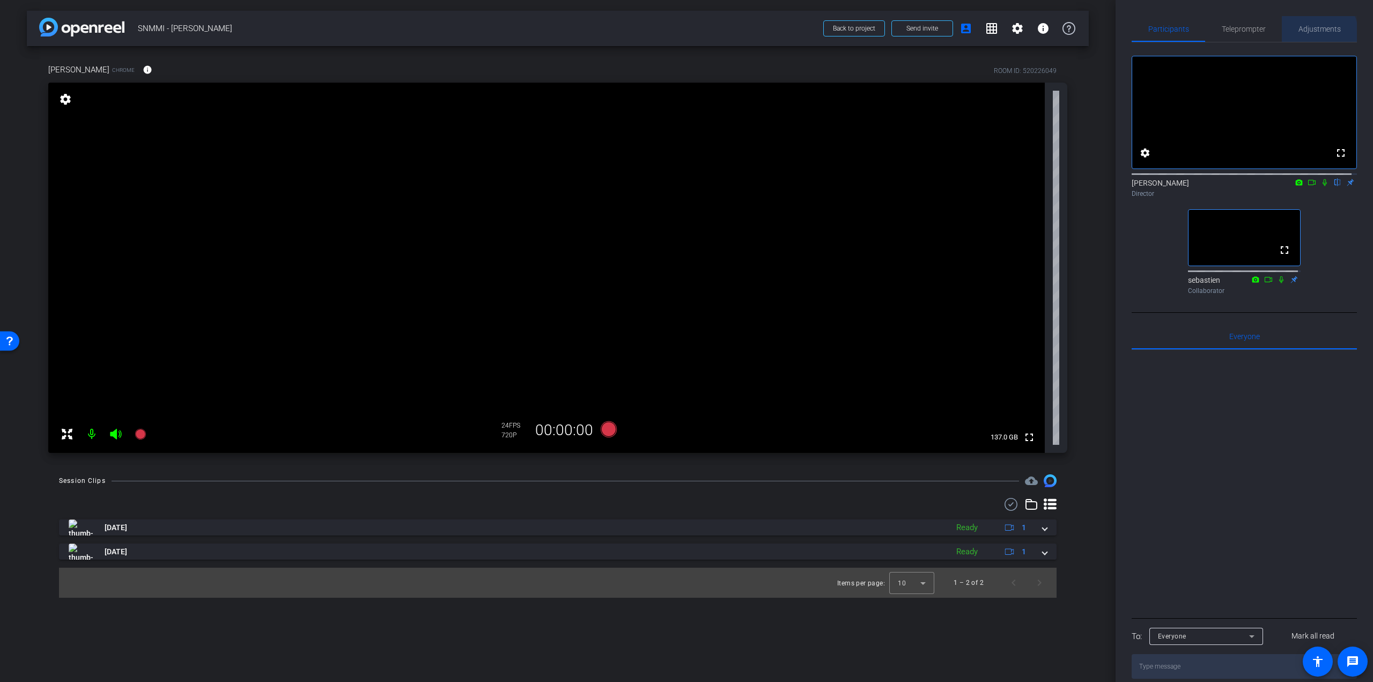
click at [1300, 35] on span "Adjustments" at bounding box center [1319, 29] width 42 height 26
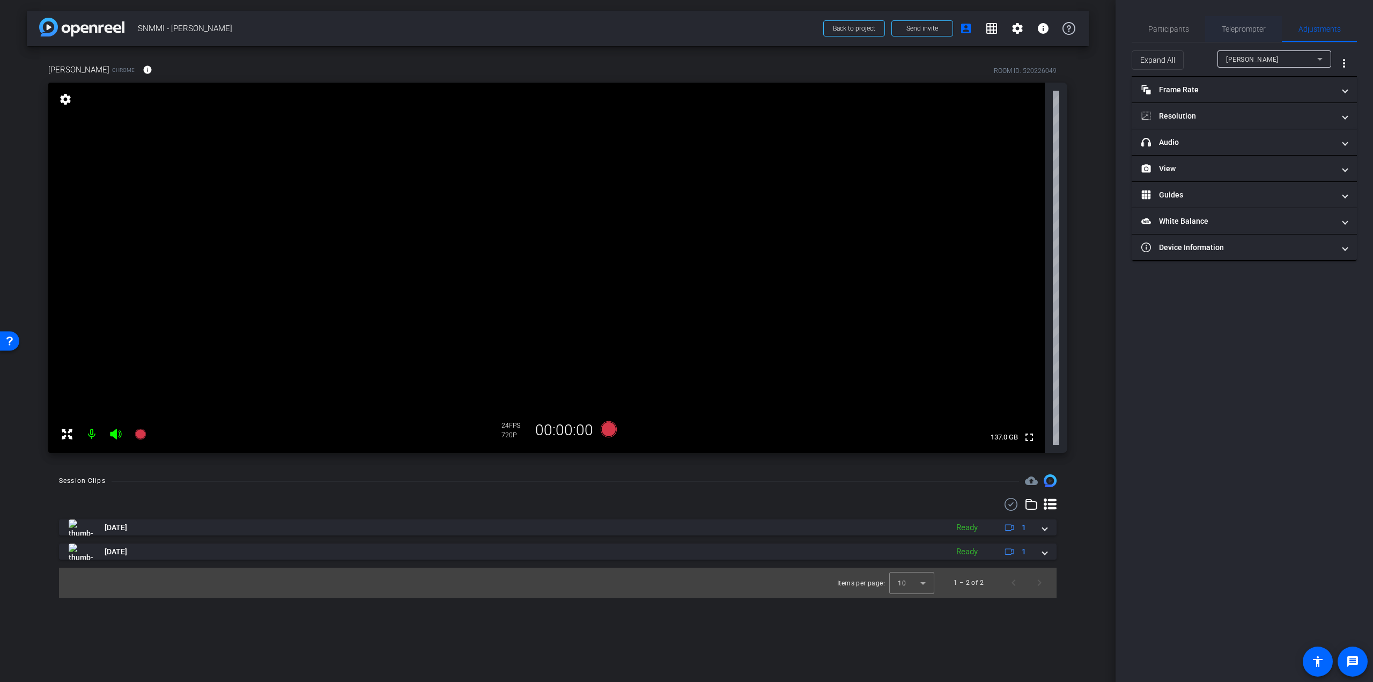
click at [1258, 26] on span "Teleprompter" at bounding box center [1244, 29] width 44 height 8
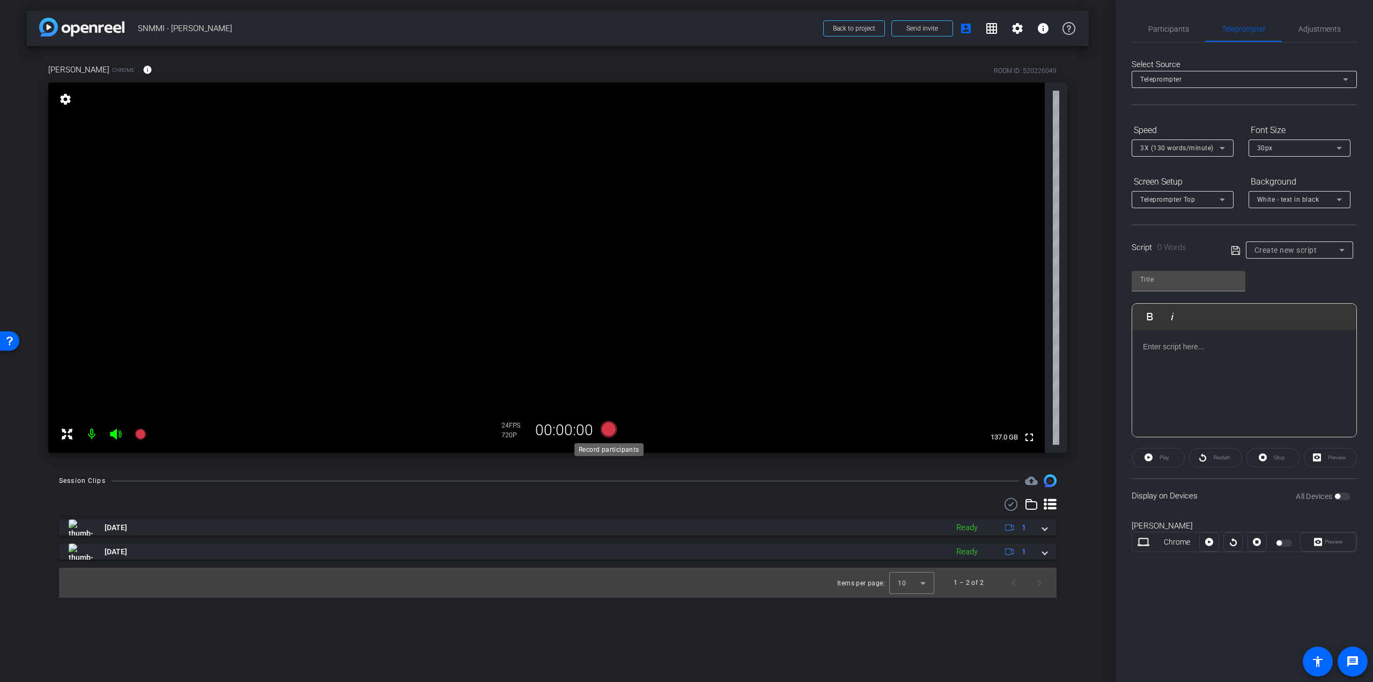
click at [602, 432] on icon at bounding box center [609, 428] width 26 height 19
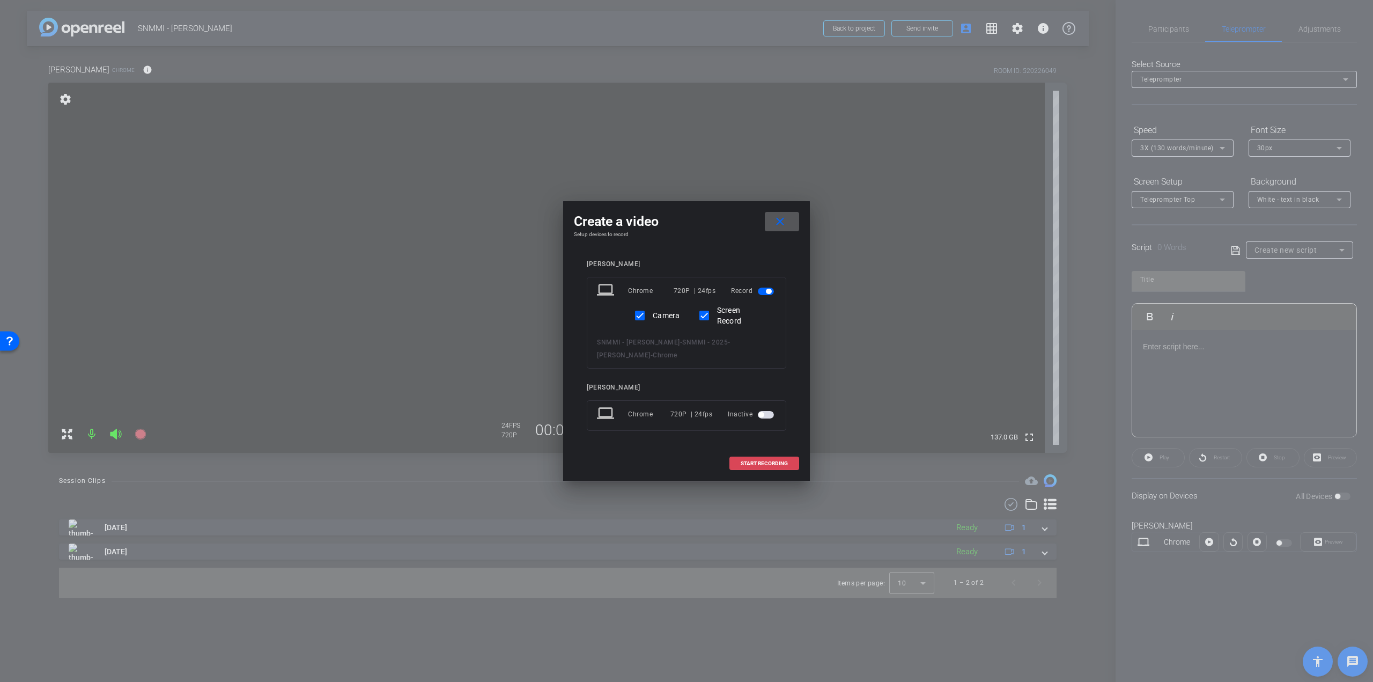
click at [754, 464] on span "START RECORDING" at bounding box center [764, 463] width 47 height 5
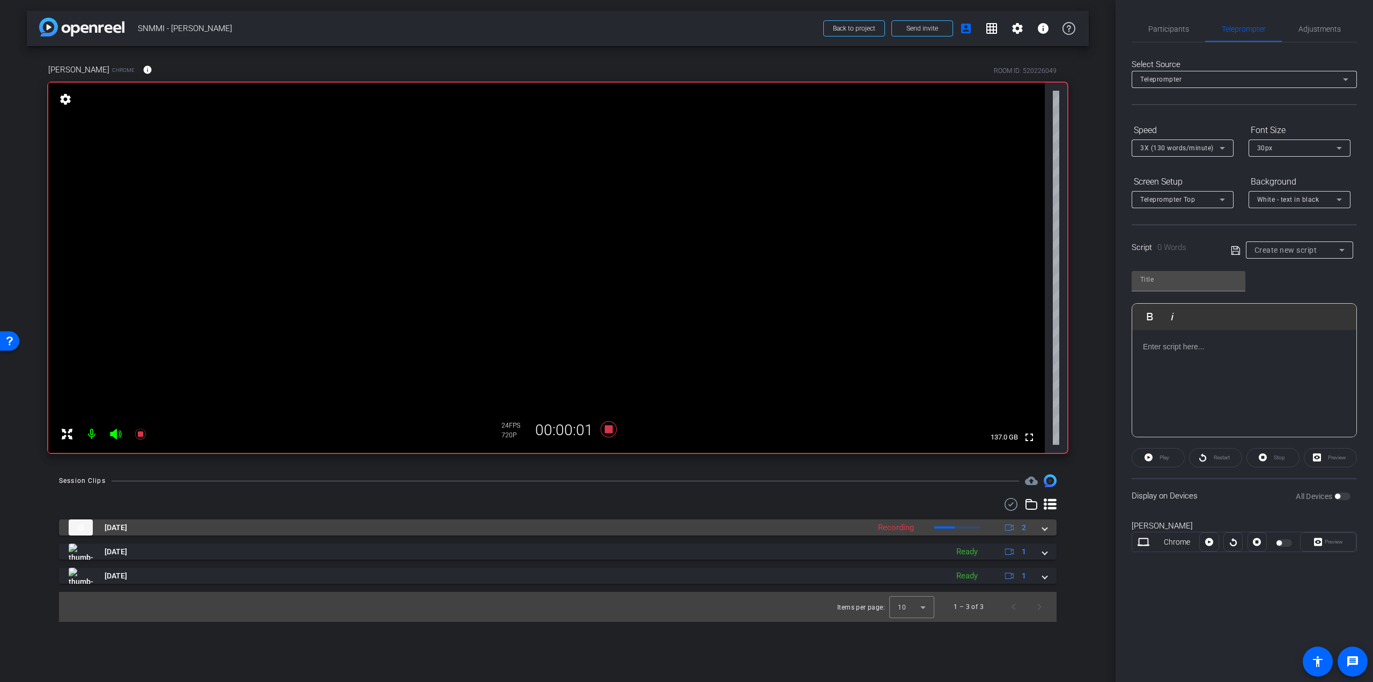
click at [1046, 529] on span at bounding box center [1044, 527] width 4 height 11
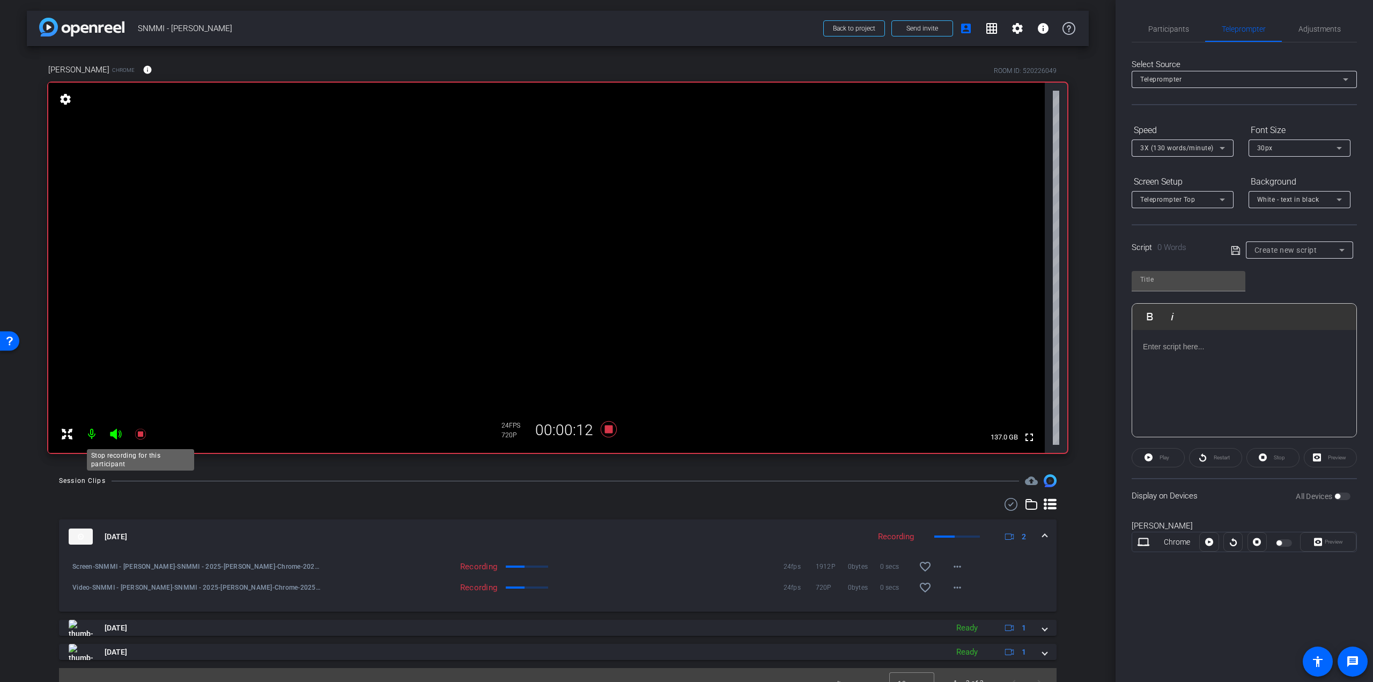
click at [143, 434] on icon at bounding box center [140, 433] width 11 height 11
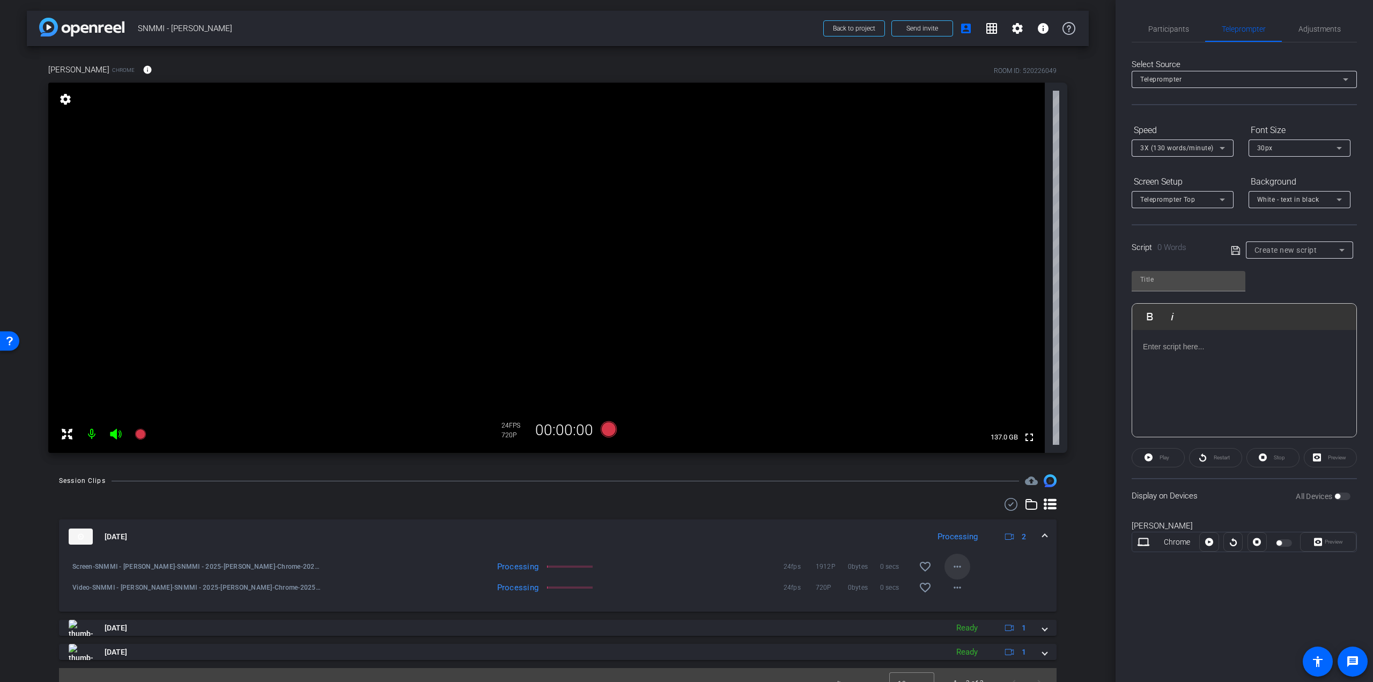
click at [951, 568] on mat-icon "more_horiz" at bounding box center [957, 566] width 13 height 13
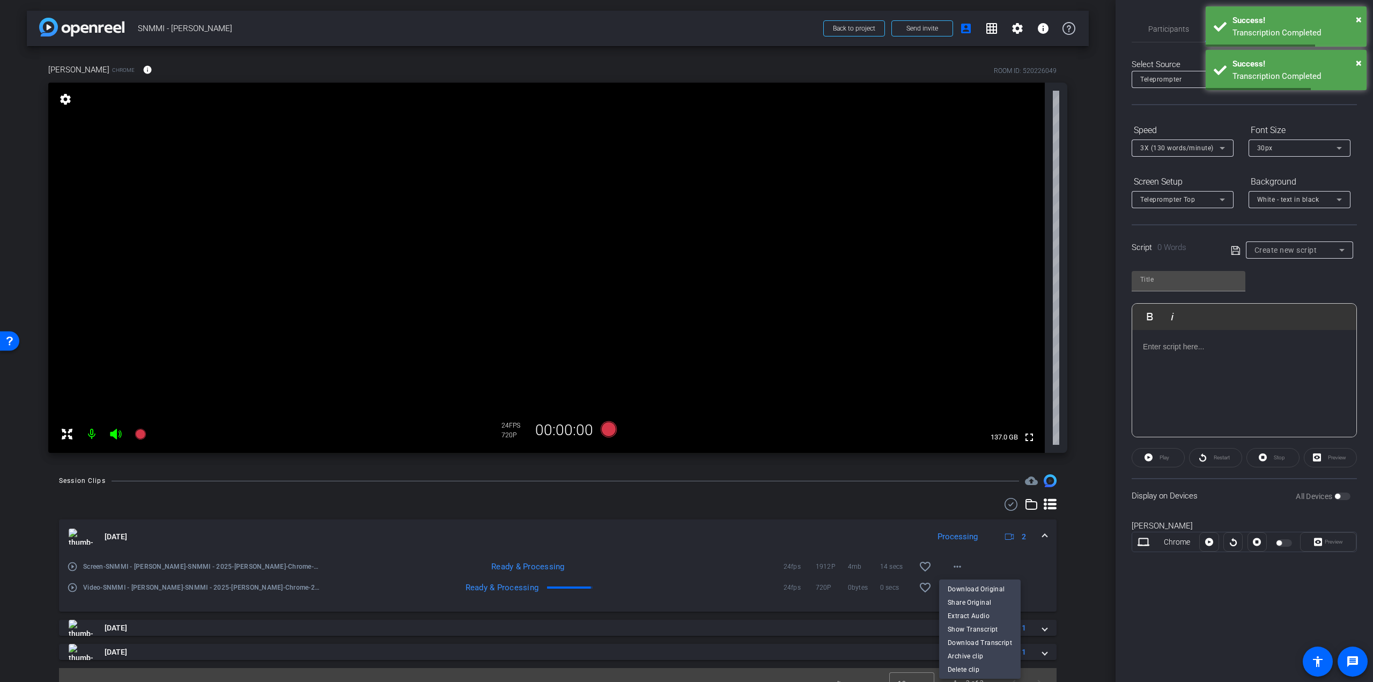
click at [68, 567] on div at bounding box center [686, 341] width 1373 height 682
click at [69, 565] on mat-icon "play_circle_outline" at bounding box center [72, 566] width 11 height 11
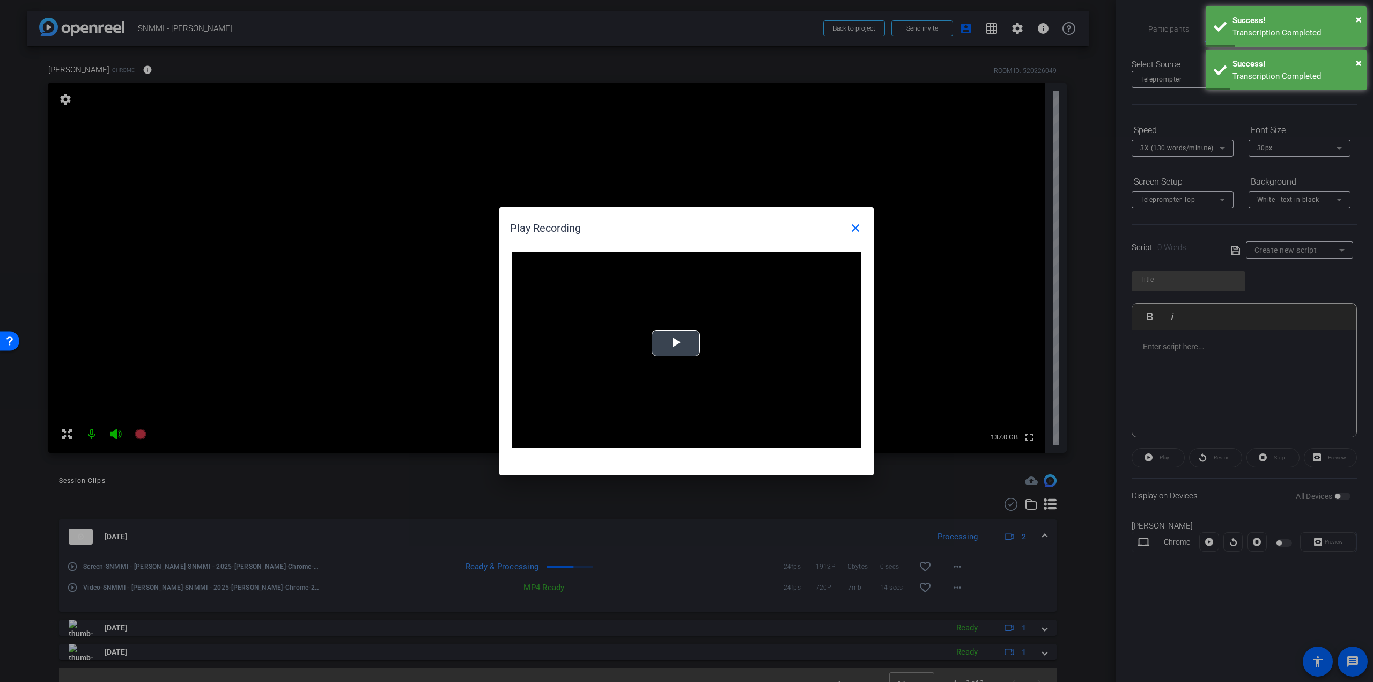
click at [674, 360] on video "Video Player" at bounding box center [686, 350] width 349 height 196
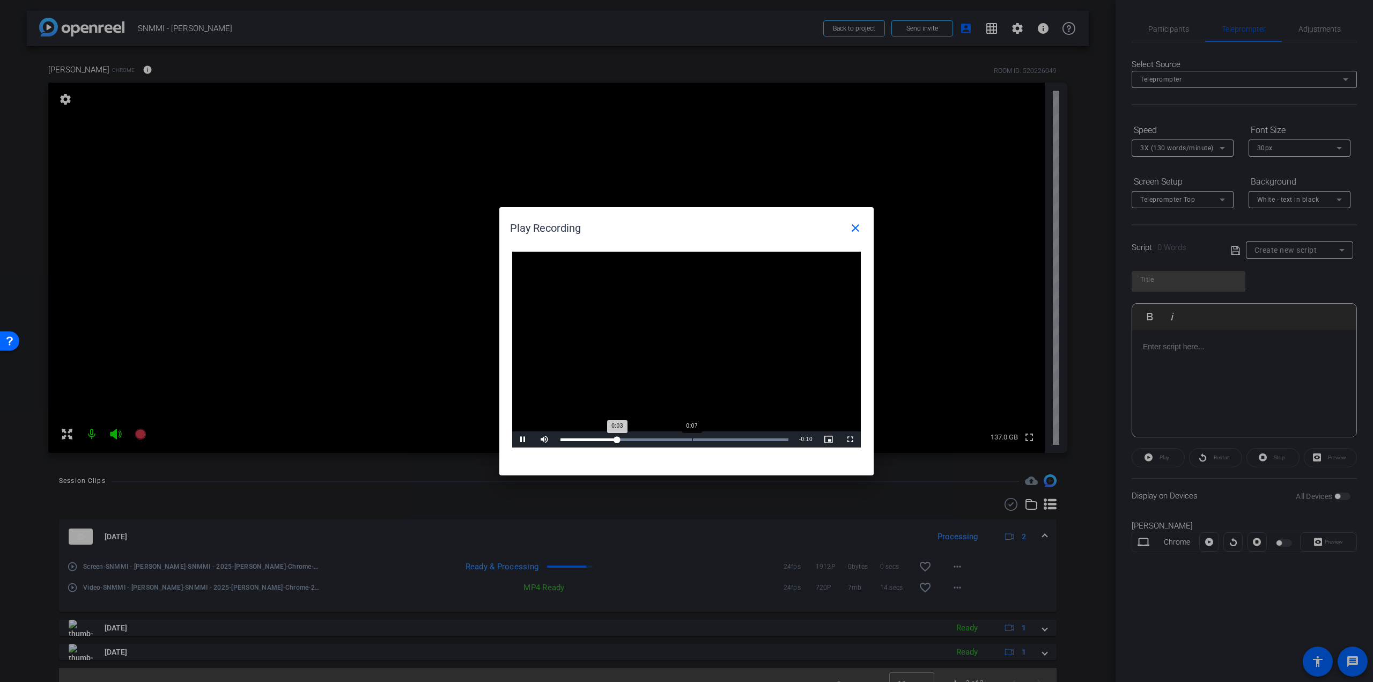
click at [687, 438] on div "Loaded : 100.00% 0:07 0:03" at bounding box center [674, 439] width 228 height 3
click at [859, 227] on mat-icon "close" at bounding box center [855, 227] width 13 height 13
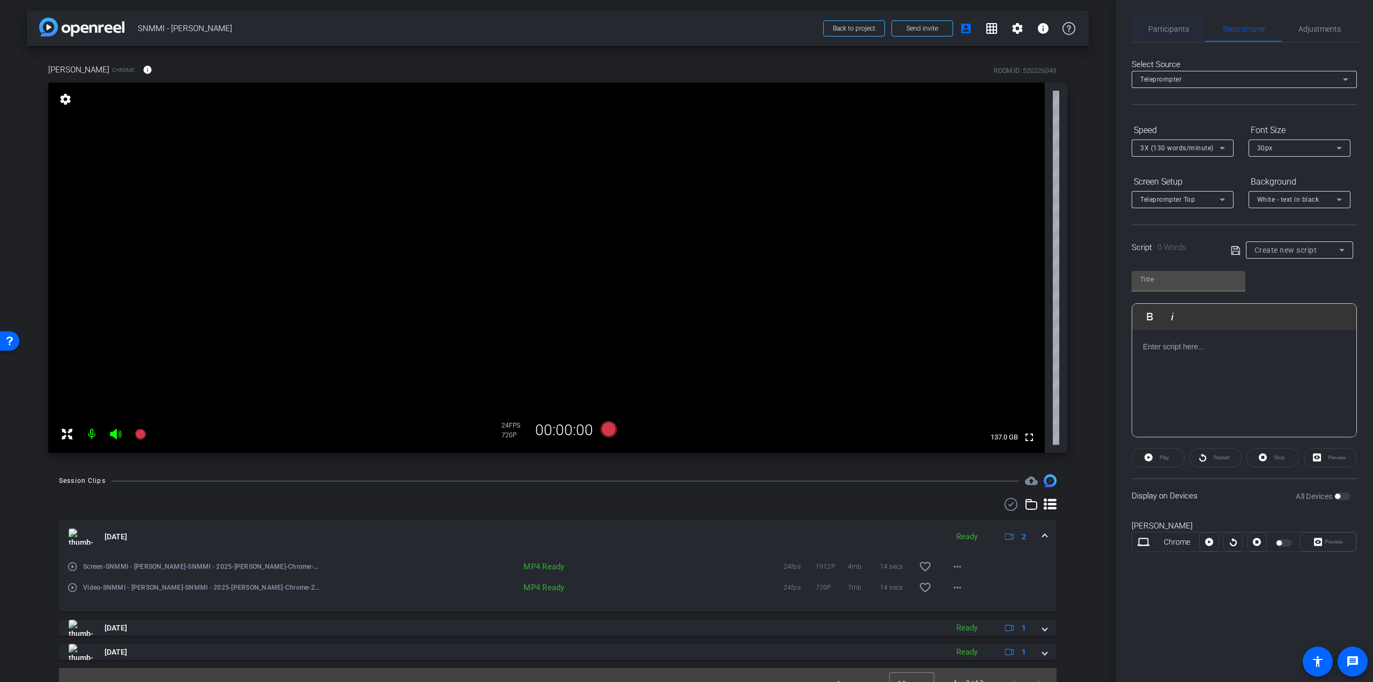
click at [1170, 25] on span "Participants" at bounding box center [1168, 29] width 41 height 8
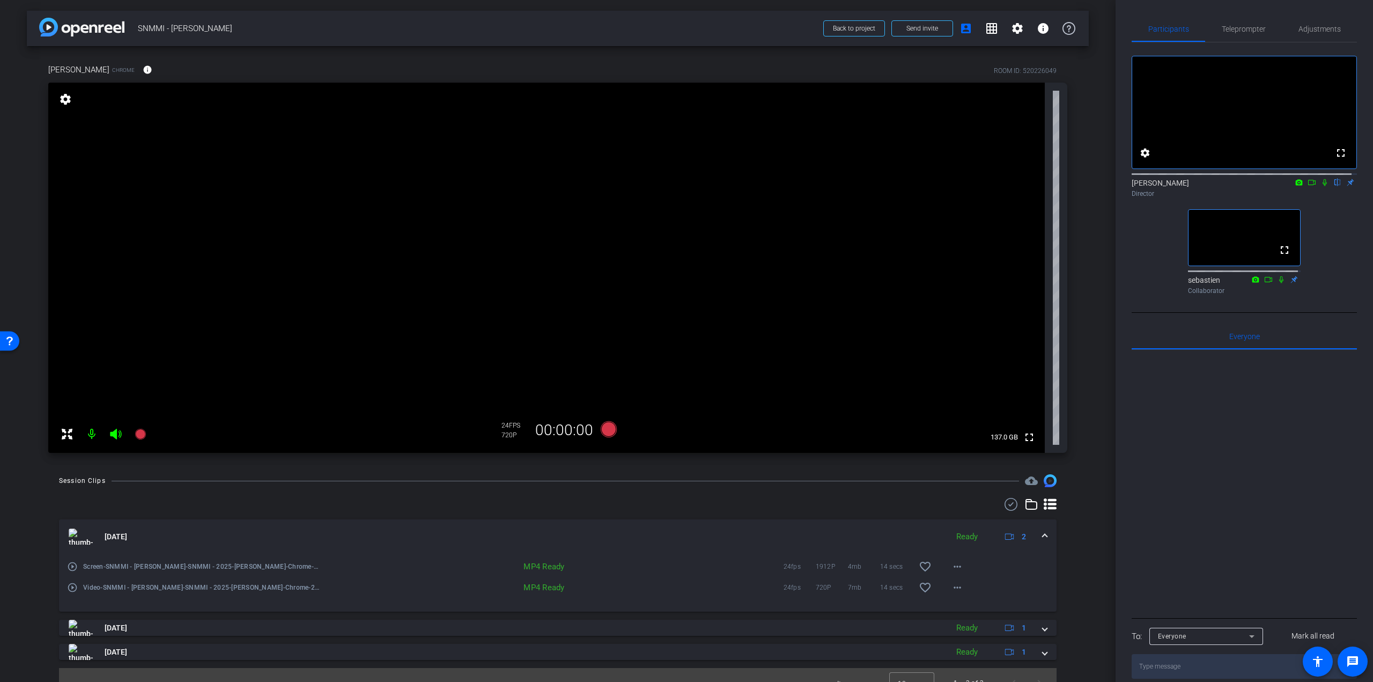
click at [69, 586] on mat-icon "play_circle_outline" at bounding box center [72, 587] width 11 height 11
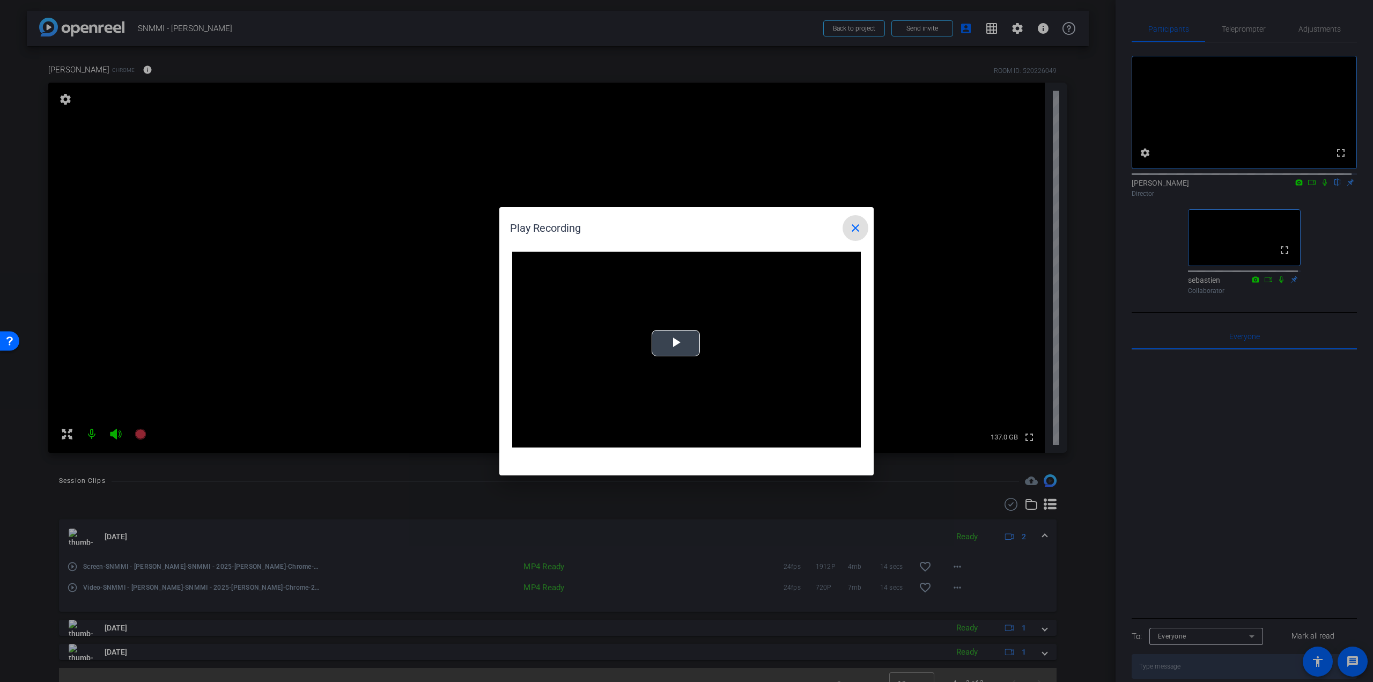
click at [676, 343] on span "Video Player" at bounding box center [676, 343] width 0 height 0
click at [628, 439] on div "Loaded : 100.00% 0:03 0:00" at bounding box center [674, 439] width 228 height 3
click at [685, 439] on div "Loaded : 100.00% 0:06 0:04" at bounding box center [674, 439] width 228 height 3
click at [857, 230] on mat-icon "close" at bounding box center [855, 227] width 13 height 13
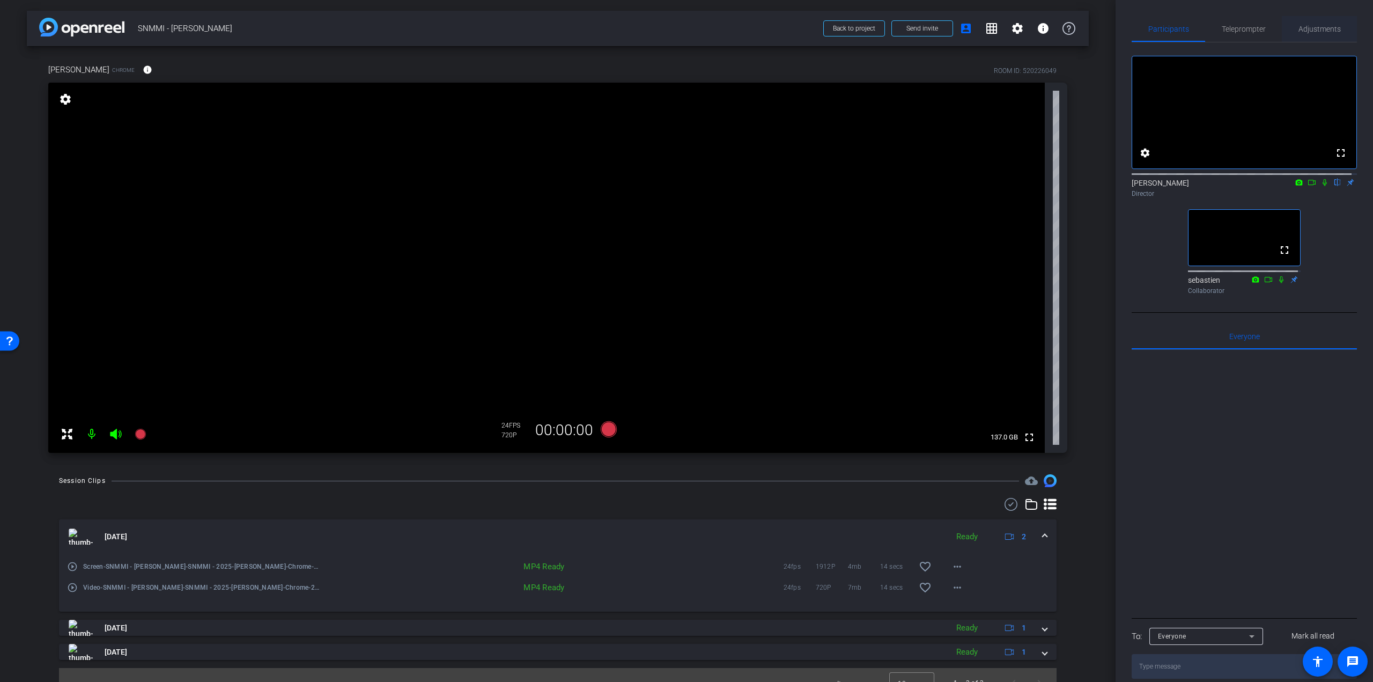
click at [1316, 34] on span "Adjustments" at bounding box center [1319, 29] width 42 height 26
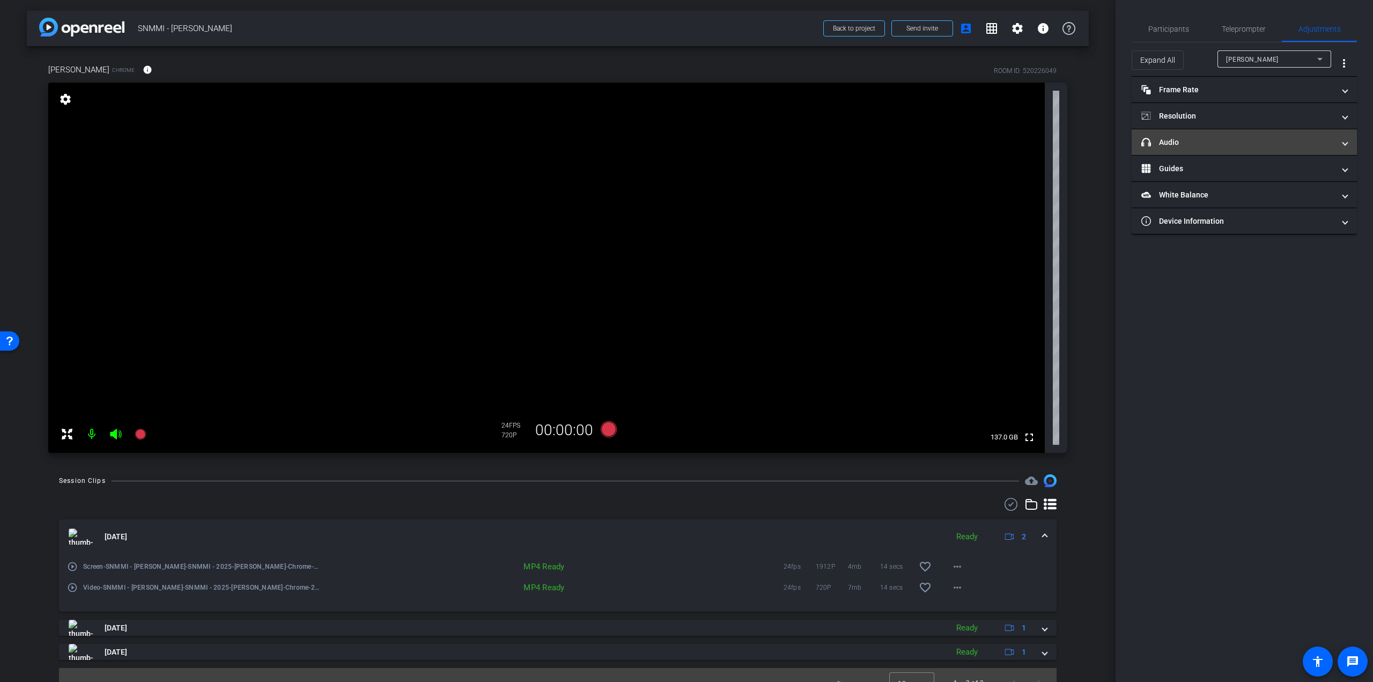
click at [1282, 134] on mat-expansion-panel-header "headphone icon Audio" at bounding box center [1244, 142] width 225 height 26
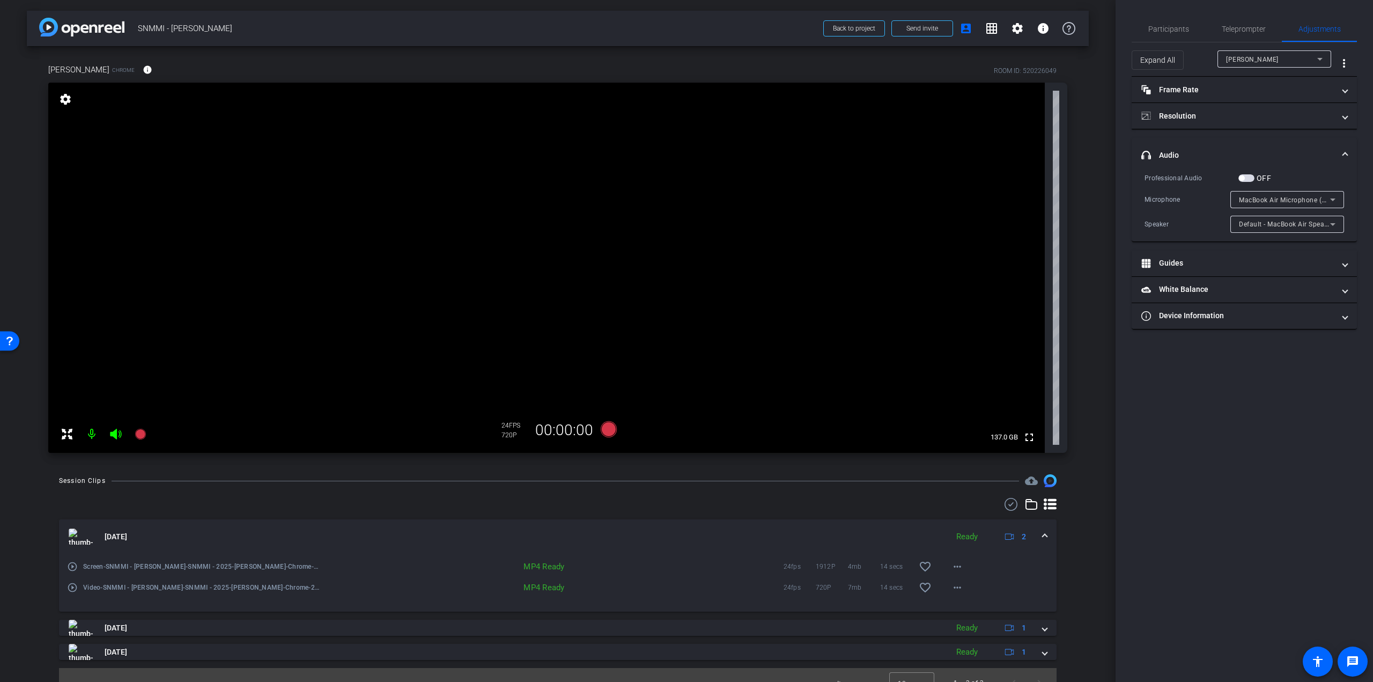
click at [1245, 178] on span "button" at bounding box center [1246, 178] width 16 height 8
click at [1247, 176] on span "button" at bounding box center [1248, 177] width 5 height 5
click at [1175, 31] on span "Participants" at bounding box center [1168, 29] width 41 height 8
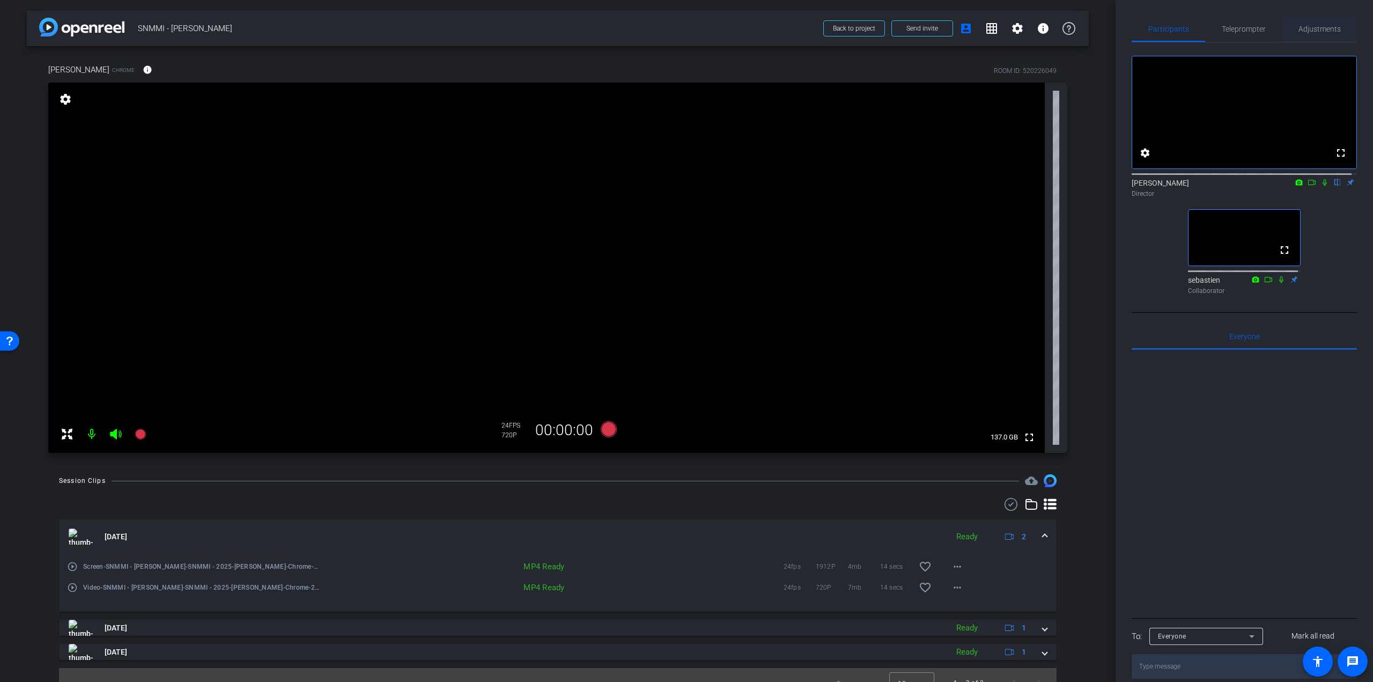
click at [1328, 35] on span "Adjustments" at bounding box center [1319, 29] width 42 height 26
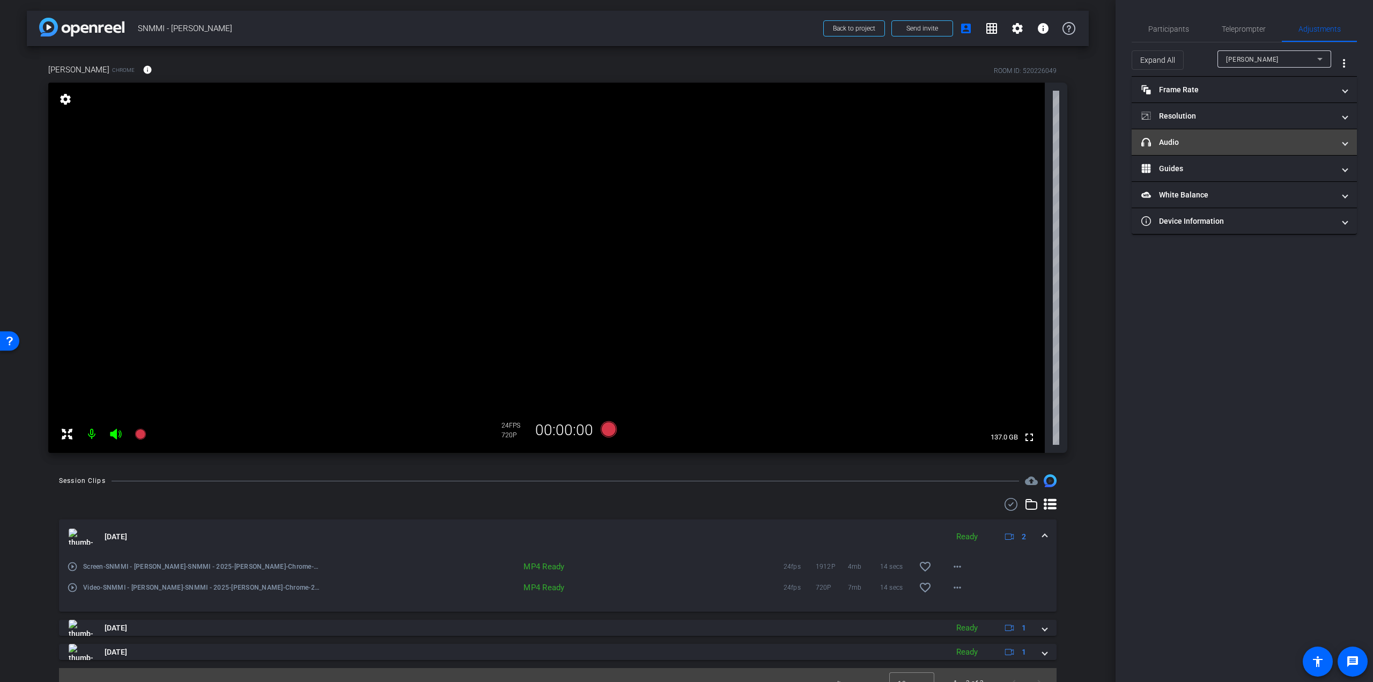
click at [1295, 137] on mat-panel-title "headphone icon Audio" at bounding box center [1237, 142] width 193 height 11
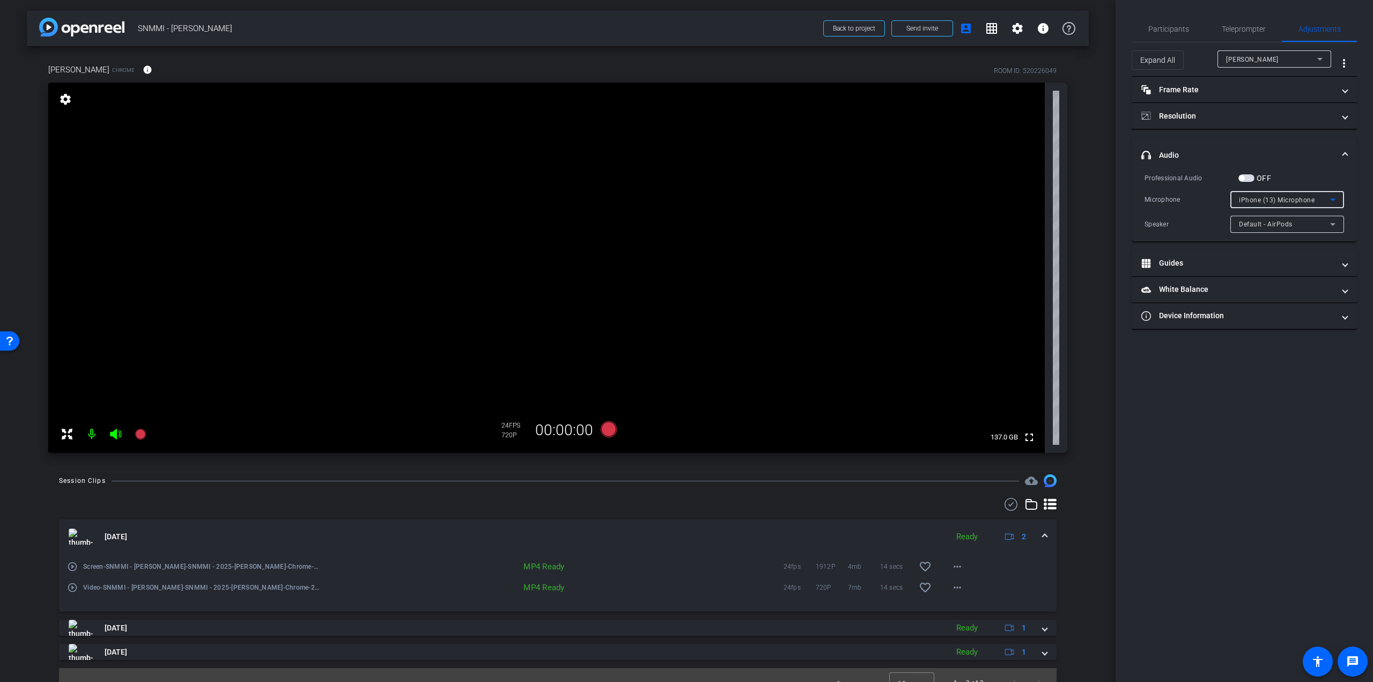
click at [1305, 196] on span "iPhone (13) Microphone" at bounding box center [1277, 200] width 76 height 8
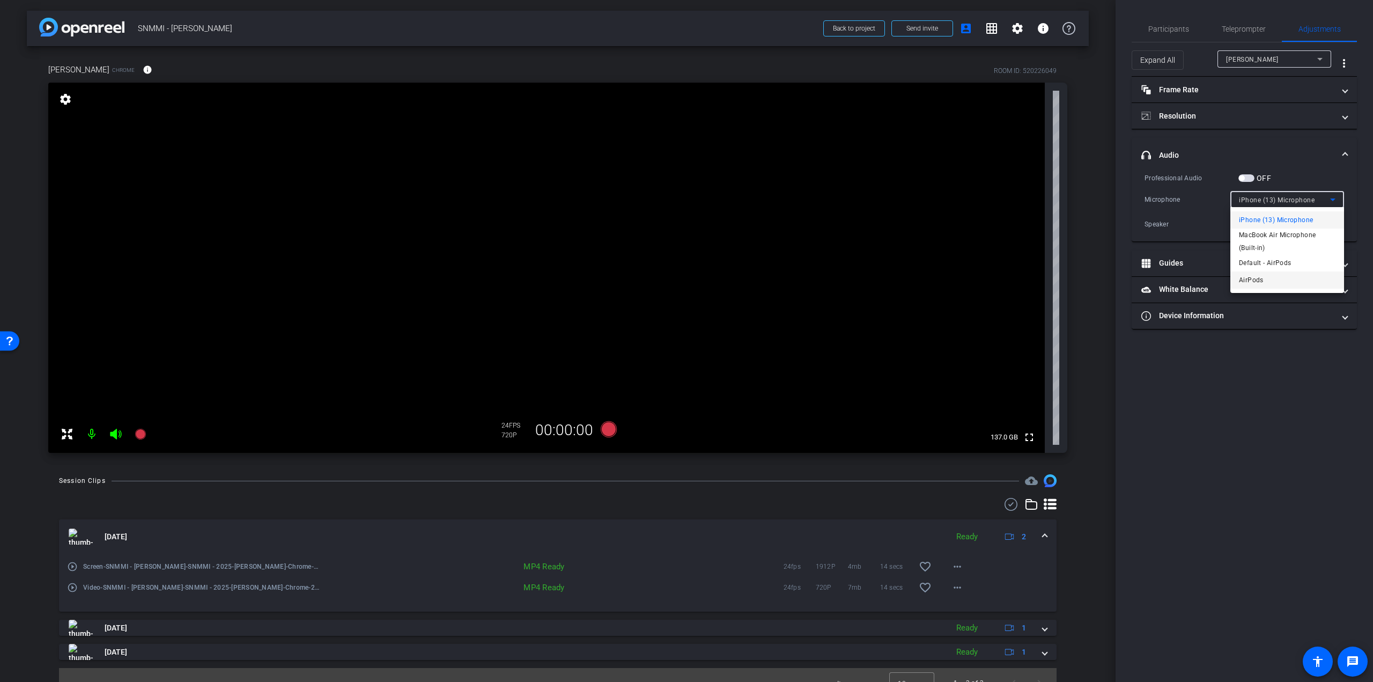
click at [1254, 280] on span "AirPods" at bounding box center [1251, 279] width 25 height 13
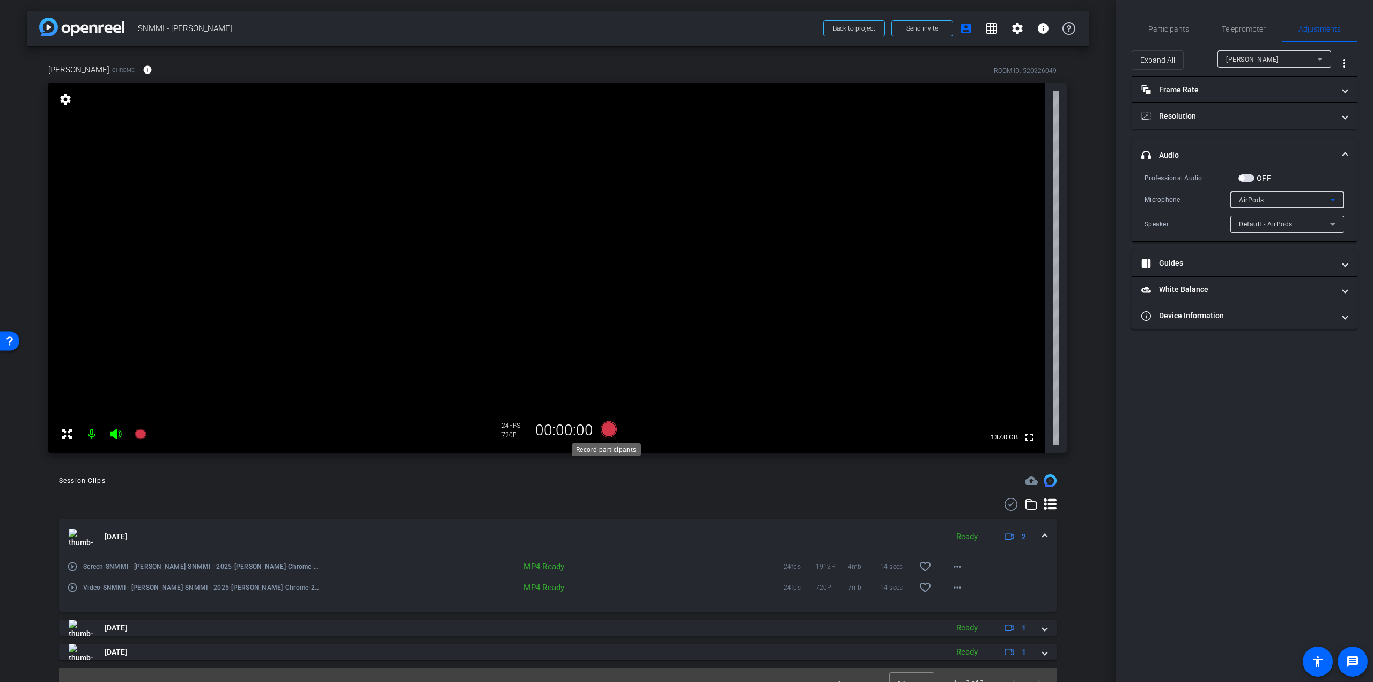
click at [603, 434] on icon at bounding box center [609, 429] width 16 height 16
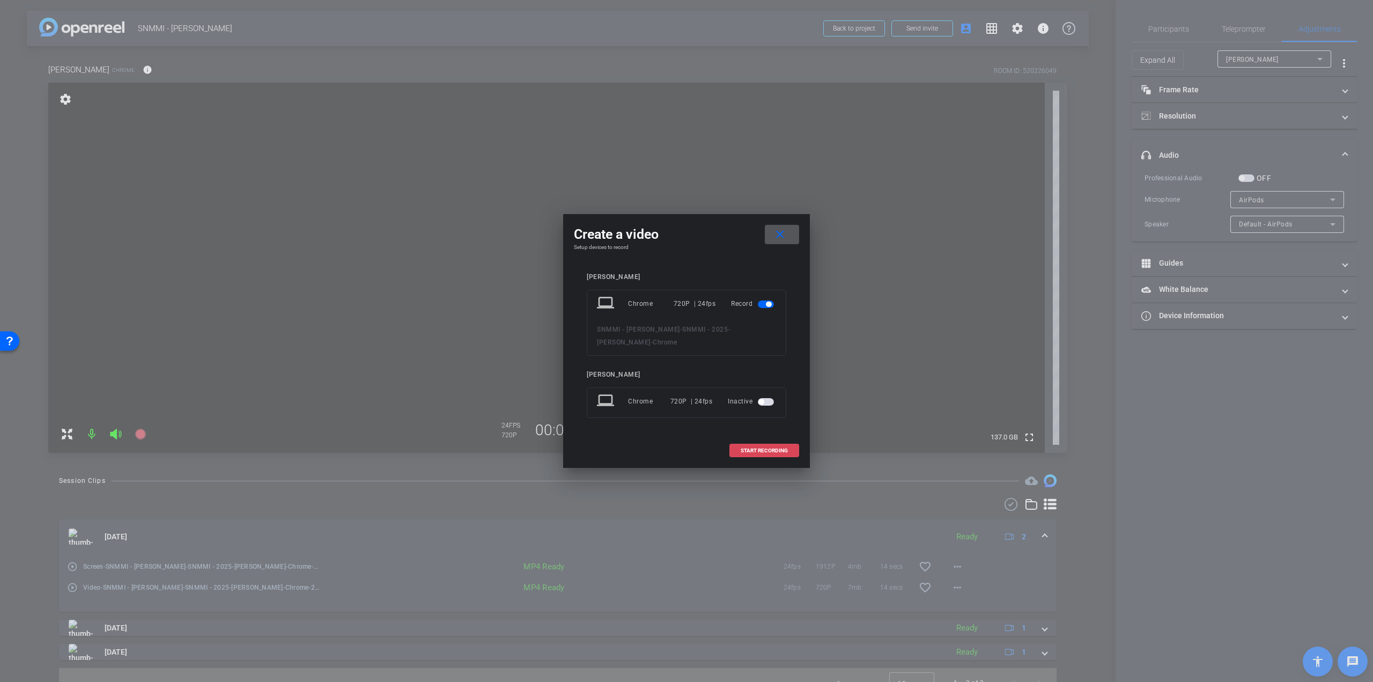
click at [782, 455] on span at bounding box center [764, 451] width 69 height 26
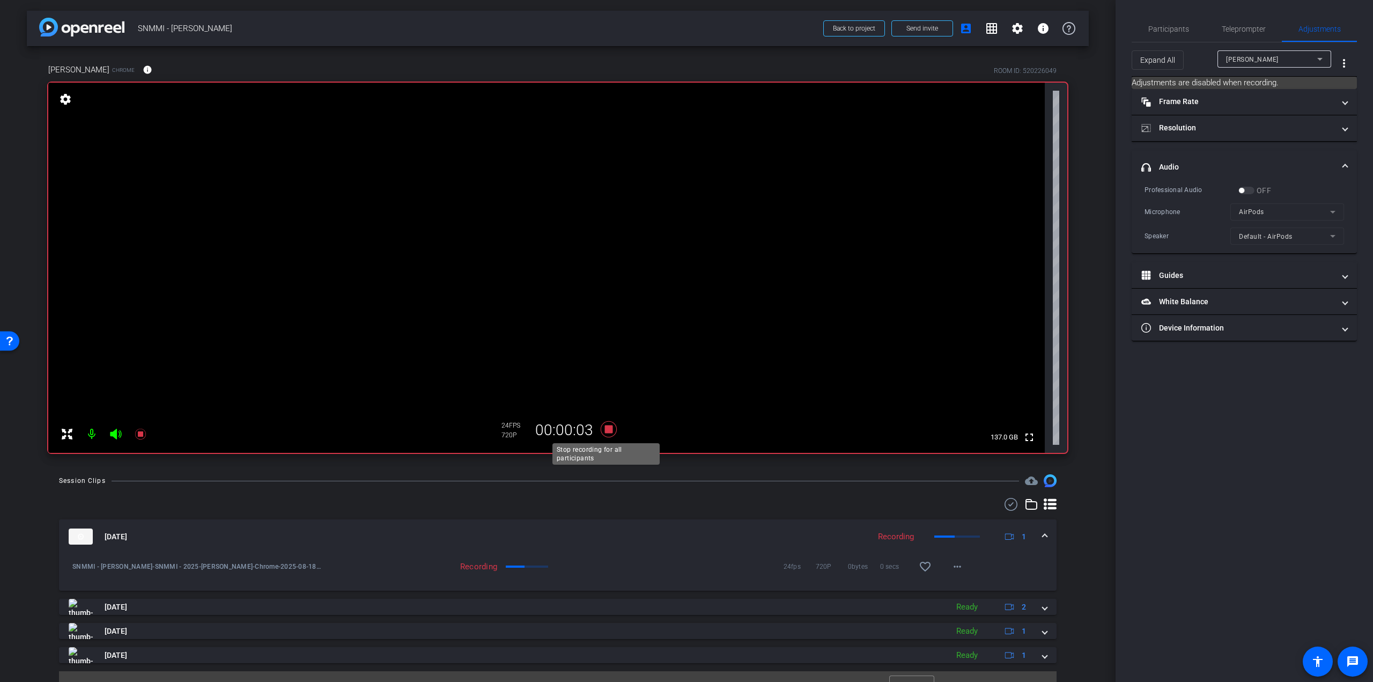
click at [606, 431] on icon at bounding box center [609, 429] width 16 height 16
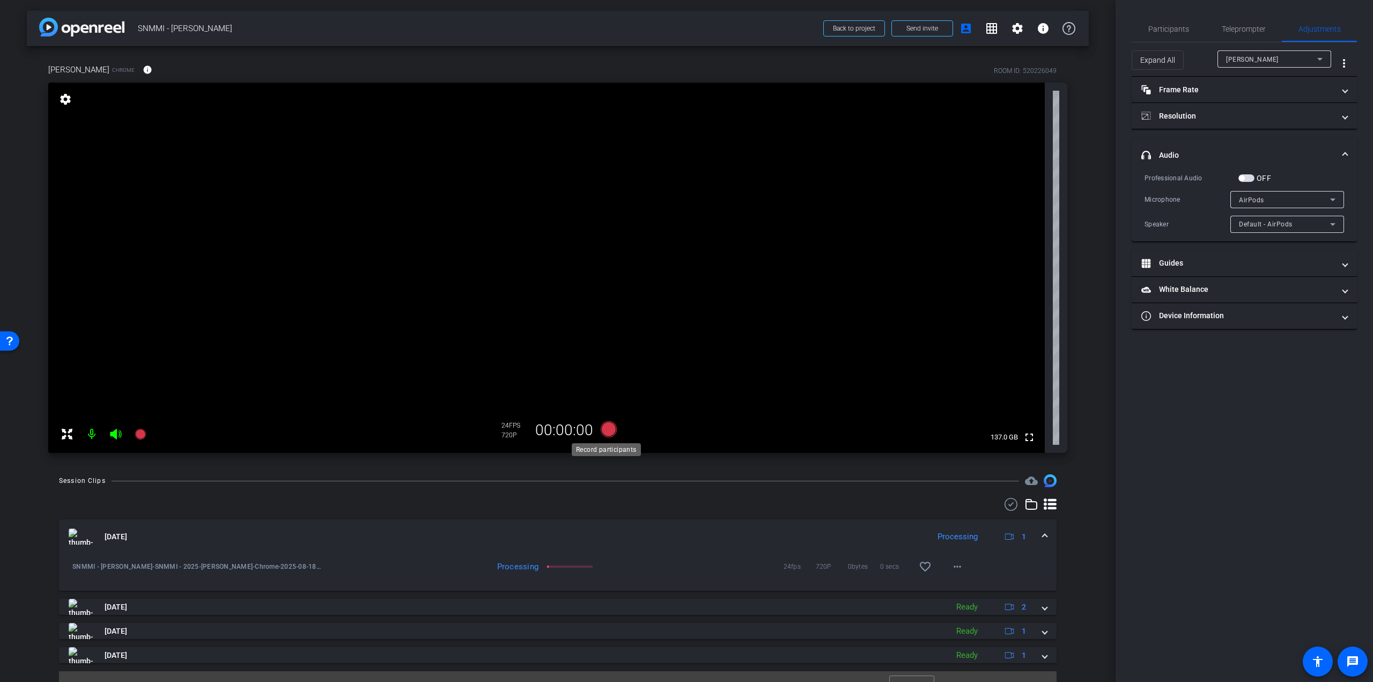
click at [605, 430] on icon at bounding box center [609, 429] width 16 height 16
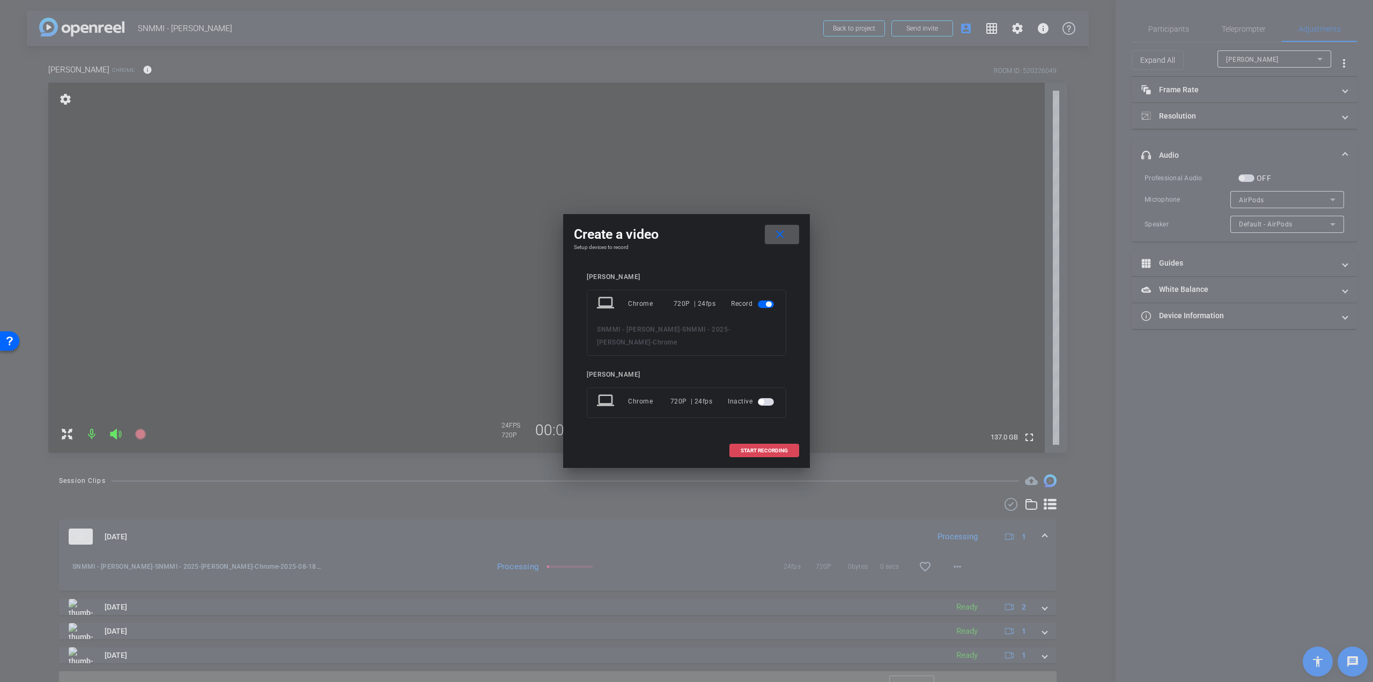
click at [748, 452] on span "START RECORDING" at bounding box center [764, 450] width 47 height 5
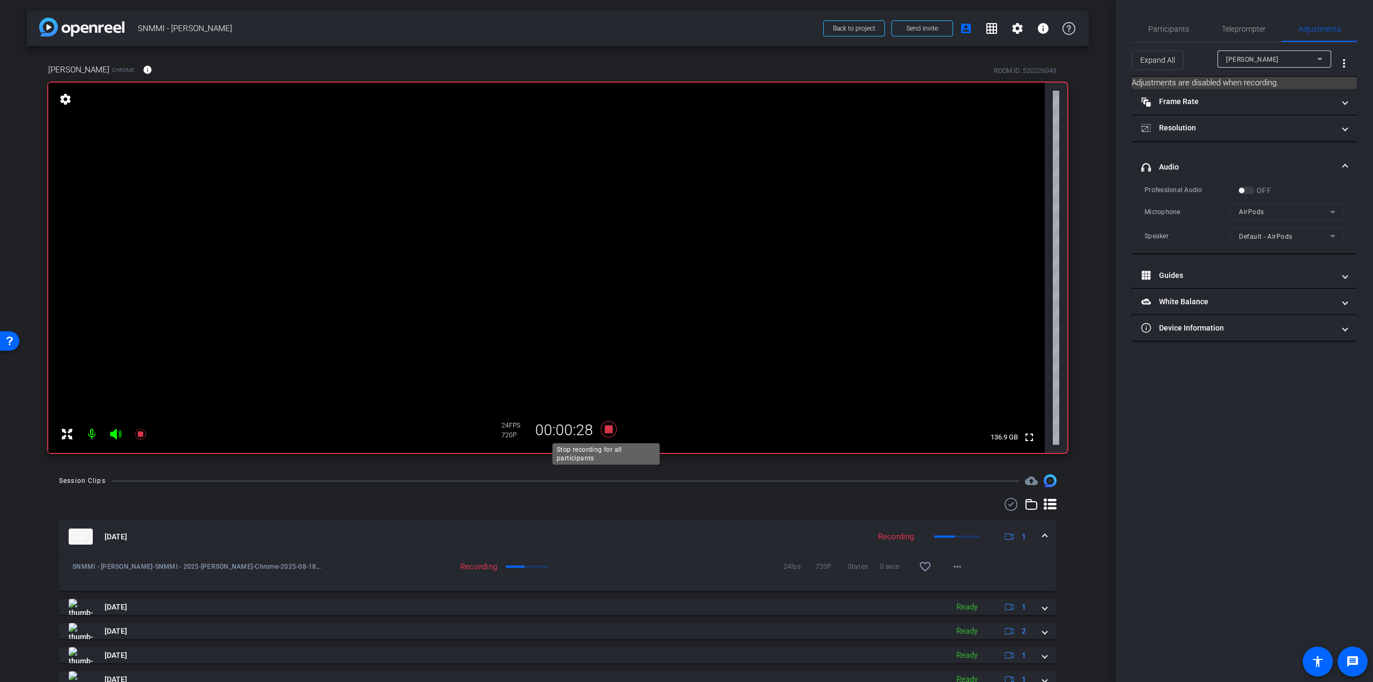
click at [604, 430] on icon at bounding box center [609, 429] width 16 height 16
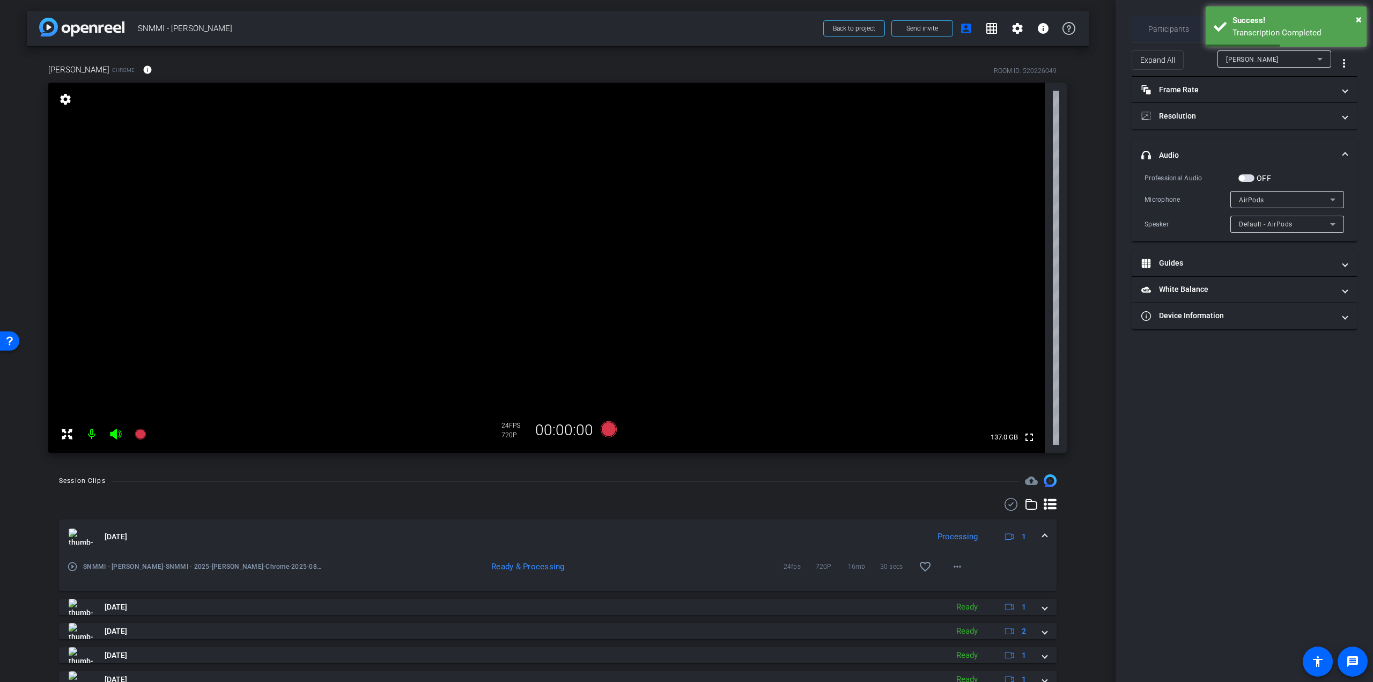
click at [1161, 24] on span "Participants" at bounding box center [1168, 29] width 41 height 26
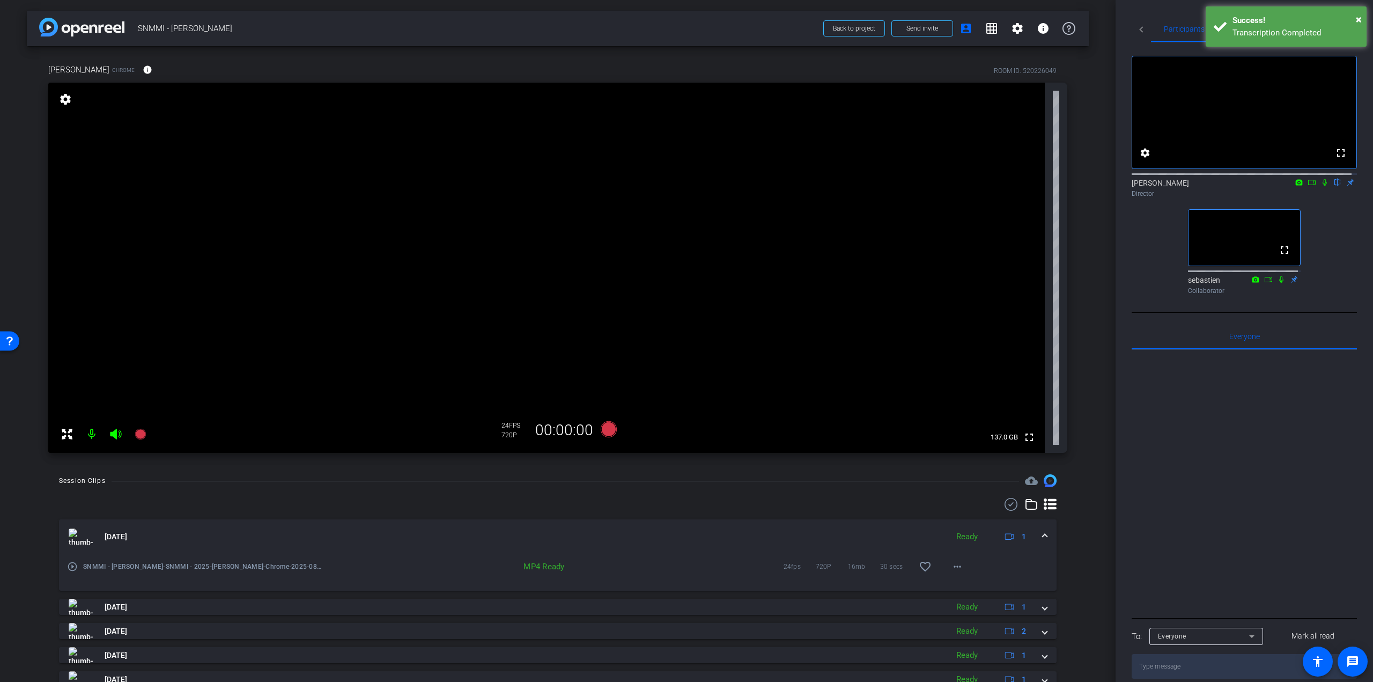
click at [71, 567] on mat-icon "play_circle_outline" at bounding box center [72, 566] width 11 height 11
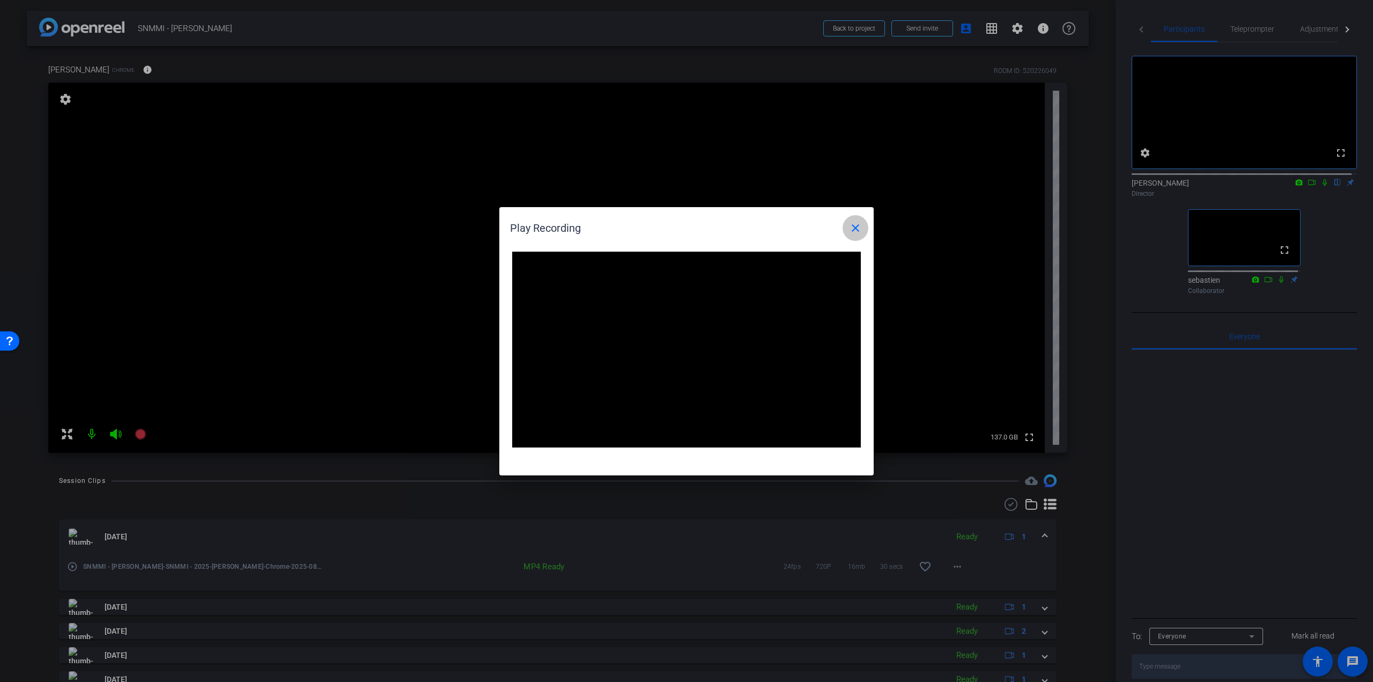
click at [852, 230] on mat-icon "close" at bounding box center [855, 227] width 13 height 13
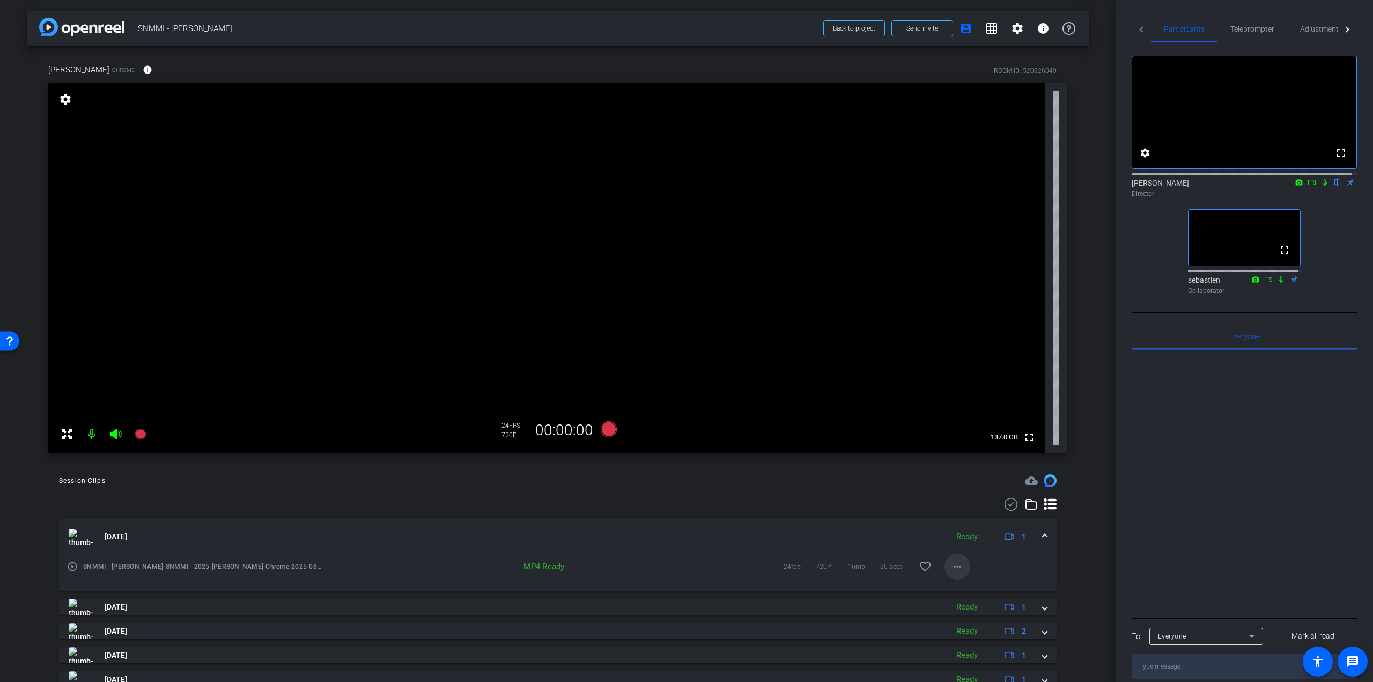
click at [956, 565] on mat-icon "more_horiz" at bounding box center [957, 566] width 13 height 13
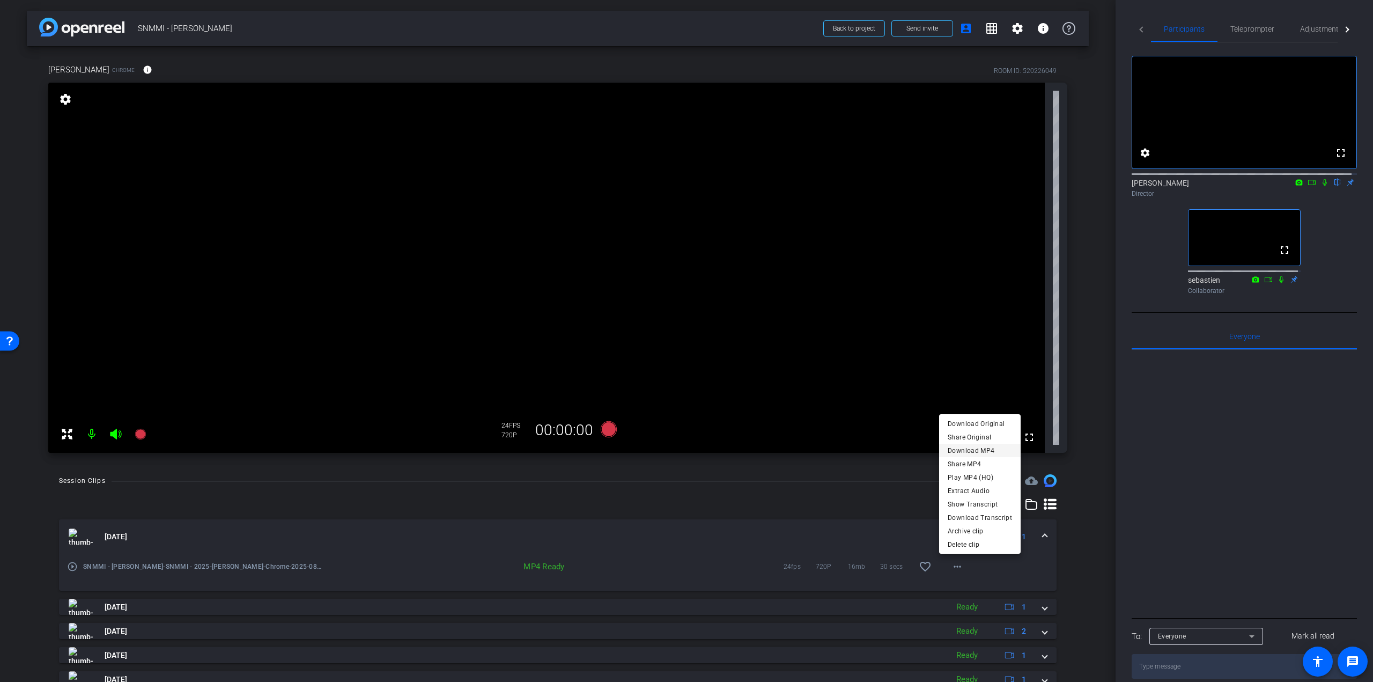
click at [973, 448] on span "Download MP4" at bounding box center [980, 450] width 64 height 13
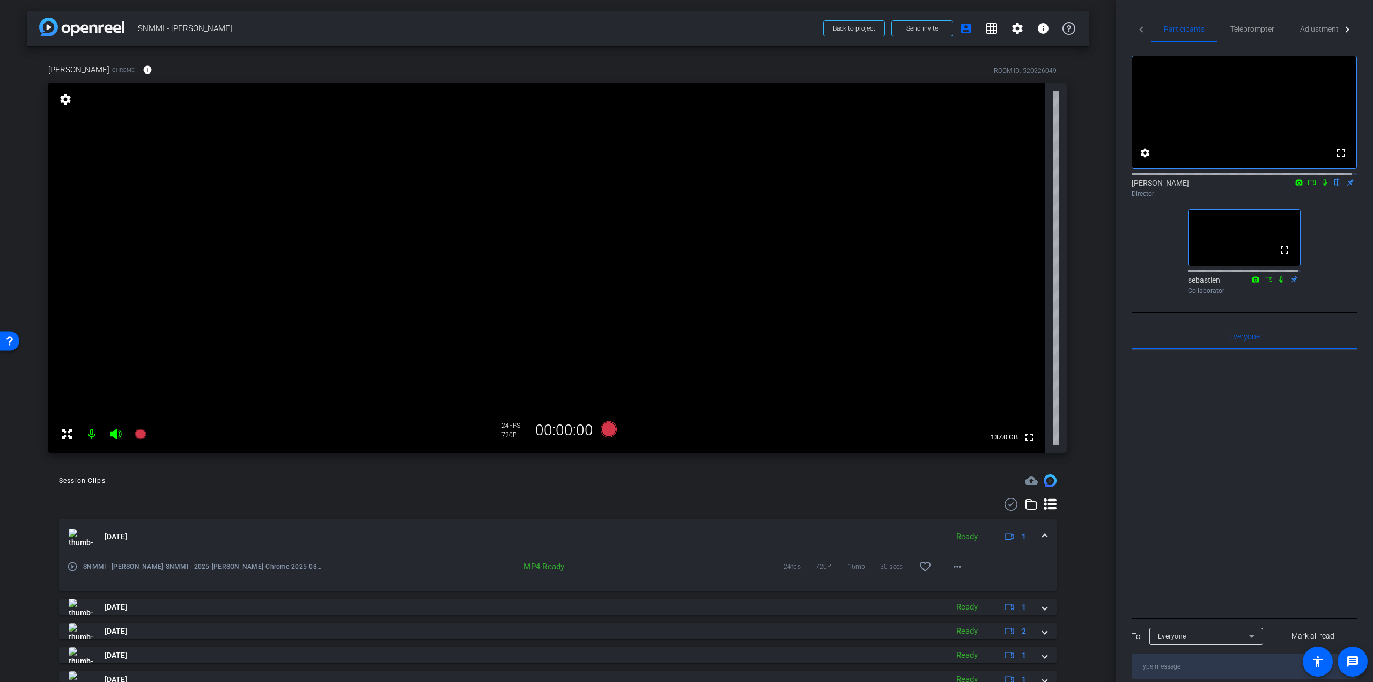
click at [1207, 511] on div at bounding box center [1244, 482] width 225 height 265
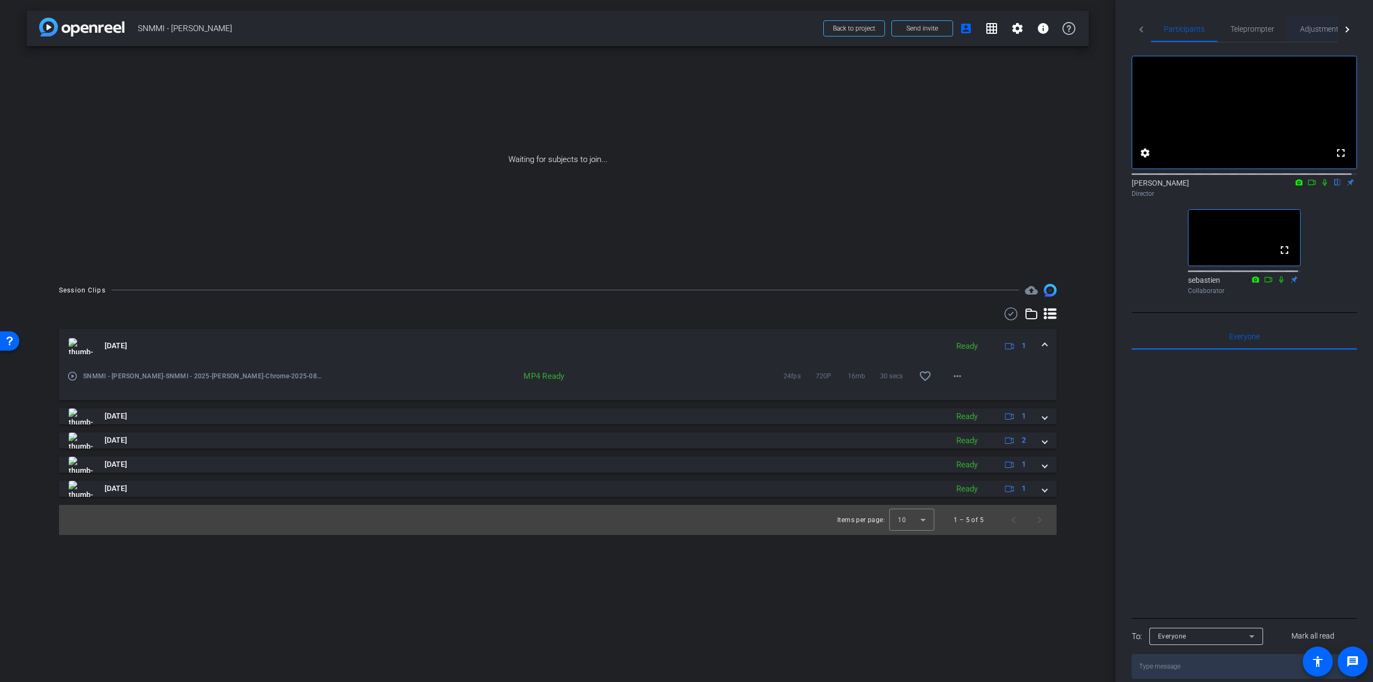
click at [1305, 28] on span "Adjustments" at bounding box center [1321, 29] width 42 height 8
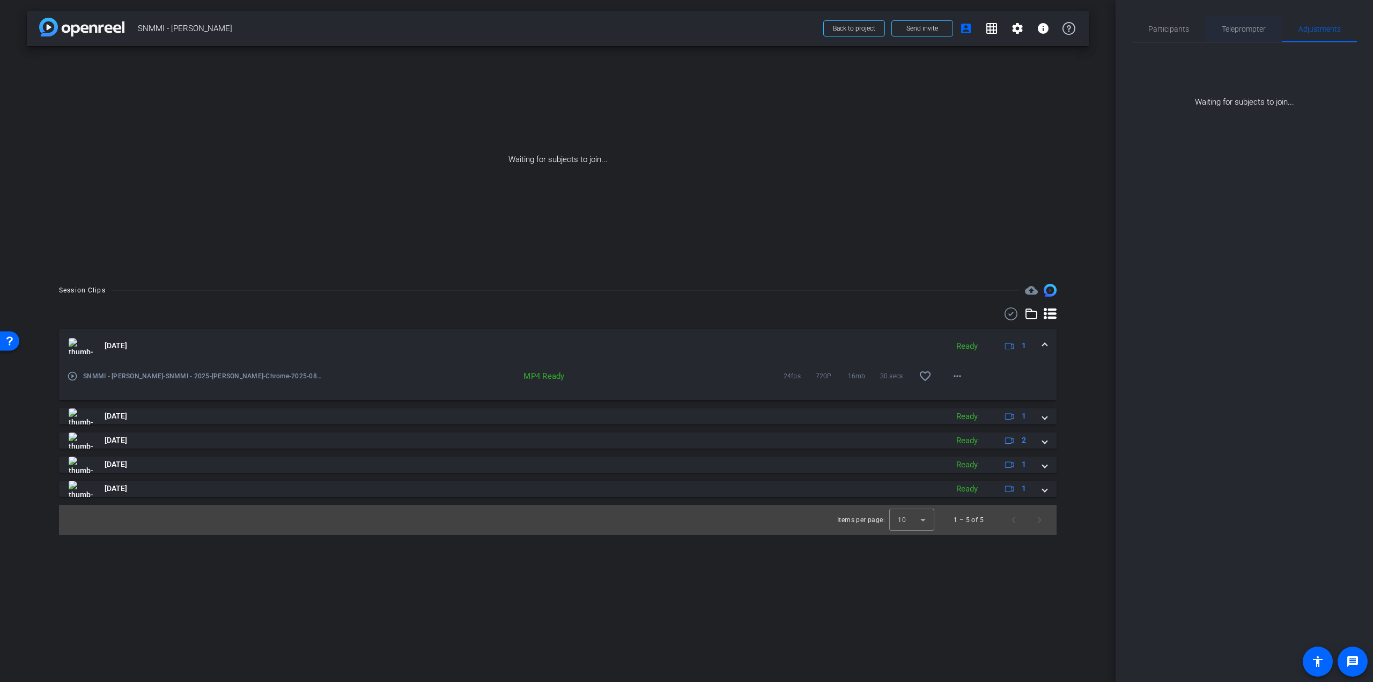
click at [1268, 27] on div "Teleprompter" at bounding box center [1243, 29] width 77 height 26
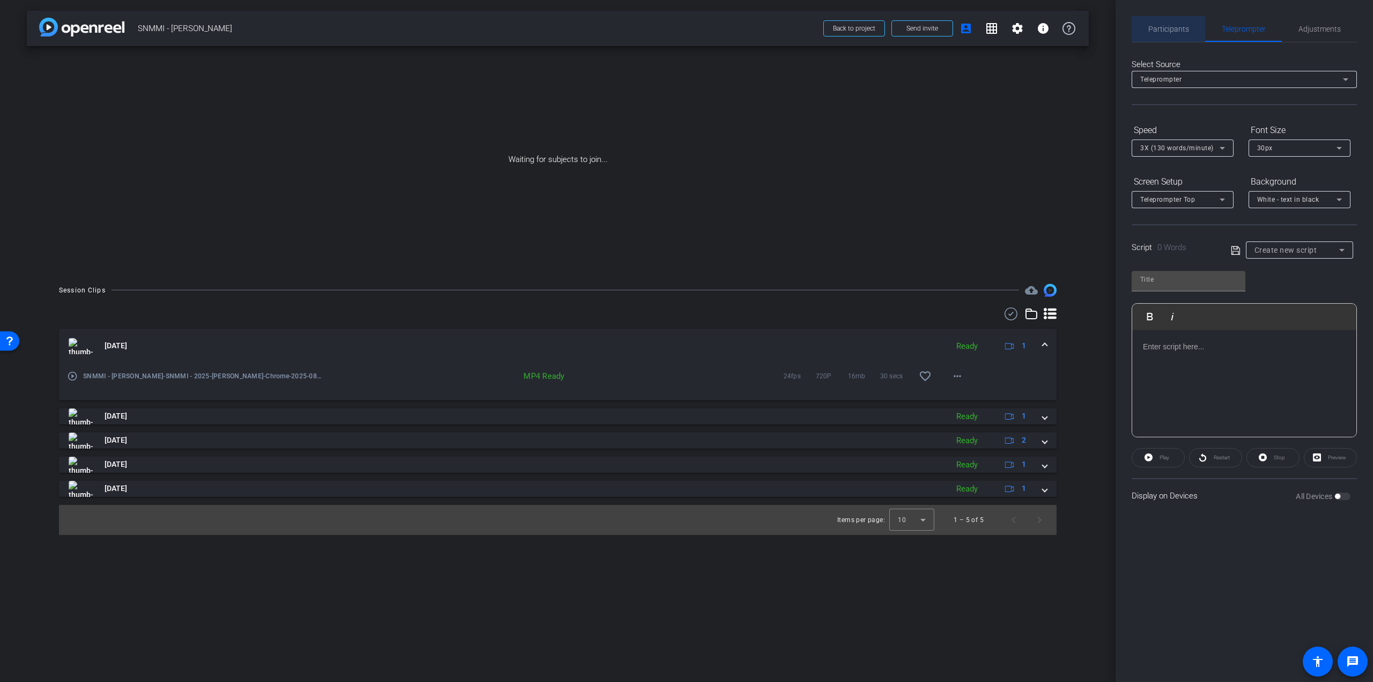
click at [1174, 28] on span "Participants" at bounding box center [1168, 29] width 41 height 8
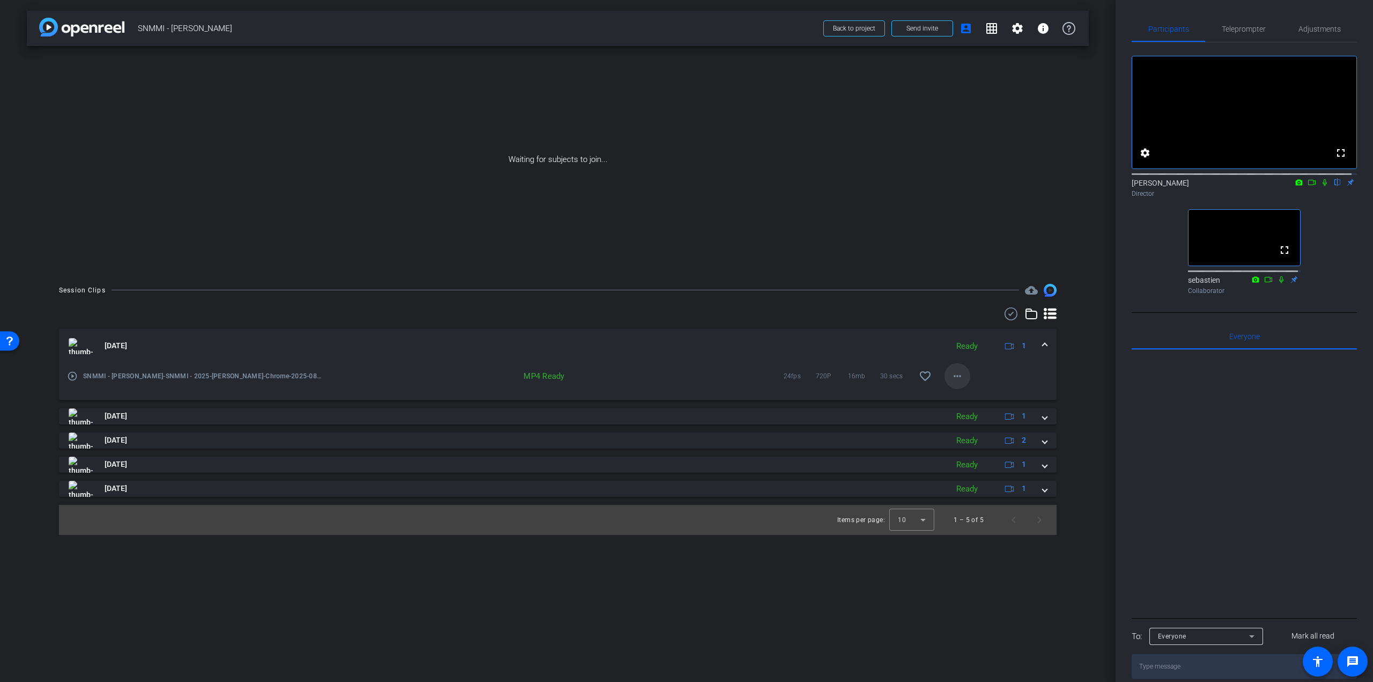
click at [956, 375] on mat-icon "more_horiz" at bounding box center [957, 375] width 13 height 13
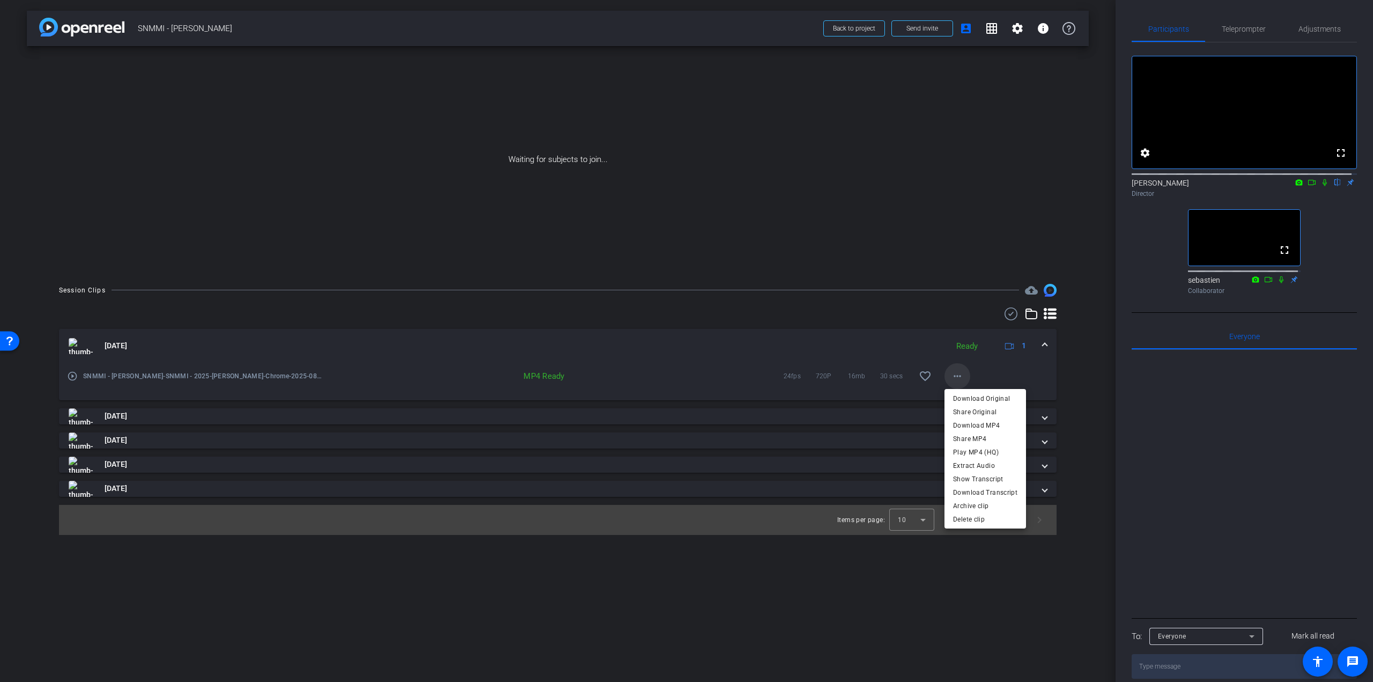
click at [956, 375] on div at bounding box center [686, 341] width 1373 height 682
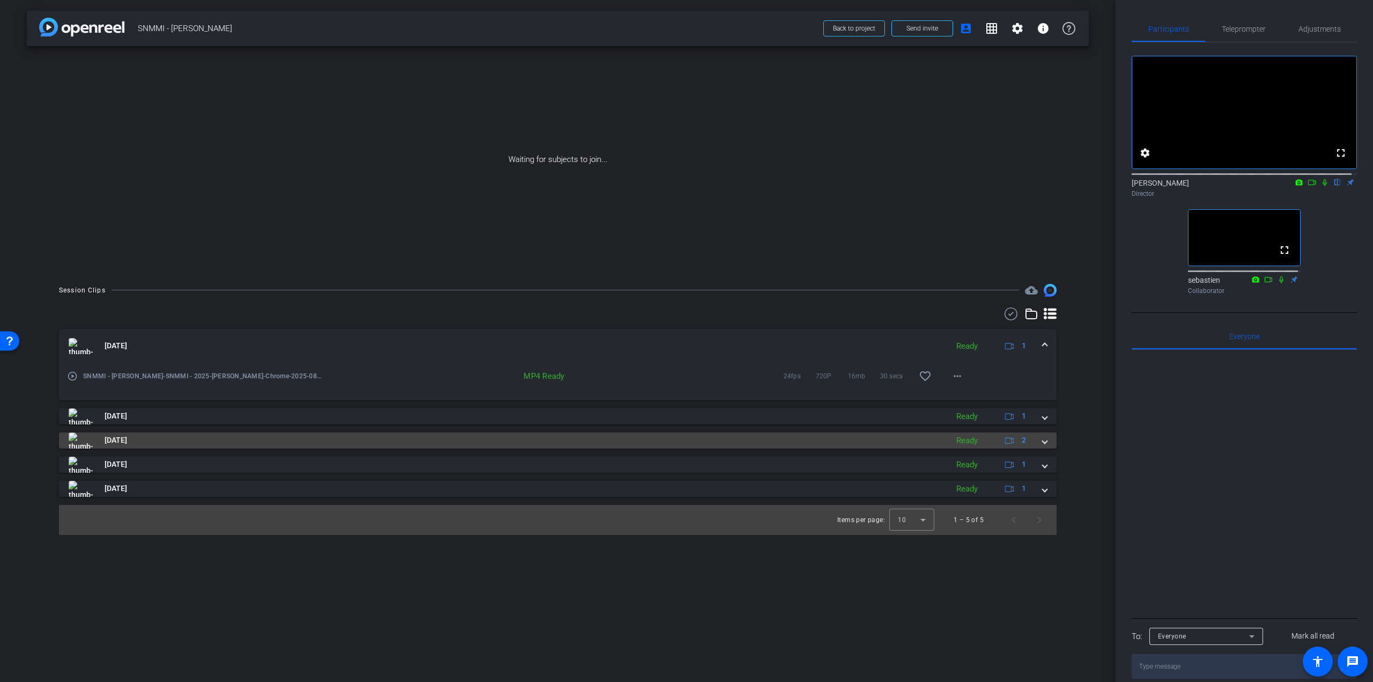
click at [1044, 443] on span at bounding box center [1044, 439] width 4 height 11
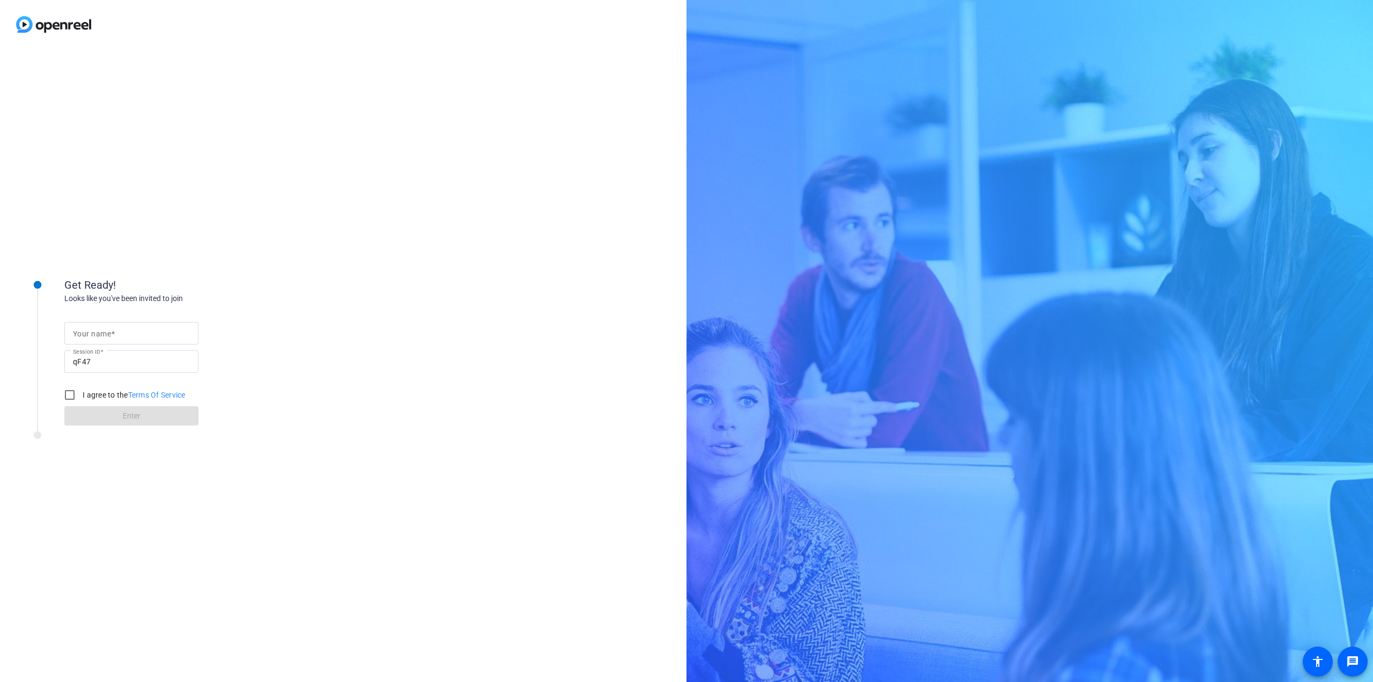
click at [152, 335] on input "Your name" at bounding box center [131, 333] width 117 height 13
type input "Slides"
click at [66, 398] on input "I agree to the Terms Of Service" at bounding box center [69, 394] width 21 height 21
checkbox input "true"
click at [144, 417] on span at bounding box center [131, 416] width 134 height 26
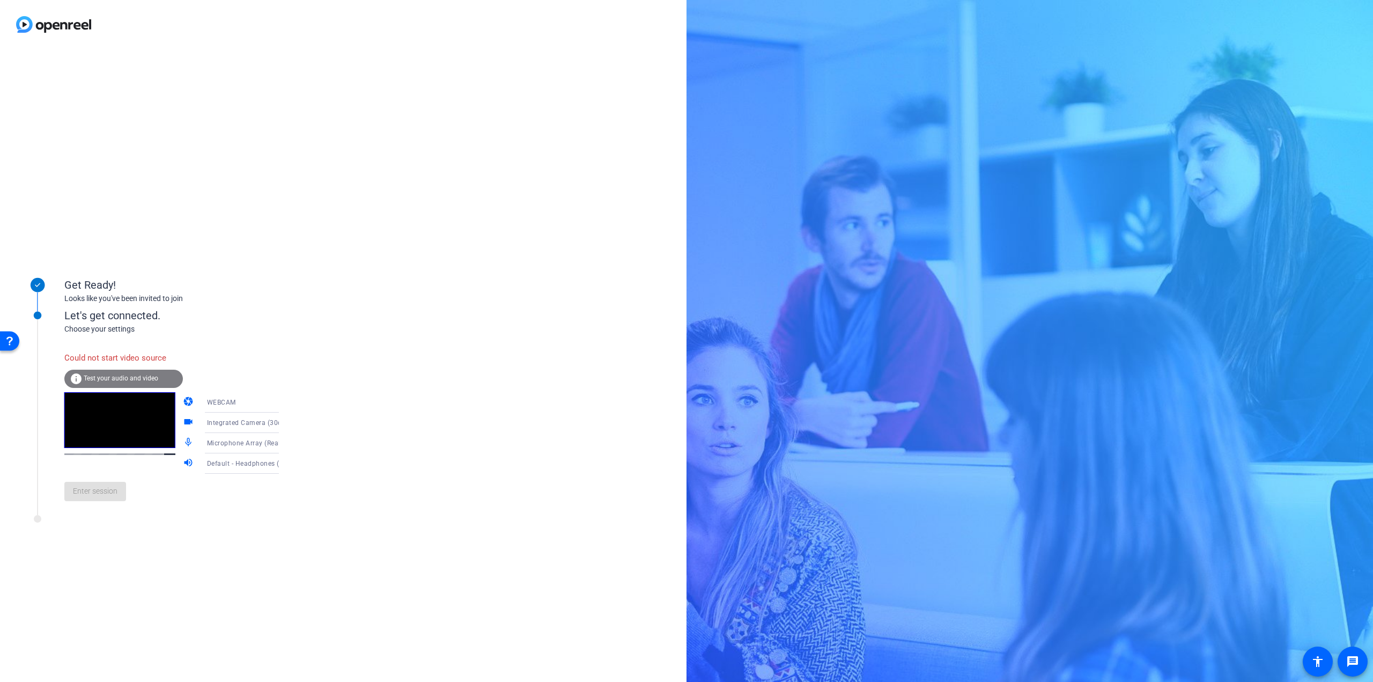
click at [217, 417] on div "Integrated Camera (30c9:00a7)" at bounding box center [247, 422] width 80 height 13
click at [225, 473] on span "OBS Virtual Camera" at bounding box center [221, 477] width 61 height 13
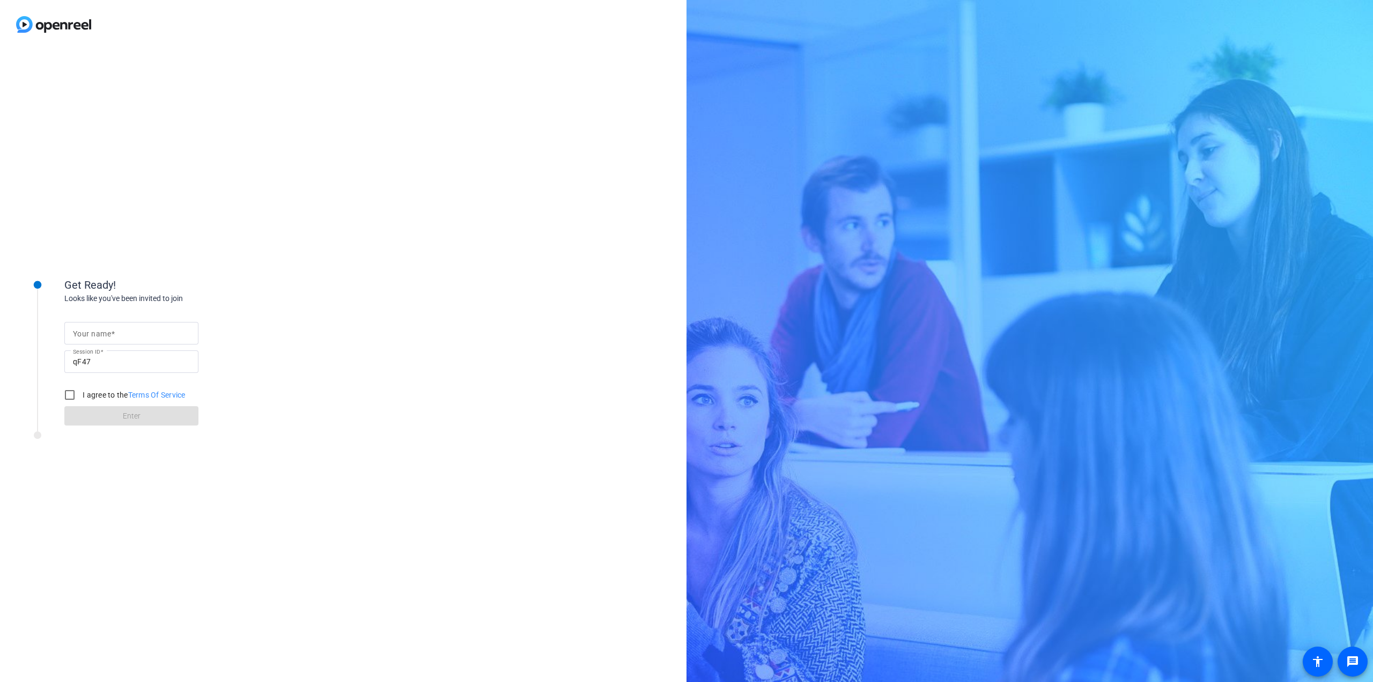
click at [123, 337] on input "Your name" at bounding box center [131, 333] width 117 height 13
type input "Slides"
click at [70, 400] on input "I agree to the Terms Of Service" at bounding box center [69, 394] width 21 height 21
checkbox input "true"
click at [86, 416] on span at bounding box center [131, 416] width 134 height 26
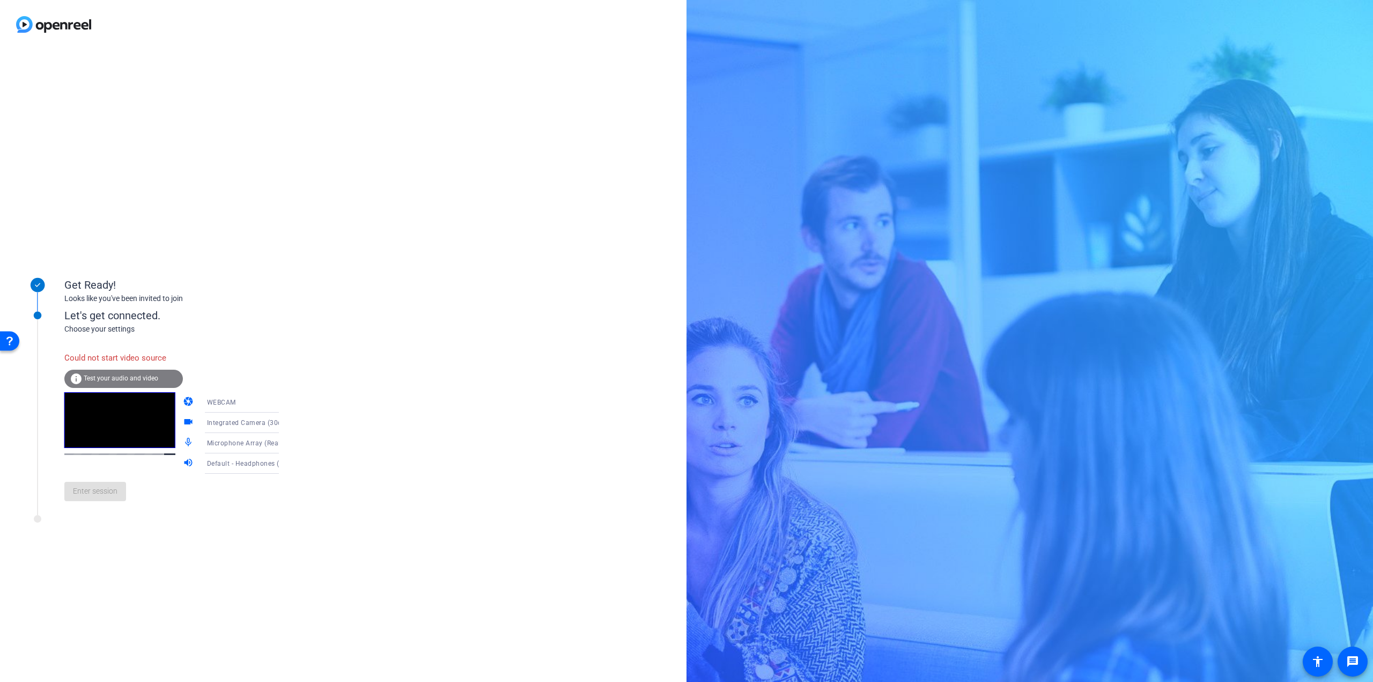
click at [252, 423] on span "Integrated Camera (30c9:00a7)" at bounding box center [256, 422] width 99 height 9
click at [235, 480] on span "OBS Virtual Camera" at bounding box center [221, 477] width 61 height 13
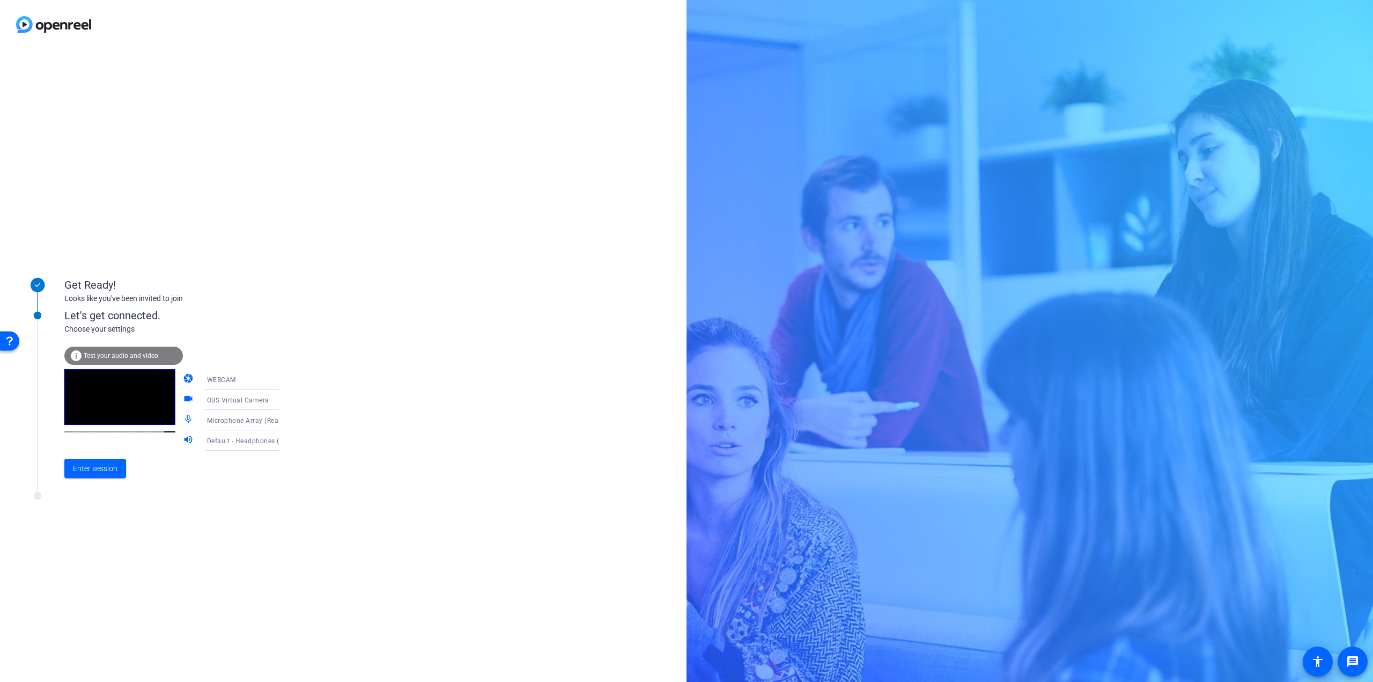
click at [660, 319] on div "Get Ready! Looks like you've been invited to join Let's get connected. Choose y…" at bounding box center [343, 365] width 686 height 633
